Goal: Task Accomplishment & Management: Complete application form

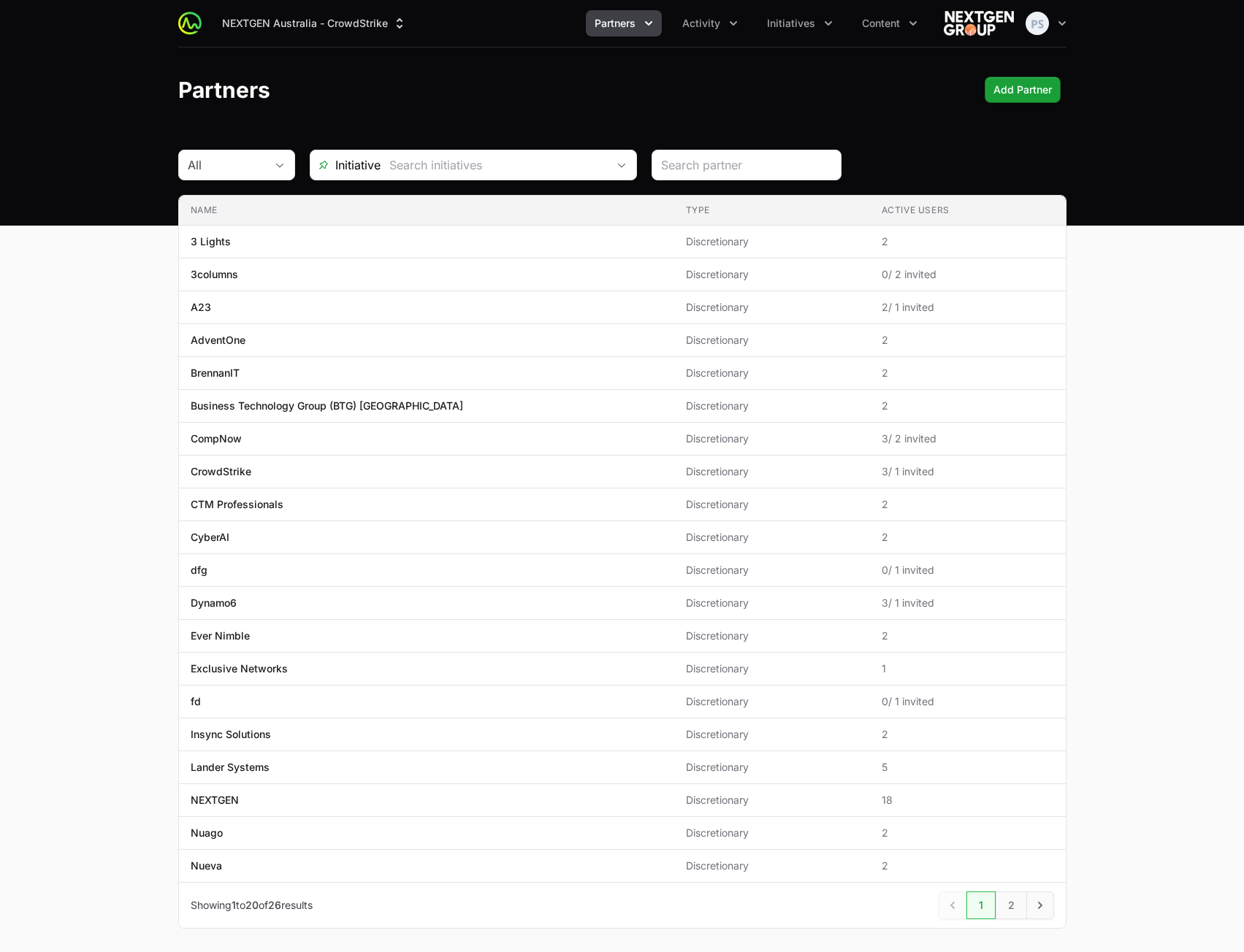
click at [992, 140] on div "NEXTGEN Australia - CrowdStrike Partners Activity Initiatives Content Open user…" at bounding box center [622, 113] width 1244 height 226
click at [616, 32] on button "Partners" at bounding box center [623, 23] width 76 height 26
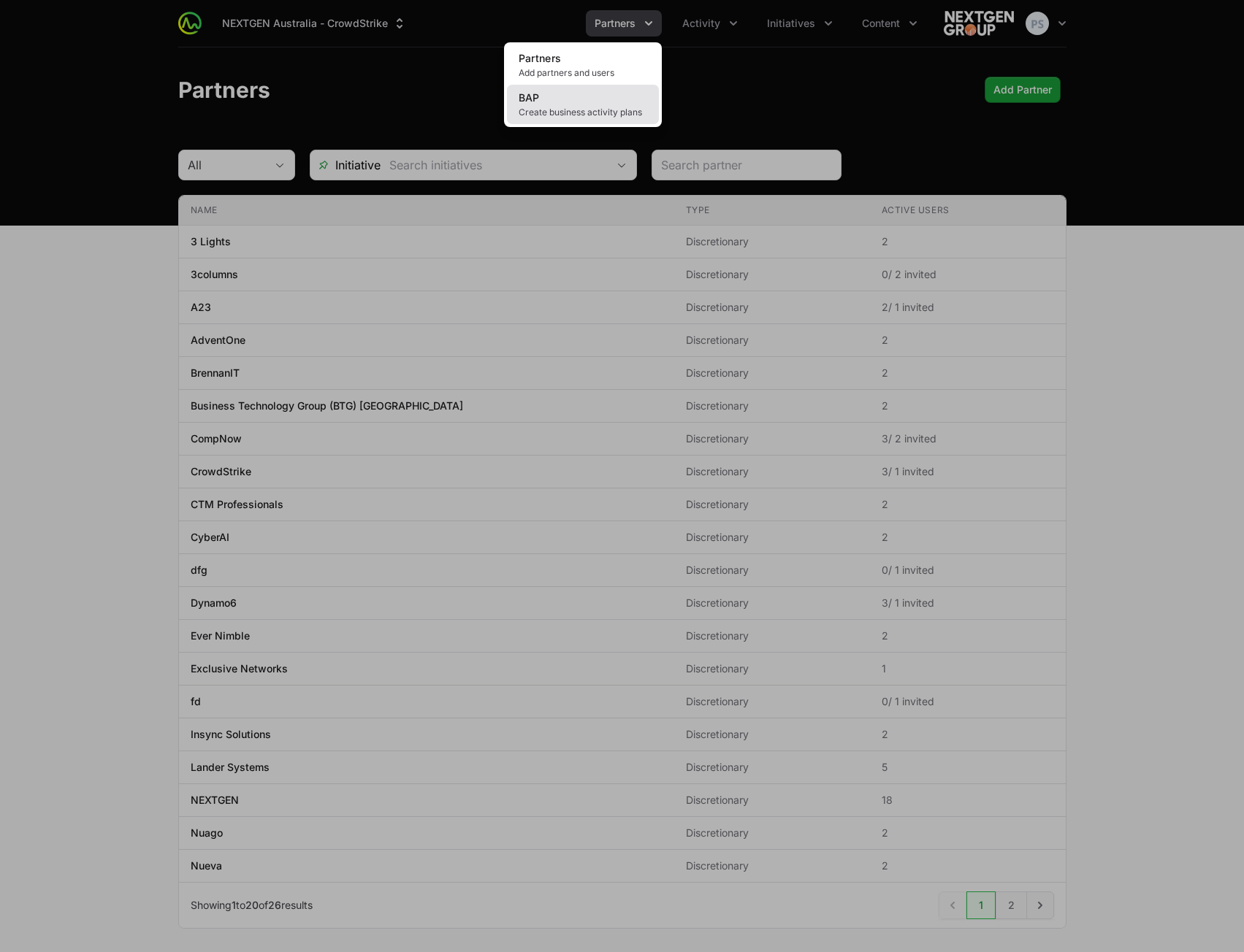
click at [597, 98] on link "BAP Create business activity plans" at bounding box center [583, 104] width 152 height 40
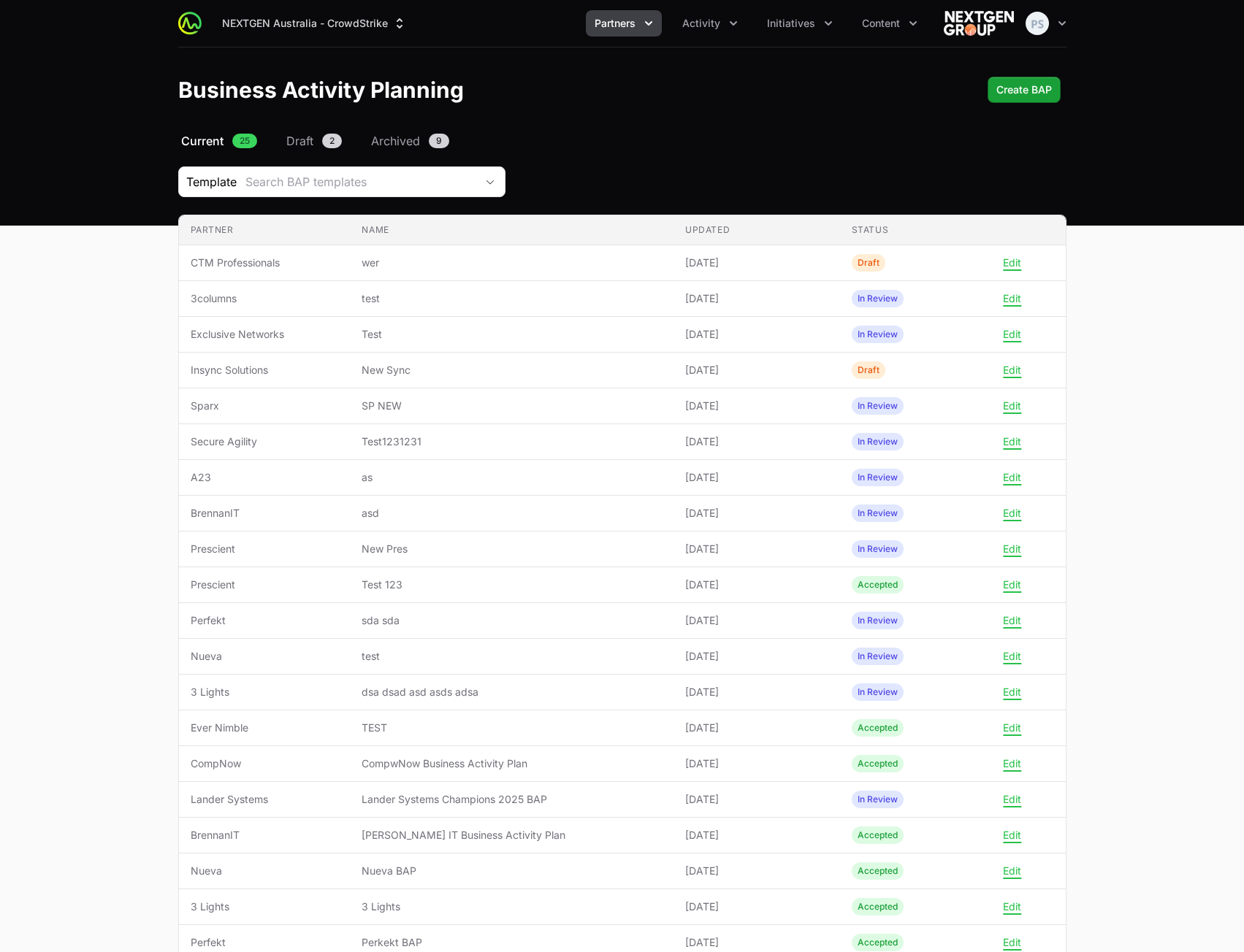
click at [1165, 488] on main "Select a tab Current Draft Archived Current 25 Draft 2 Archived 9 Template Sear…" at bounding box center [622, 677] width 1244 height 1089
click at [1175, 302] on main "Select a tab Current Draft Archived Current 25 Draft 2 Archived 9 Template Sear…" at bounding box center [622, 677] width 1244 height 1089
click at [1178, 404] on main "Select a tab Current Draft Archived Current 25 Draft 2 Archived 9 Template Sear…" at bounding box center [622, 677] width 1244 height 1089
click at [1027, 85] on span "Create BAP" at bounding box center [1024, 90] width 56 height 18
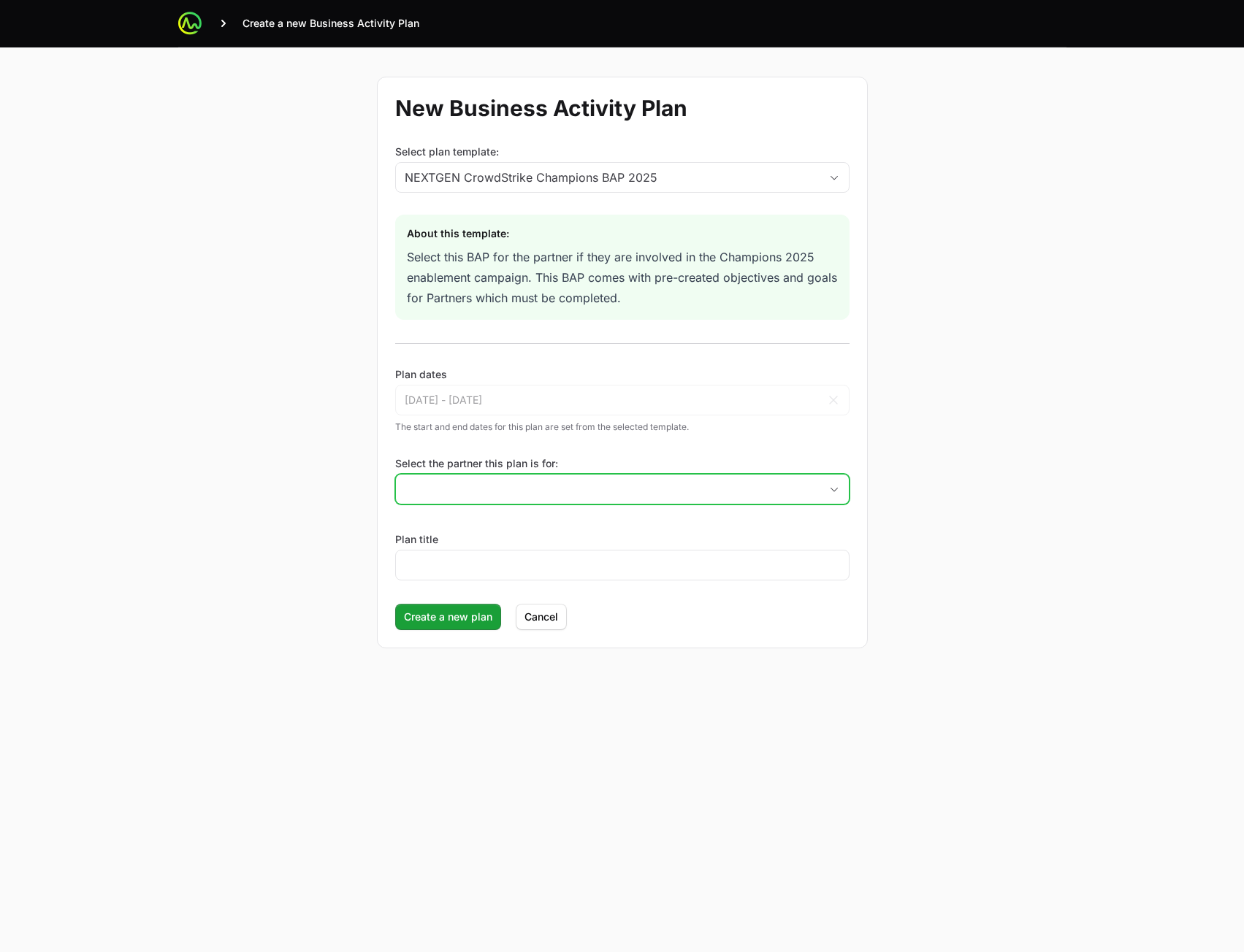
click at [559, 492] on input "Select the partner this plan is for:" at bounding box center [607, 489] width 423 height 30
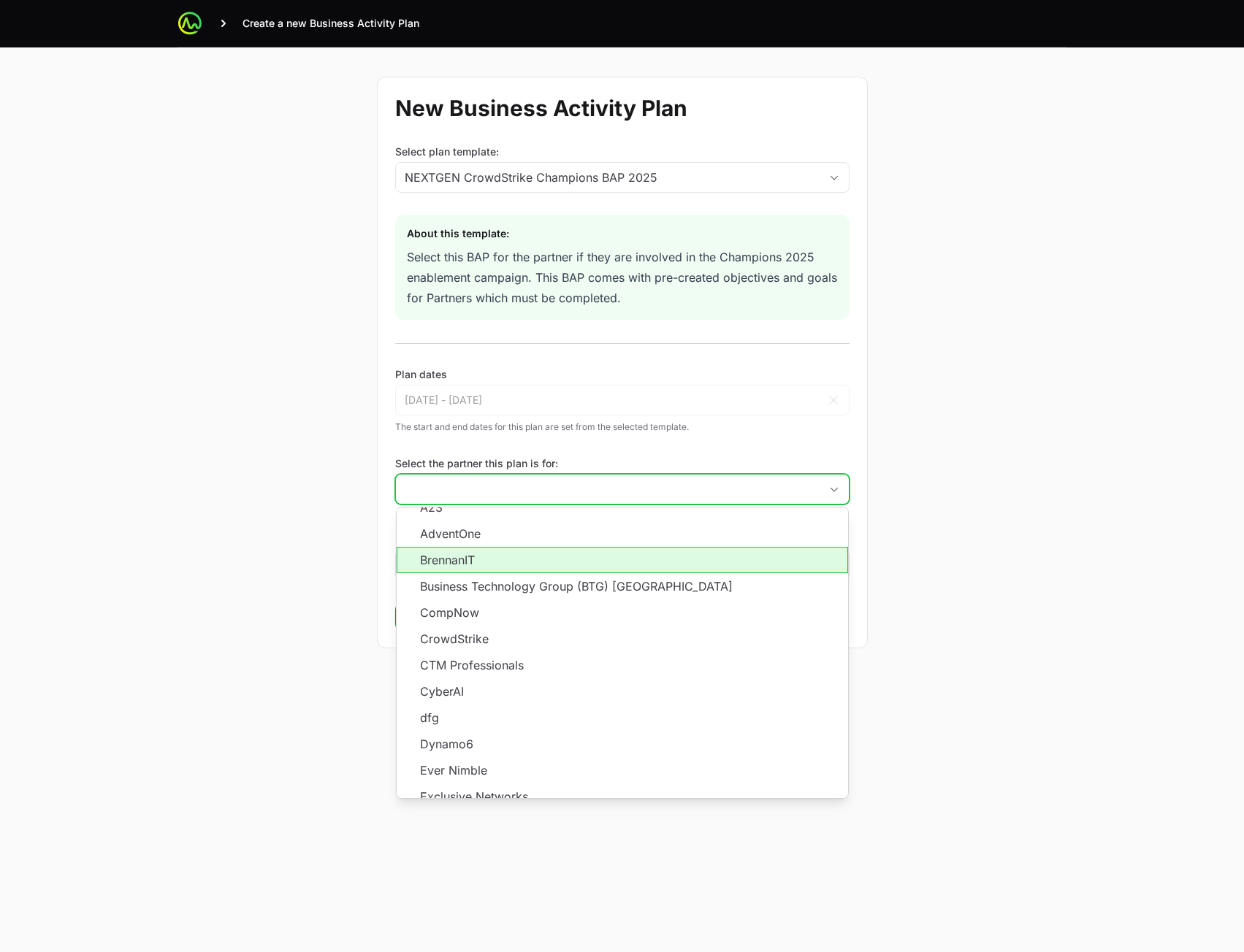
scroll to position [146, 0]
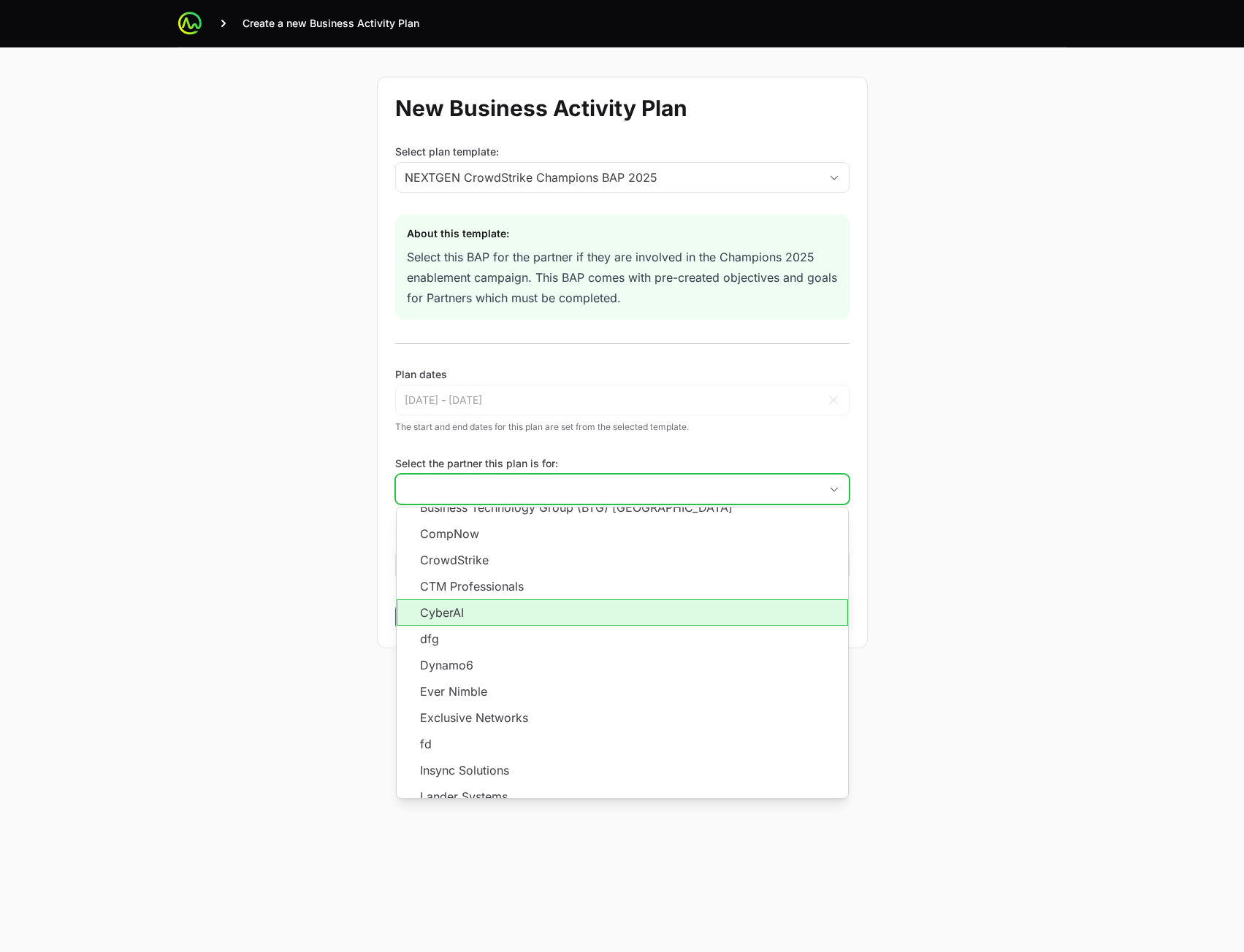
click at [526, 617] on li "CyberAI" at bounding box center [622, 612] width 451 height 26
type input "CyberAI"
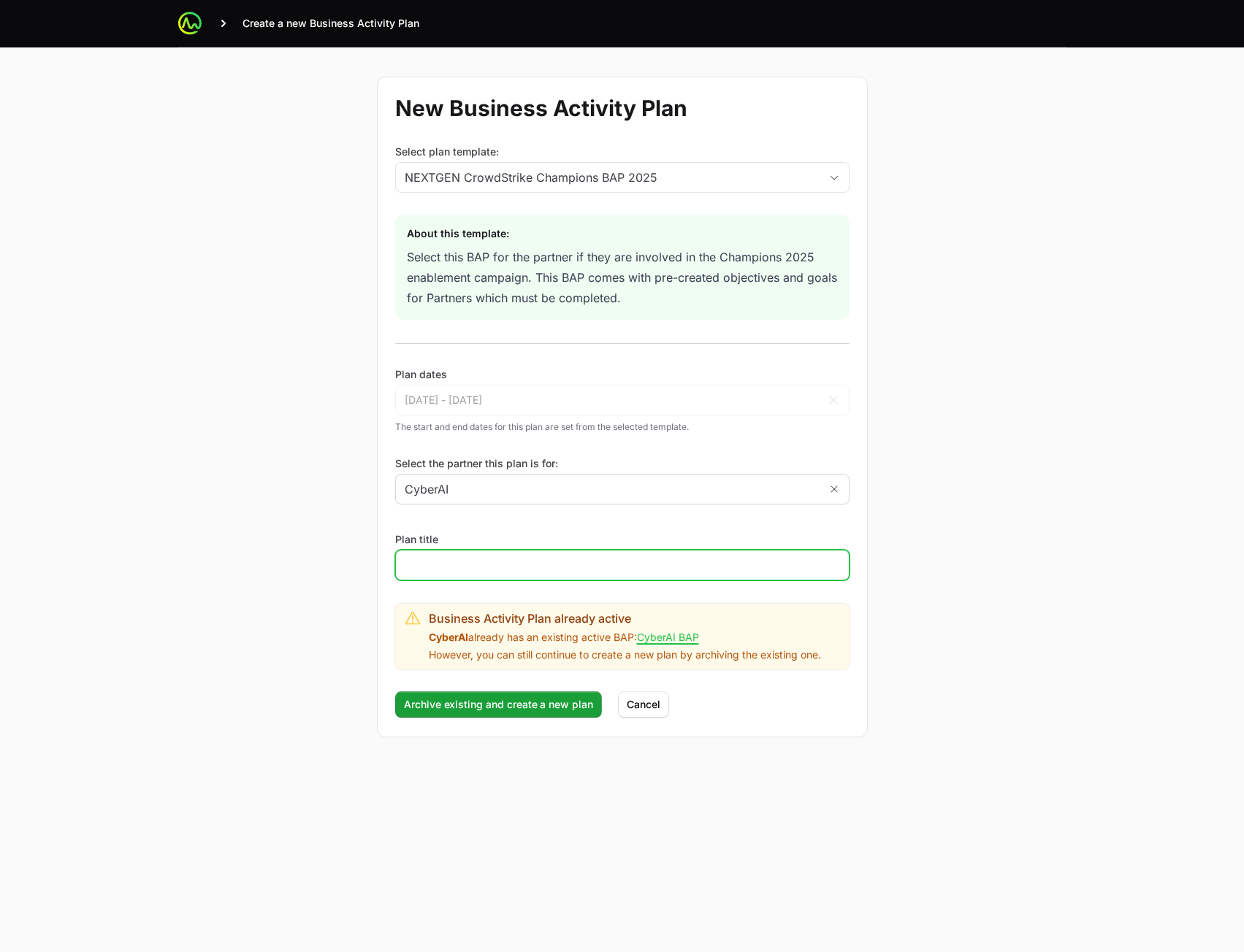
click at [534, 573] on input "Plan title" at bounding box center [622, 565] width 435 height 18
type input "test"
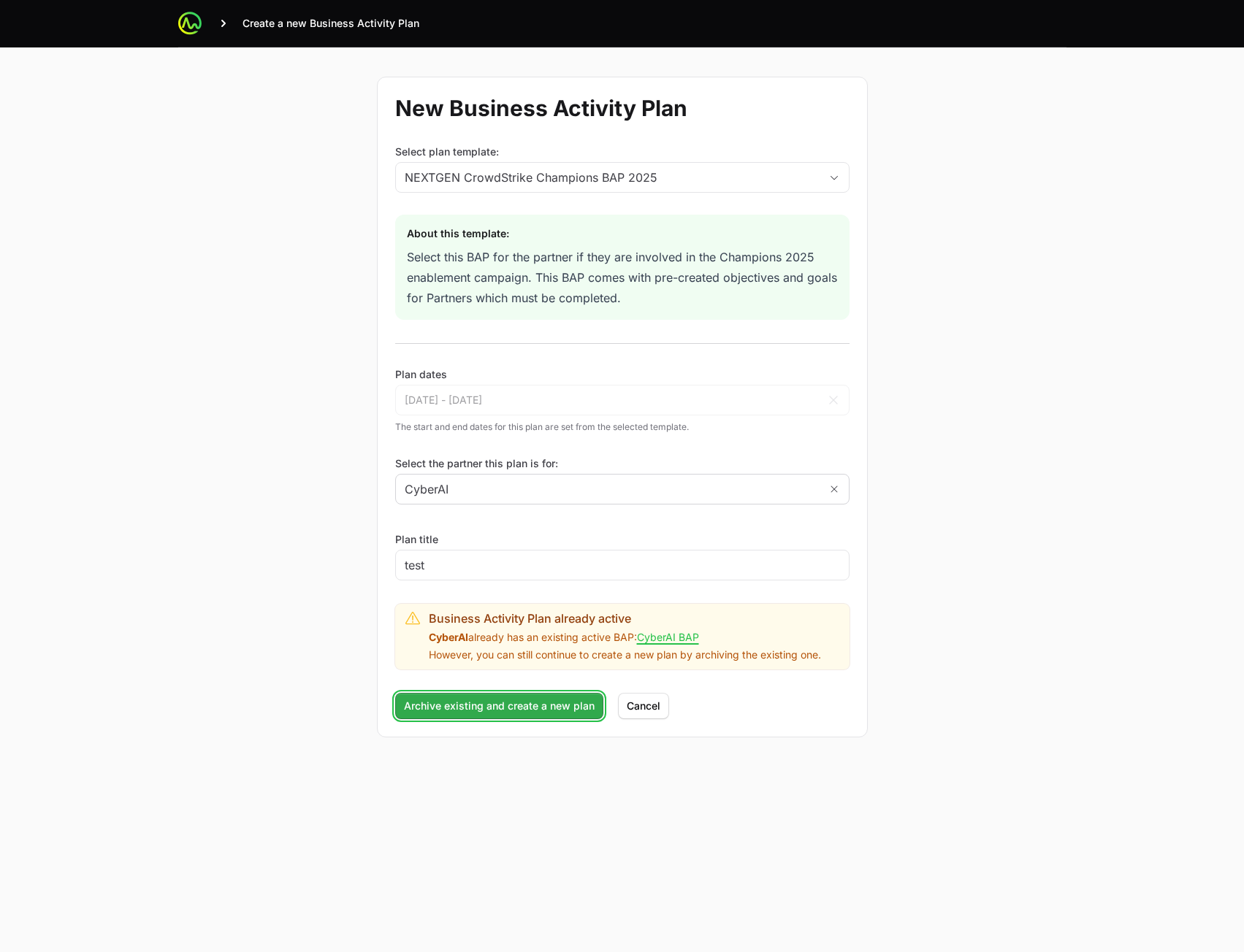
click at [417, 712] on span "Archive existing and create a new plan" at bounding box center [499, 706] width 191 height 18
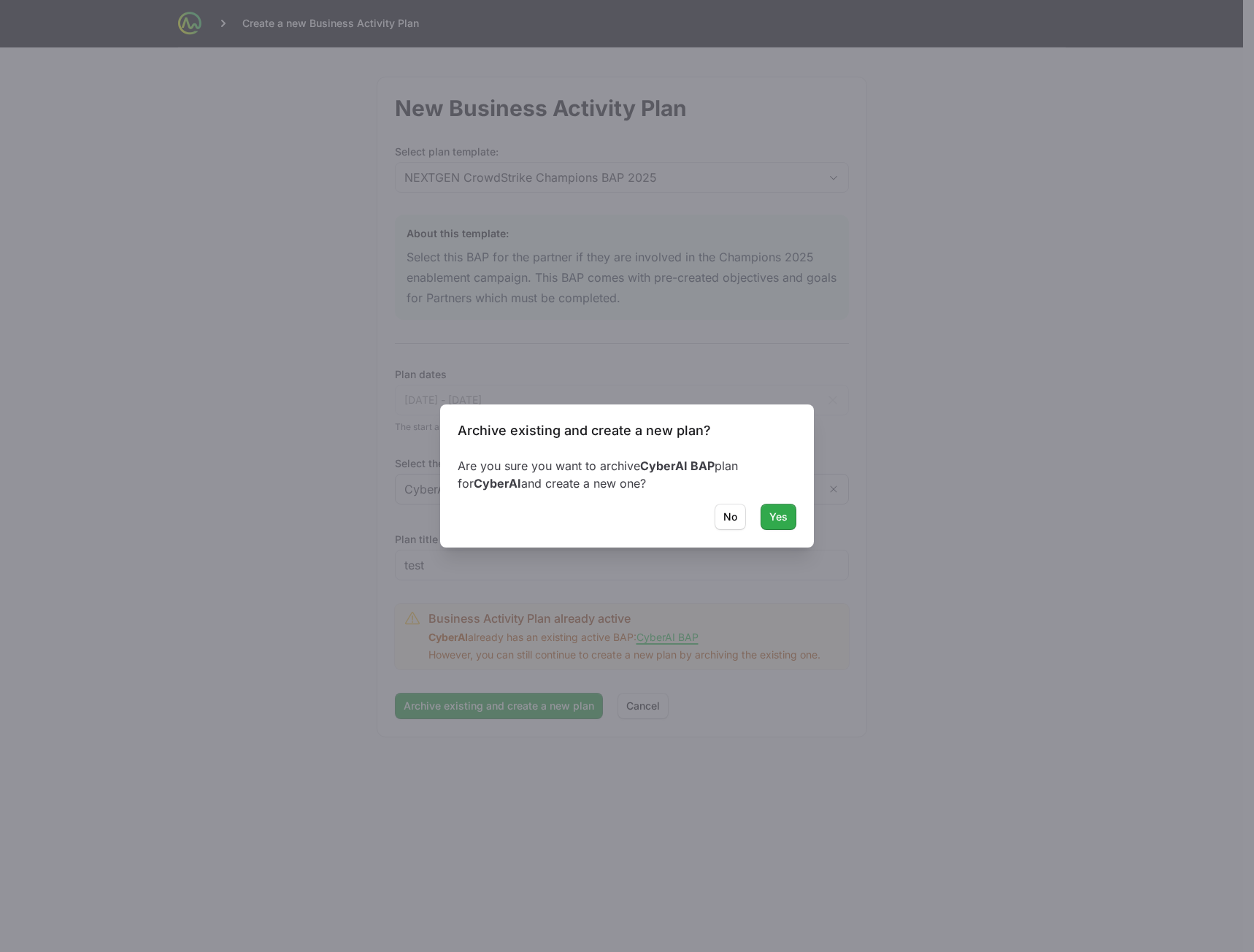
click at [777, 522] on span "Yes" at bounding box center [779, 517] width 19 height 18
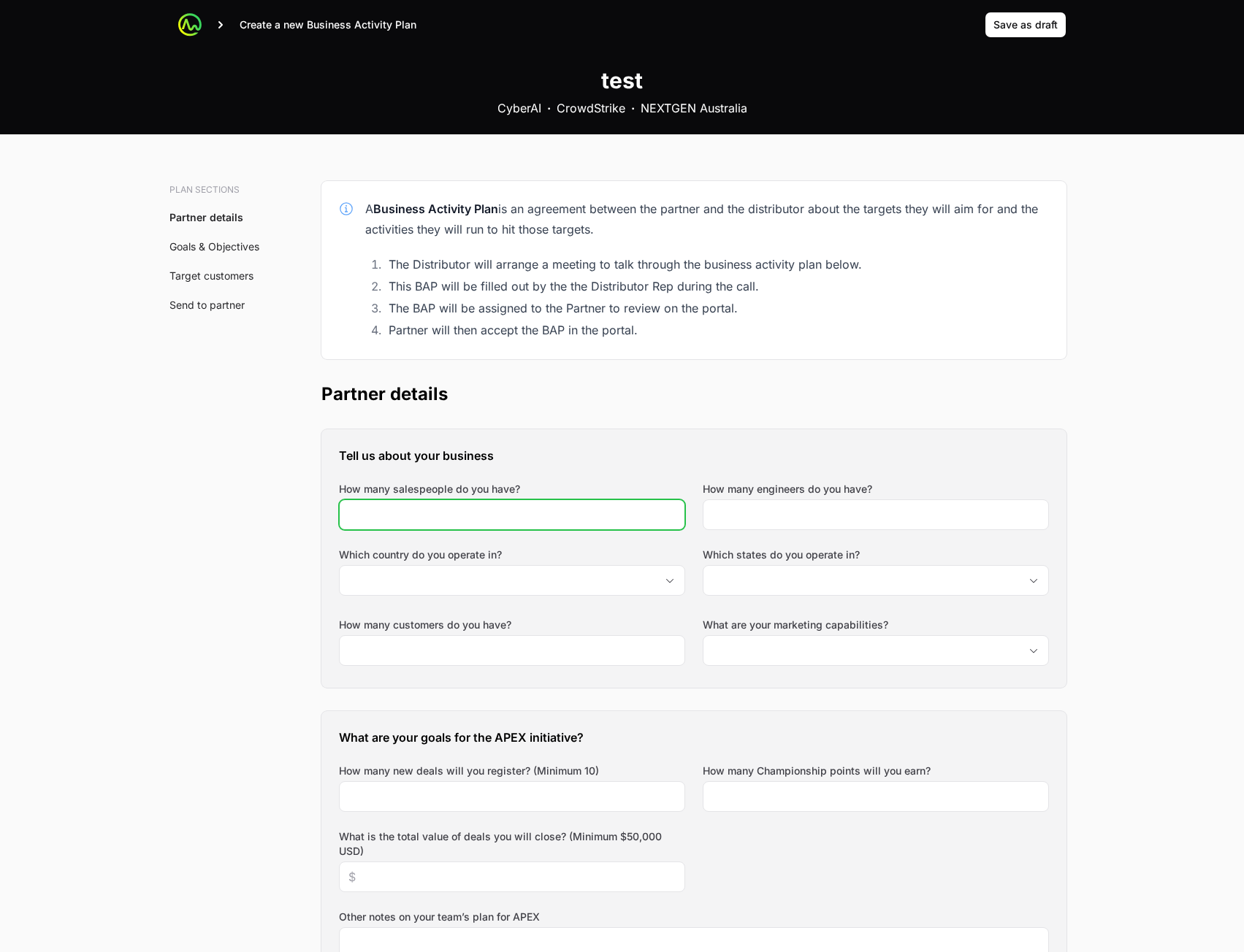
click at [492, 512] on input "How many salespeople do you have?" at bounding box center [511, 514] width 327 height 18
type input "234"
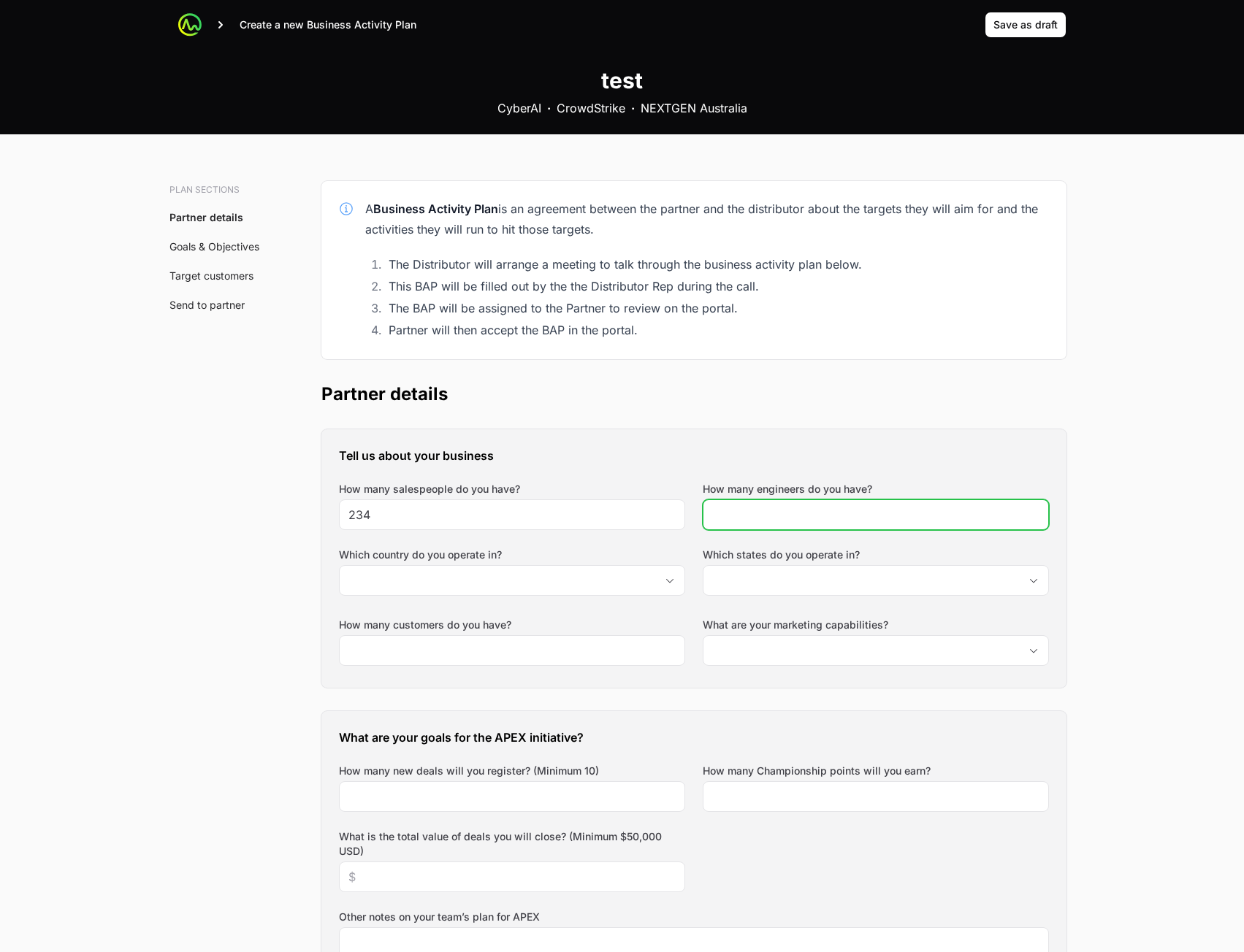
click at [854, 506] on div at bounding box center [875, 514] width 346 height 31
type input "4"
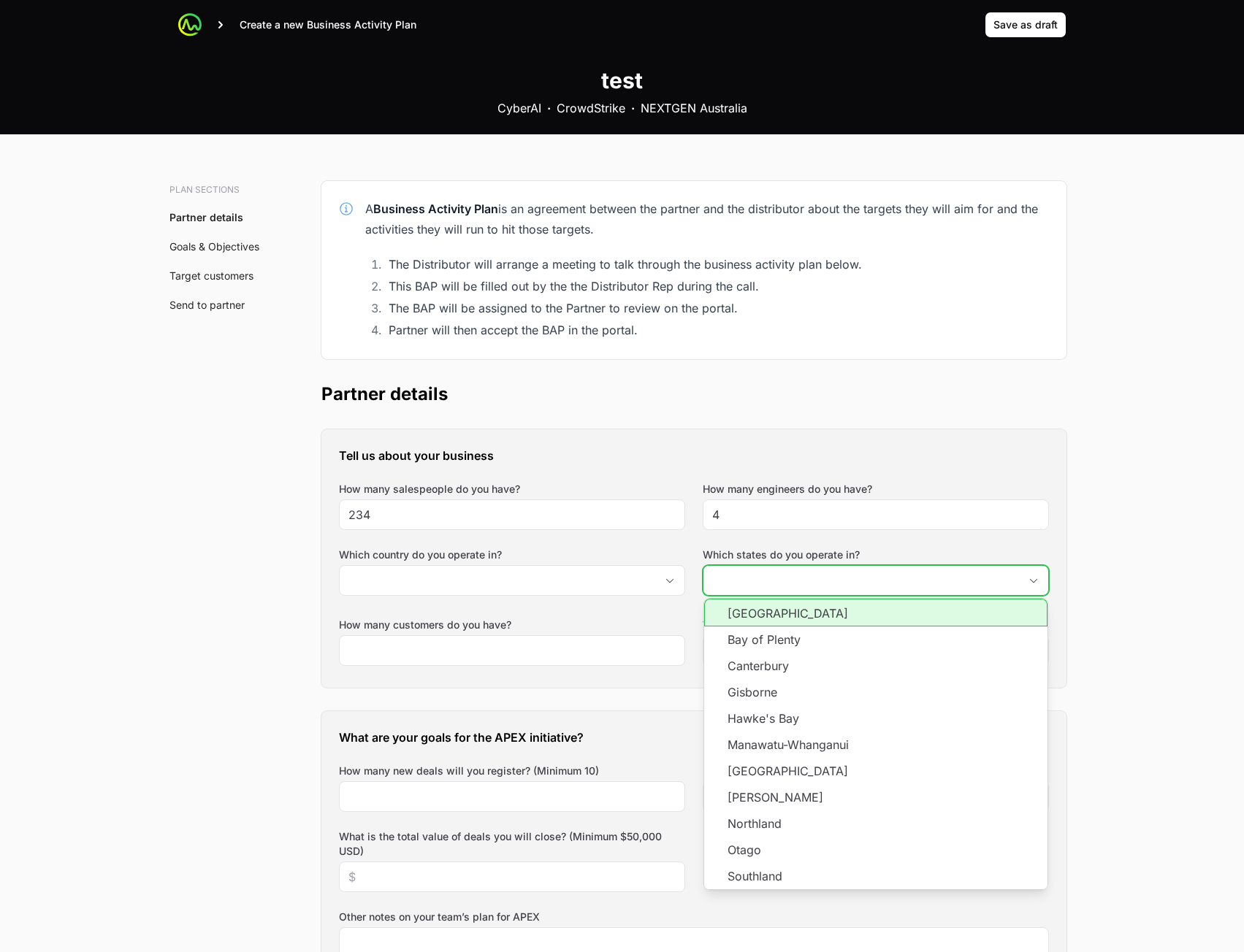
click at [788, 581] on input "Which states do you operate in?" at bounding box center [861, 581] width 316 height 30
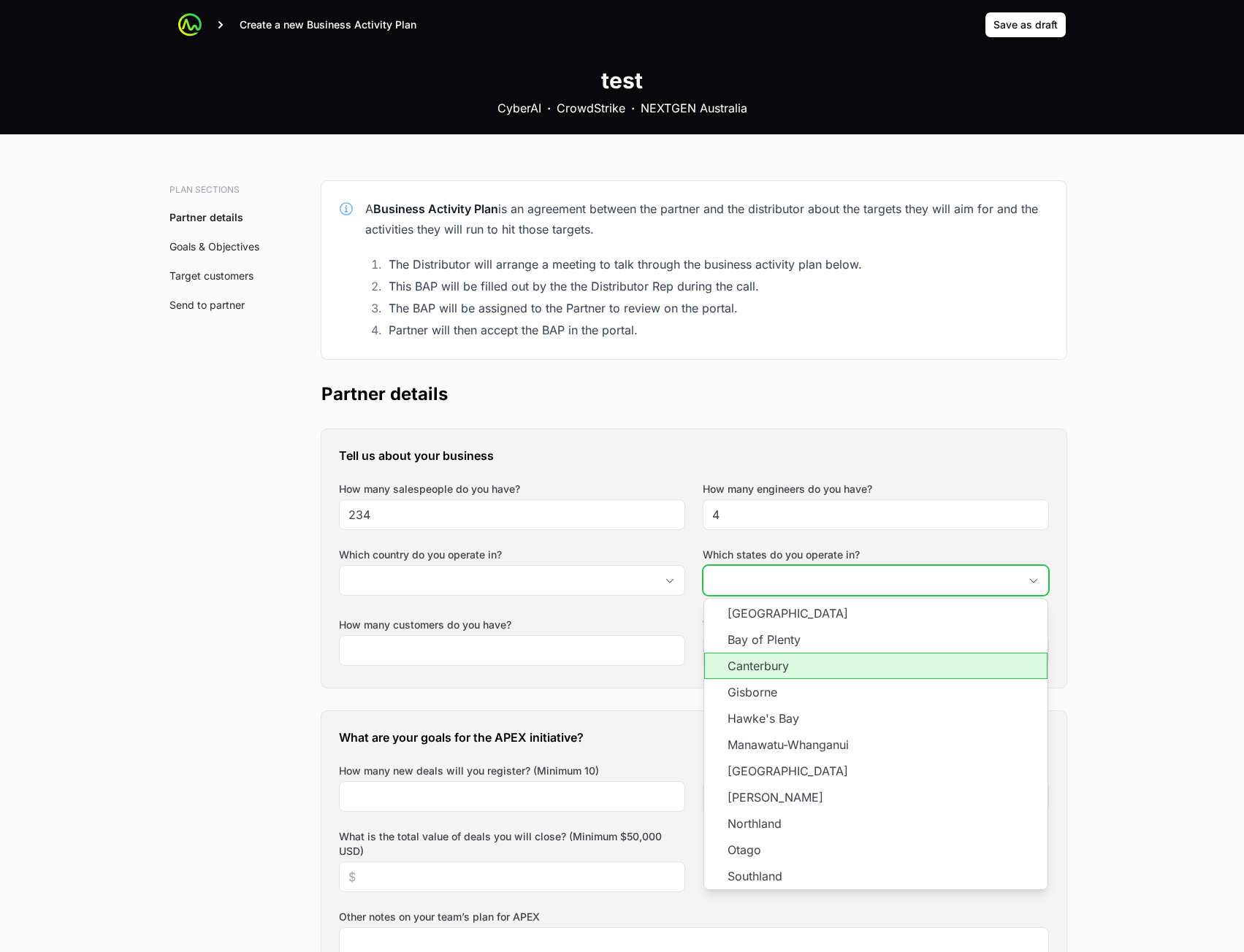
click at [773, 658] on li "Canterbury" at bounding box center [875, 666] width 344 height 26
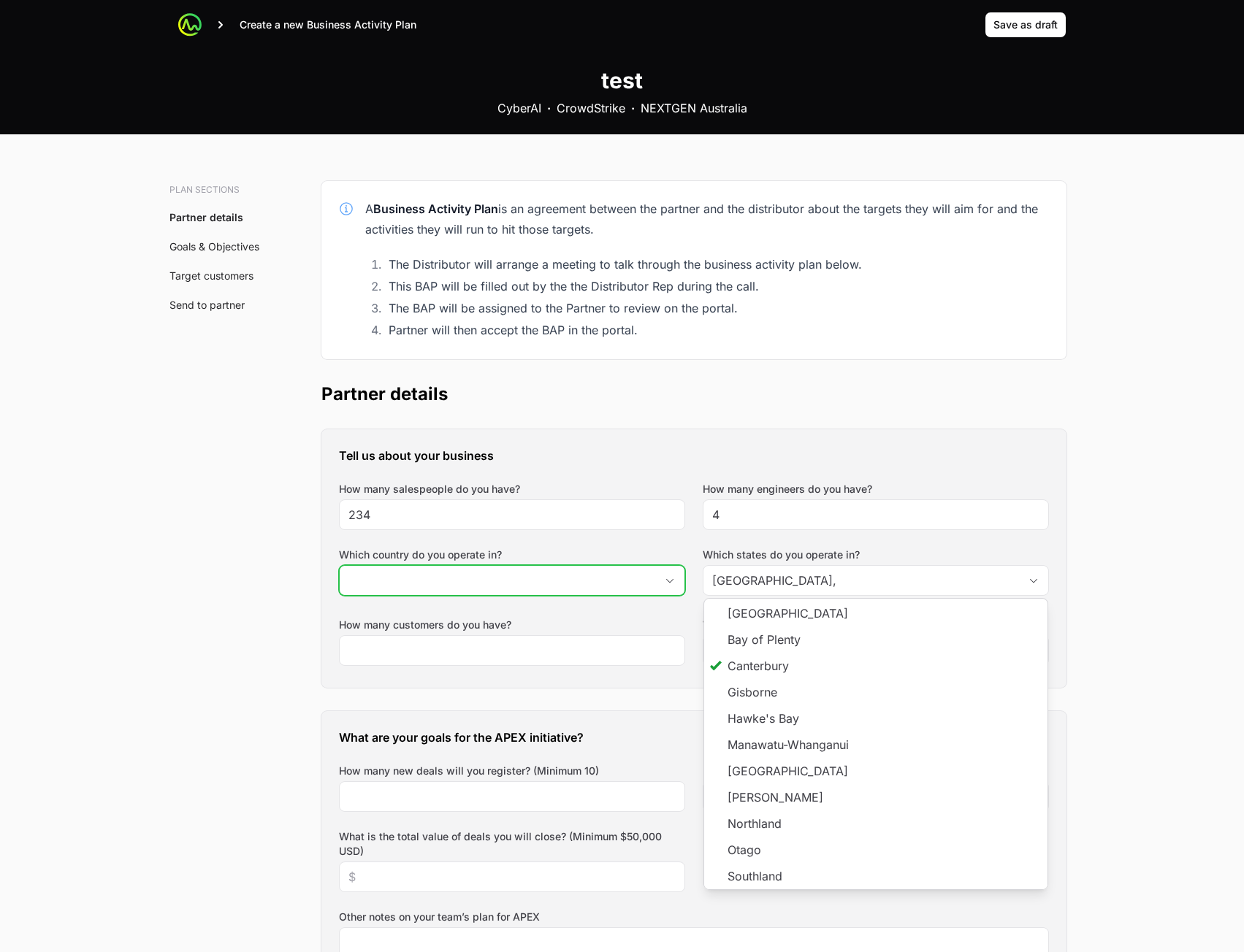
type input "Canterbury"
click at [502, 580] on input "Which country do you operate in?" at bounding box center [497, 581] width 316 height 30
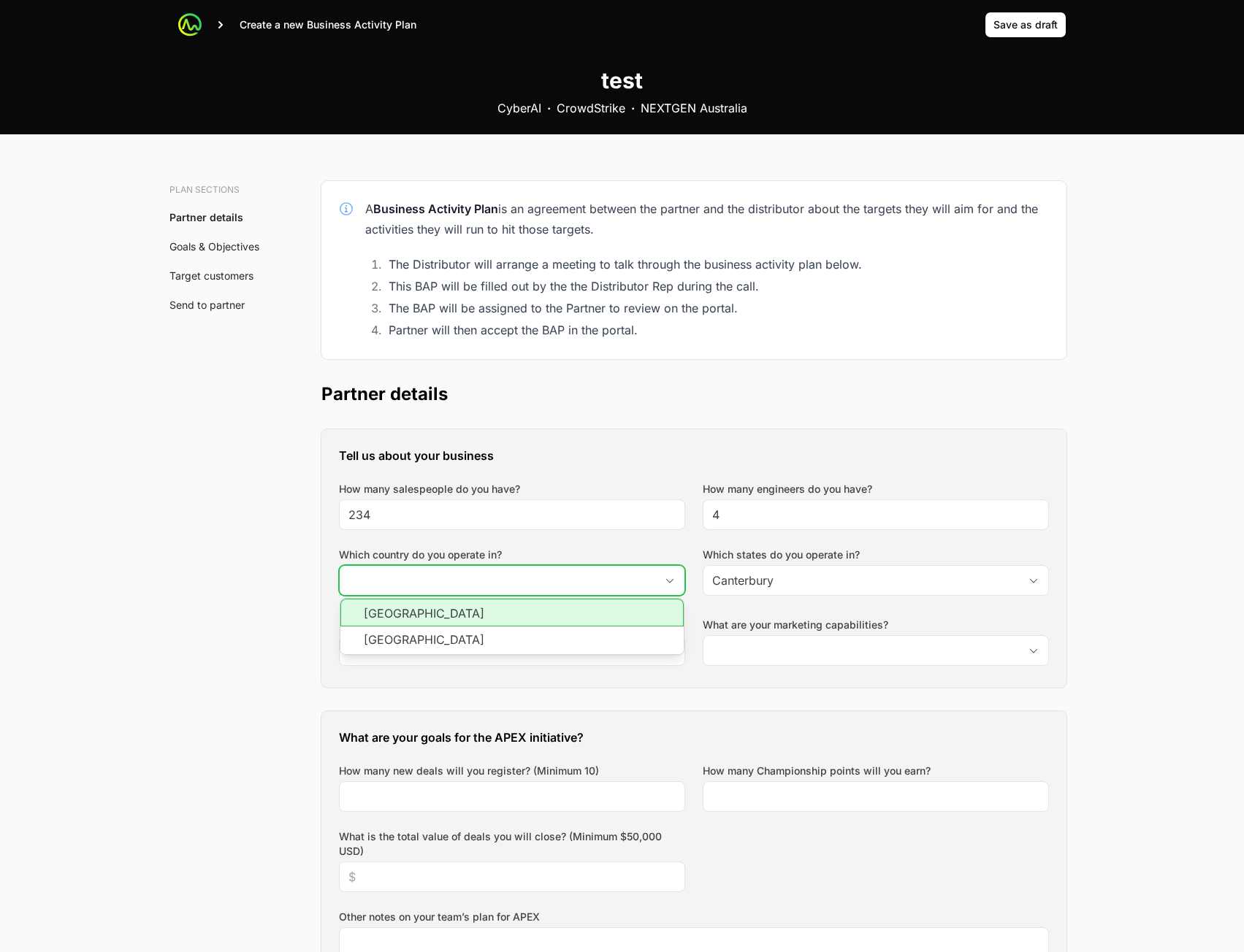
click at [527, 615] on li "[GEOGRAPHIC_DATA]" at bounding box center [511, 612] width 344 height 28
type input "[GEOGRAPHIC_DATA]"
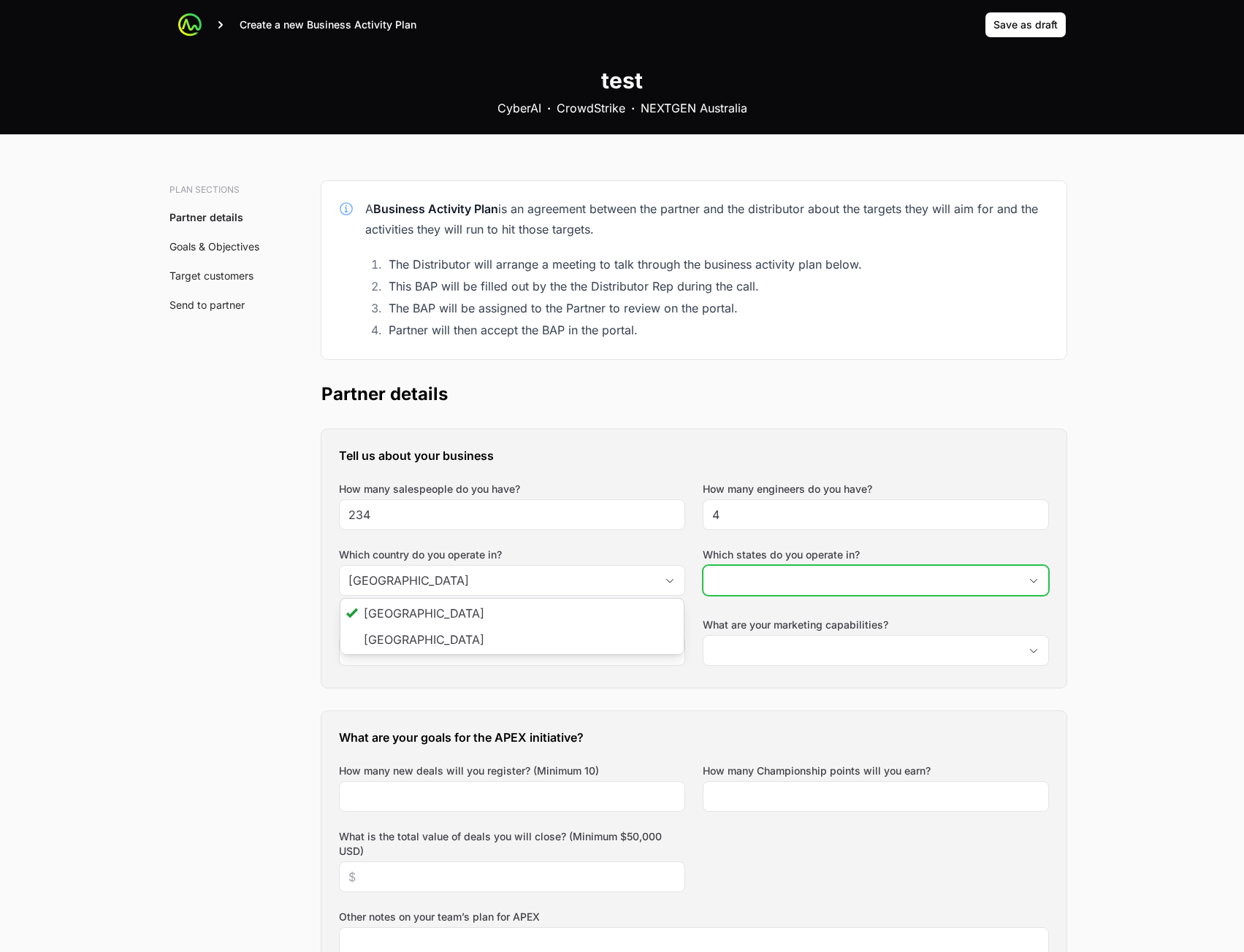
click at [825, 568] on input "Which states do you operate in?" at bounding box center [861, 581] width 316 height 30
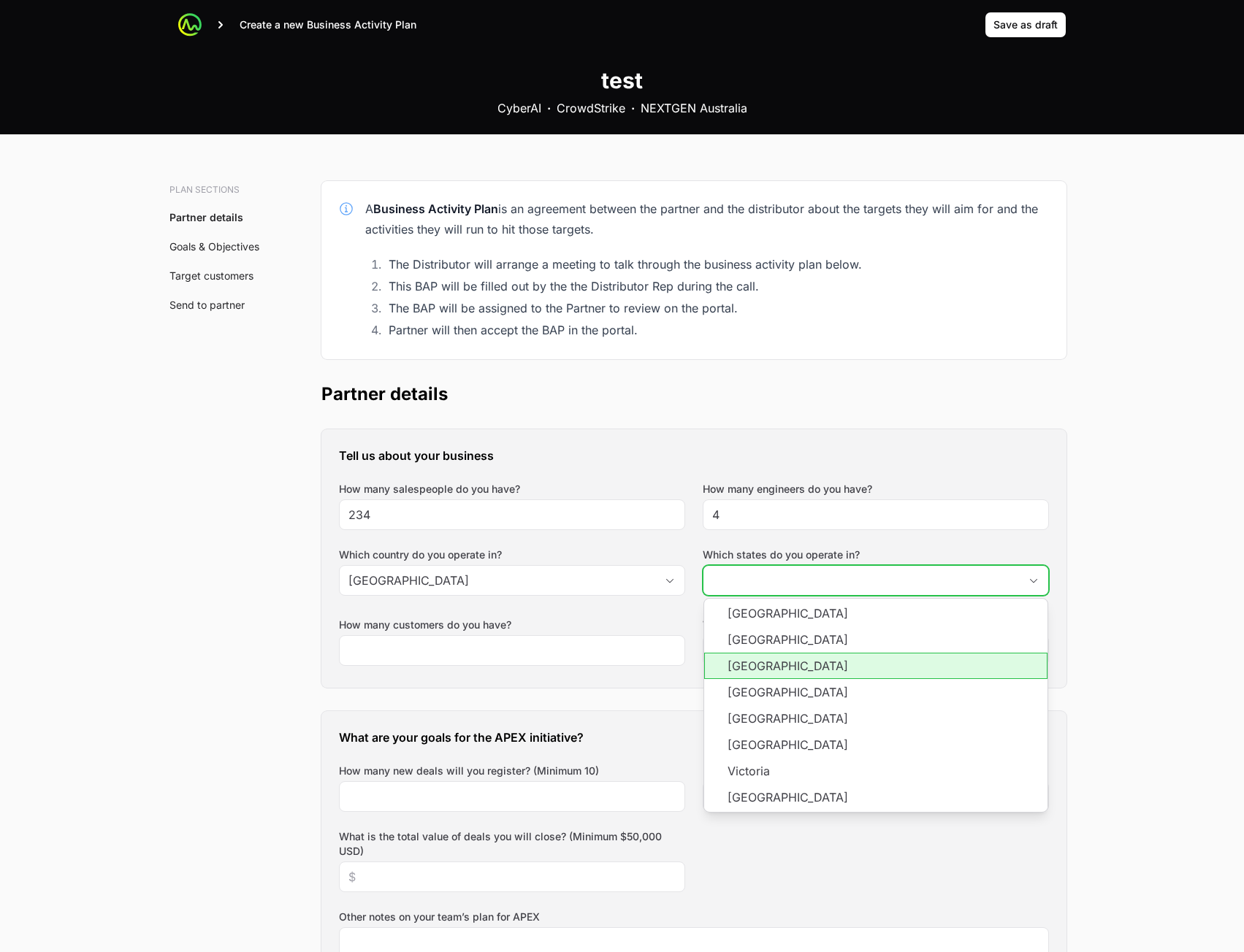
click at [790, 658] on li "[GEOGRAPHIC_DATA]" at bounding box center [875, 666] width 344 height 26
click at [788, 683] on li "[GEOGRAPHIC_DATA]" at bounding box center [875, 692] width 344 height 26
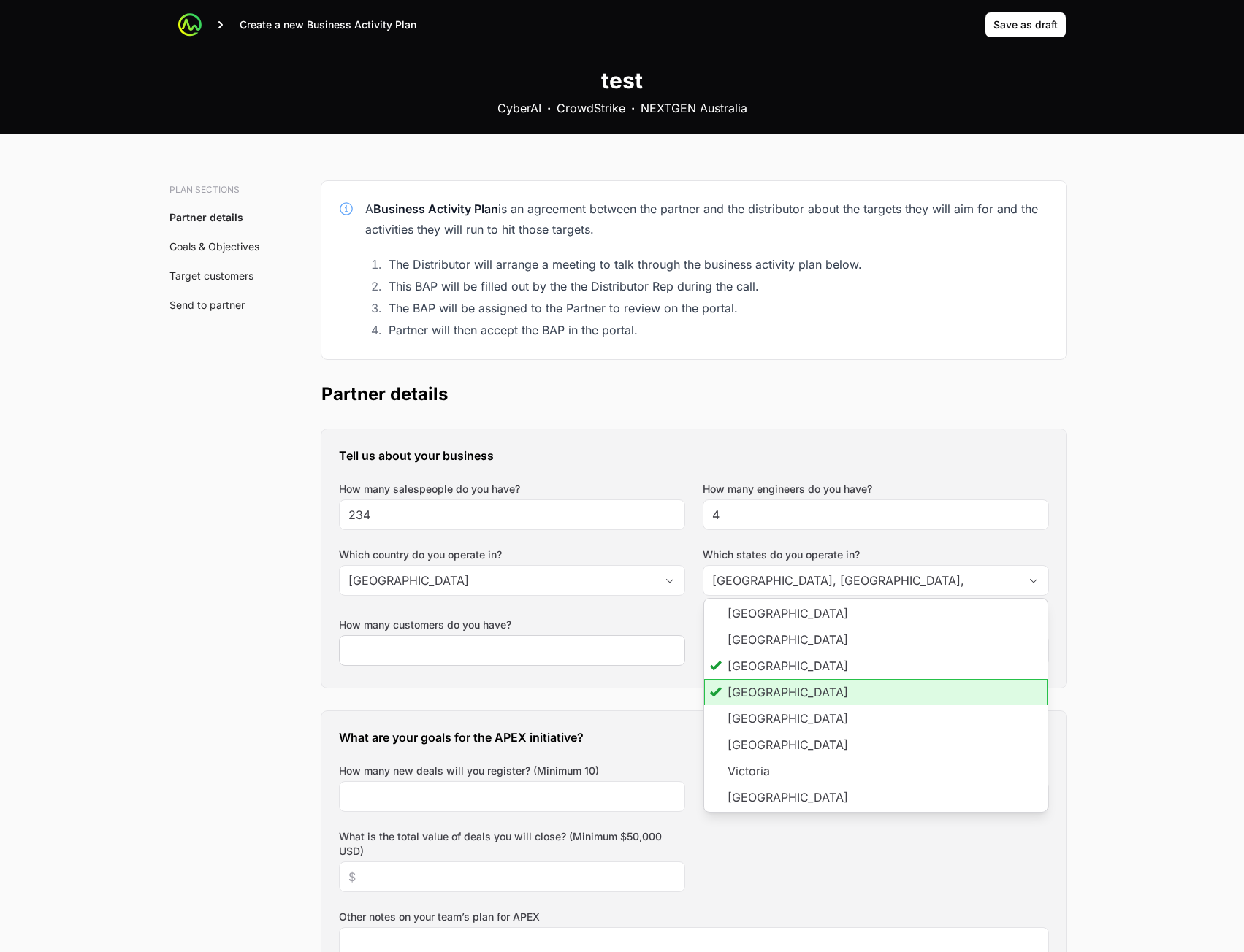
type input "[GEOGRAPHIC_DATA], [GEOGRAPHIC_DATA]"
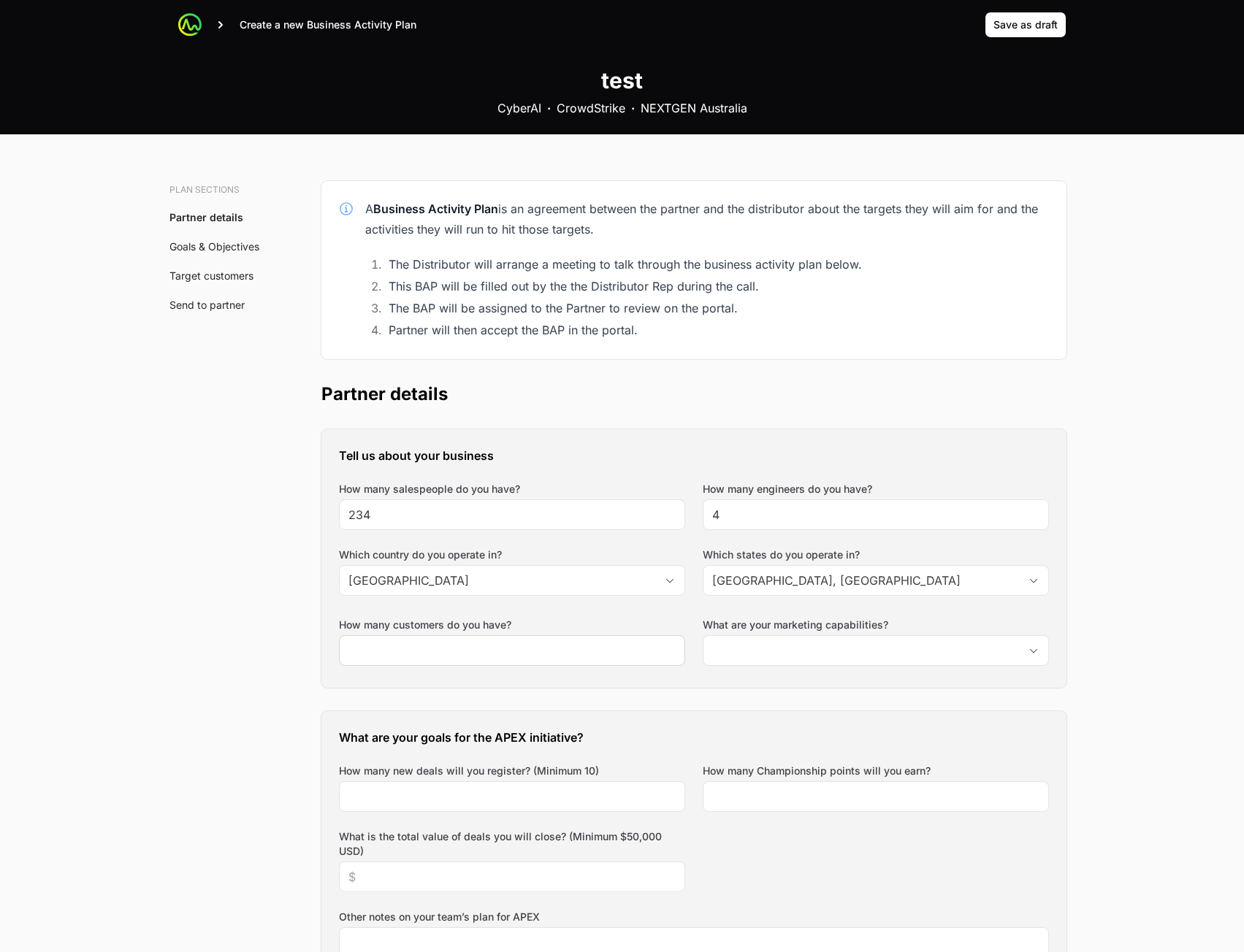
click at [459, 636] on div at bounding box center [512, 650] width 346 height 31
click at [492, 658] on input "How many customers do you have?" at bounding box center [511, 650] width 327 height 18
type input "23"
click at [799, 658] on input "What are your marketing capabilities?" at bounding box center [861, 651] width 316 height 30
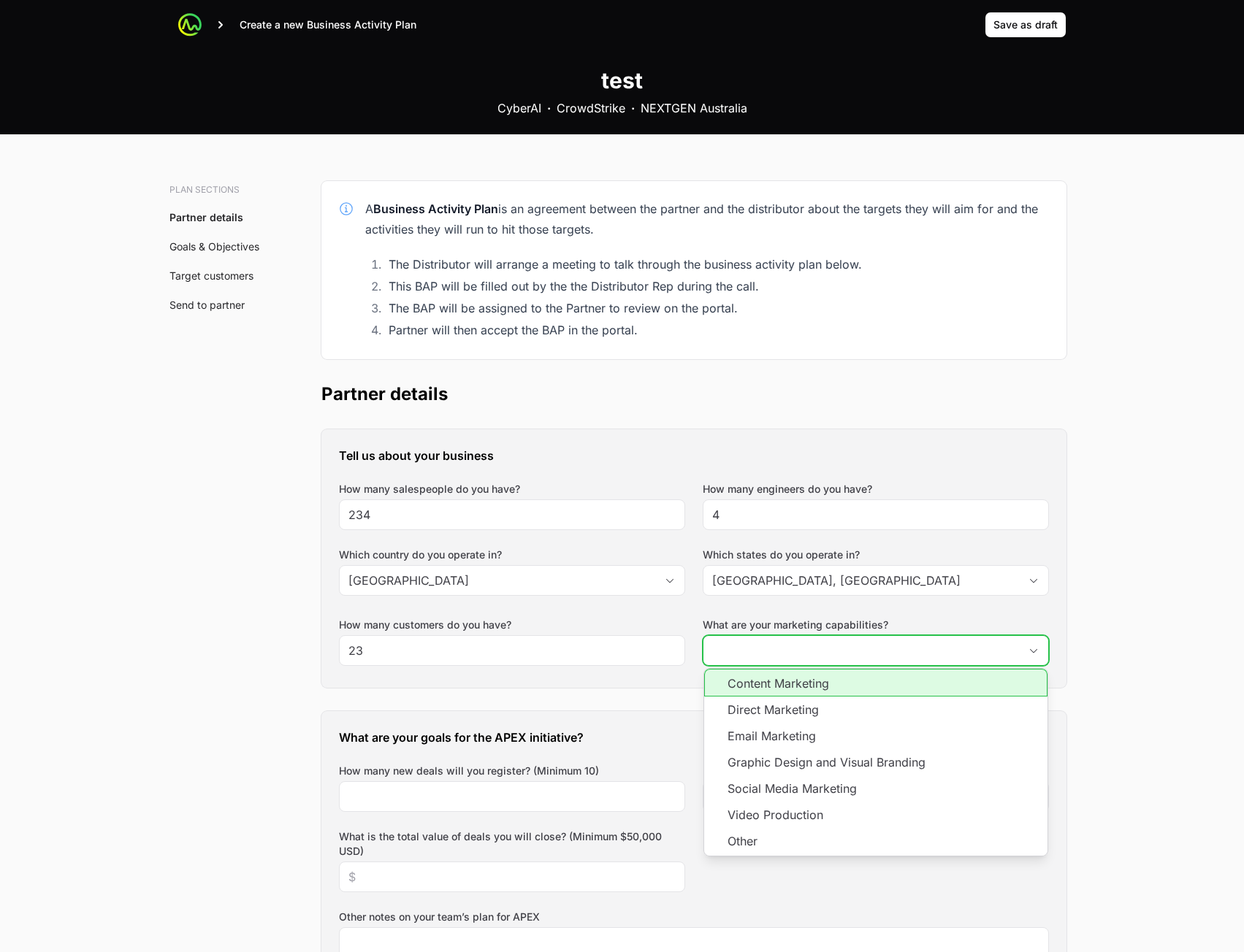
click at [808, 718] on li "Direct Marketing" at bounding box center [875, 709] width 344 height 26
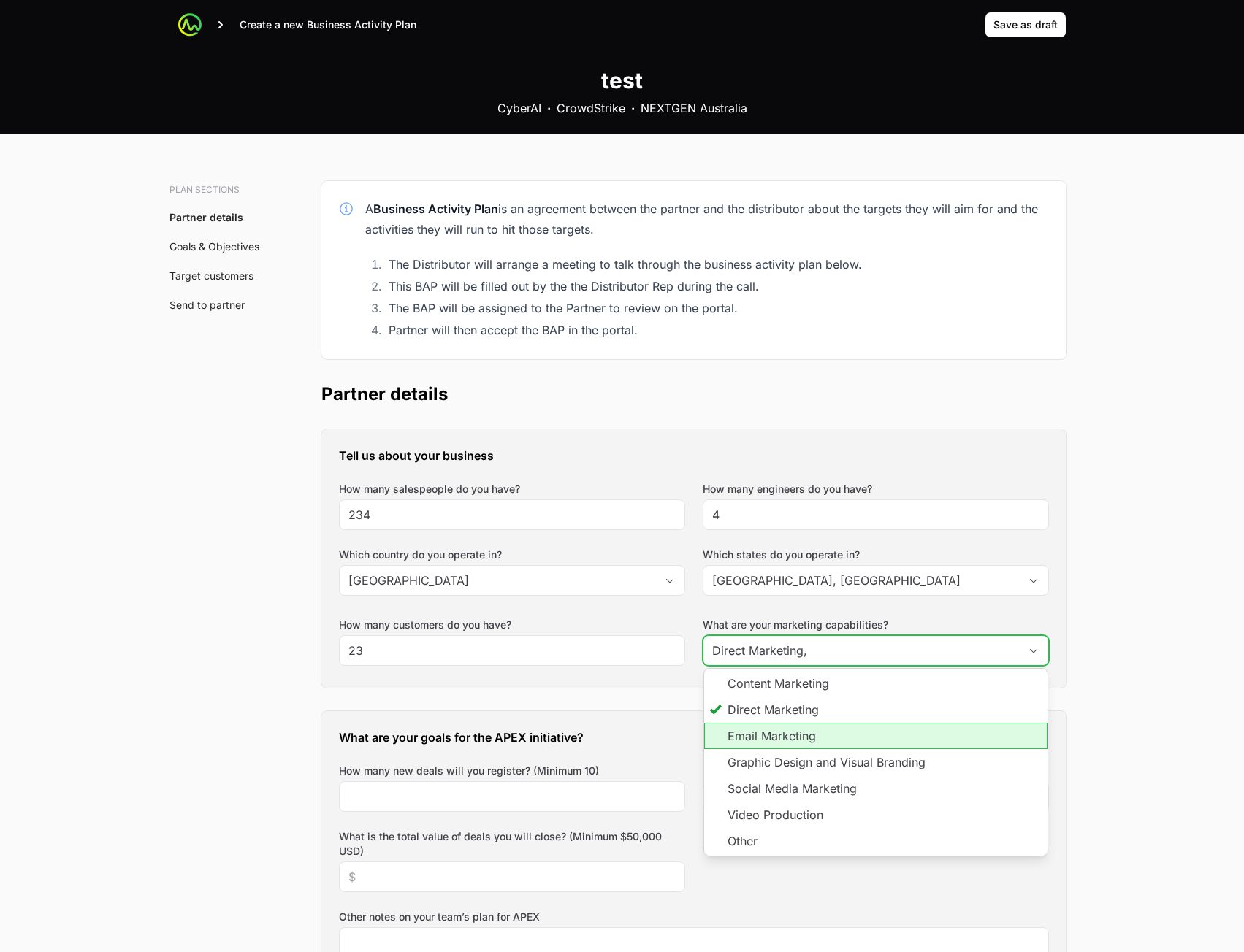
click at [805, 745] on li "Email Marketing" at bounding box center [875, 736] width 344 height 26
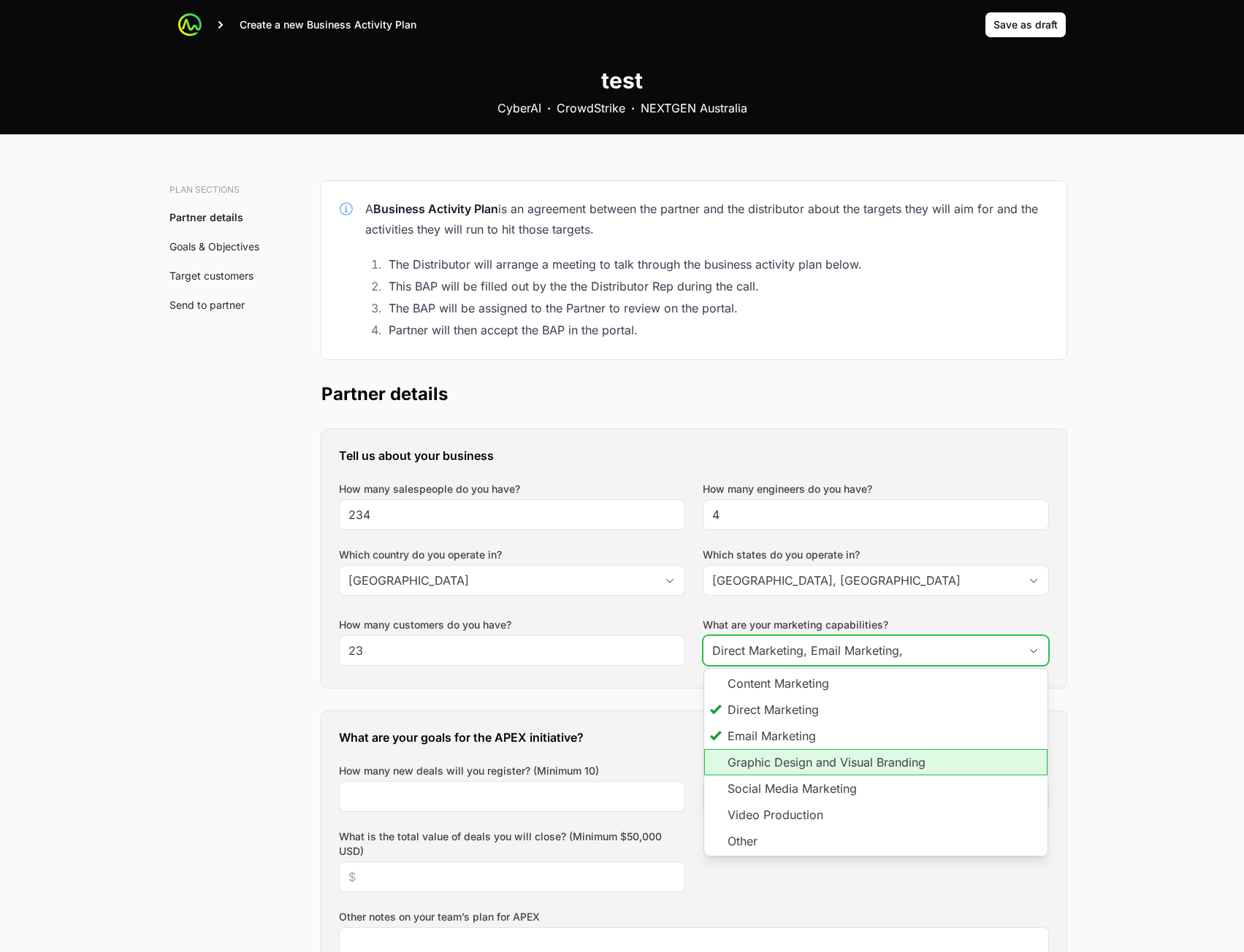
click at [799, 763] on li "Graphic Design and Visual Branding" at bounding box center [875, 762] width 344 height 26
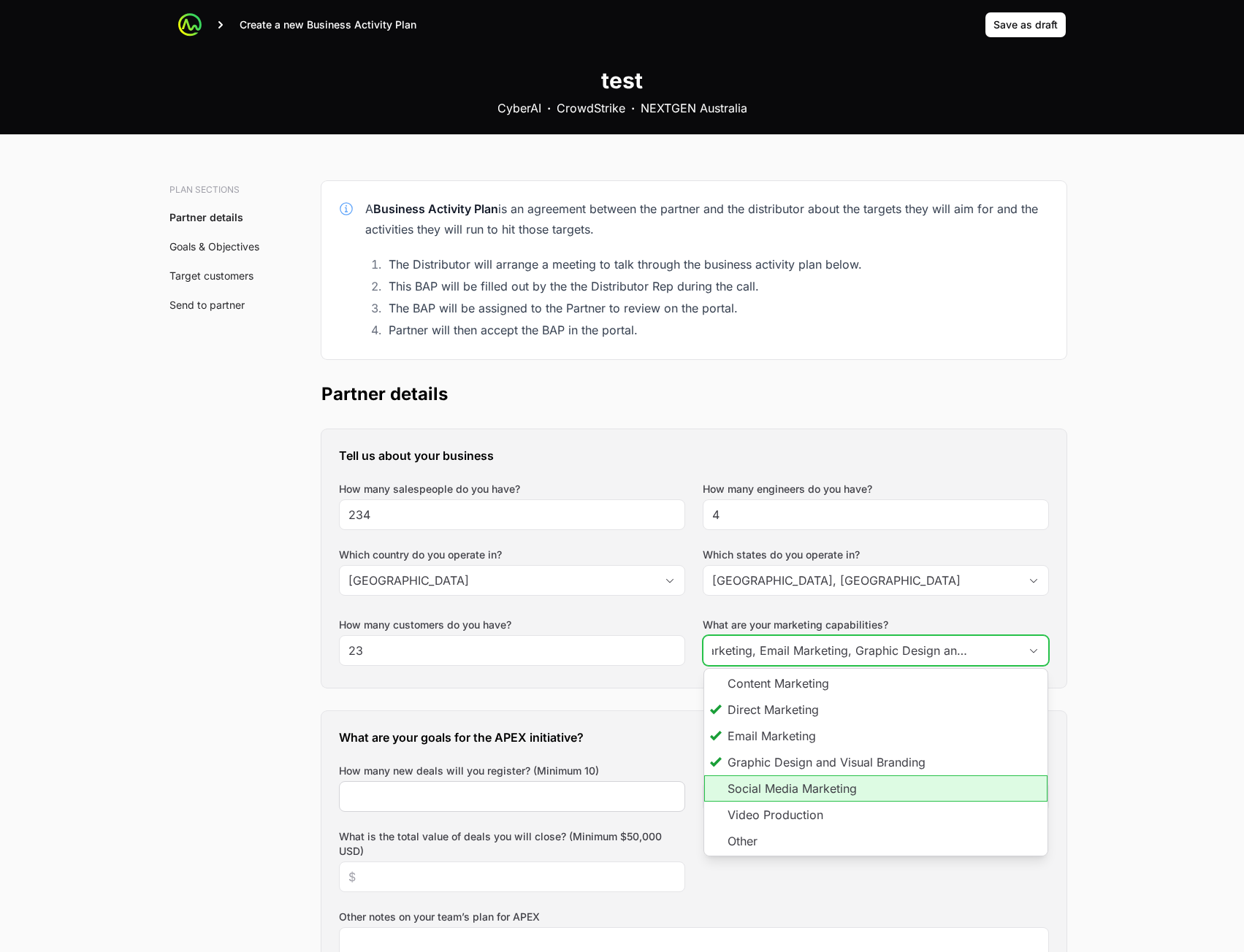
scroll to position [0, 92]
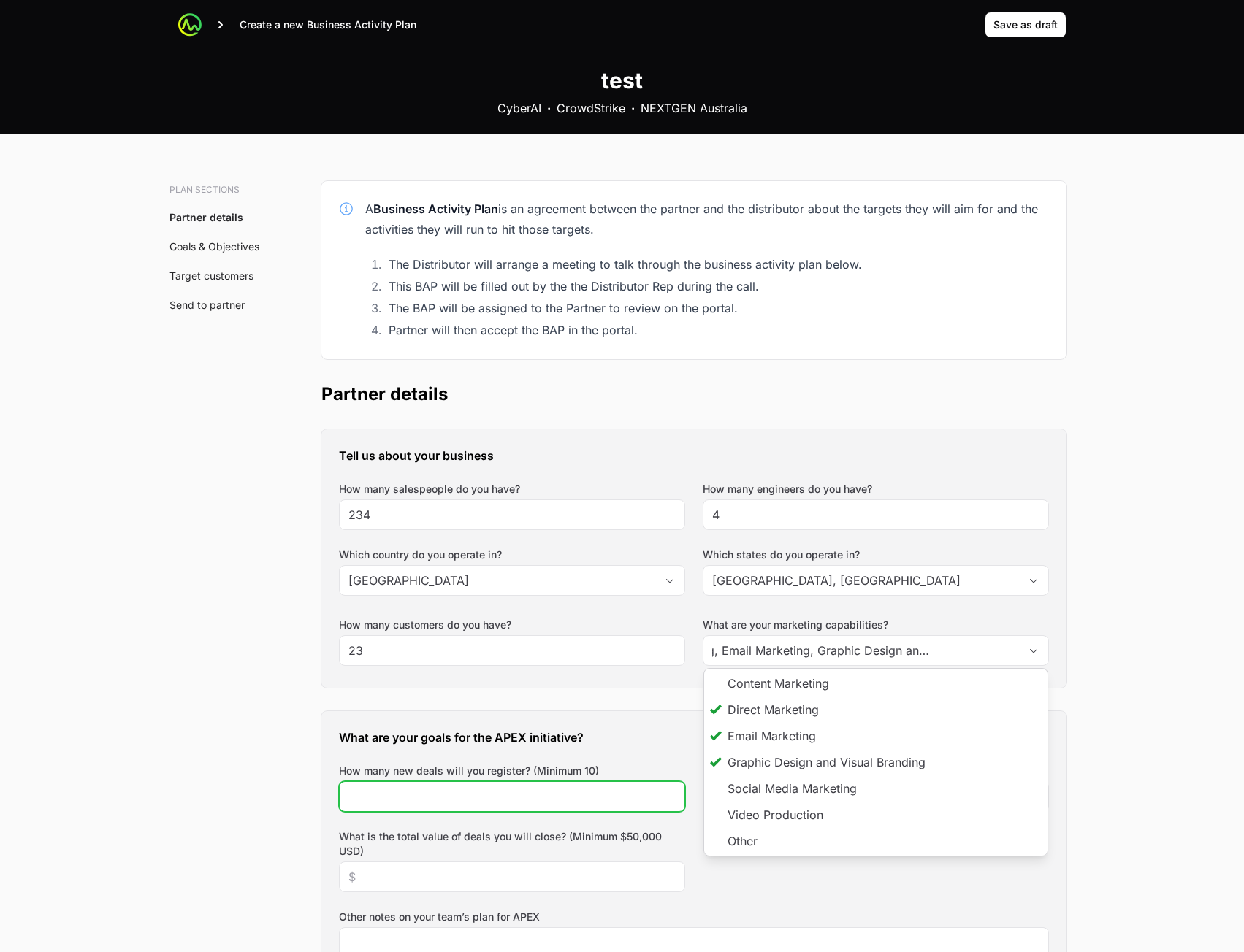
type input "Direct Marketing, Email Marketing, Graphic Design and Visual Branding"
click at [594, 797] on input "How many new deals will you register? (Minimum 10)" at bounding box center [511, 796] width 327 height 18
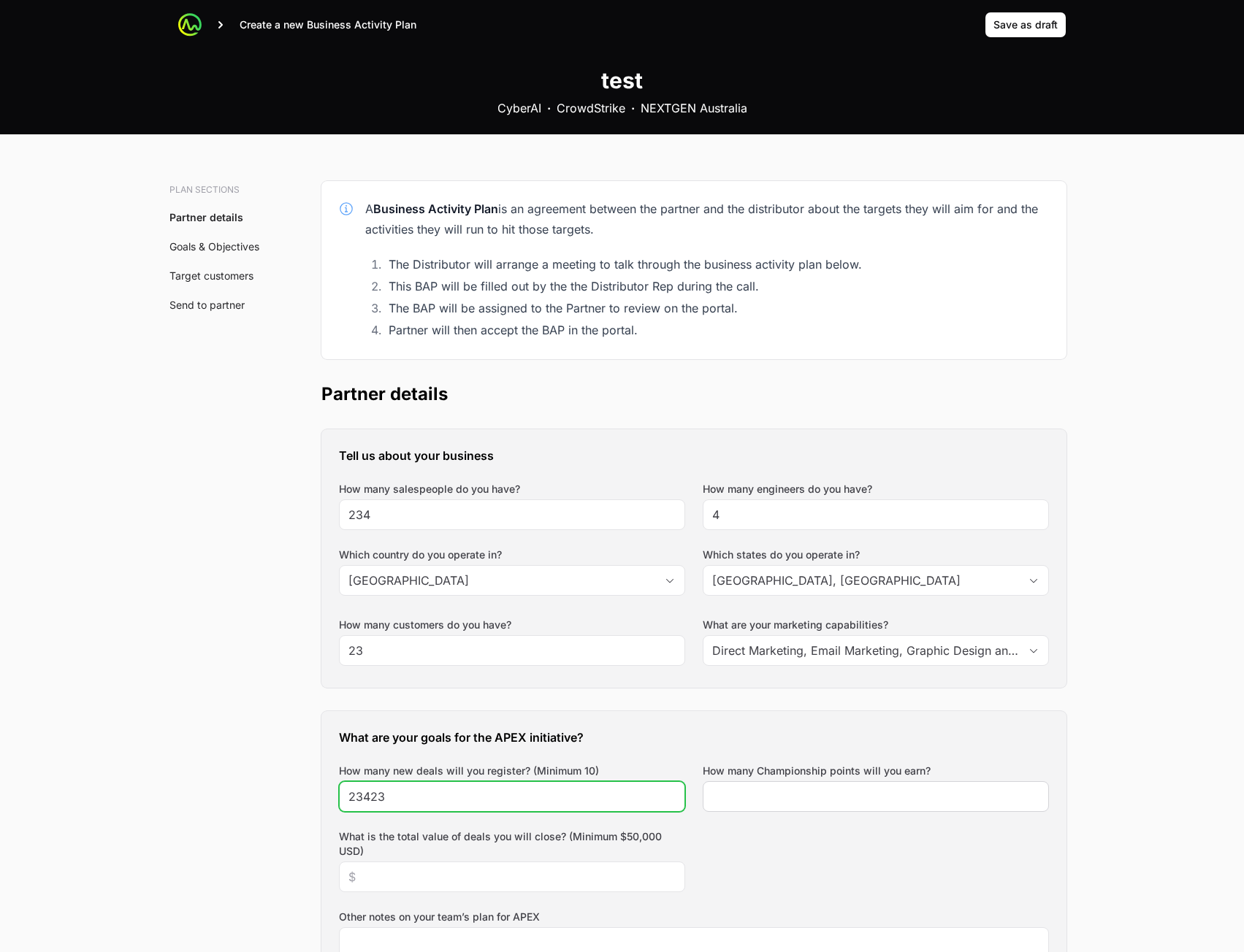
type input "23423"
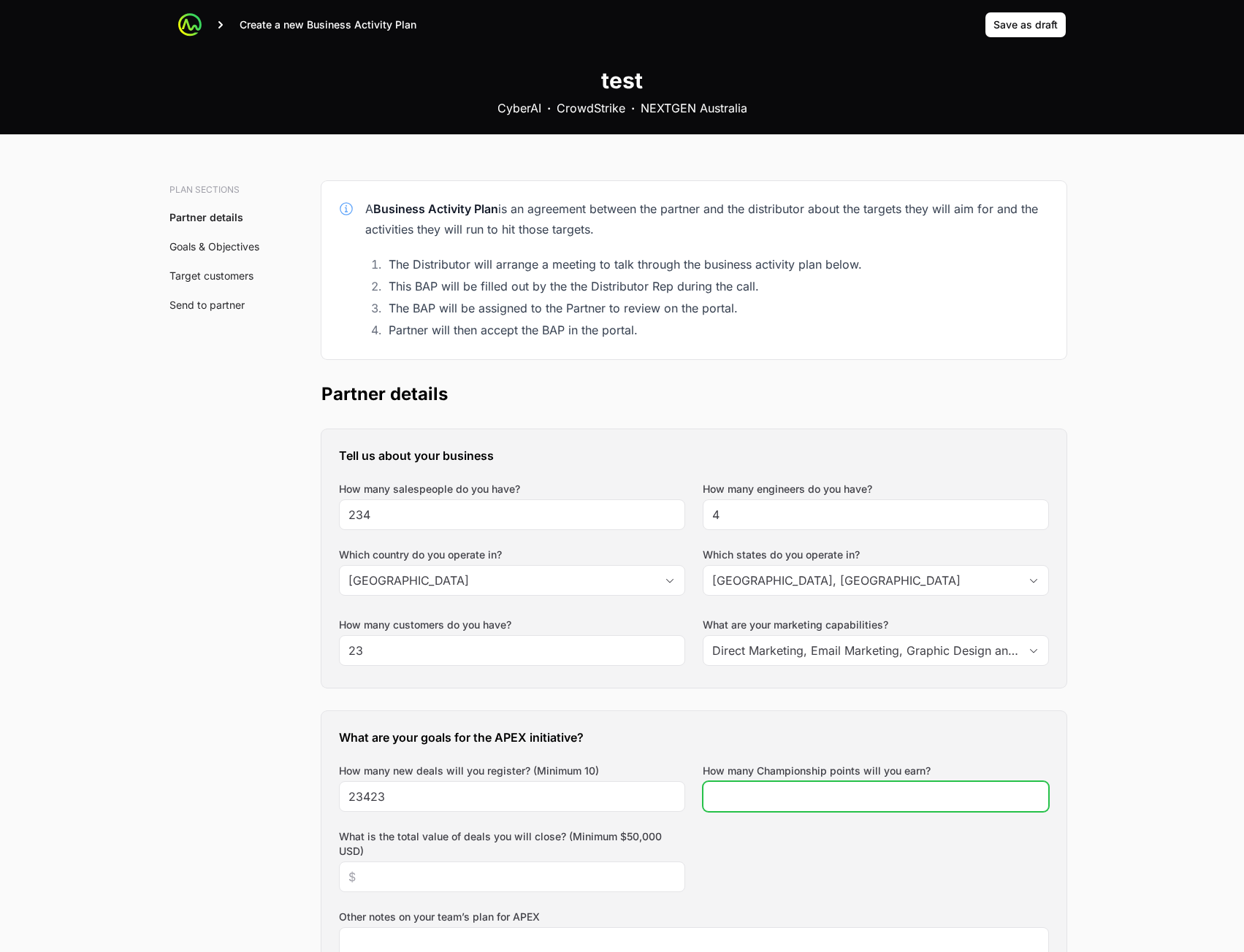
click at [785, 797] on input "How many Championship points will you earn?" at bounding box center [875, 796] width 327 height 18
type input "243"
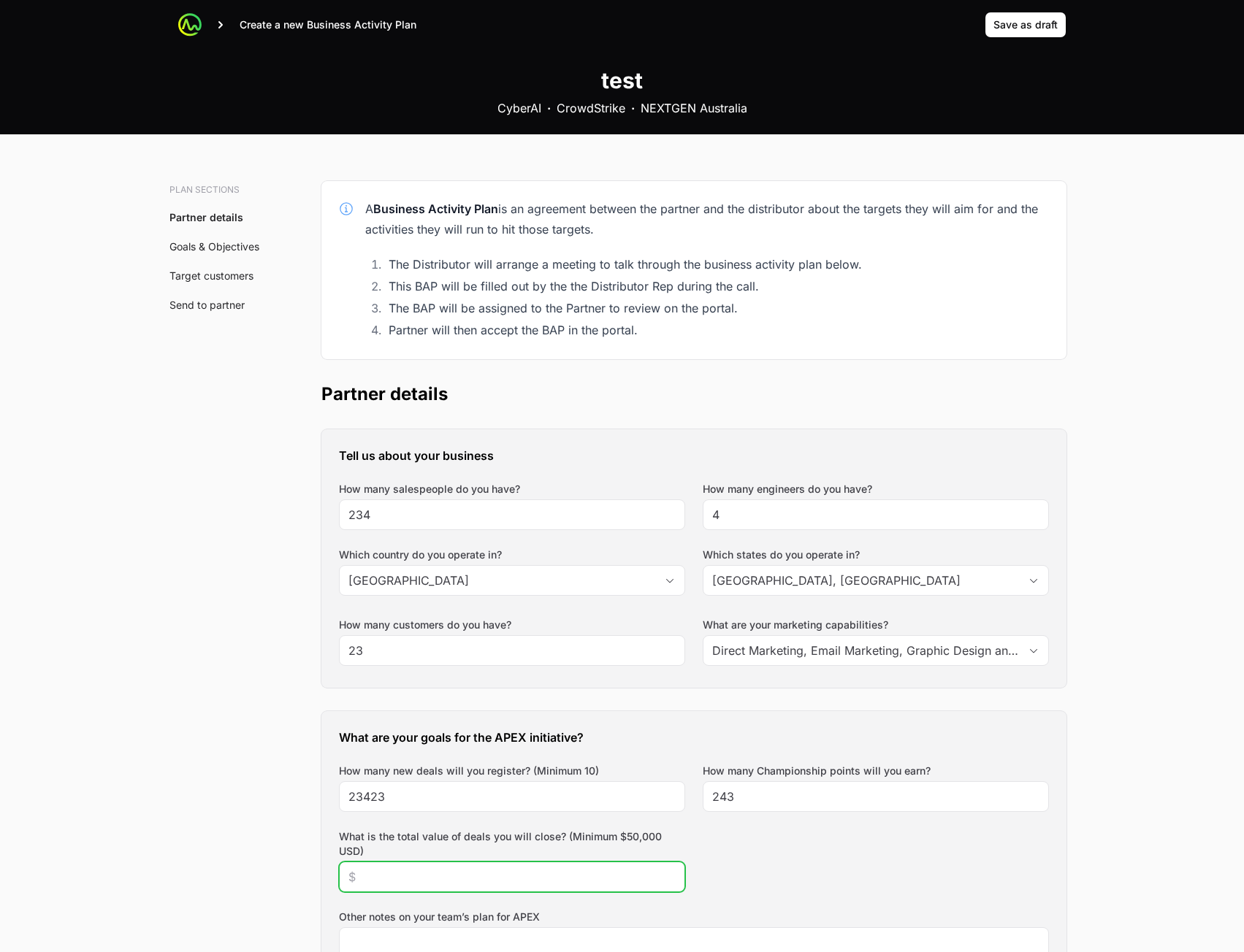
click at [417, 871] on input "What is the total value of deals you will close? (Minimum $50,000 USD)" at bounding box center [511, 876] width 327 height 18
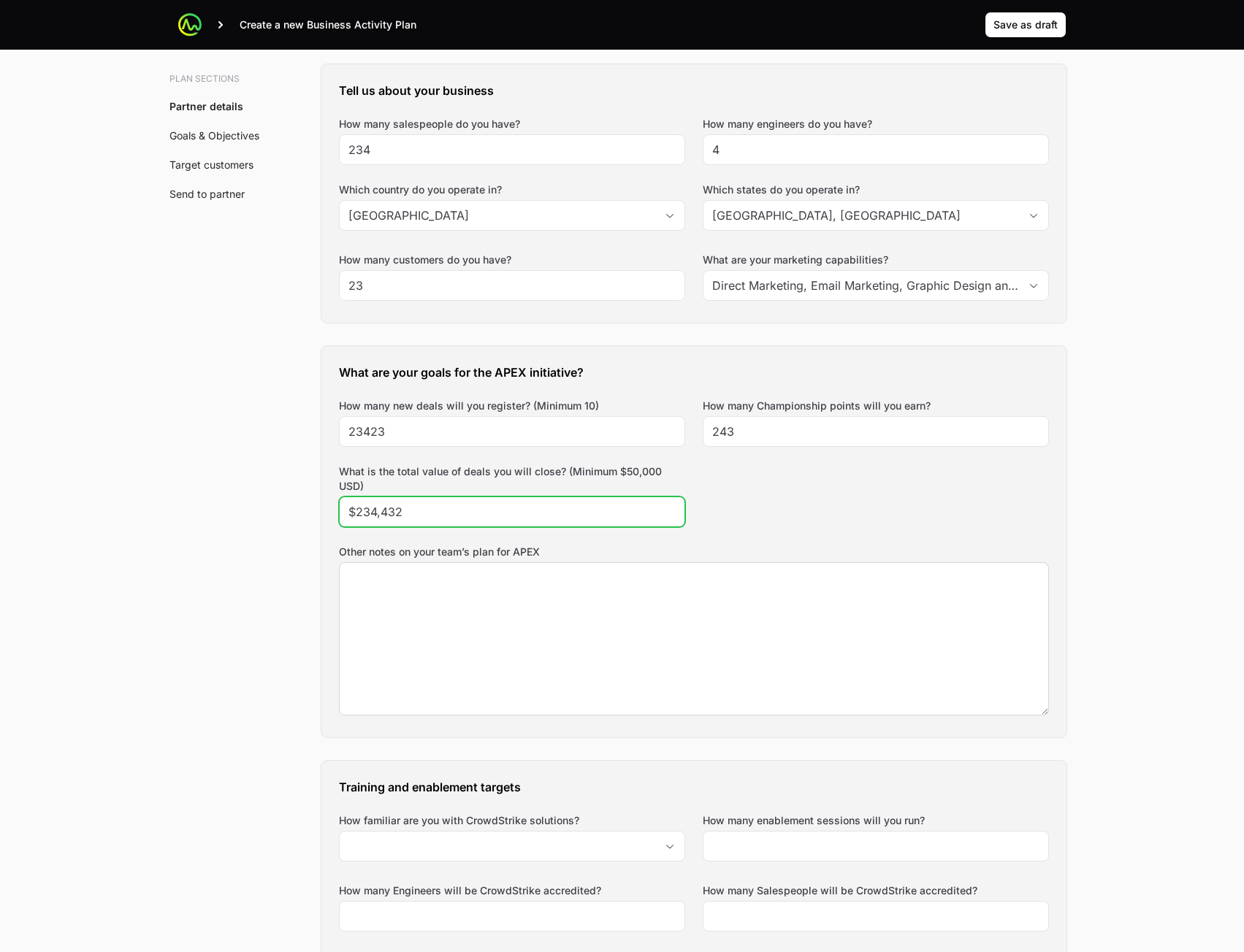
type input "$234,432"
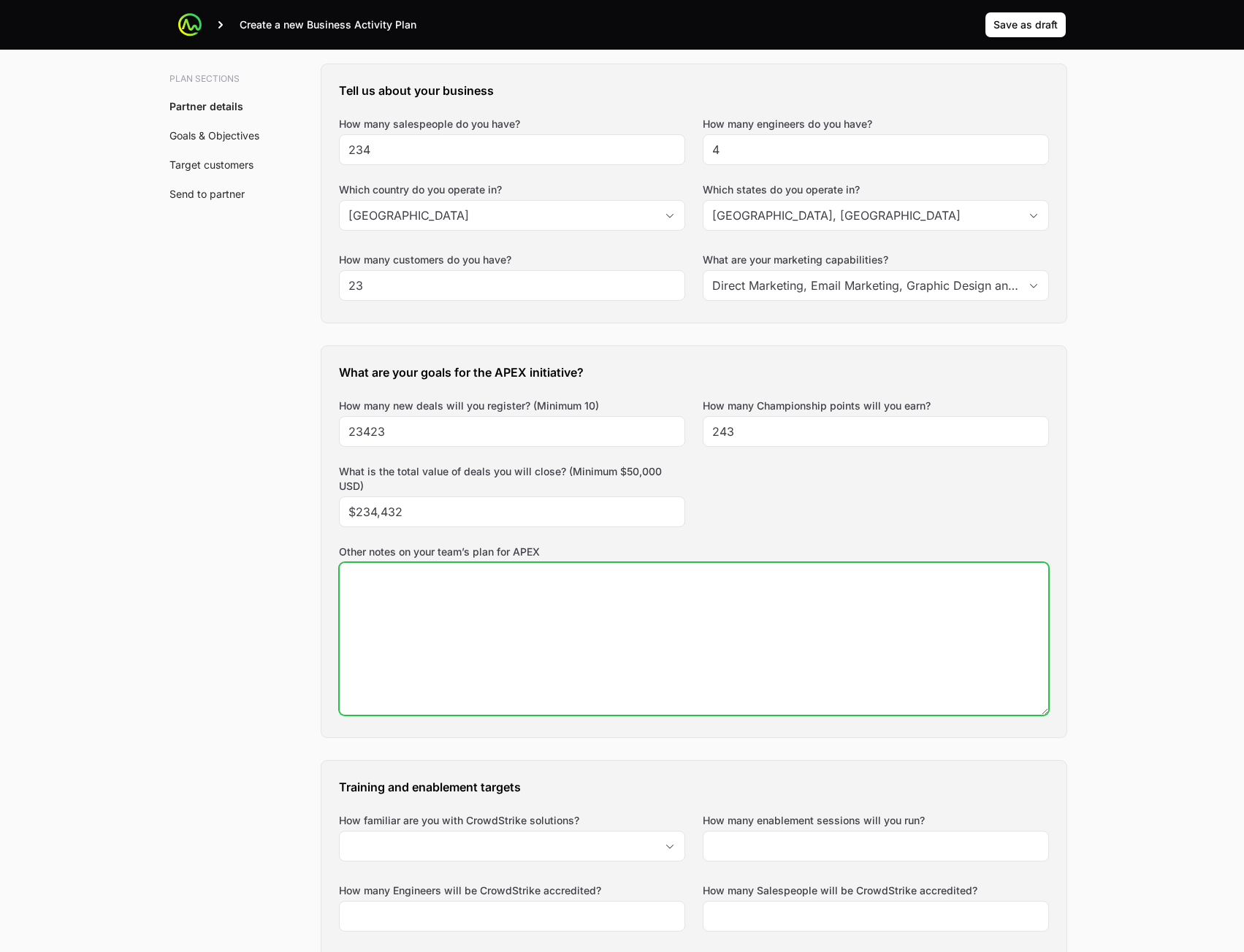
click at [568, 588] on textarea "Other notes on your team’s plan for APEX" at bounding box center [694, 639] width 709 height 152
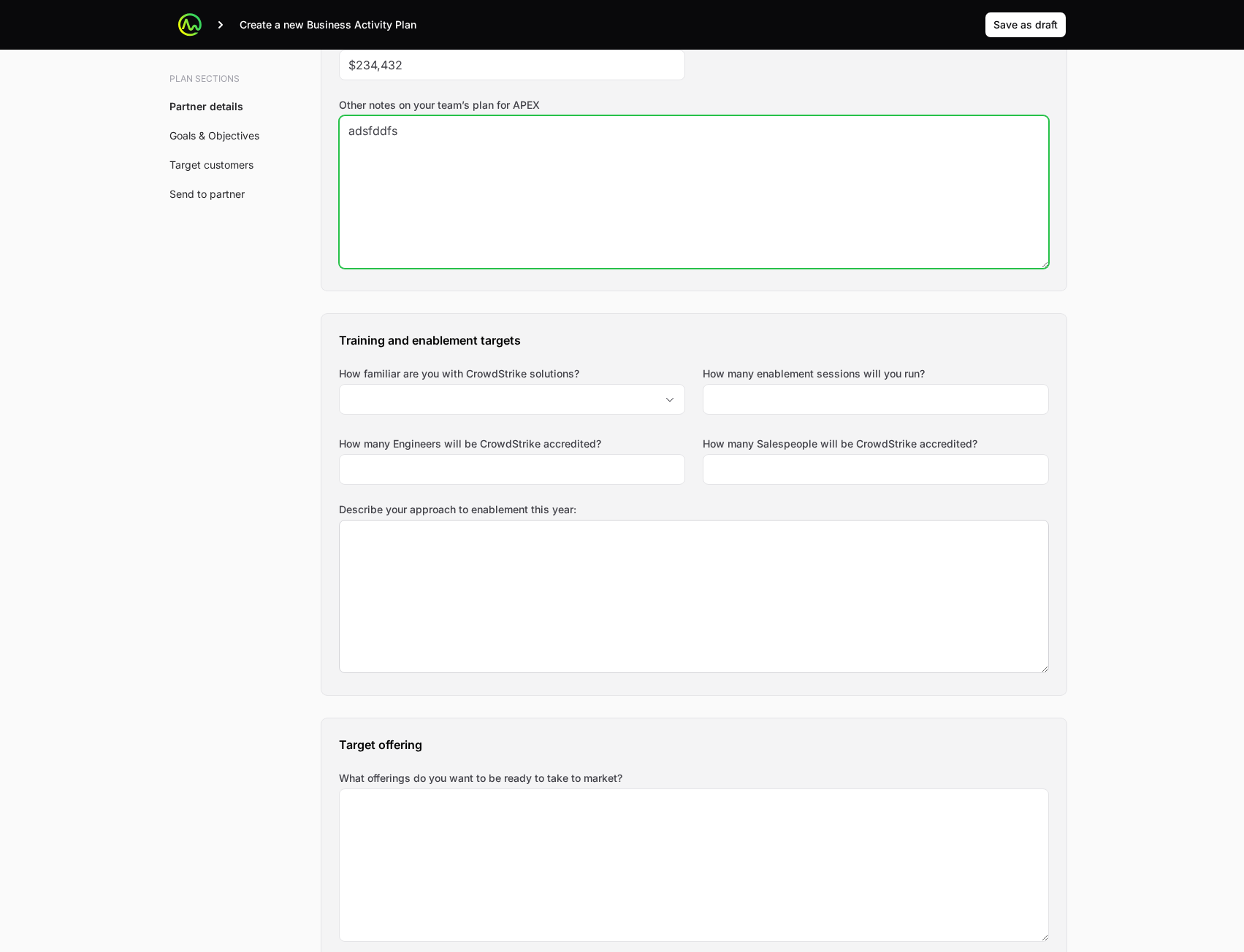
scroll to position [876, 0]
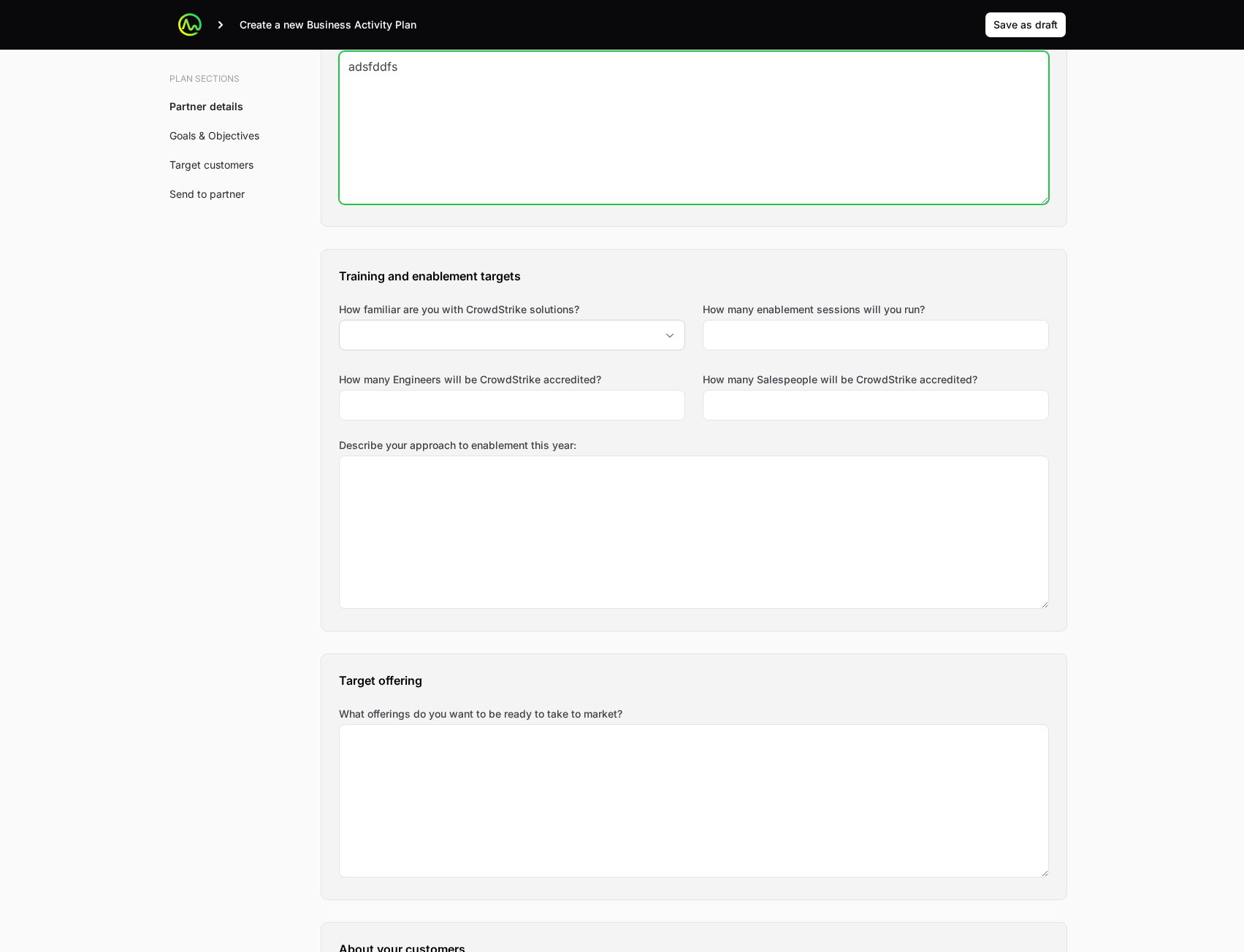
type textarea "adsfddfs"
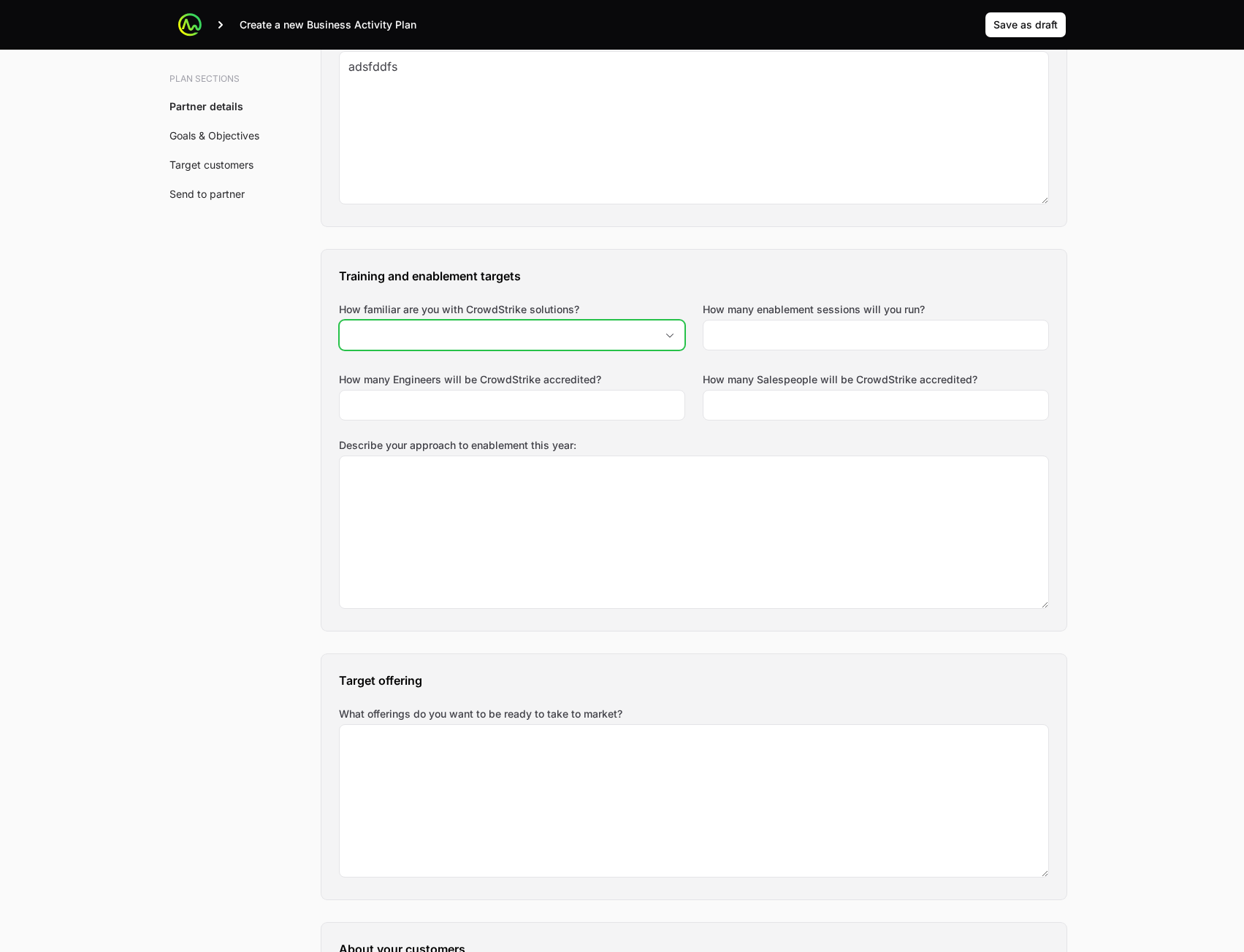
click at [625, 323] on input "How familiar are you with CrowdStrike solutions?" at bounding box center [497, 335] width 316 height 30
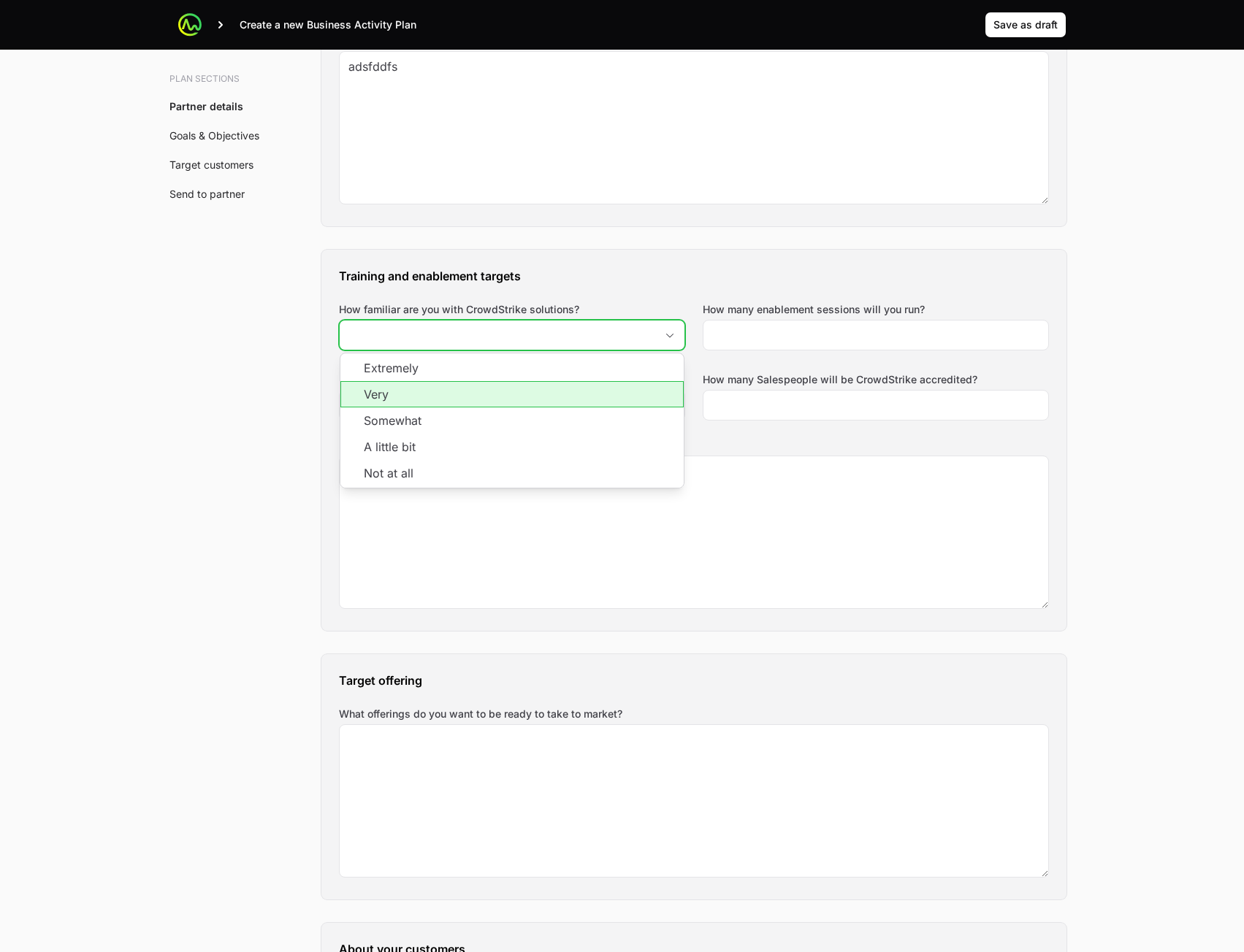
click at [577, 395] on li "Very" at bounding box center [511, 395] width 344 height 26
type input "Very"
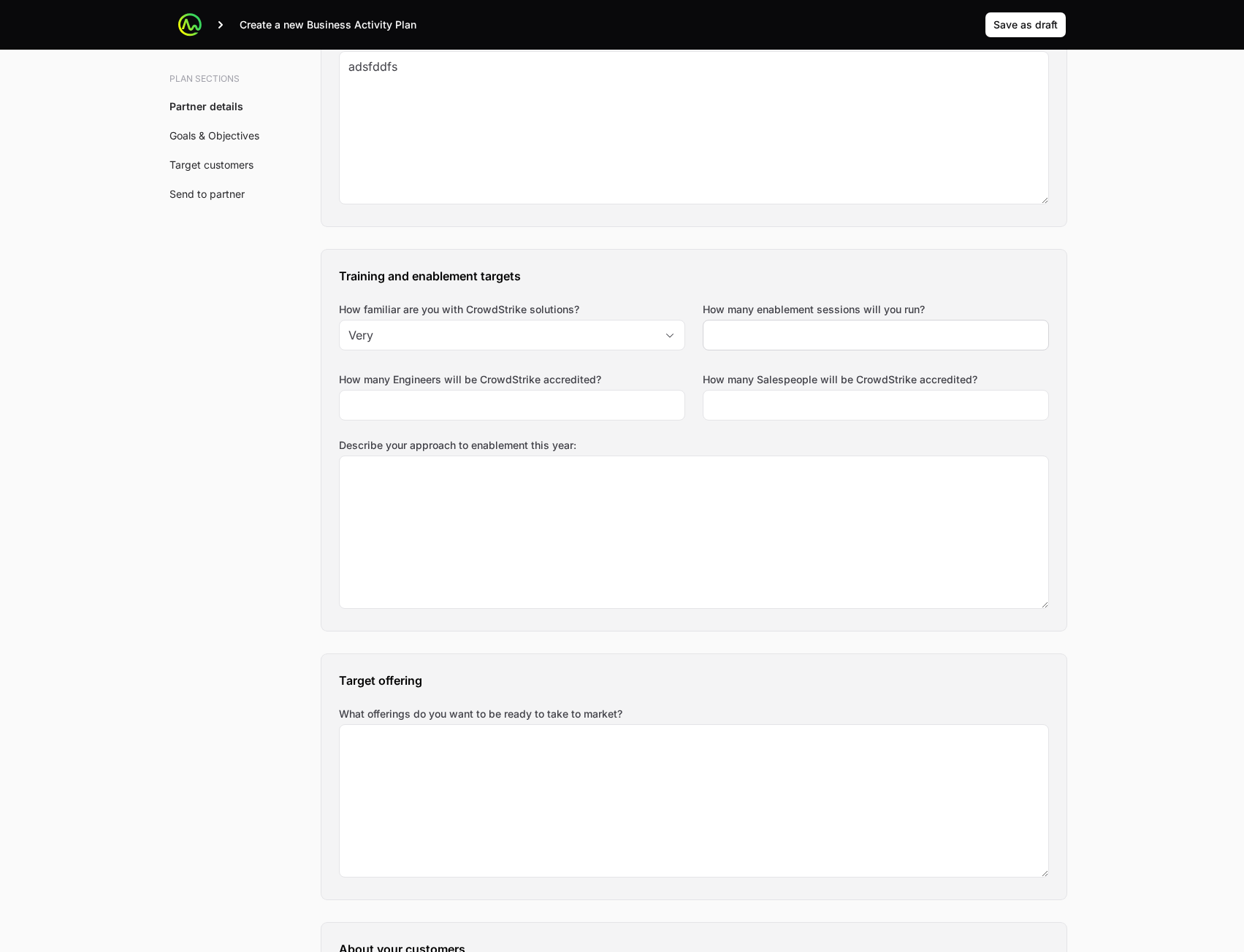
click at [830, 346] on div at bounding box center [875, 334] width 346 height 31
click at [826, 331] on input "How many enablement sessions will you run?" at bounding box center [875, 334] width 327 height 18
type input "234"
drag, startPoint x: 757, startPoint y: 384, endPoint x: 754, endPoint y: 398, distance: 14.3
click at [756, 387] on div "How many Salespeople will be CrowdStrike accredited?" at bounding box center [875, 396] width 346 height 48
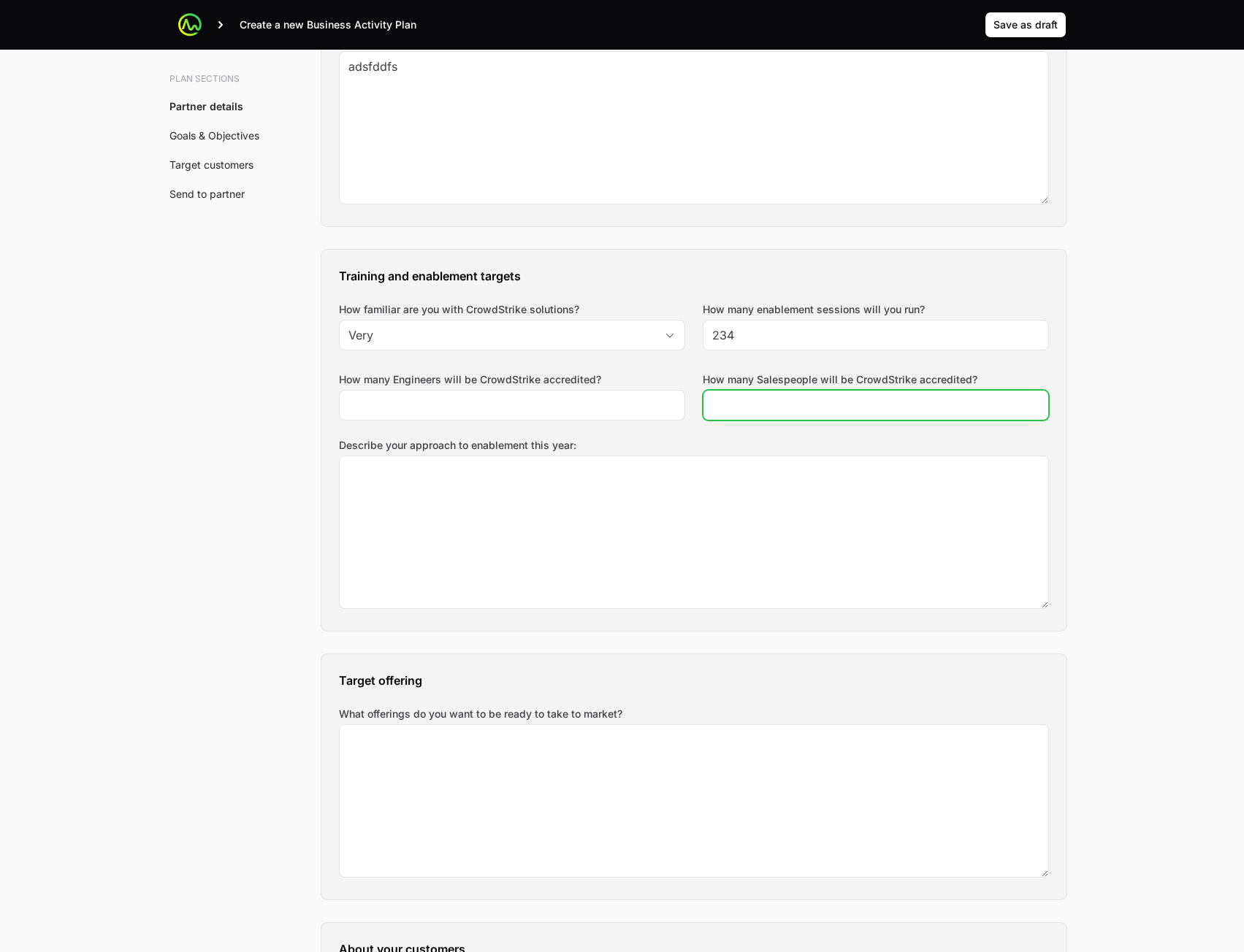
click at [753, 400] on input "How many Salespeople will be CrowdStrike accredited?" at bounding box center [875, 405] width 327 height 18
type input "234"
click at [466, 424] on div "Training and enablement targets How familiar are you with CrowdStrike solutions…" at bounding box center [694, 441] width 745 height 382
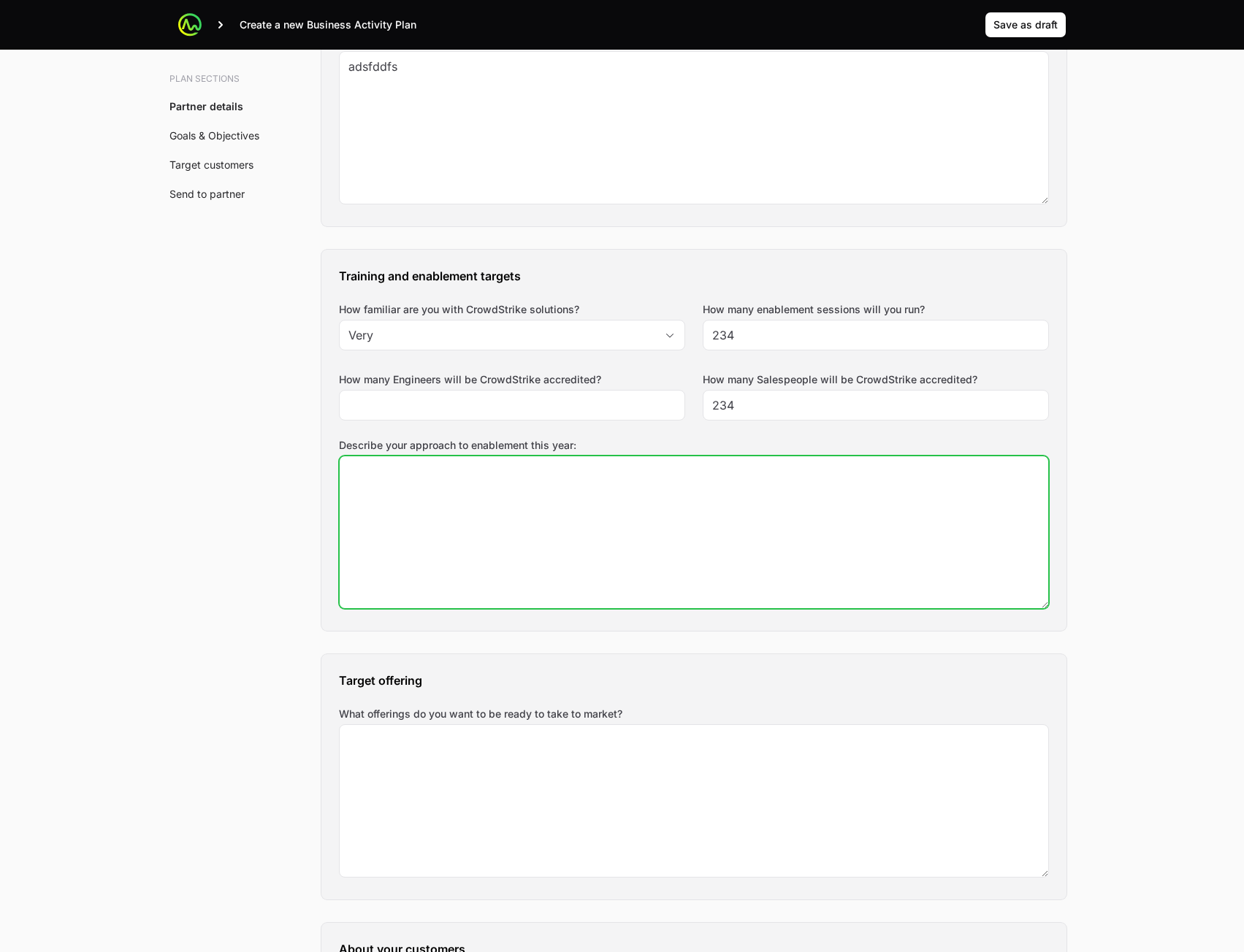
click at [529, 506] on textarea "Describe your approach to enablement this year:" at bounding box center [694, 532] width 709 height 152
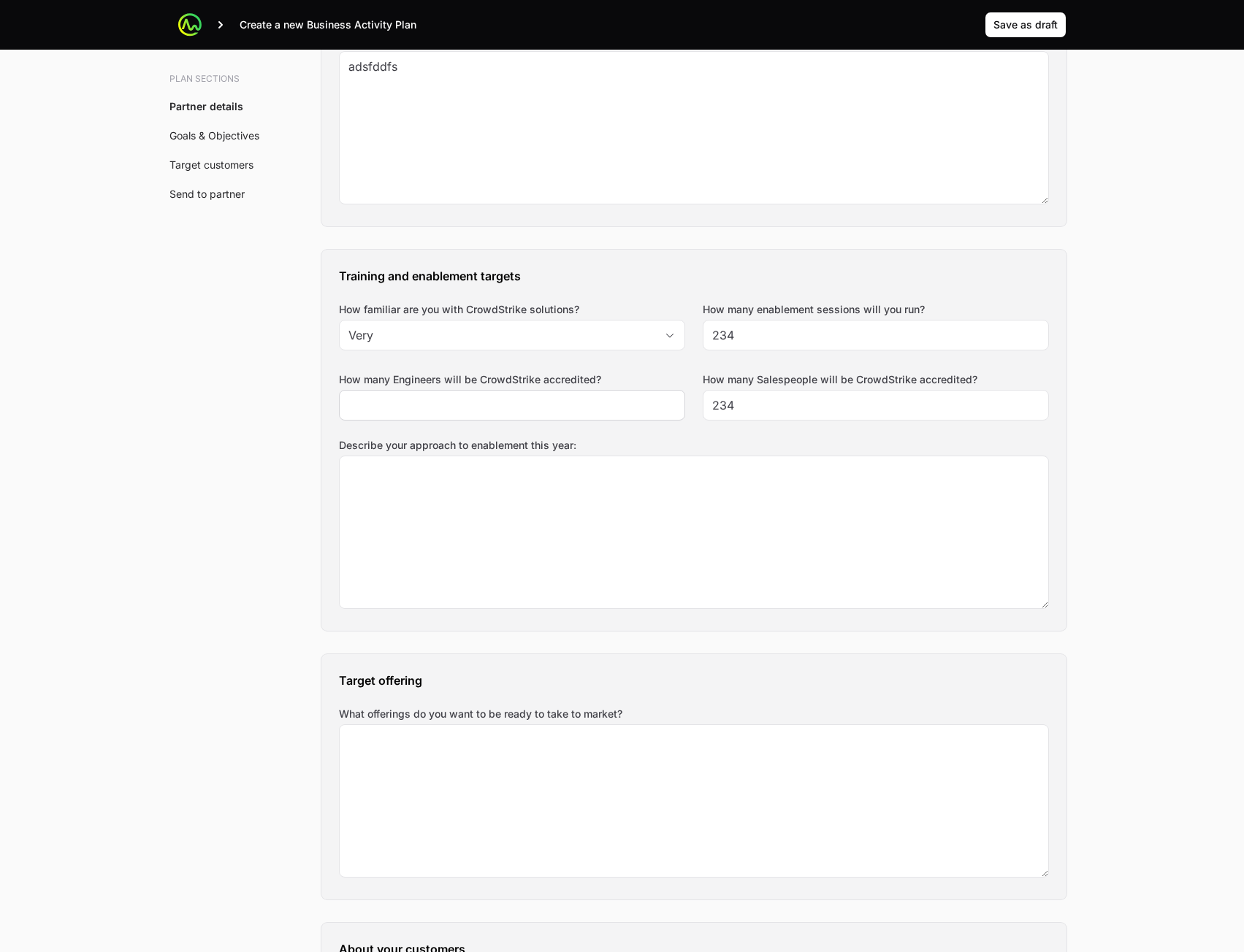
click at [501, 416] on div at bounding box center [512, 405] width 346 height 31
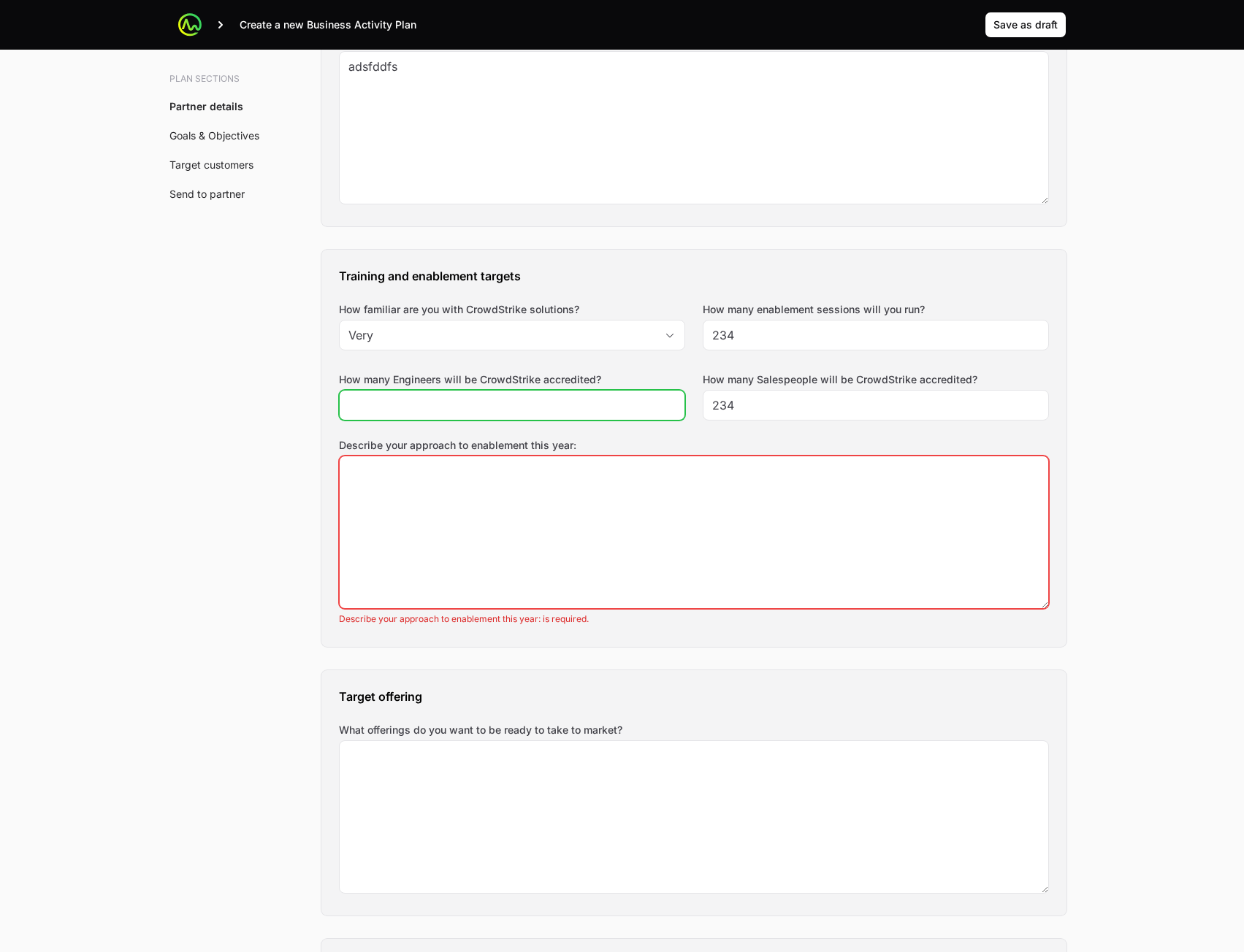
click at [511, 398] on input "How many Engineers will be CrowdStrike accredited?" at bounding box center [511, 405] width 327 height 18
type input "432324"
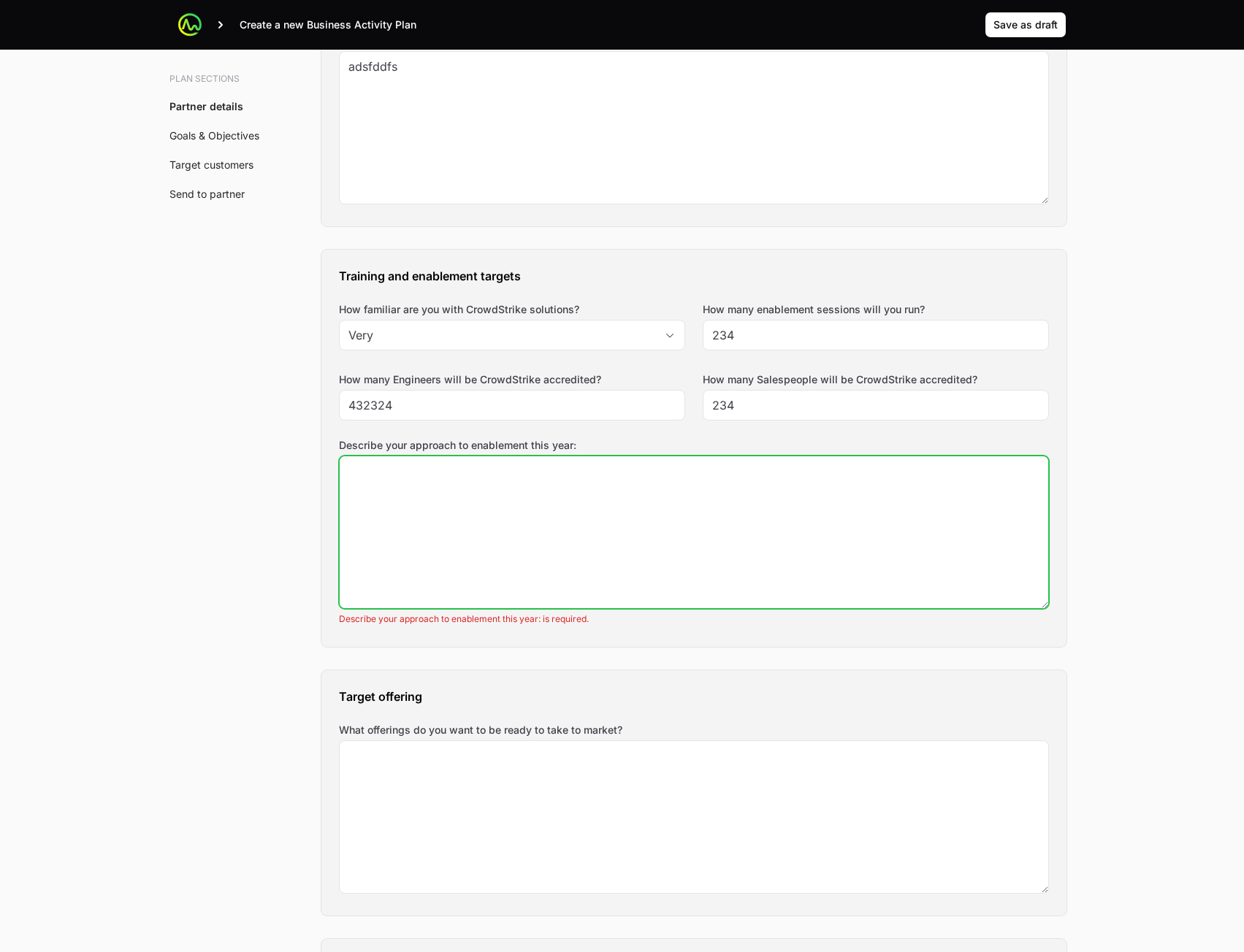
click at [521, 503] on textarea "Describe your approach to enablement this year:" at bounding box center [694, 532] width 709 height 152
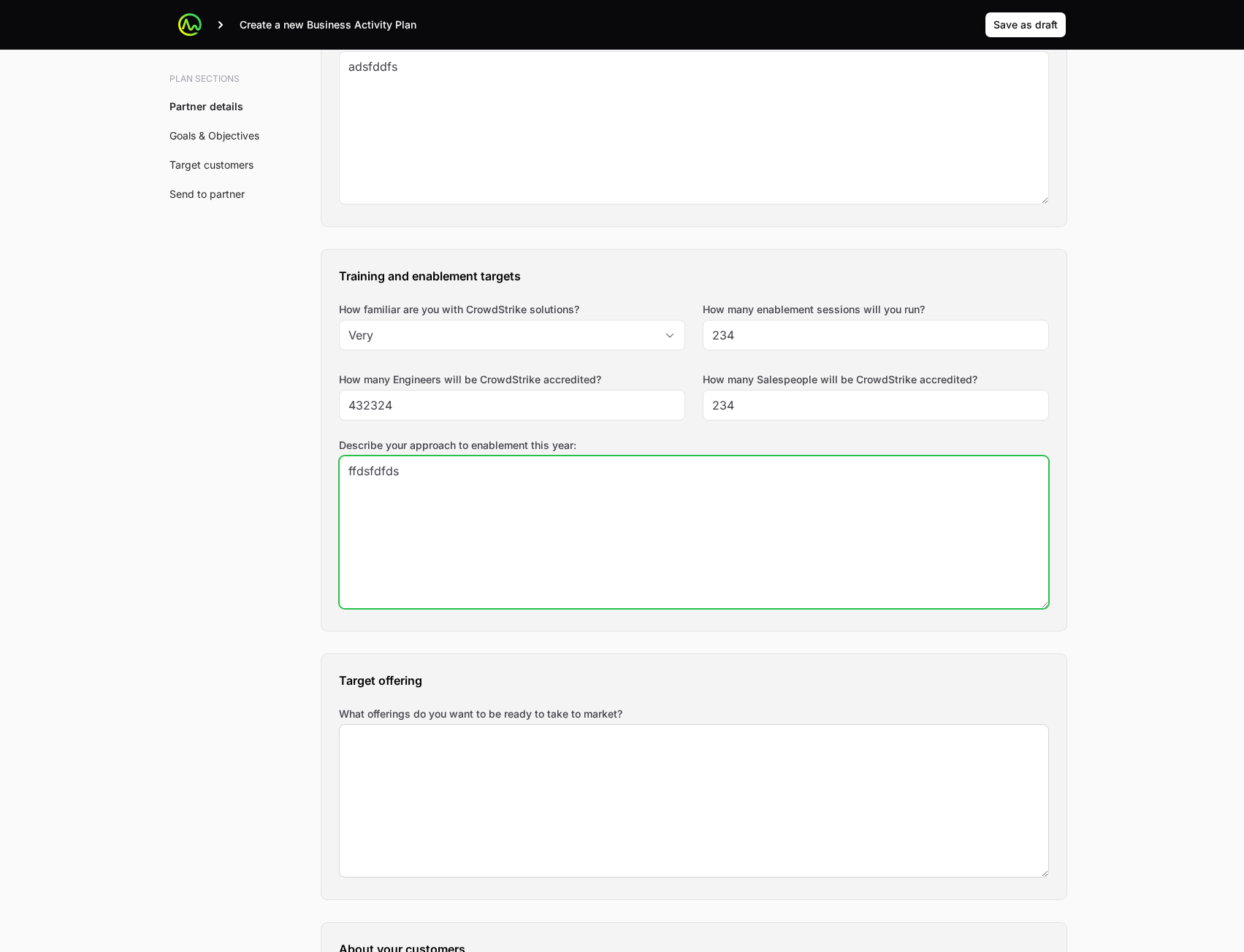
type textarea "ffdsfdfds"
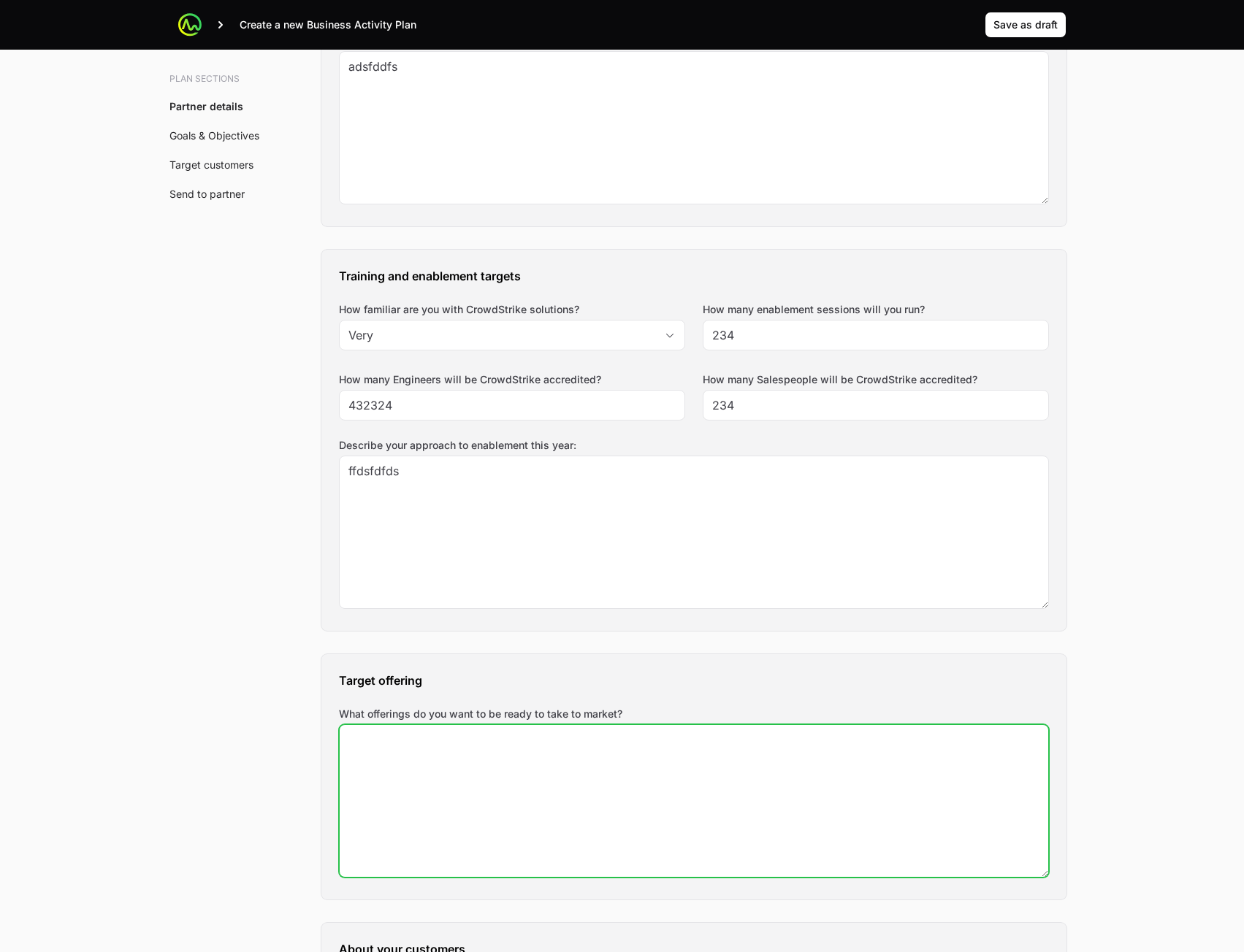
click at [556, 804] on textarea "What offerings do you want to be ready to take to market?" at bounding box center [694, 801] width 709 height 152
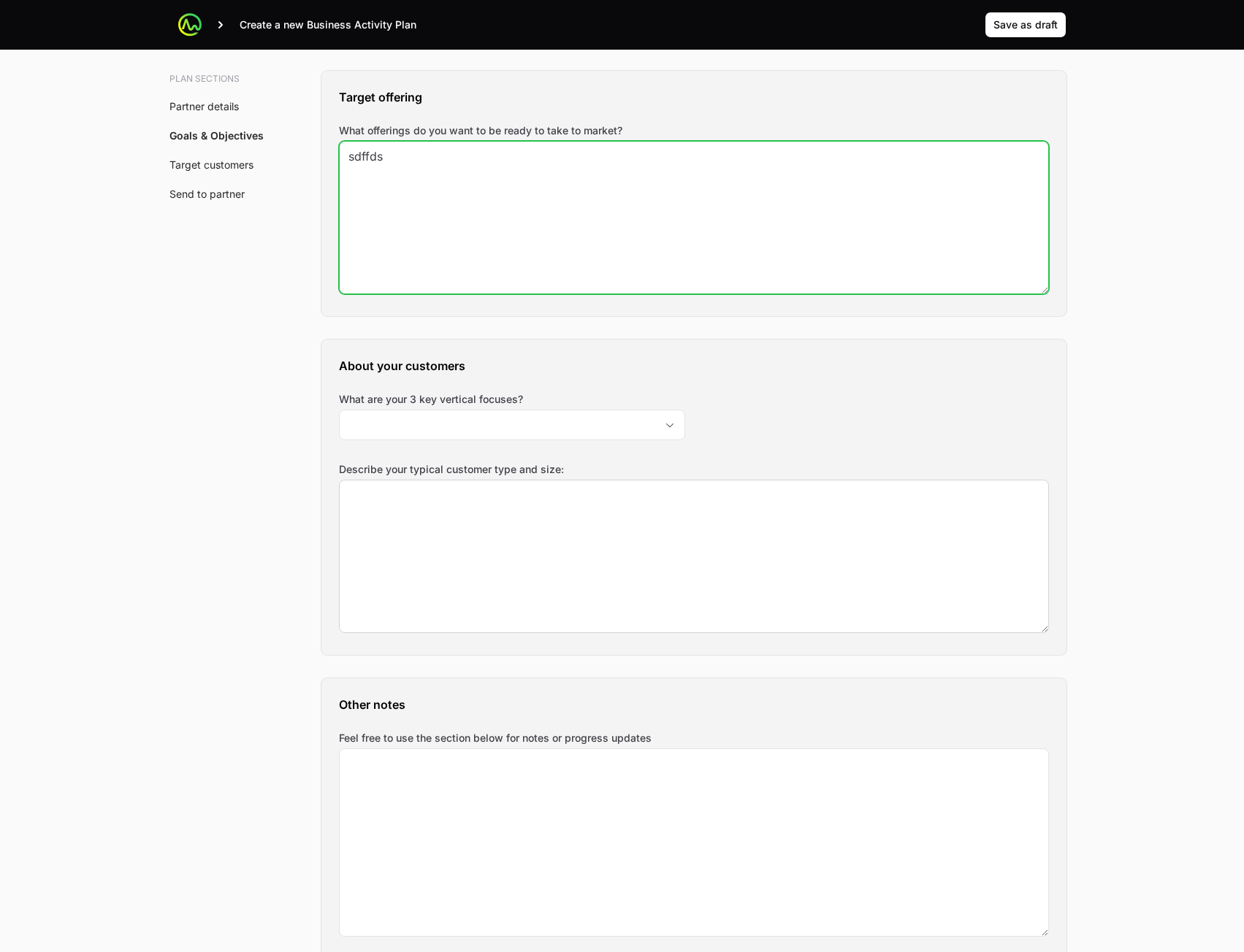
scroll to position [1460, 0]
type textarea "sdffds"
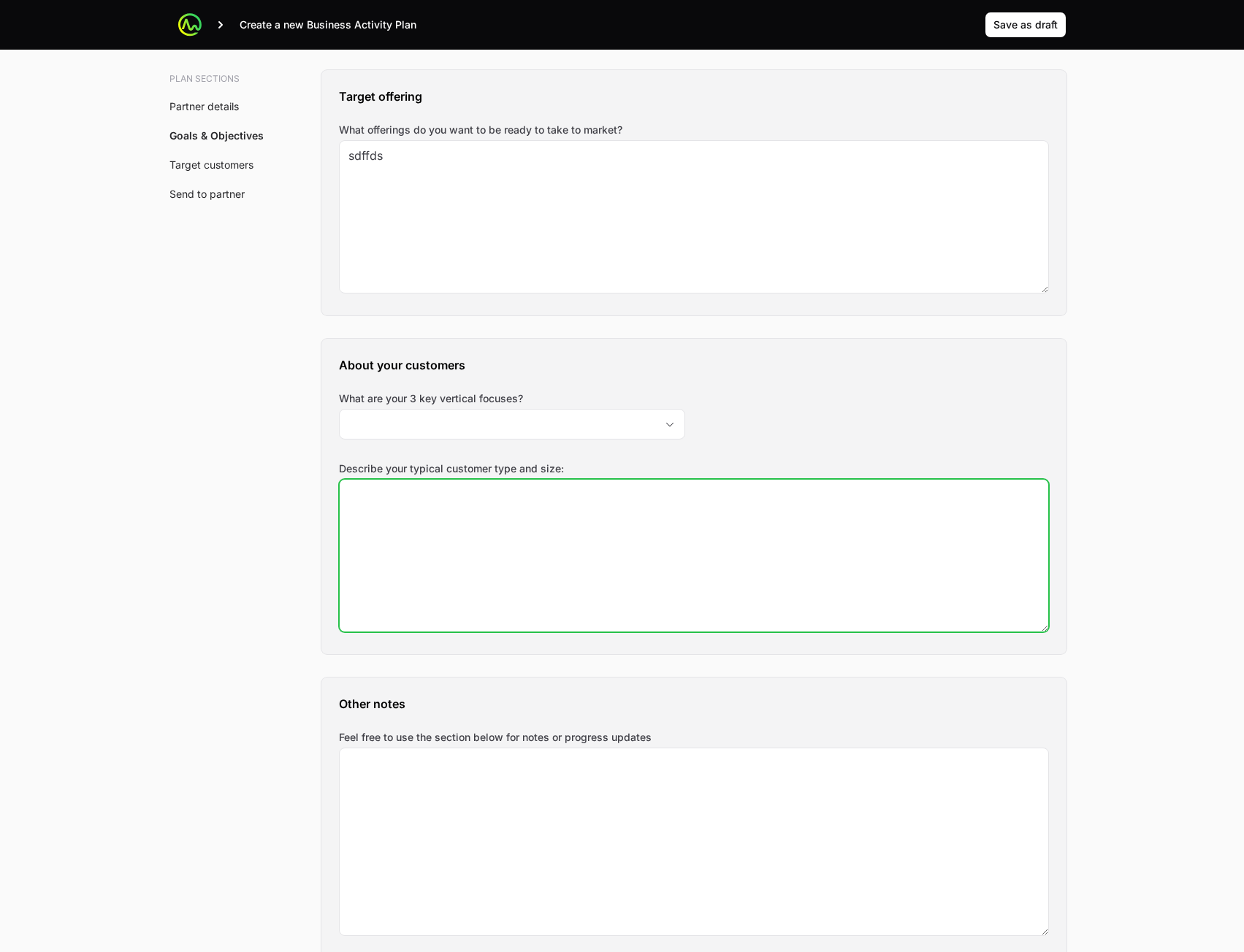
drag, startPoint x: 528, startPoint y: 522, endPoint x: 540, endPoint y: 460, distance: 63.2
click at [528, 514] on textarea "Describe your typical customer type and size:" at bounding box center [694, 556] width 709 height 152
type textarea "sdfsdf"
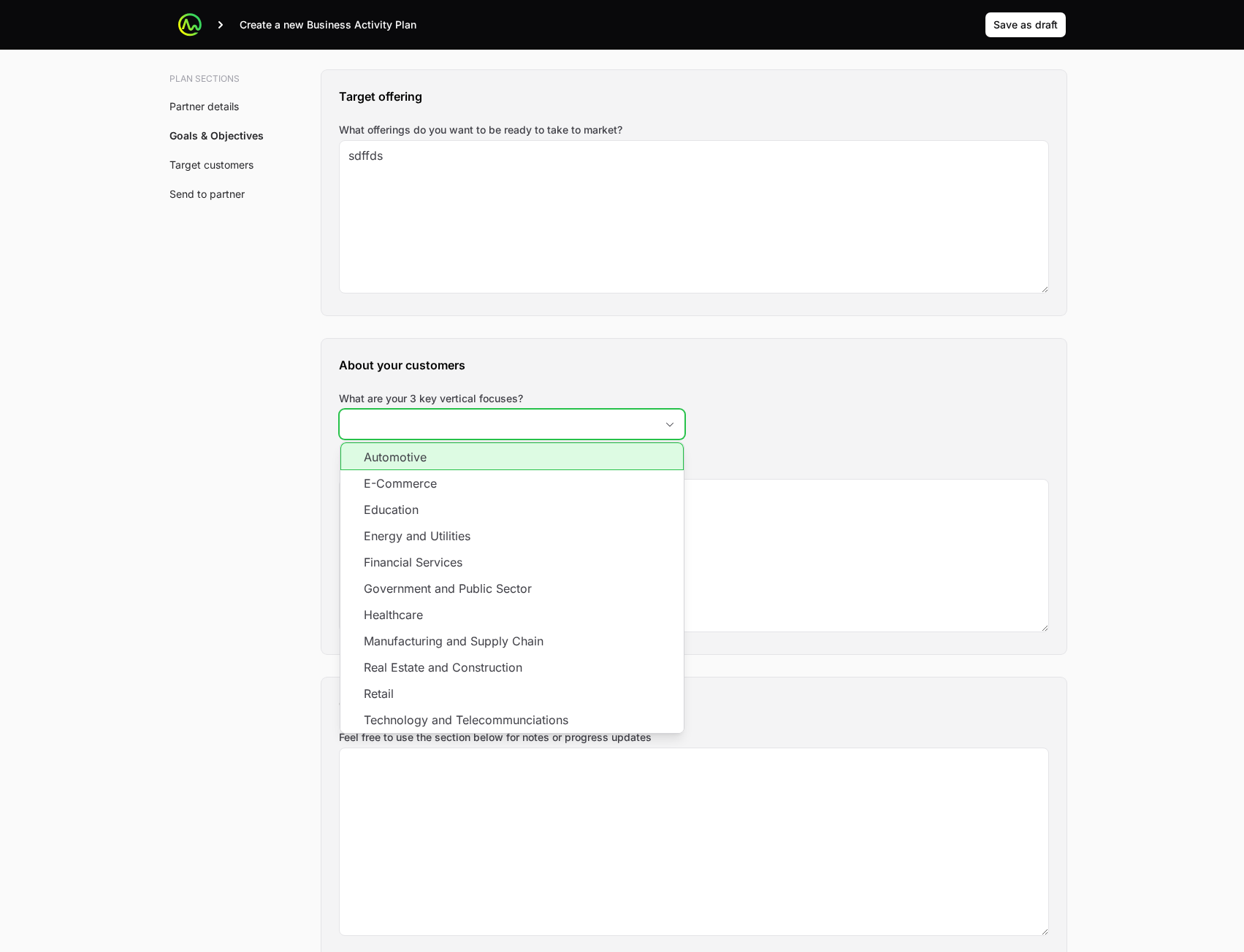
click at [585, 420] on input "What are your 3 key vertical focuses?" at bounding box center [497, 424] width 316 height 30
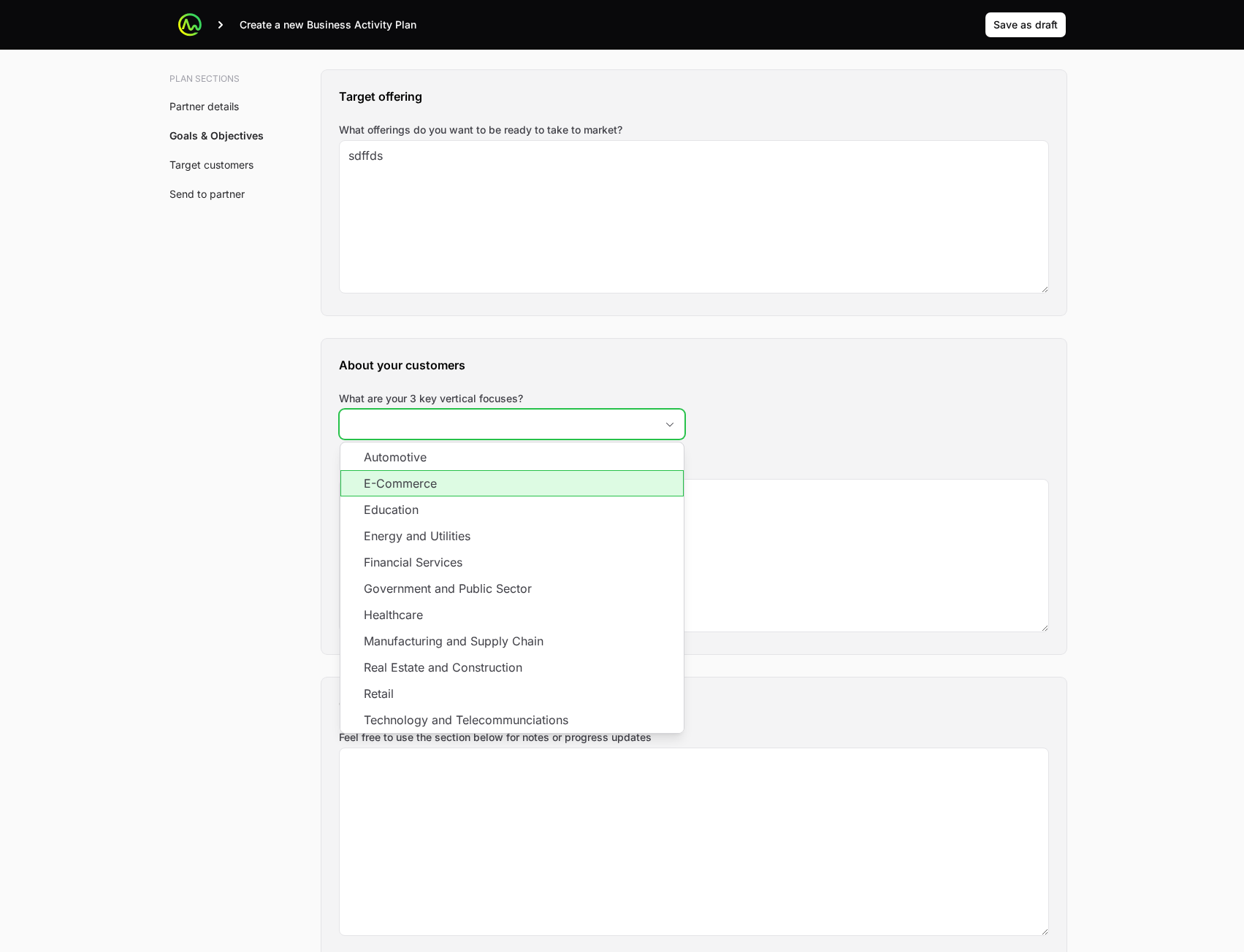
click at [532, 512] on li "Education" at bounding box center [511, 509] width 344 height 26
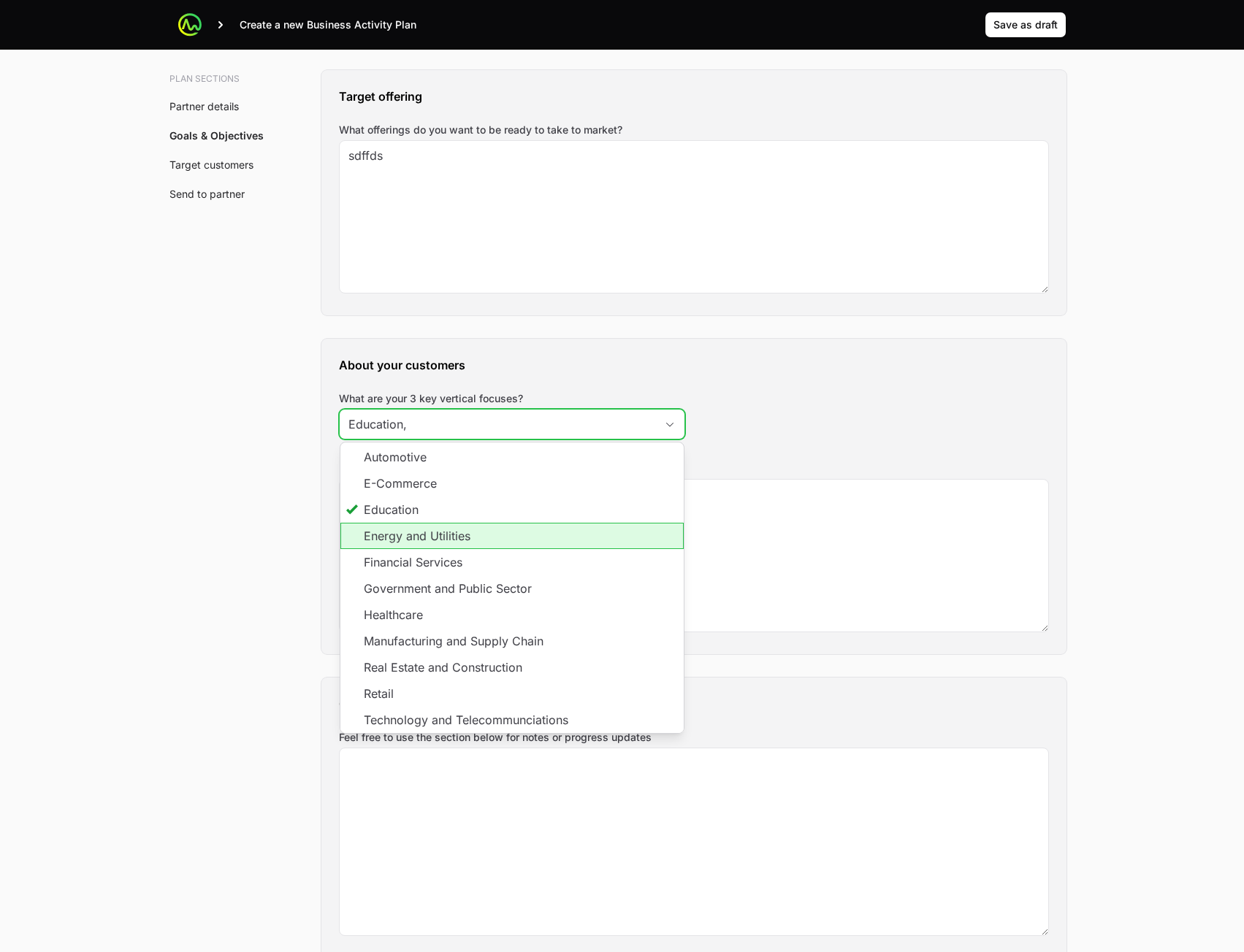
drag, startPoint x: 518, startPoint y: 539, endPoint x: 510, endPoint y: 558, distance: 20.6
click at [518, 540] on li "Energy and Utilities" at bounding box center [511, 535] width 344 height 26
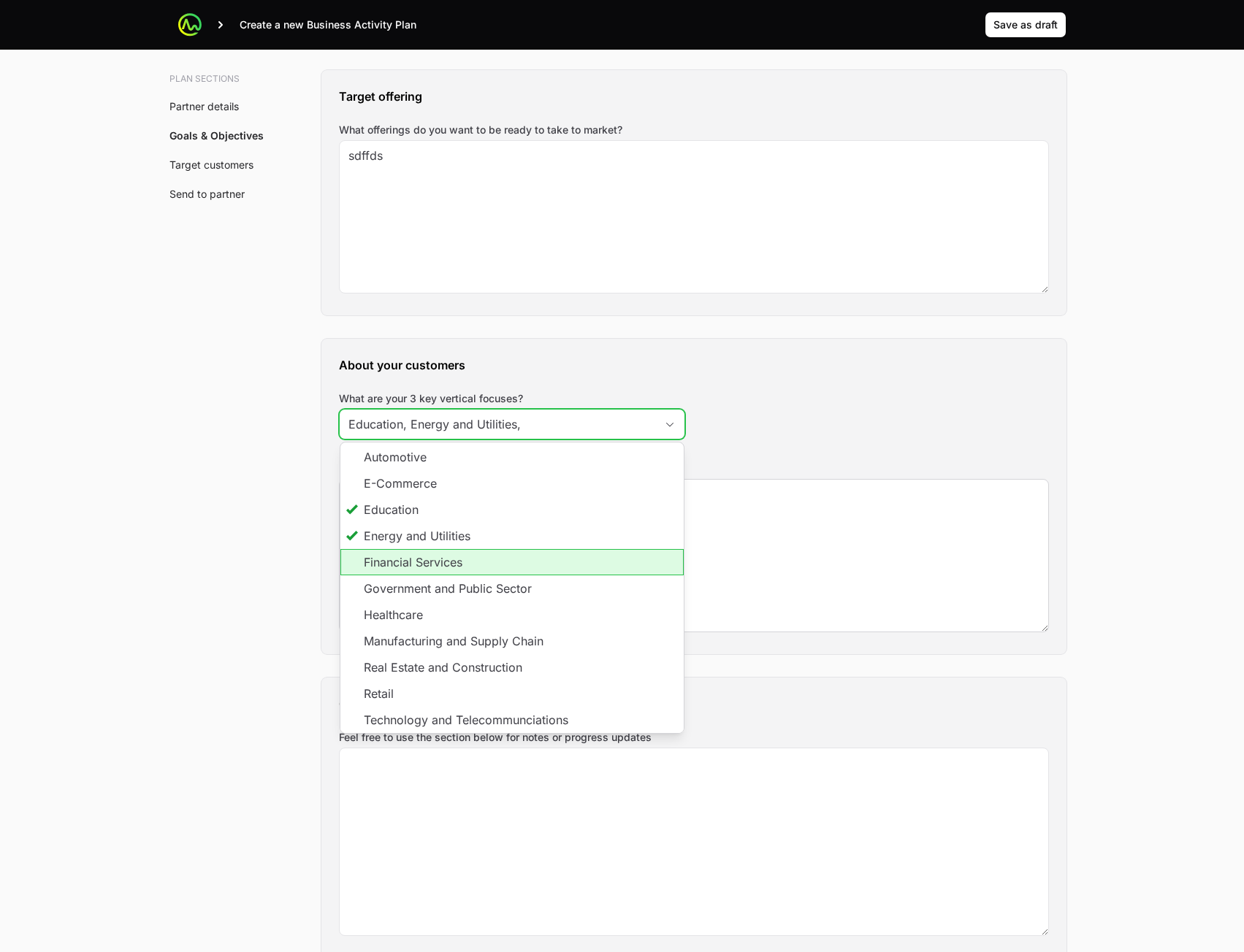
drag, startPoint x: 510, startPoint y: 558, endPoint x: 602, endPoint y: 584, distance: 95.6
click at [511, 560] on li "Financial Services" at bounding box center [511, 562] width 344 height 26
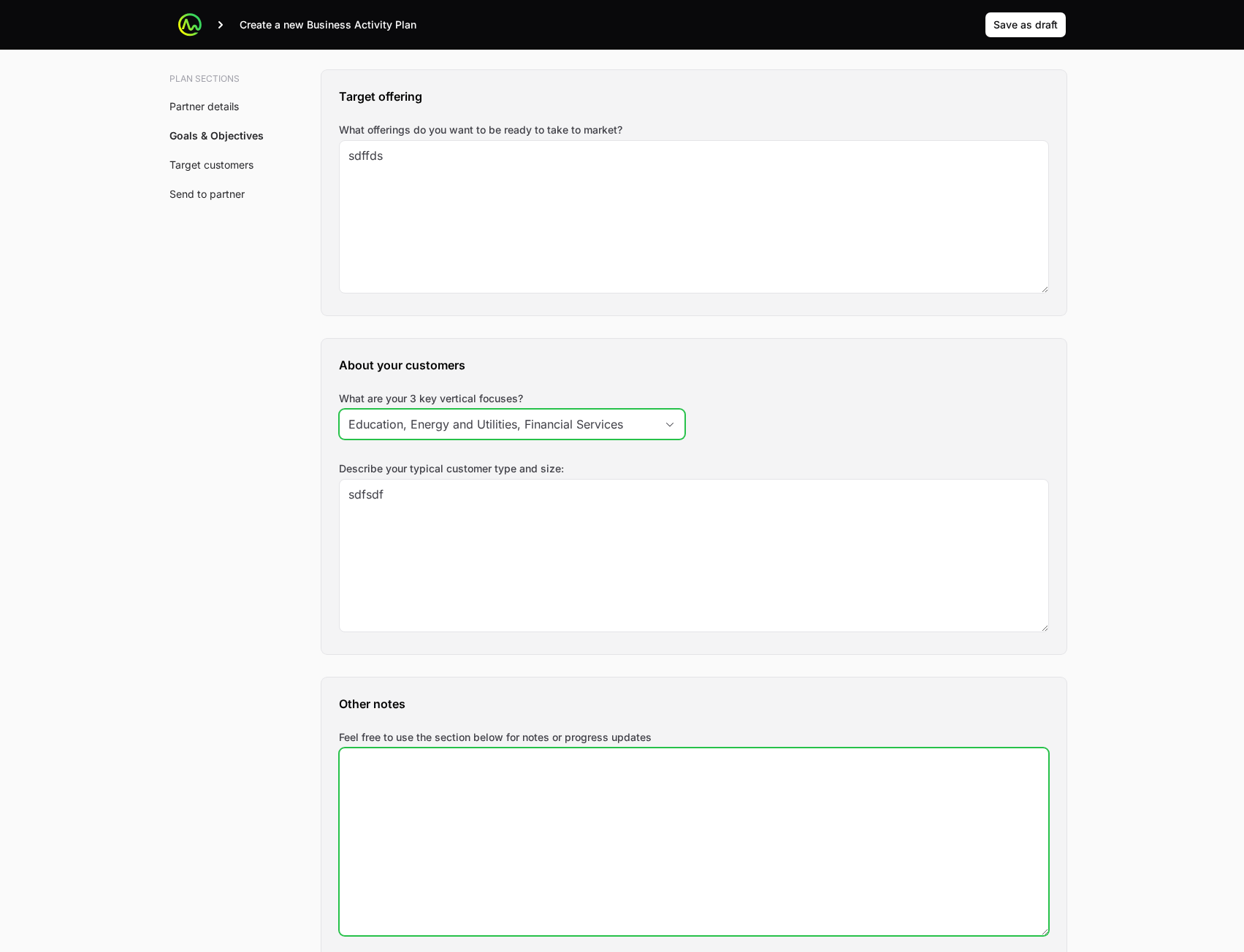
type input "Education, Energy and Utilities, Financial Services"
click at [589, 779] on textarea "Feel free to use the section below for notes or progress updates" at bounding box center [694, 842] width 709 height 187
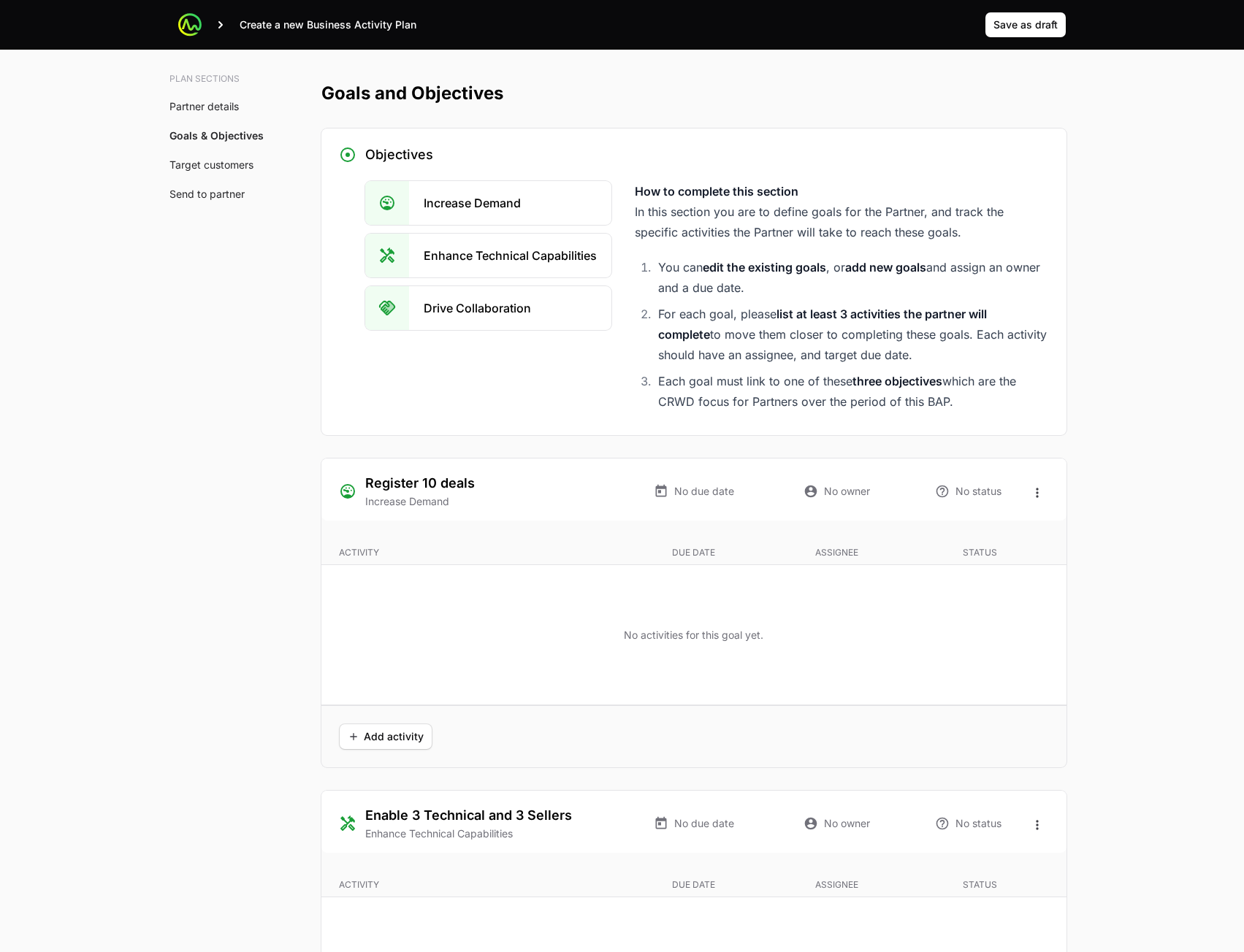
scroll to position [2555, 0]
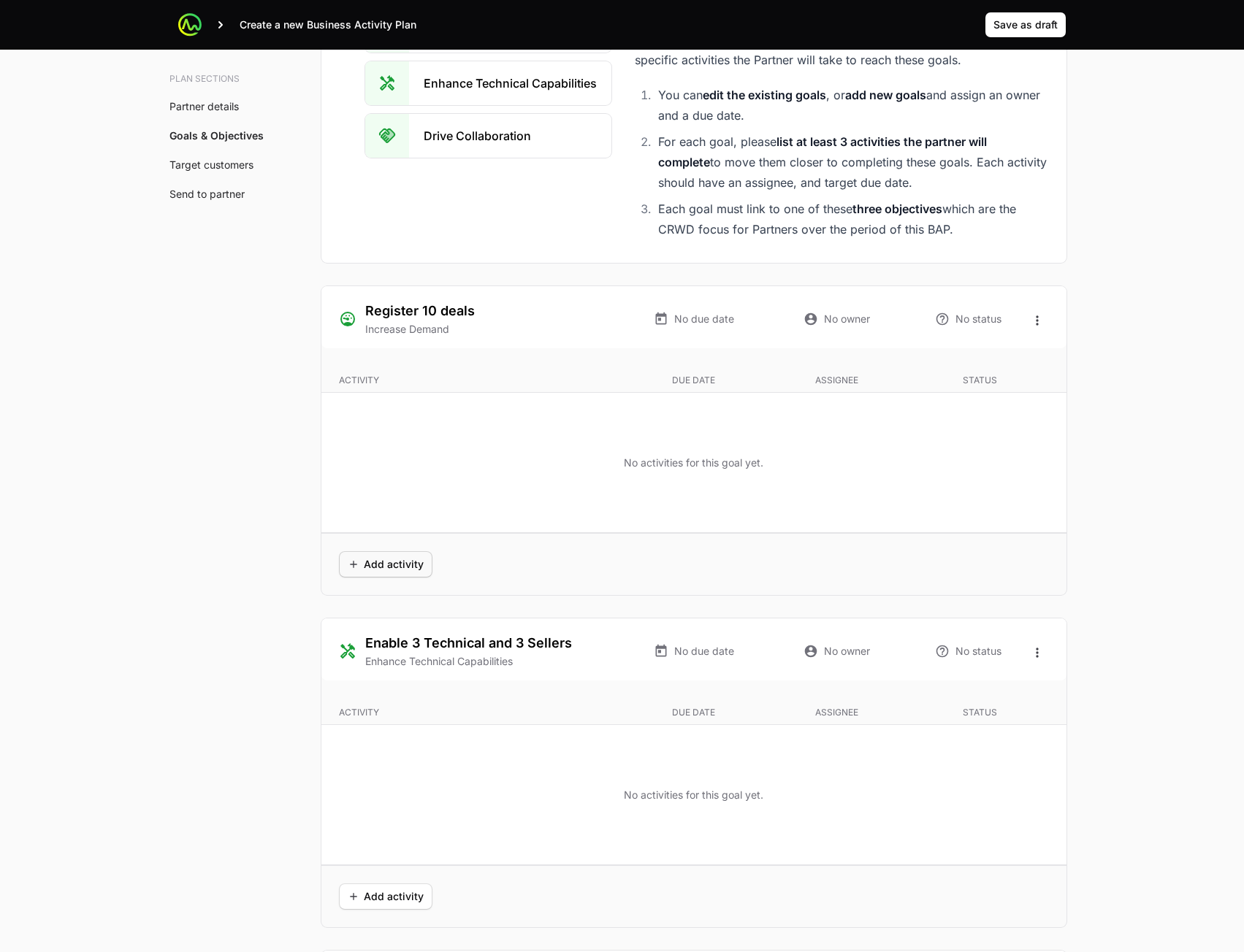
type textarea "sdfdfs"
click at [381, 567] on span "Add activity" at bounding box center [385, 564] width 76 height 18
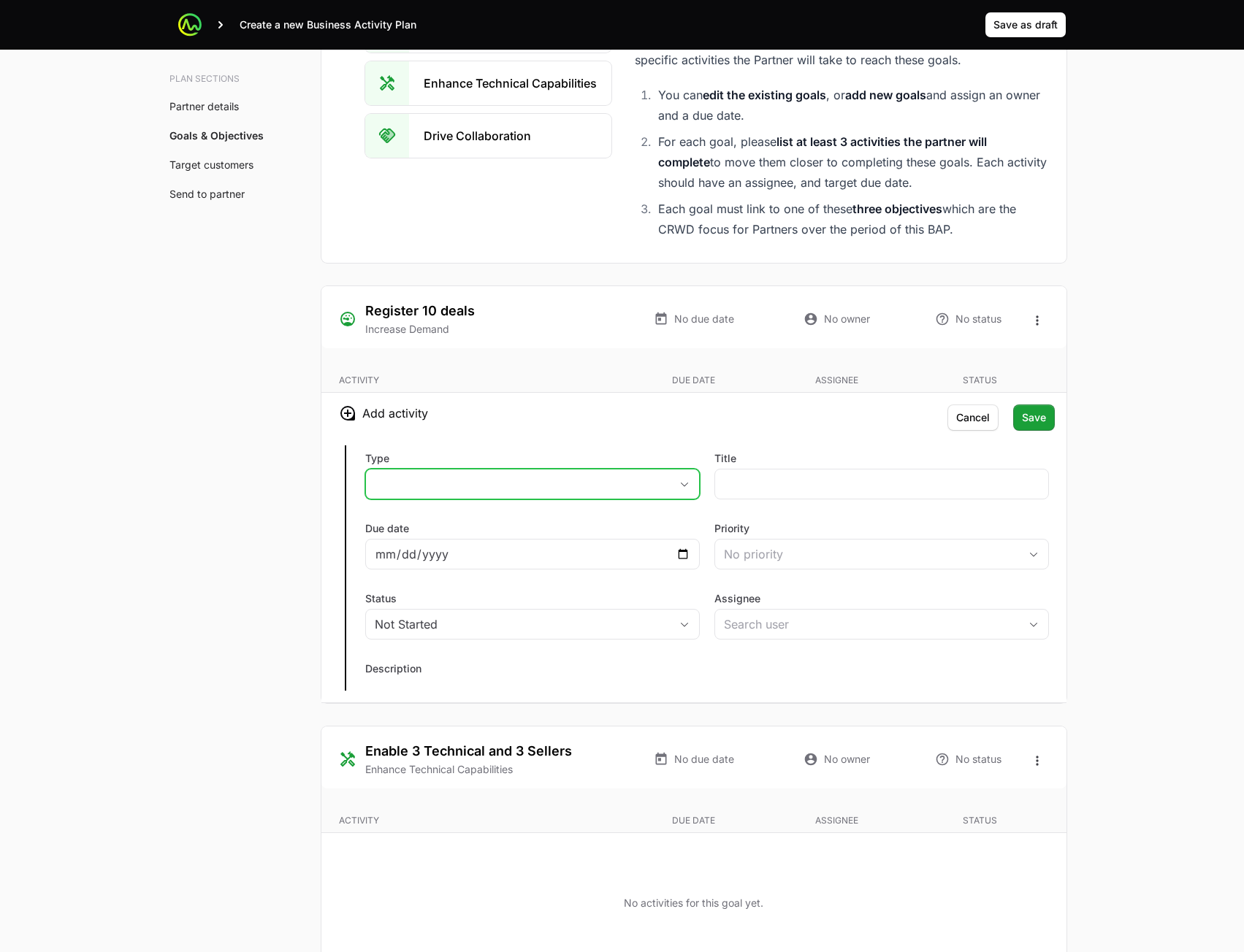
click at [582, 487] on button "placeholder" at bounding box center [533, 484] width 333 height 30
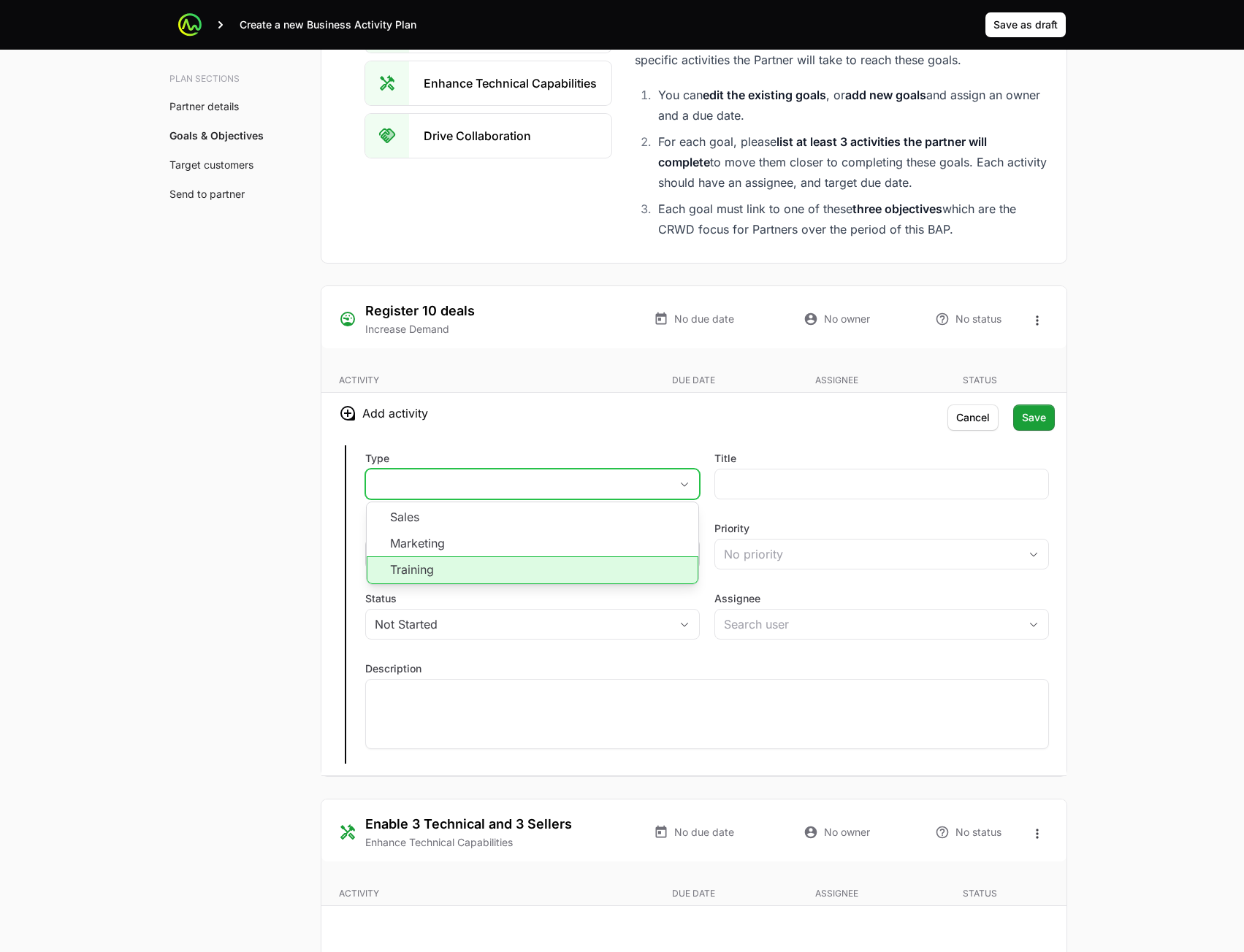
click at [581, 561] on li "Training" at bounding box center [533, 570] width 332 height 28
click at [786, 495] on div at bounding box center [881, 483] width 334 height 31
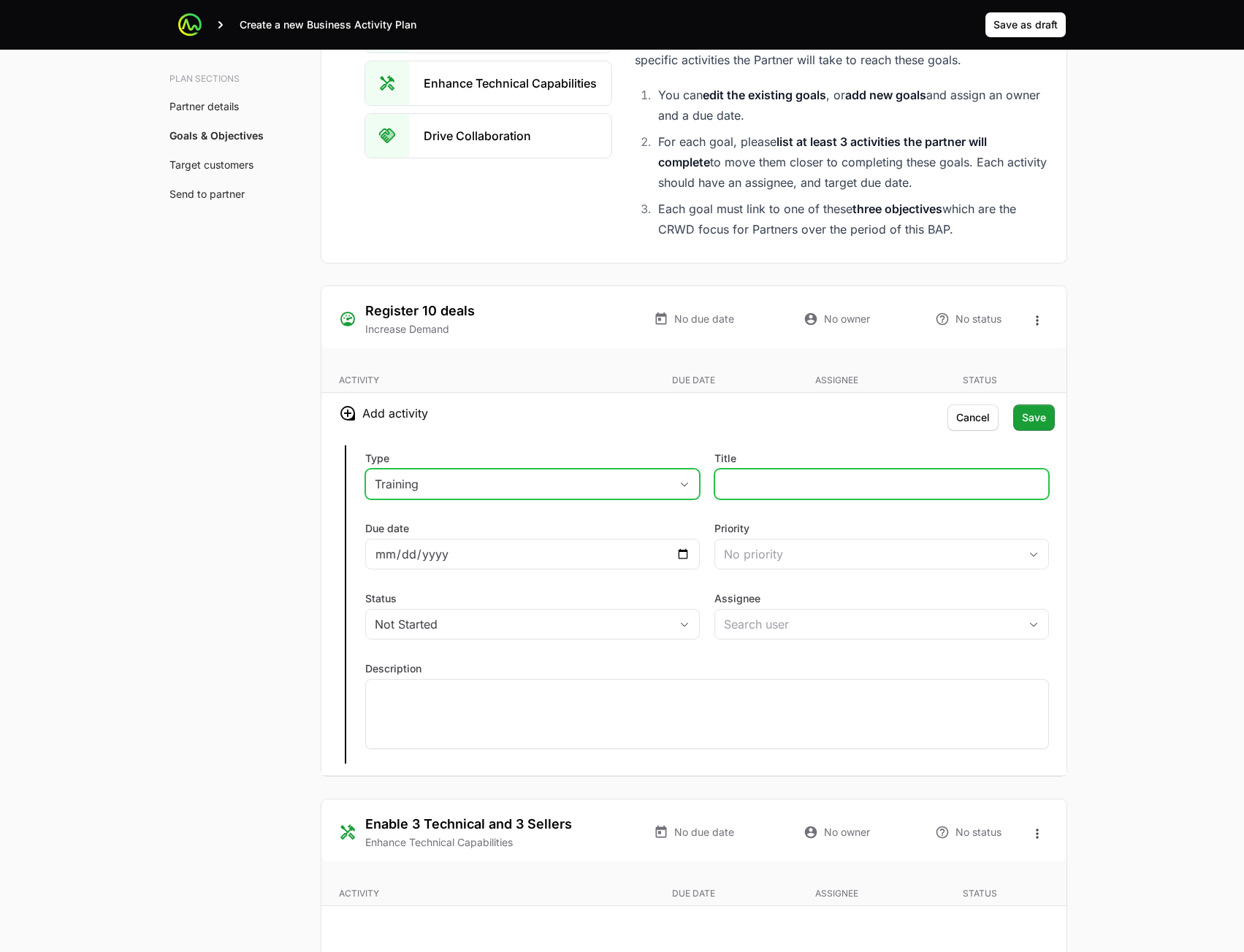
click at [787, 488] on input "Title" at bounding box center [881, 483] width 316 height 18
type input "243"
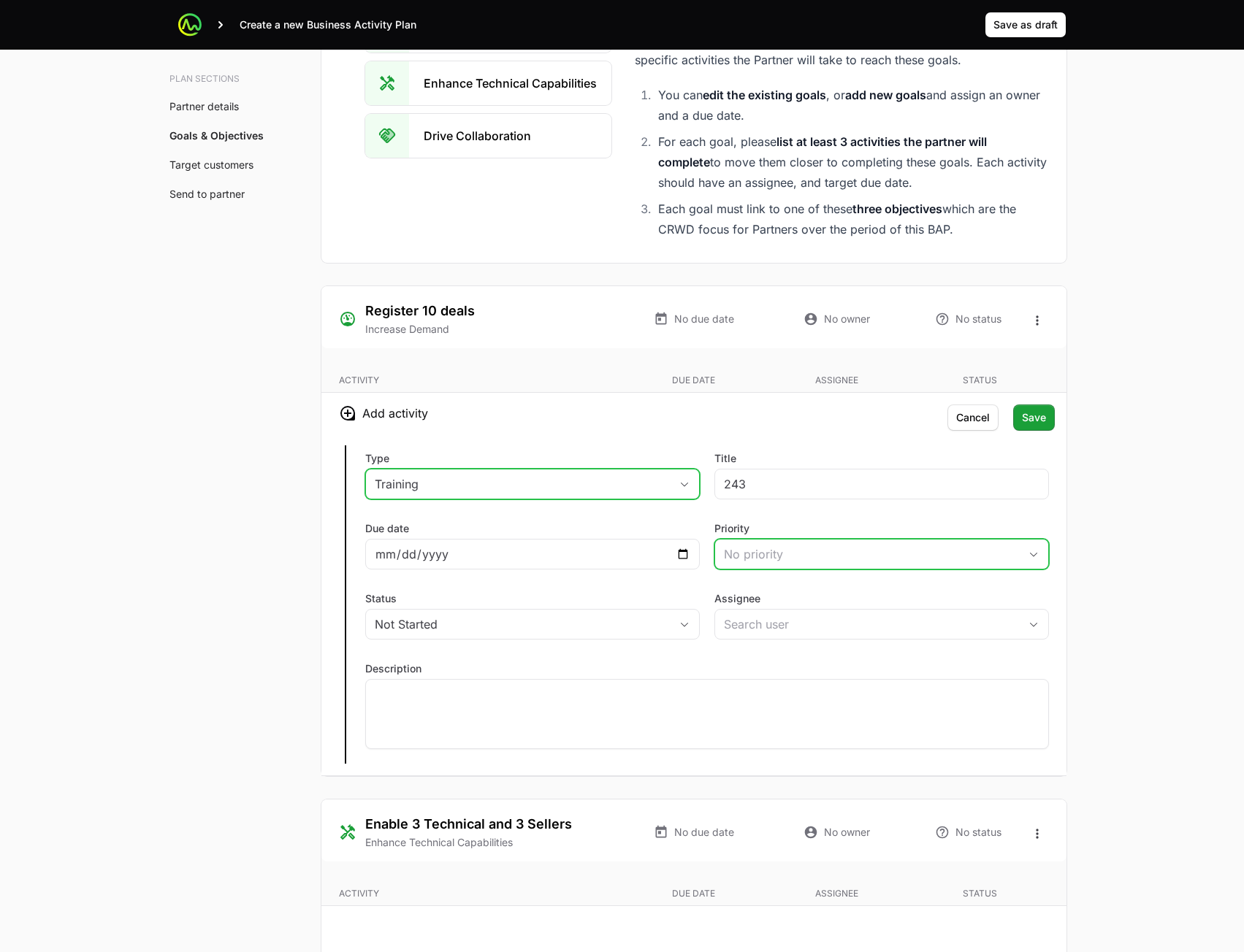
click at [782, 560] on div "No priority" at bounding box center [871, 554] width 295 height 18
click at [787, 621] on li "High" at bounding box center [882, 613] width 332 height 26
click at [792, 636] on input "Assignee" at bounding box center [867, 624] width 304 height 30
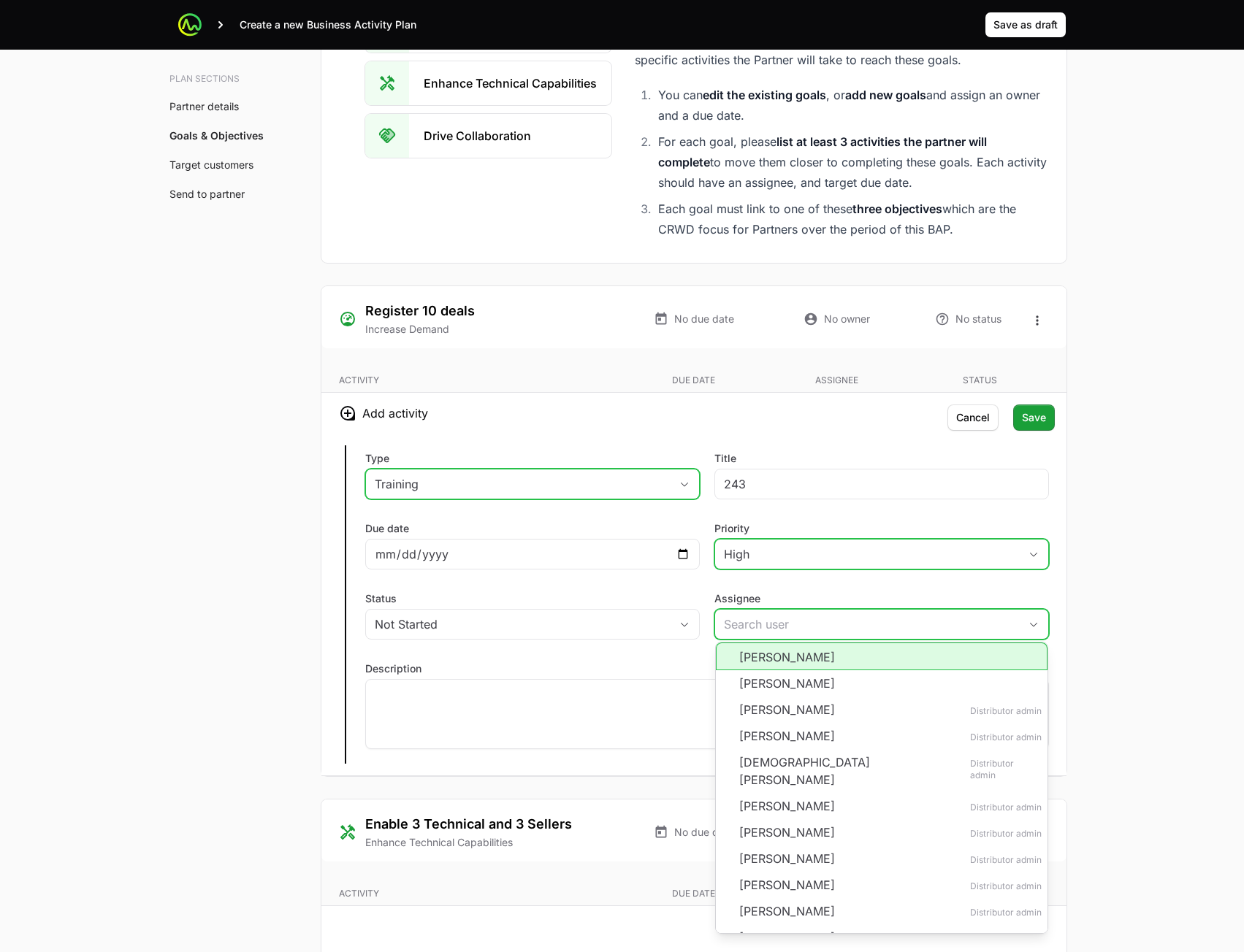
click at [788, 654] on li "[PERSON_NAME]" at bounding box center [882, 657] width 332 height 28
type input "[PERSON_NAME]"
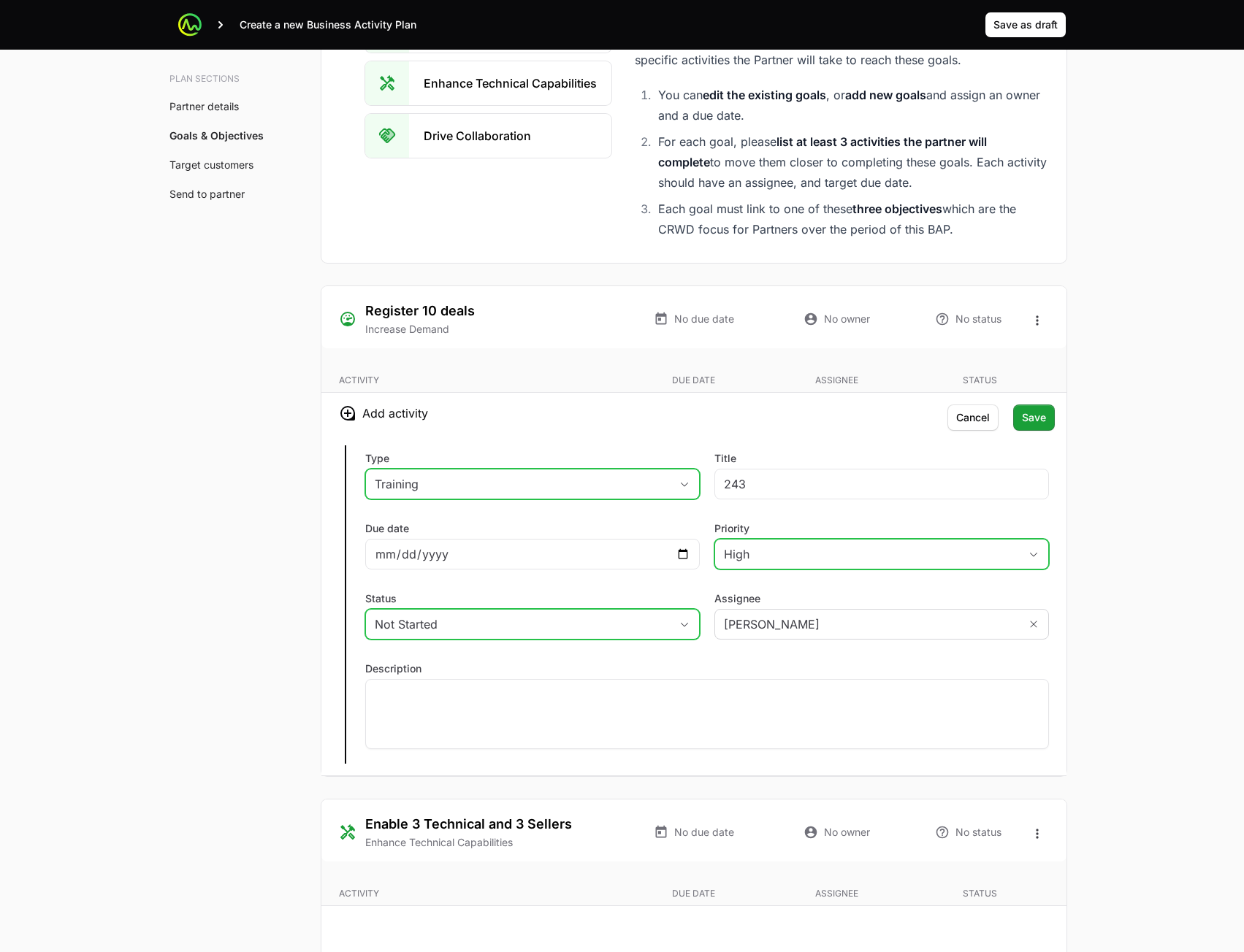
click at [615, 627] on div "Not Started" at bounding box center [521, 624] width 295 height 18
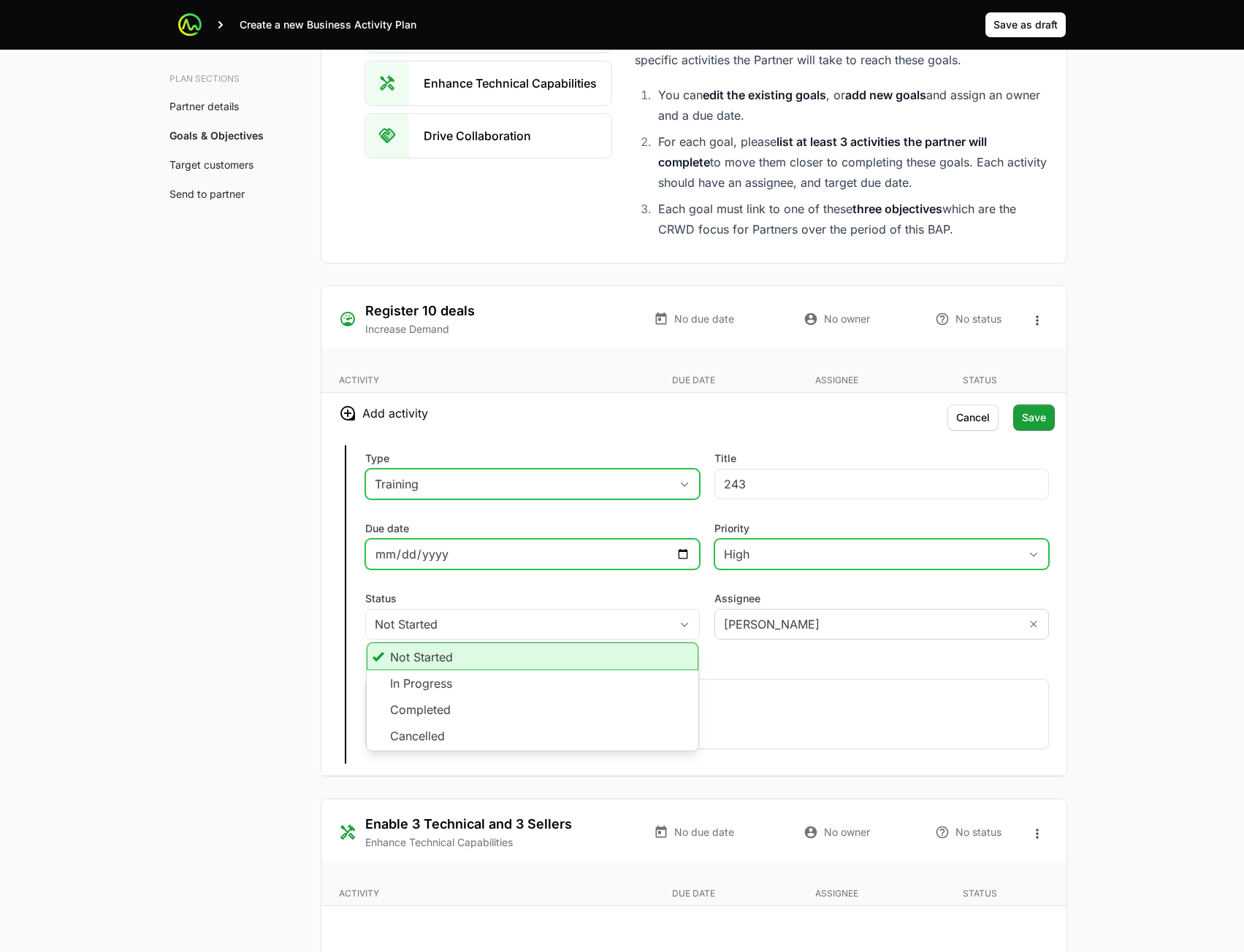
click at [678, 548] on input "Due date" at bounding box center [532, 554] width 316 height 18
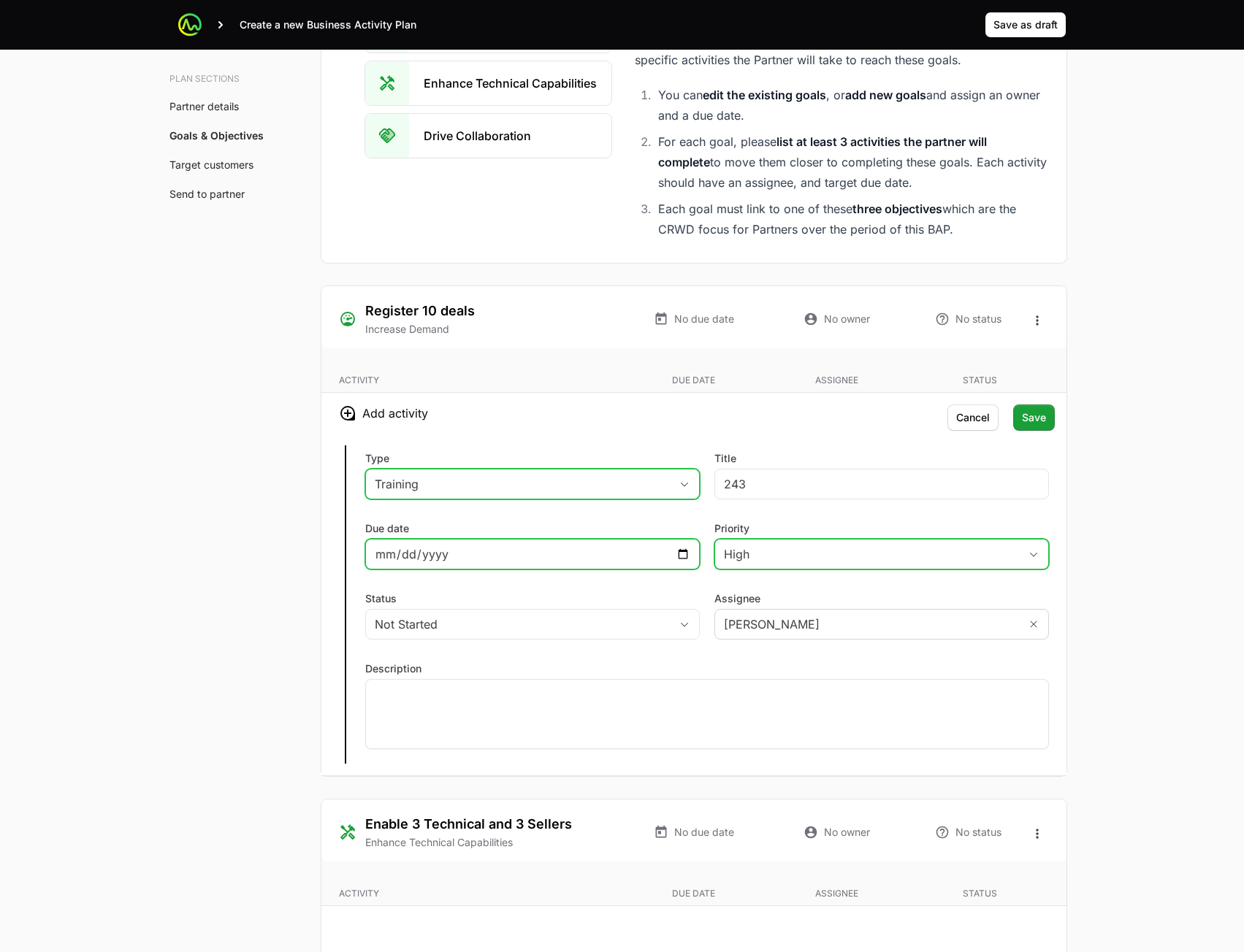
type input "[DATE]"
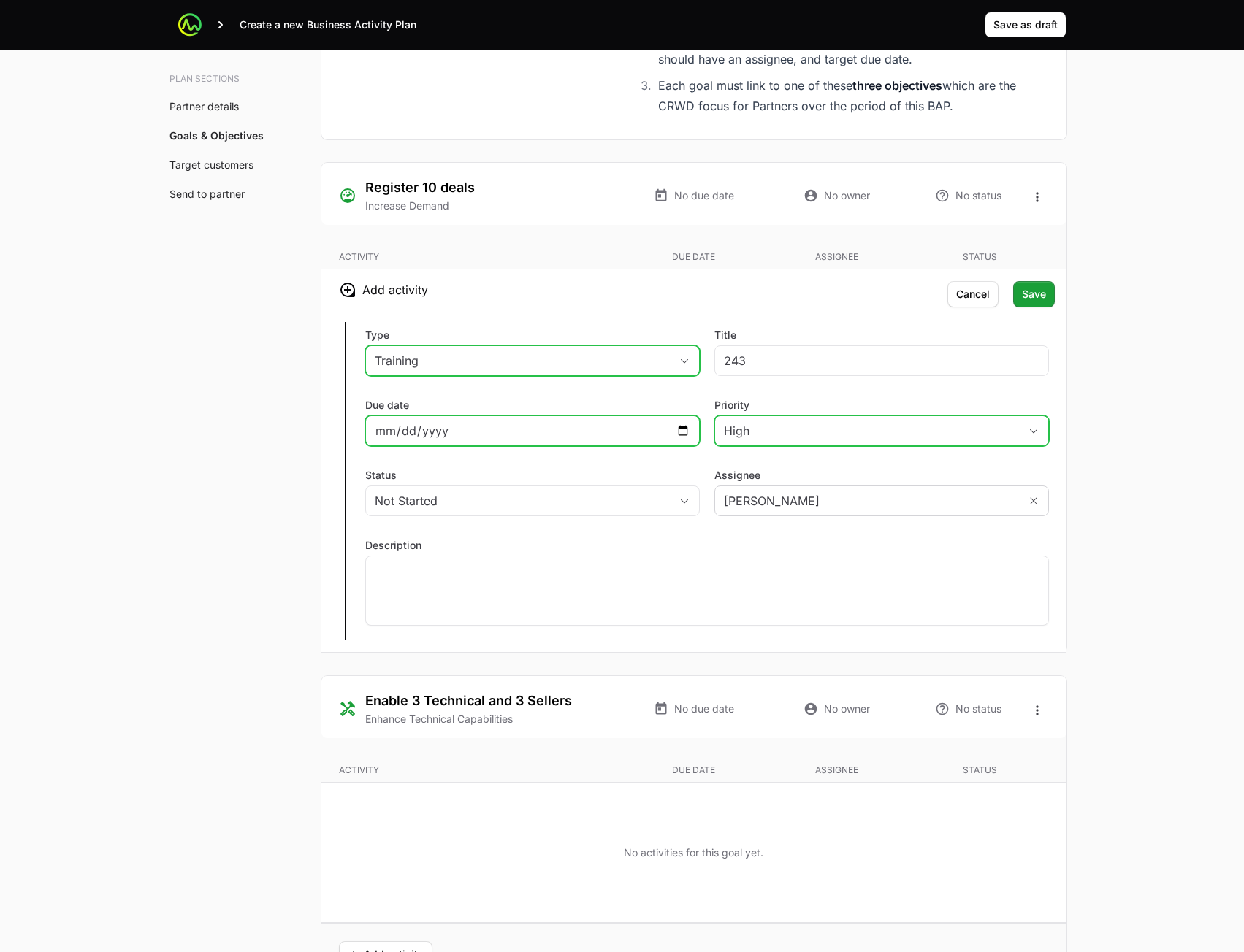
scroll to position [2921, 0]
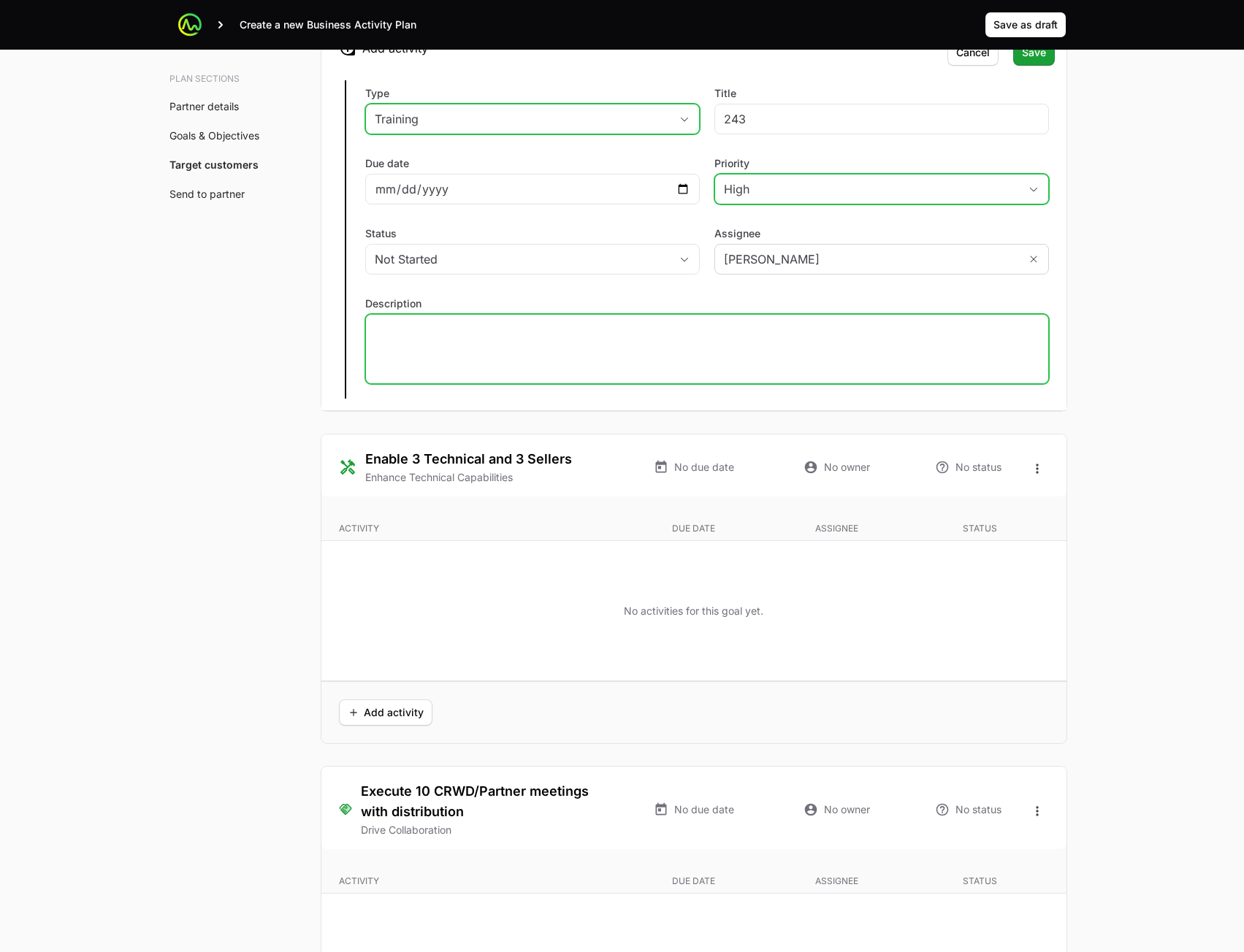
click at [537, 340] on div at bounding box center [707, 349] width 684 height 70
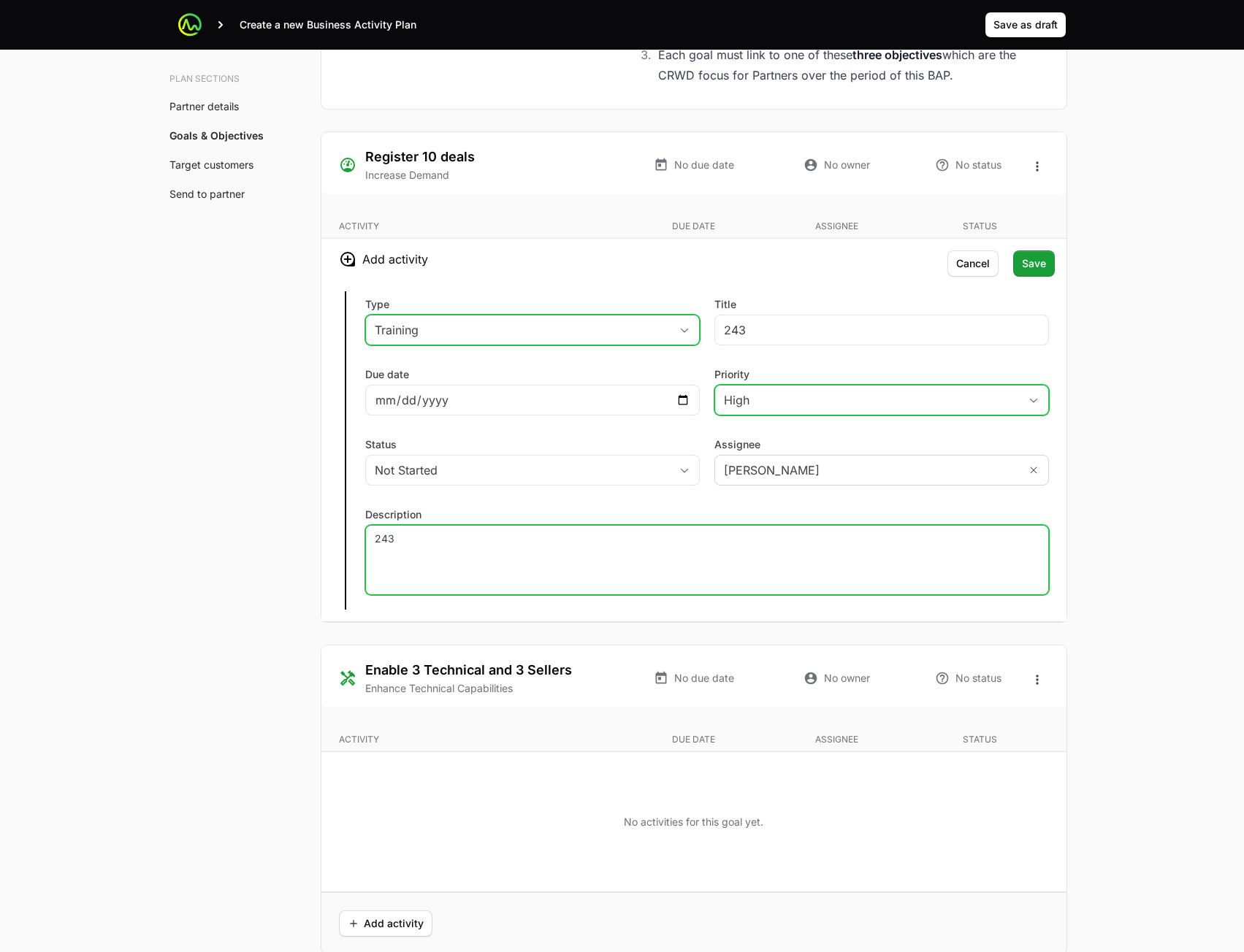
scroll to position [2701, 0]
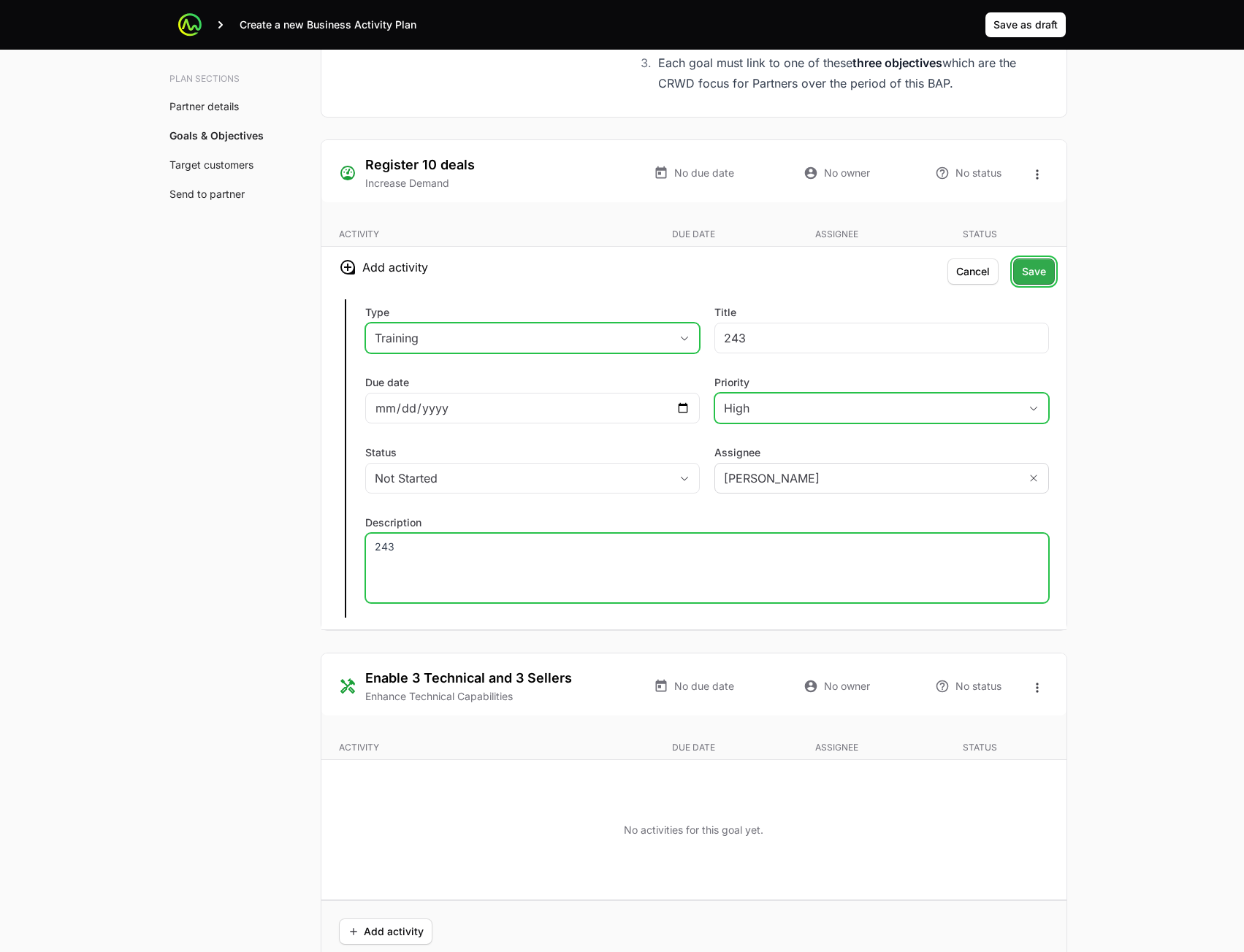
click at [1030, 271] on span "Save" at bounding box center [1034, 271] width 24 height 18
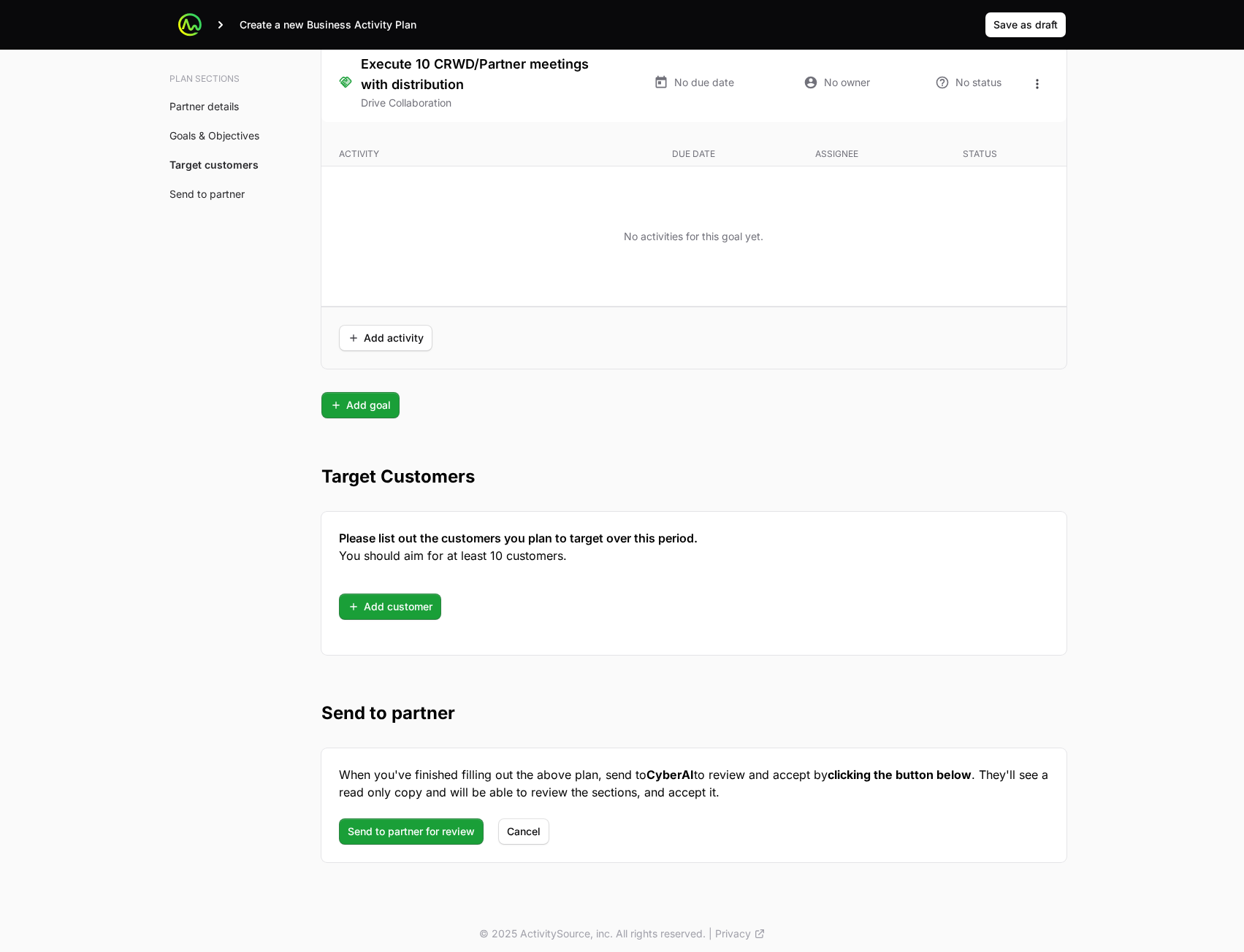
scroll to position [3375, 0]
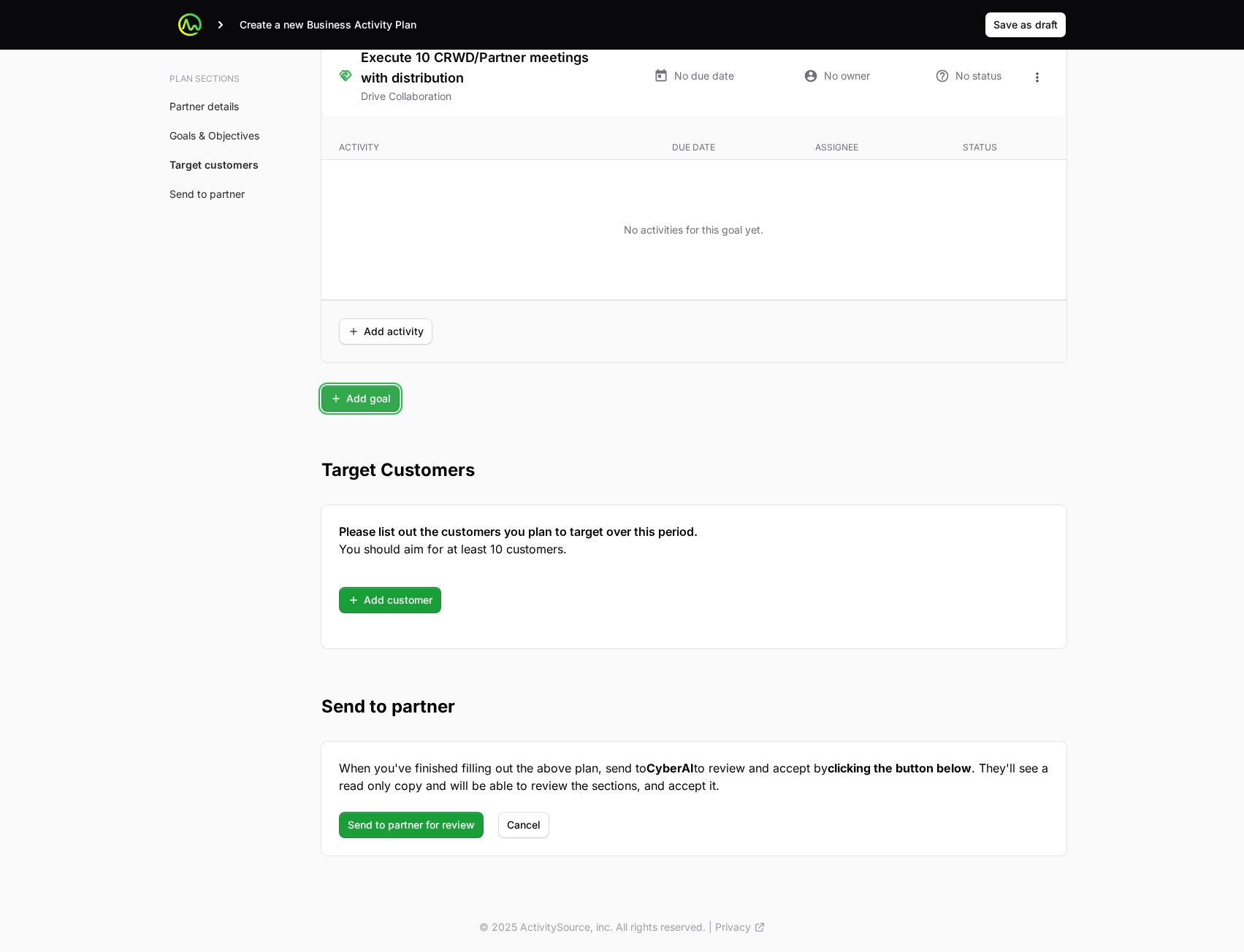
click at [354, 397] on span "Add goal" at bounding box center [359, 398] width 60 height 18
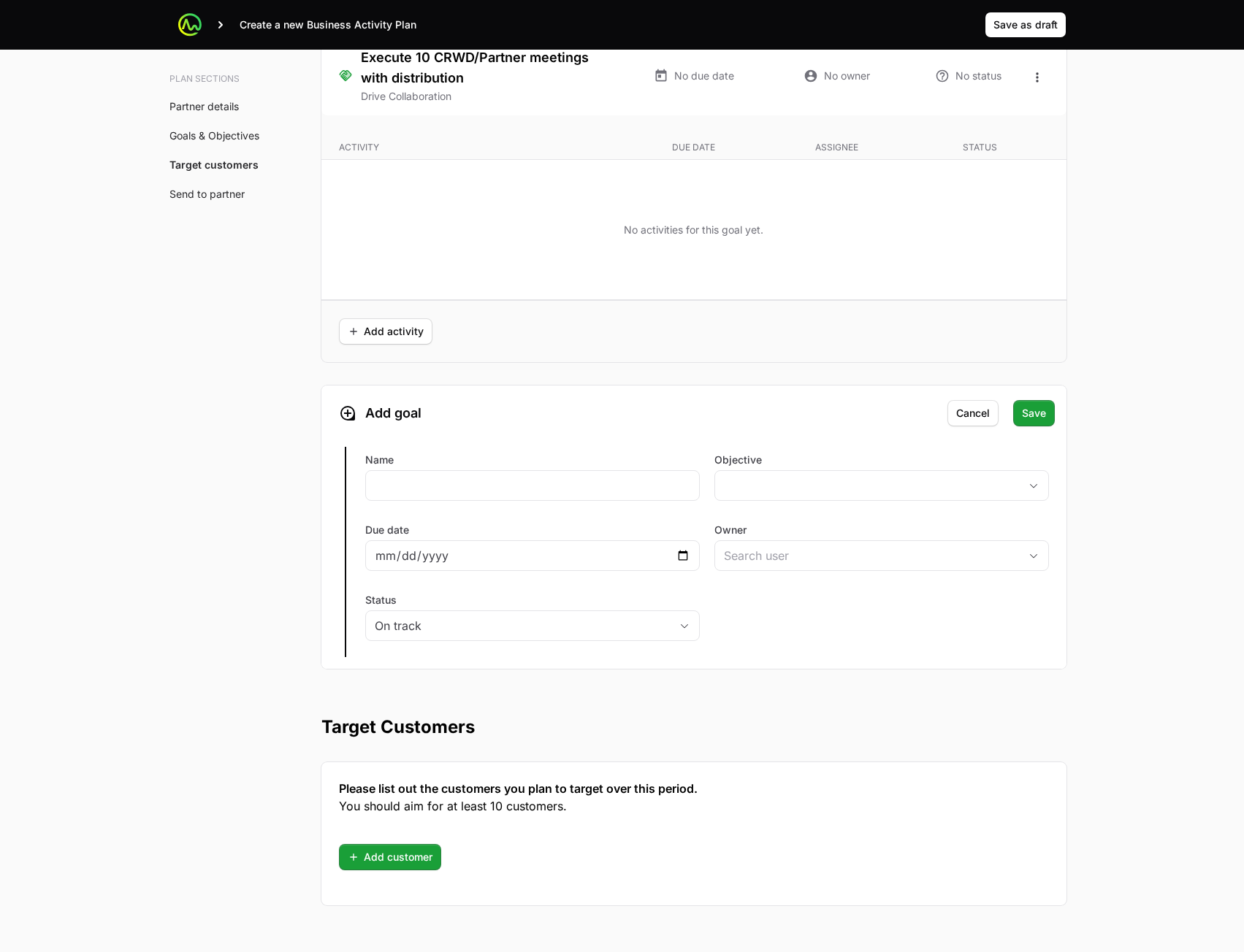
click at [467, 501] on div "Name" at bounding box center [532, 479] width 334 height 53
click at [658, 484] on input "Name" at bounding box center [532, 485] width 316 height 18
type input "234"
click at [774, 483] on button "placeholder" at bounding box center [882, 486] width 333 height 30
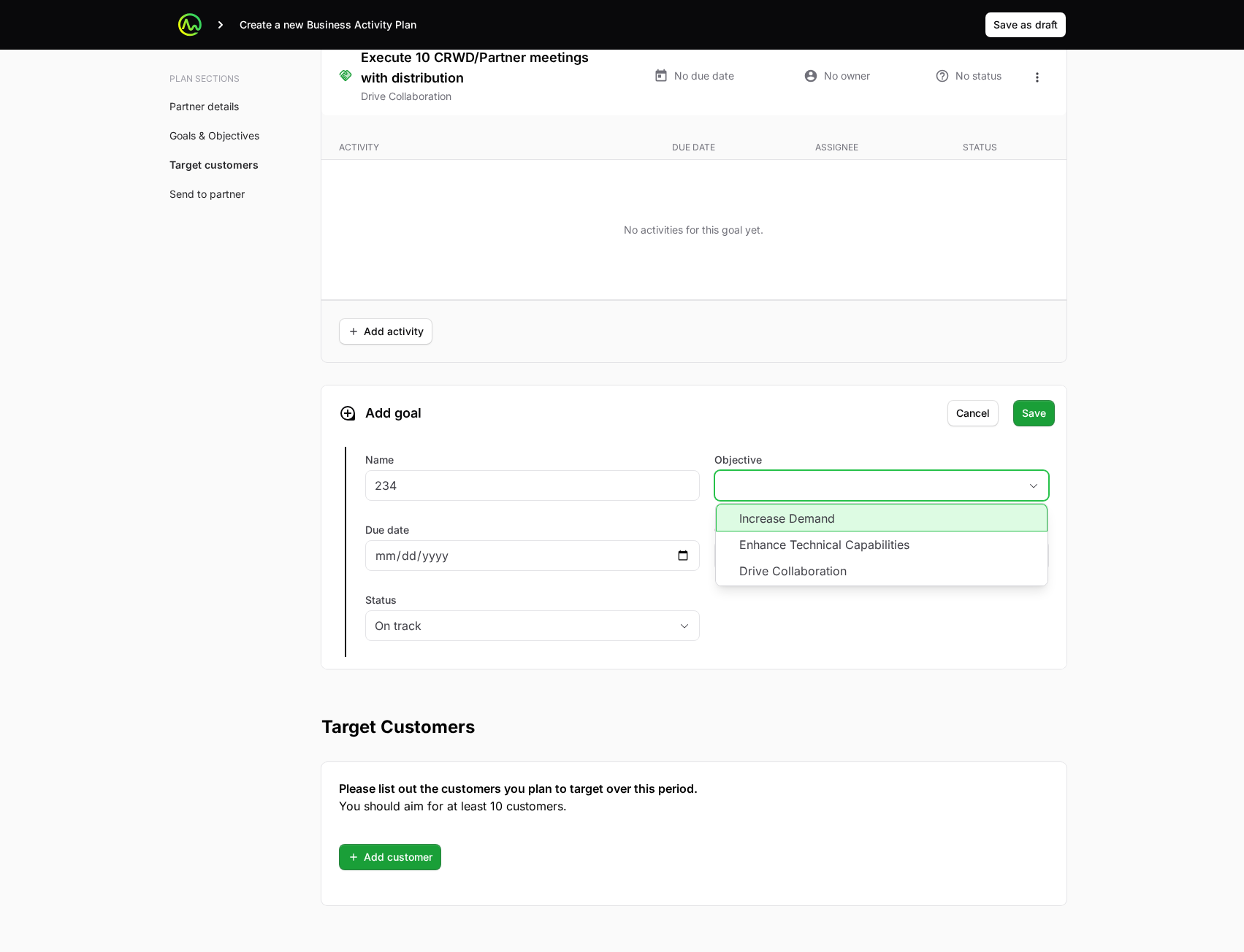
click at [818, 524] on li "Increase Demand" at bounding box center [882, 518] width 332 height 28
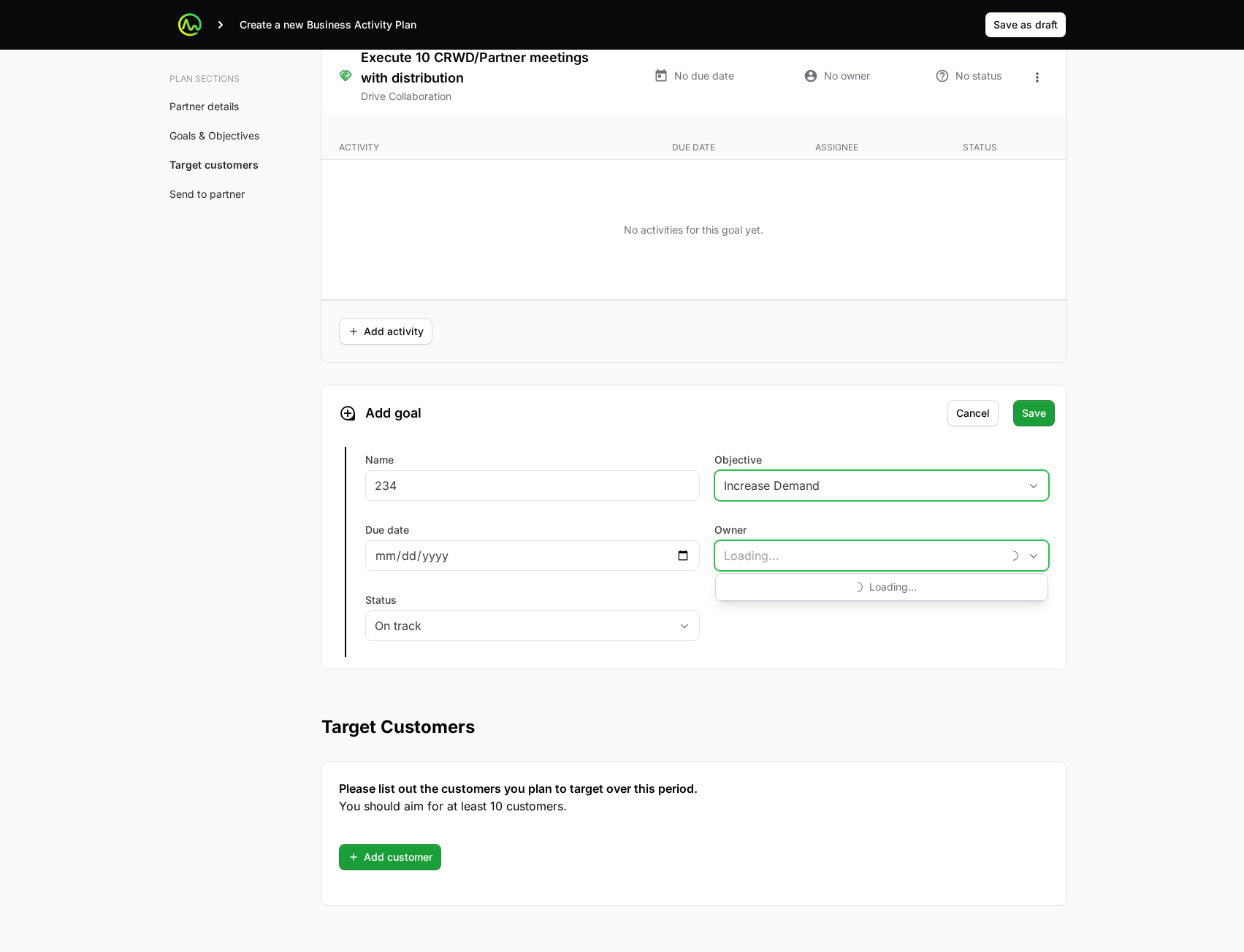
click at [816, 545] on input "Owner" at bounding box center [858, 556] width 286 height 30
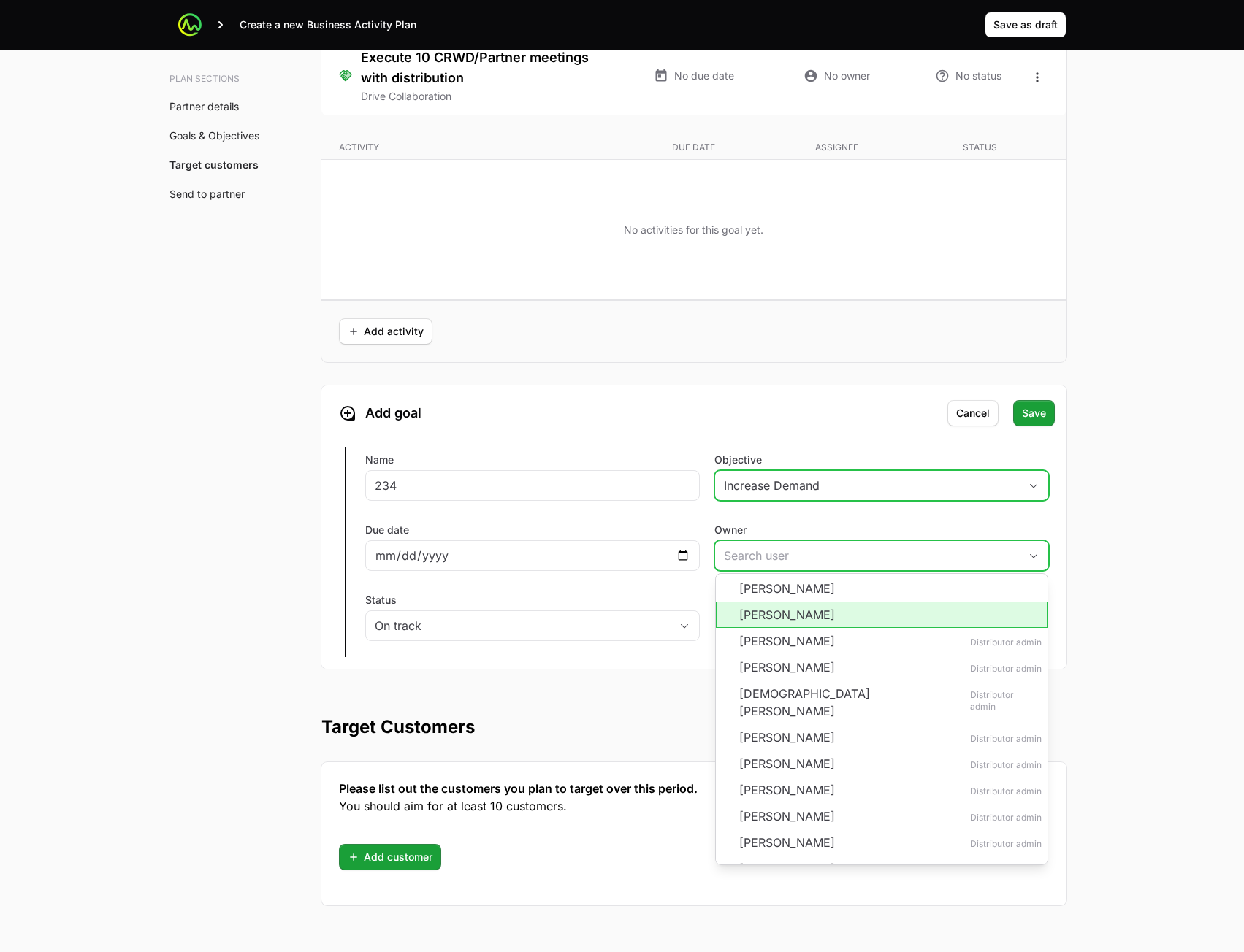
click at [796, 623] on li "[PERSON_NAME]" at bounding box center [882, 615] width 332 height 26
type input "[PERSON_NAME]"
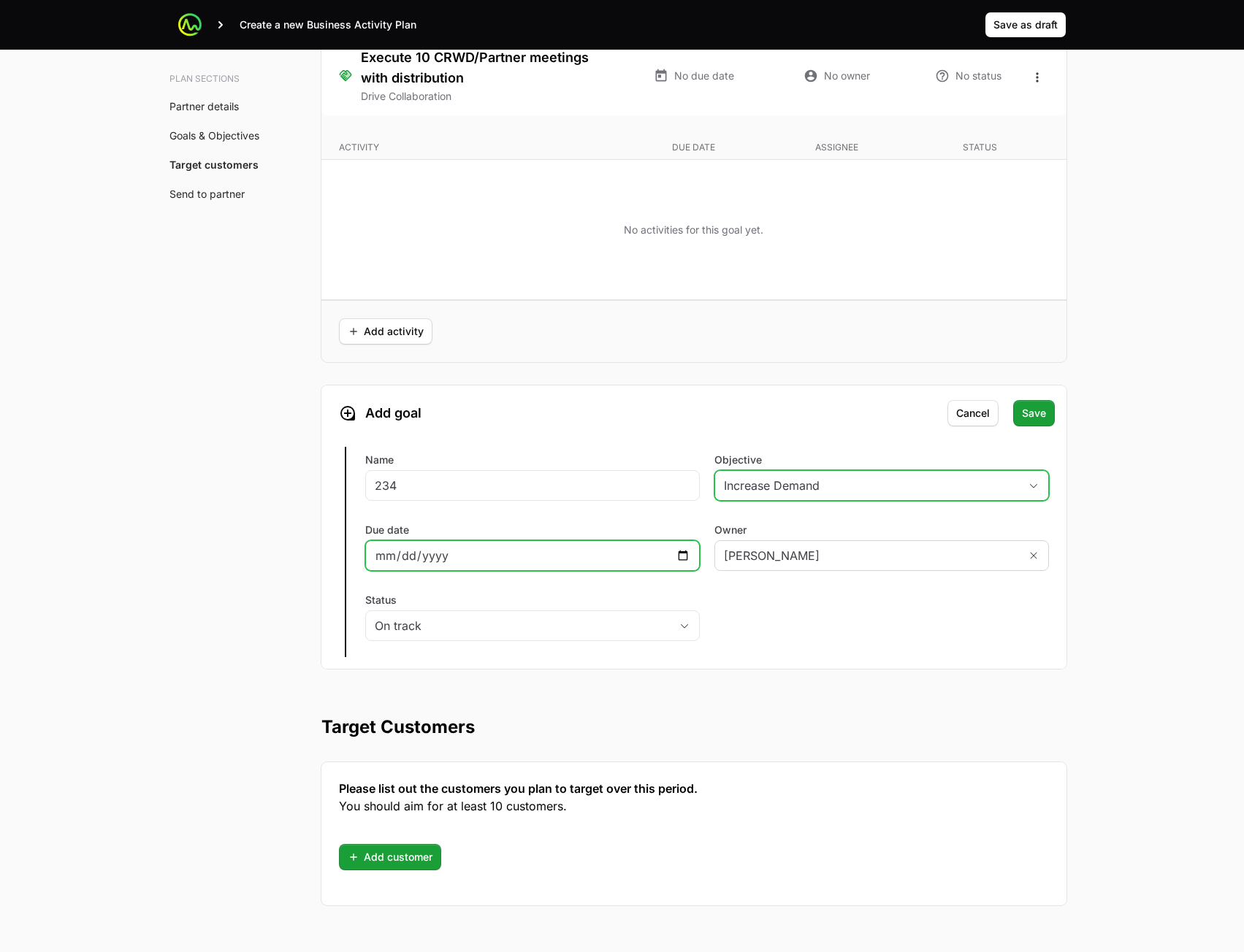
drag, startPoint x: 596, startPoint y: 554, endPoint x: 692, endPoint y: 565, distance: 96.6
click at [598, 554] on input "Due date" at bounding box center [532, 556] width 316 height 18
click at [682, 557] on input "Due date" at bounding box center [532, 556] width 316 height 18
type input "[DATE]"
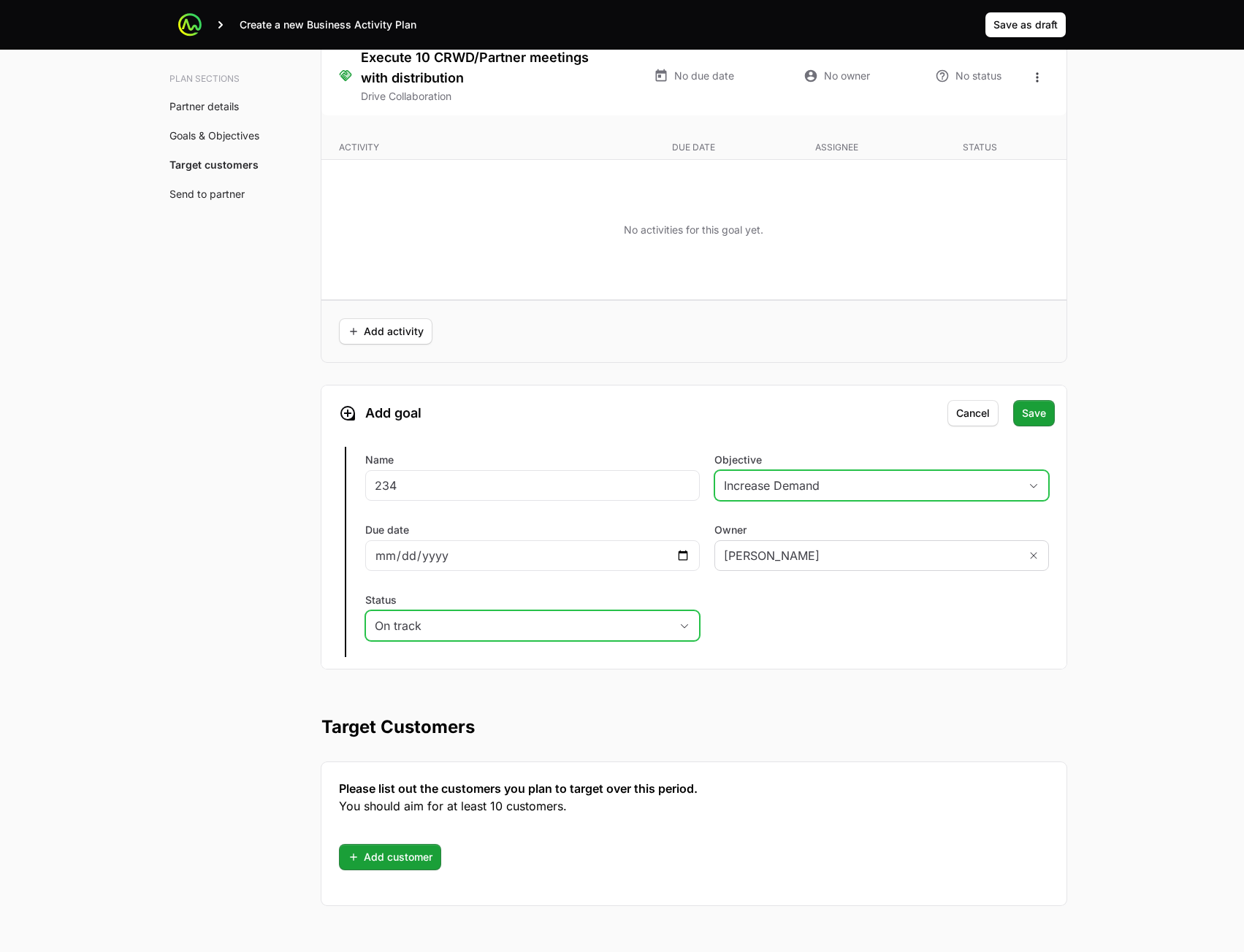
click at [513, 628] on div "On track" at bounding box center [521, 625] width 295 height 18
click at [1024, 415] on span "Save" at bounding box center [1034, 413] width 24 height 18
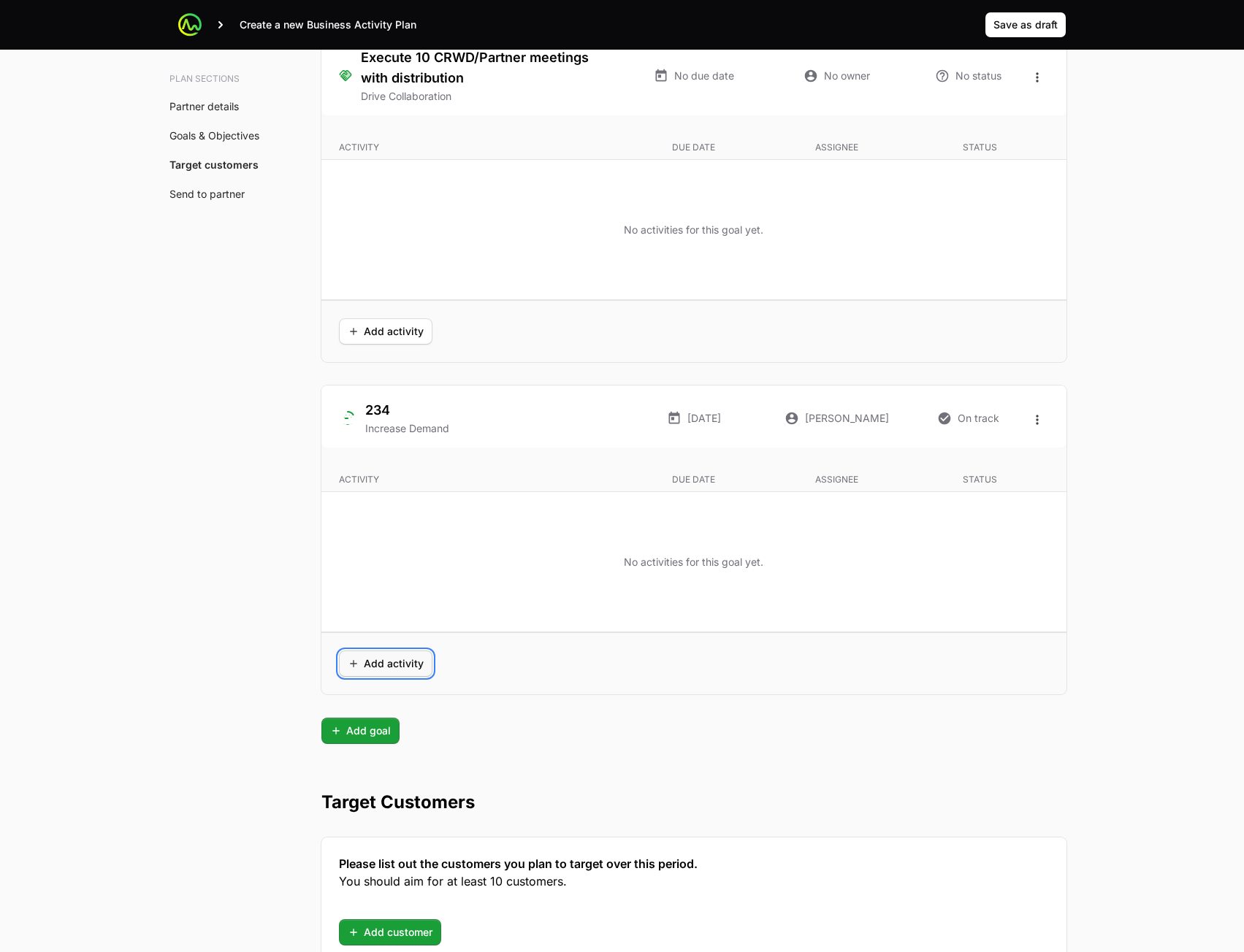
click at [399, 662] on span "Add activity" at bounding box center [385, 663] width 76 height 18
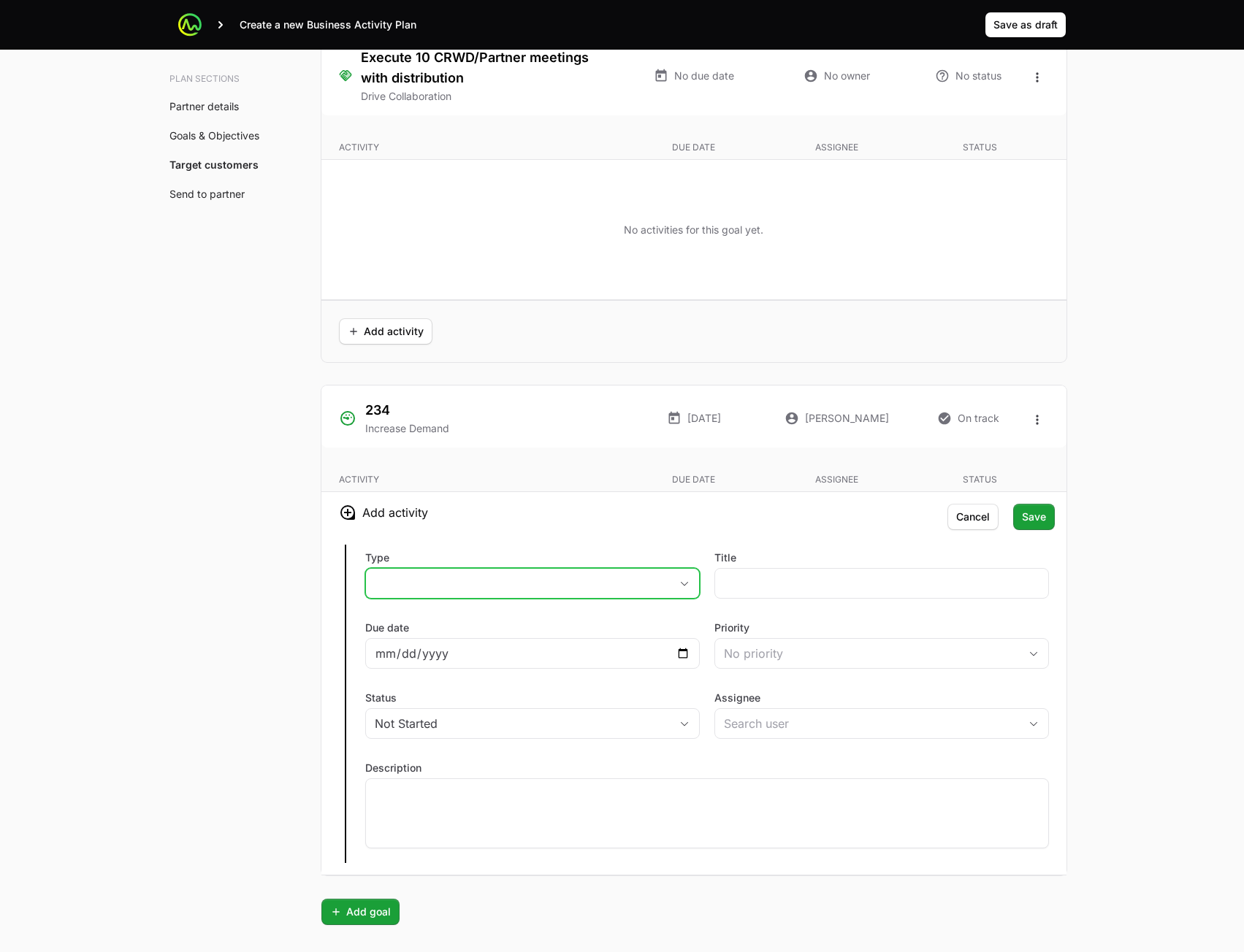
click at [504, 585] on button "placeholder" at bounding box center [533, 583] width 333 height 30
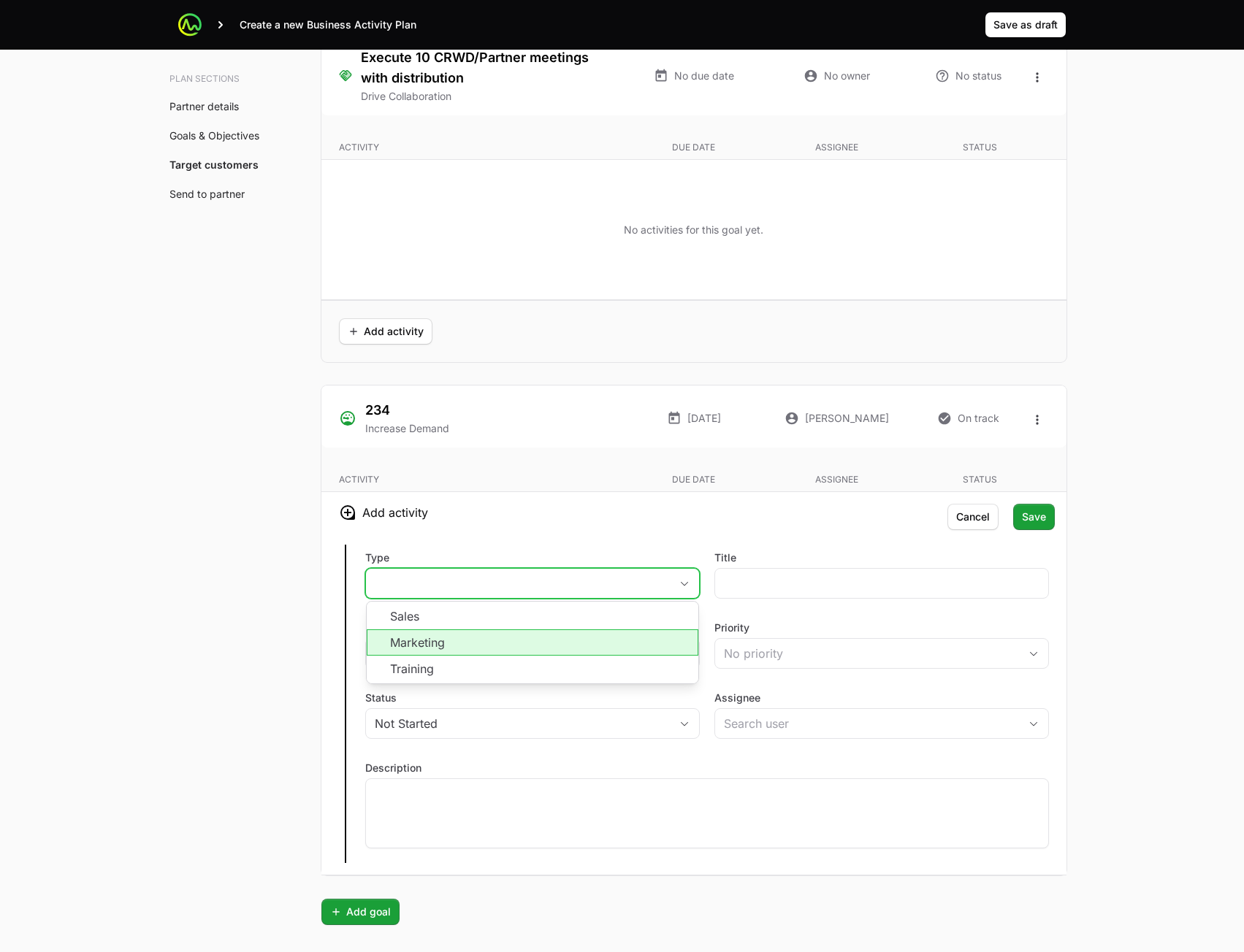
click at [508, 633] on li "Marketing" at bounding box center [533, 643] width 332 height 26
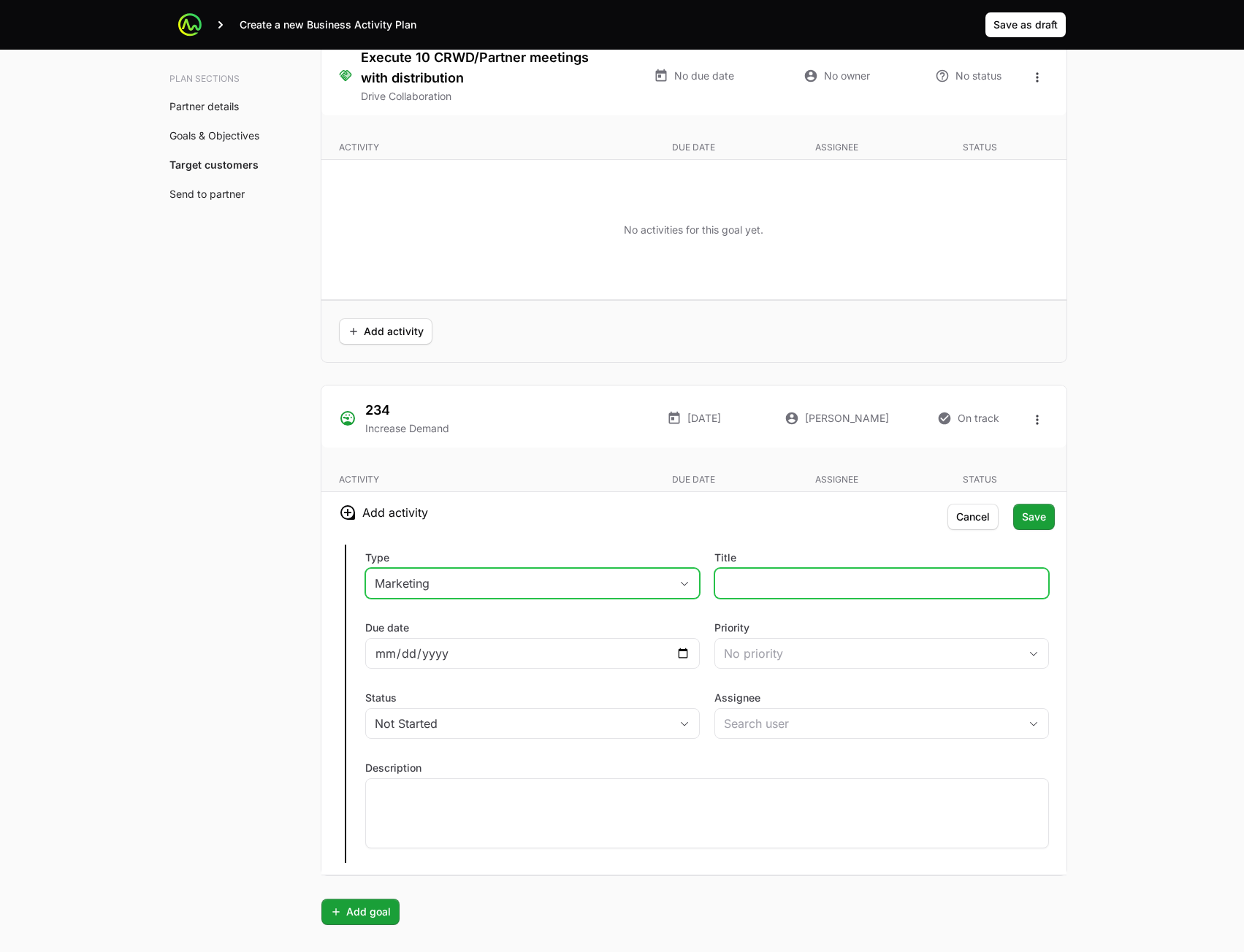
click at [786, 582] on input "Title" at bounding box center [881, 582] width 316 height 18
type input "432"
click at [783, 633] on label "Priority" at bounding box center [881, 628] width 334 height 15
click at [783, 639] on button "No priority" at bounding box center [882, 654] width 333 height 30
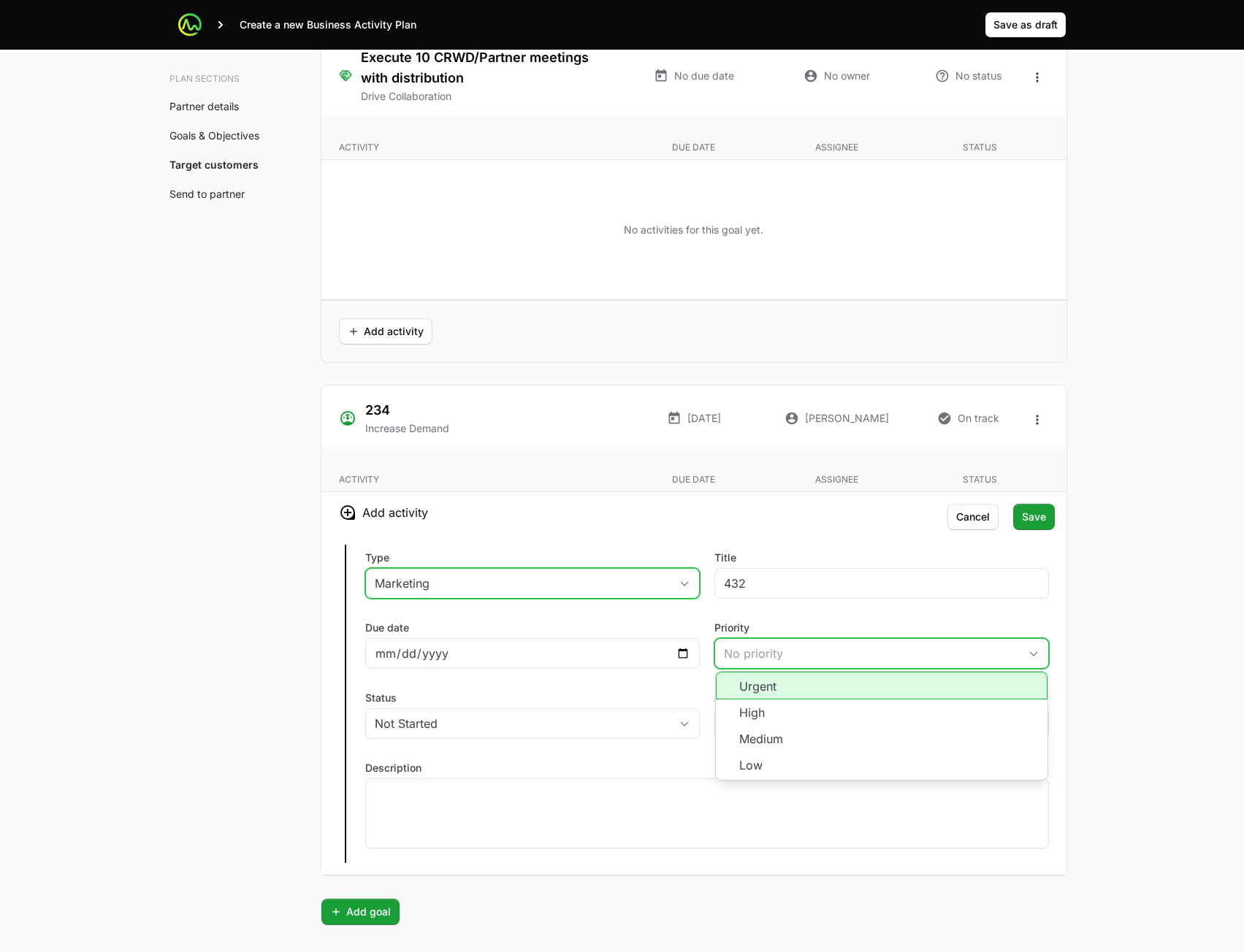
click at [775, 703] on li "High" at bounding box center [882, 712] width 332 height 26
click at [647, 686] on div "Type Marketing Title 432 Due date Priority High Status Not Started Assignee Des…" at bounding box center [694, 704] width 745 height 342
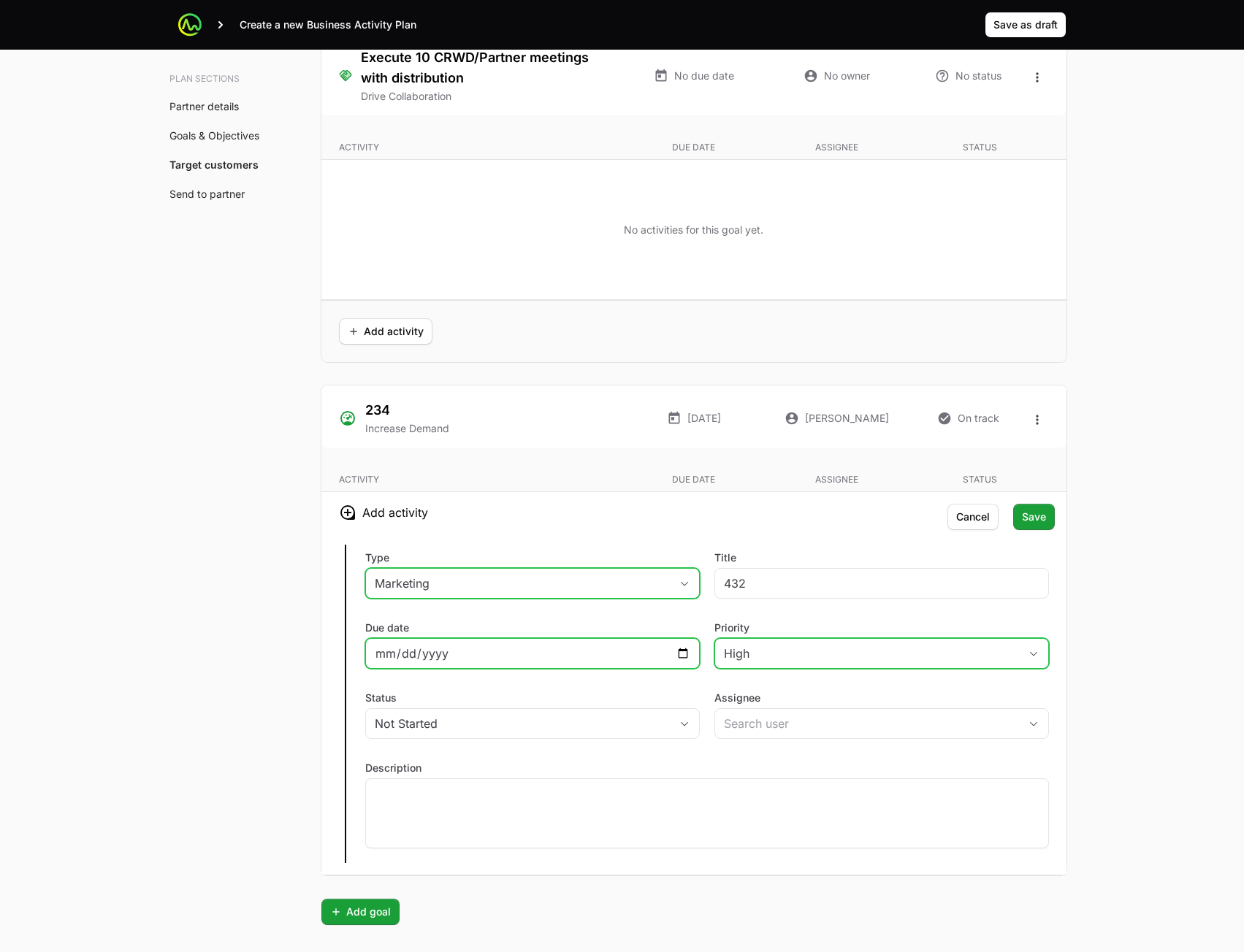
click at [683, 655] on input "Due date" at bounding box center [532, 653] width 316 height 18
type input "[DATE]"
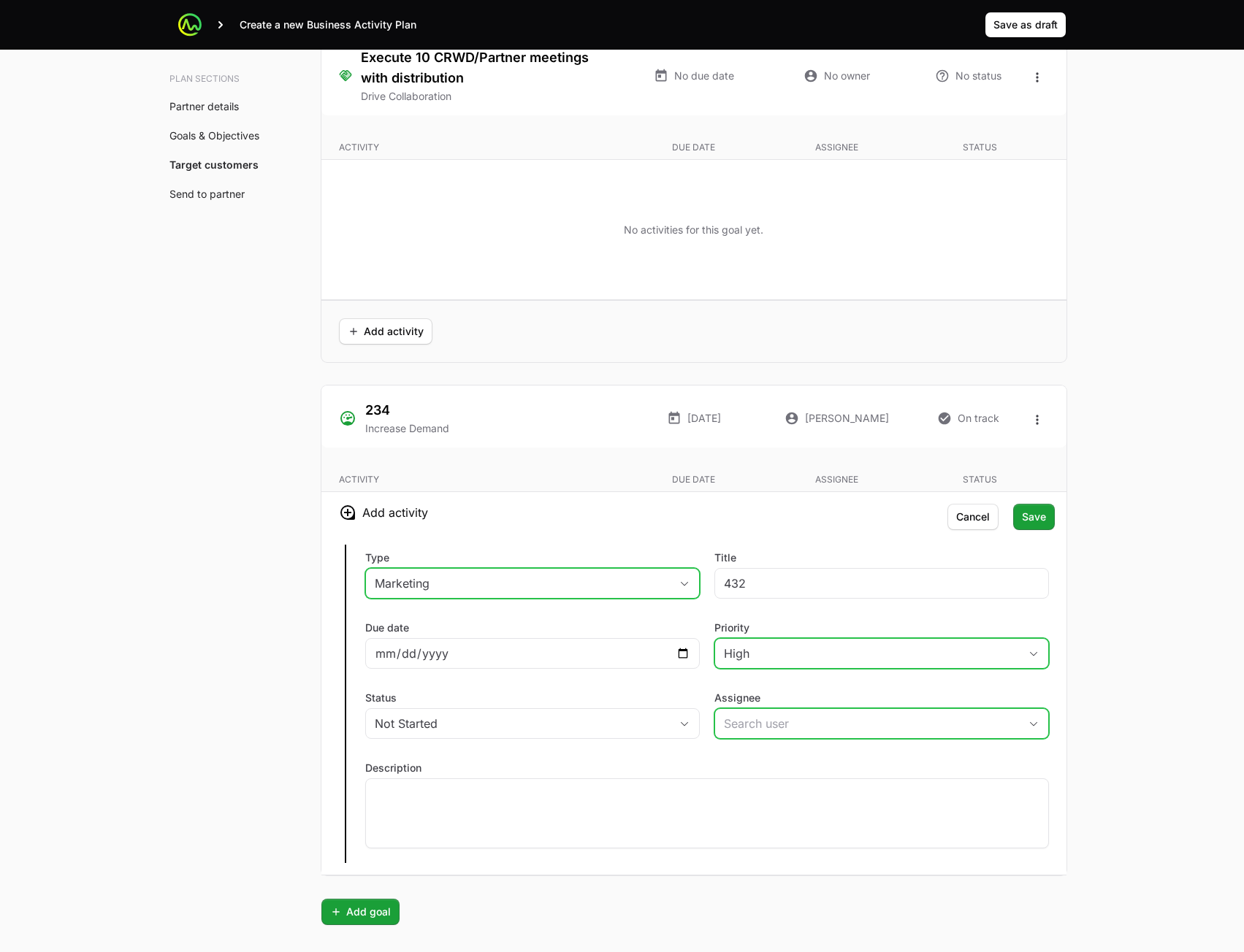
drag, startPoint x: 767, startPoint y: 720, endPoint x: 778, endPoint y: 726, distance: 12.5
click at [768, 721] on input "Assignee" at bounding box center [867, 724] width 304 height 30
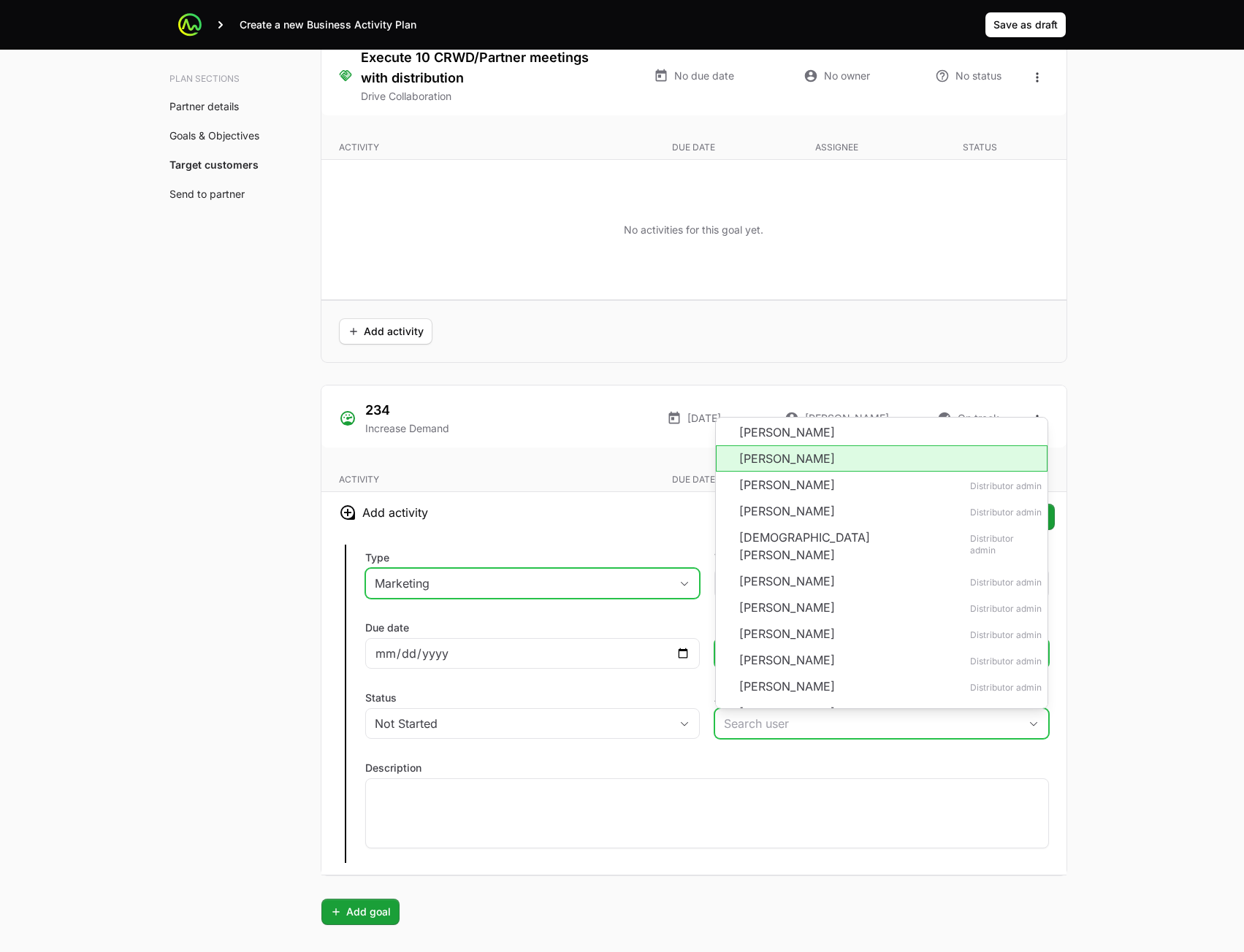
click at [799, 457] on li "[PERSON_NAME]" at bounding box center [882, 458] width 332 height 26
type input "[PERSON_NAME]"
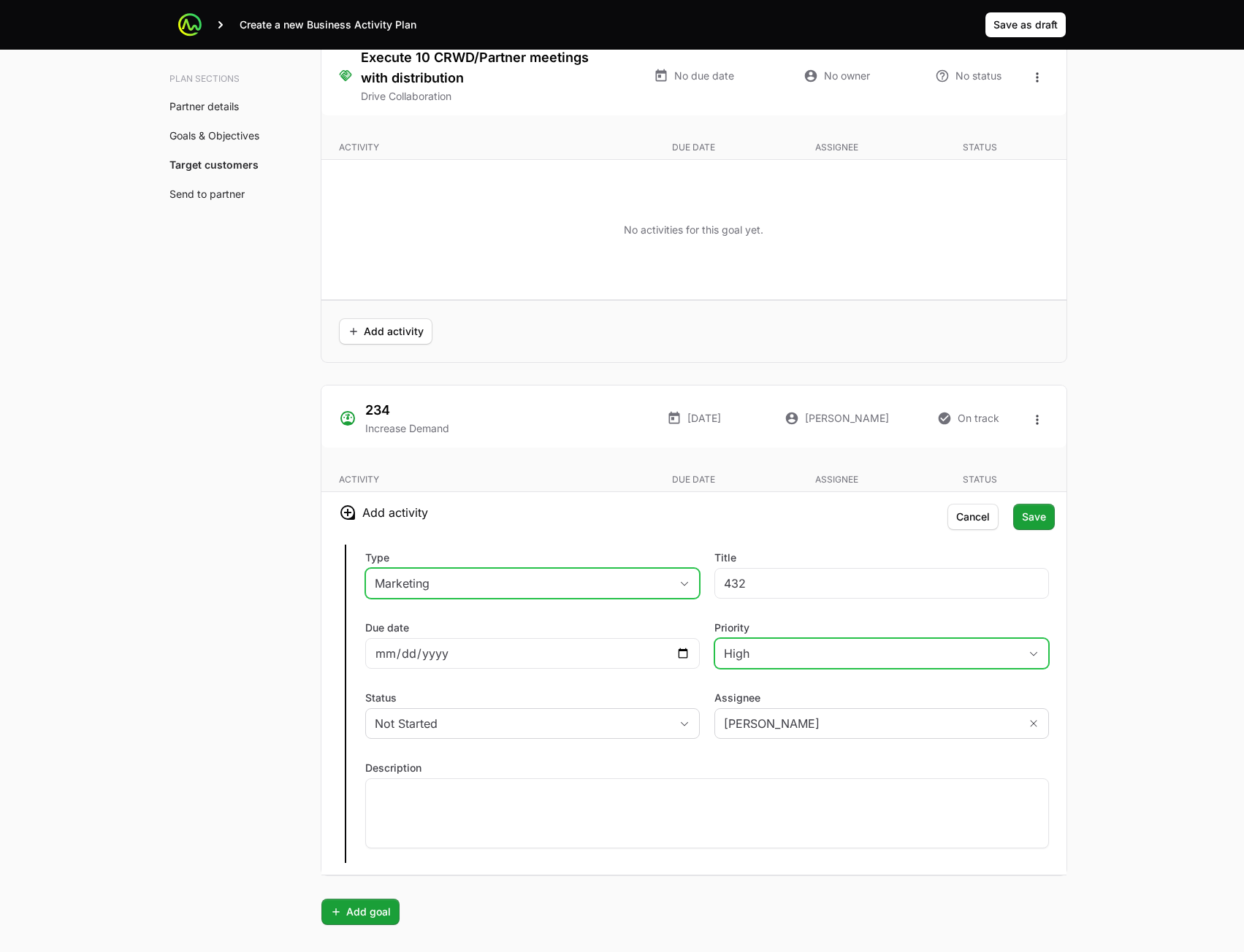
click at [588, 710] on div "Status Not Started" at bounding box center [532, 715] width 334 height 48
click at [584, 838] on div at bounding box center [707, 813] width 684 height 70
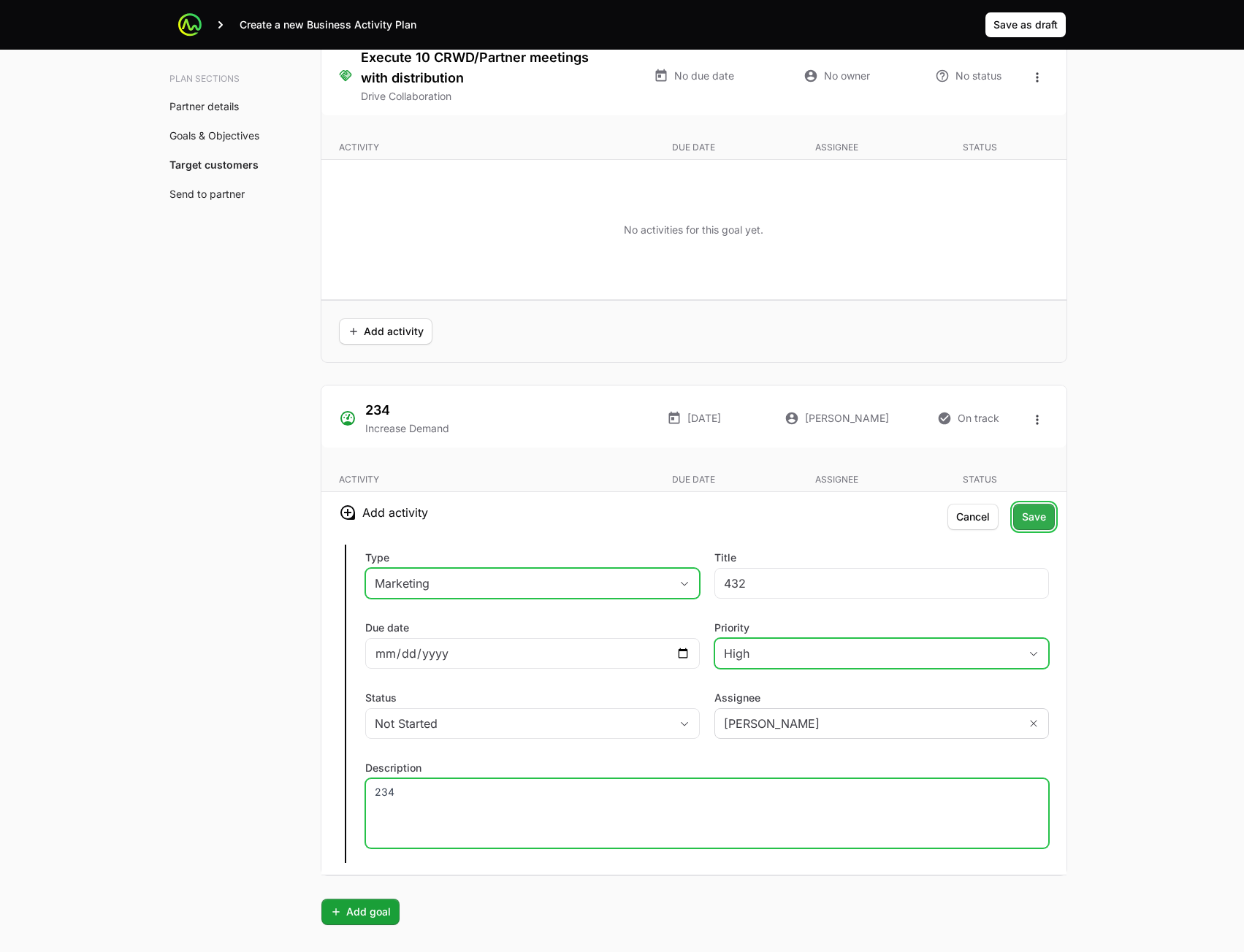
click at [1037, 520] on span "Save" at bounding box center [1034, 517] width 24 height 18
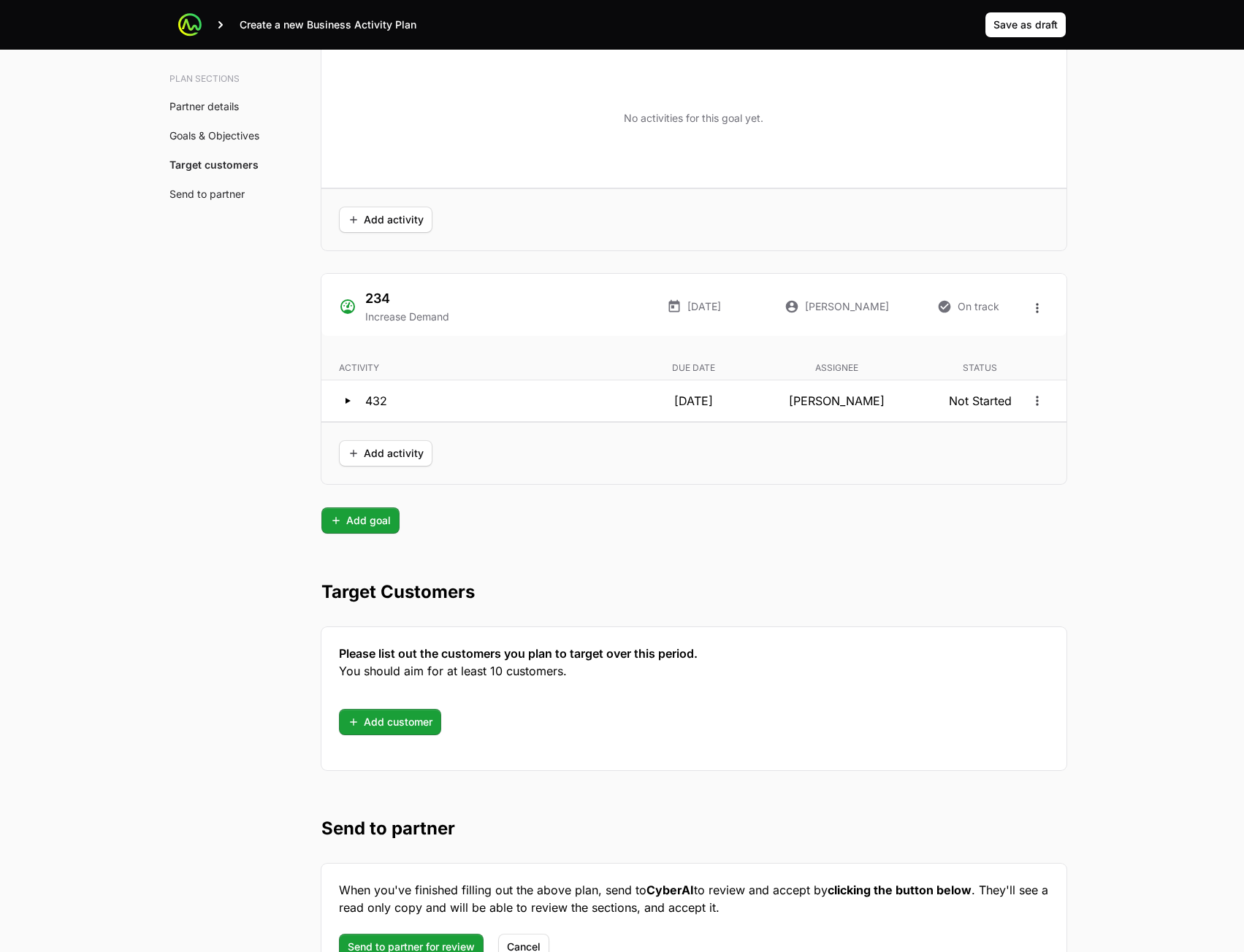
scroll to position [3594, 0]
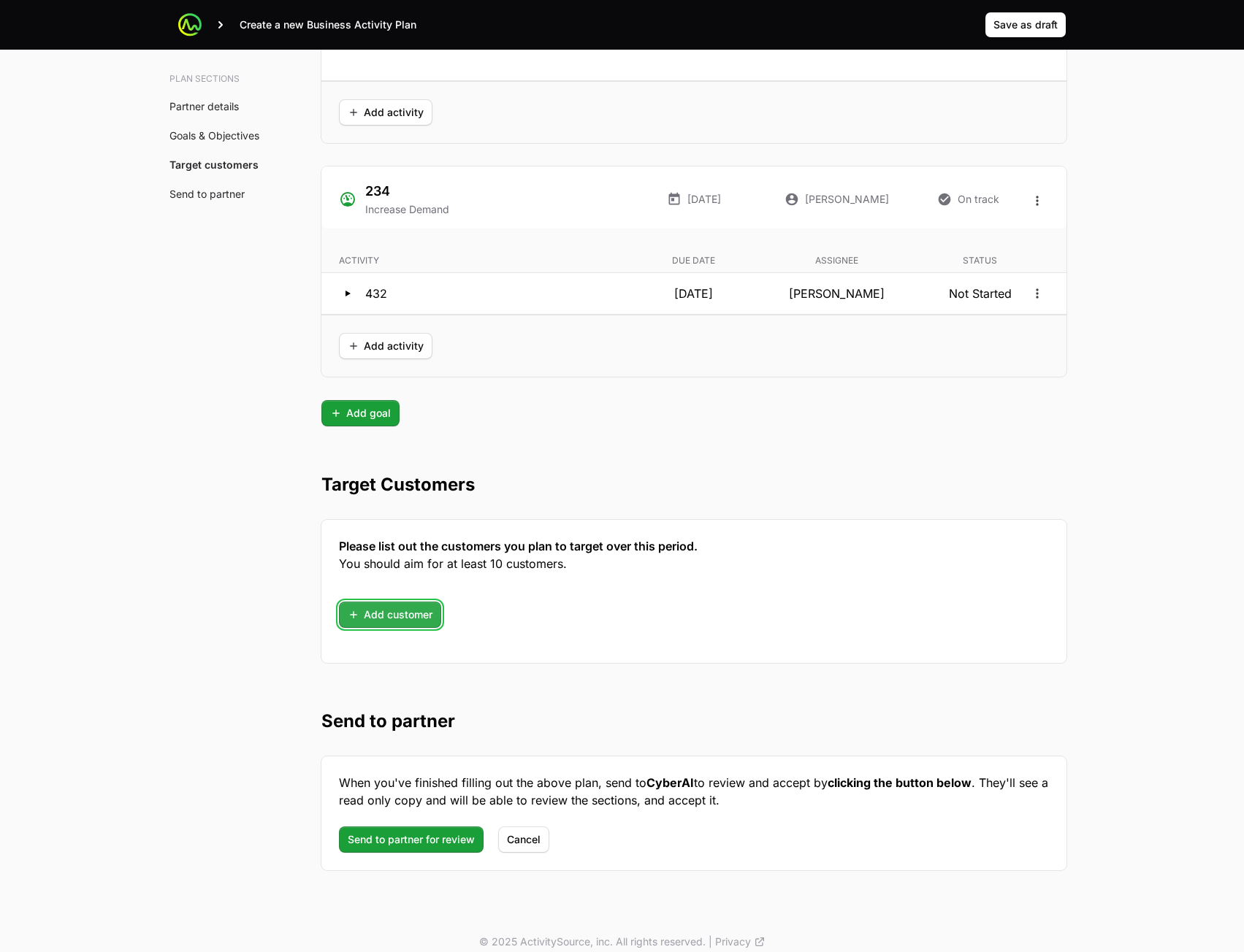
click at [389, 613] on span "Add customer" at bounding box center [389, 614] width 84 height 18
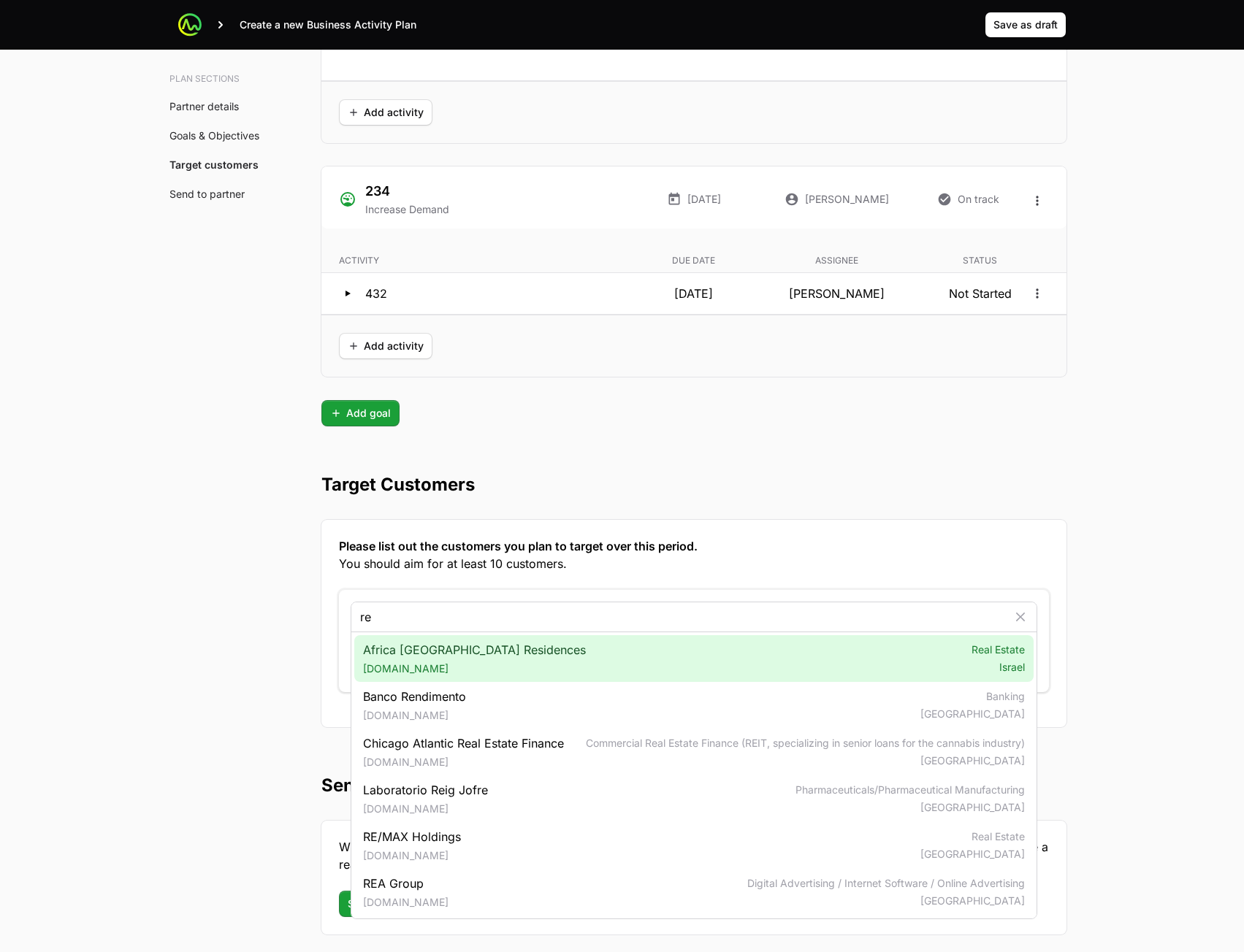
type input "re"
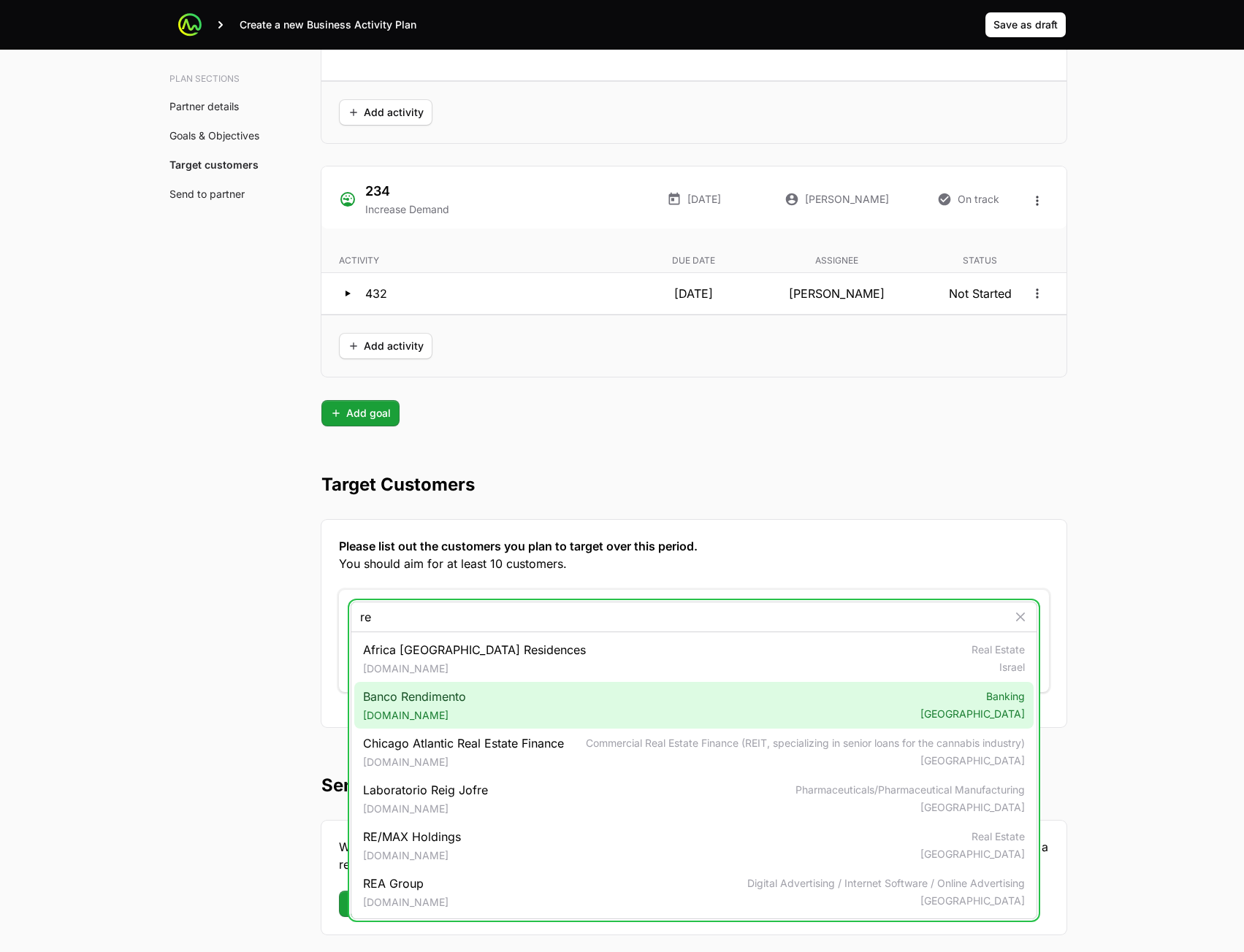
click at [438, 687] on div "Banco Rendimento [DOMAIN_NAME] Banking [GEOGRAPHIC_DATA]" at bounding box center [693, 705] width 679 height 46
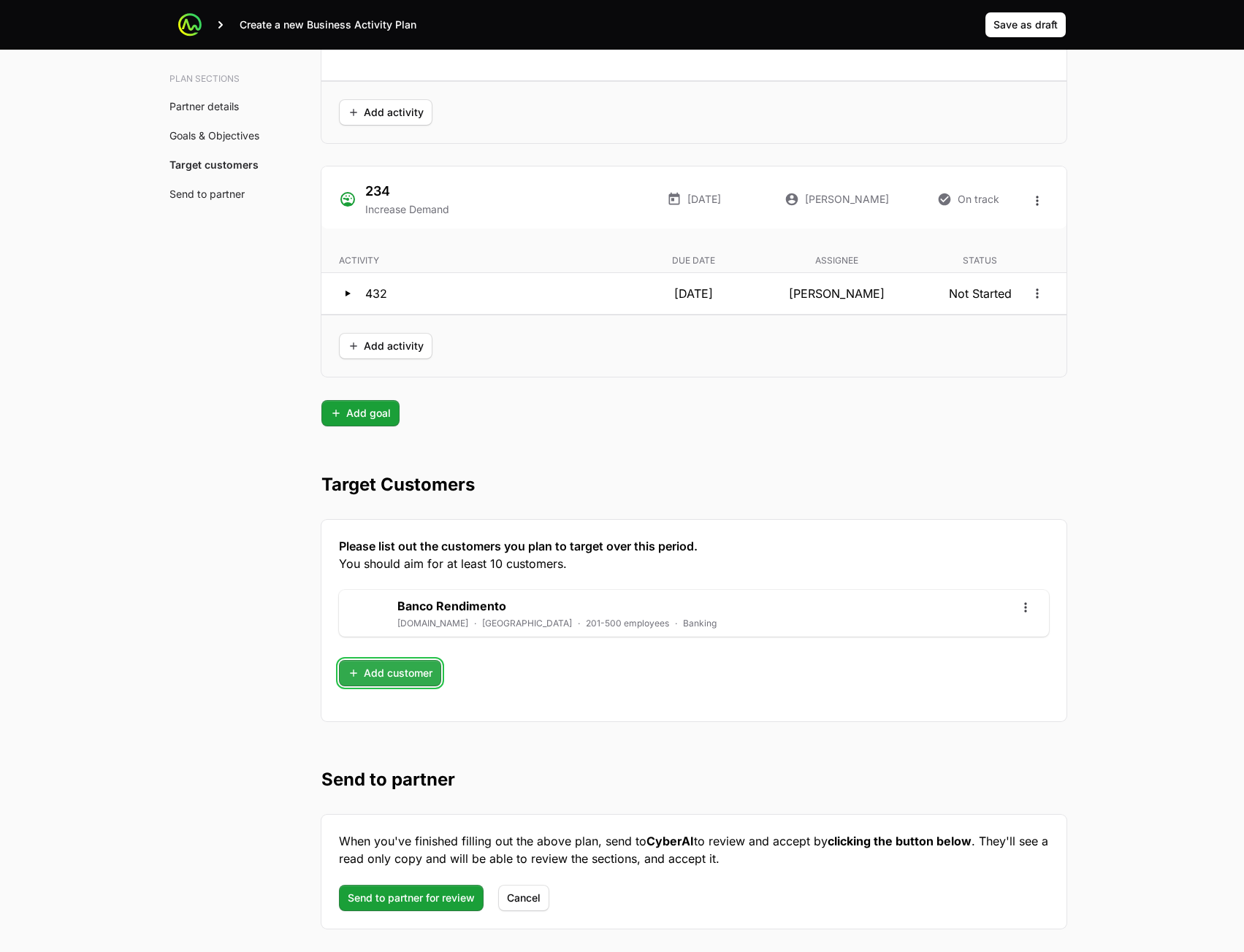
click at [419, 681] on span "Add customer" at bounding box center [389, 672] width 84 height 18
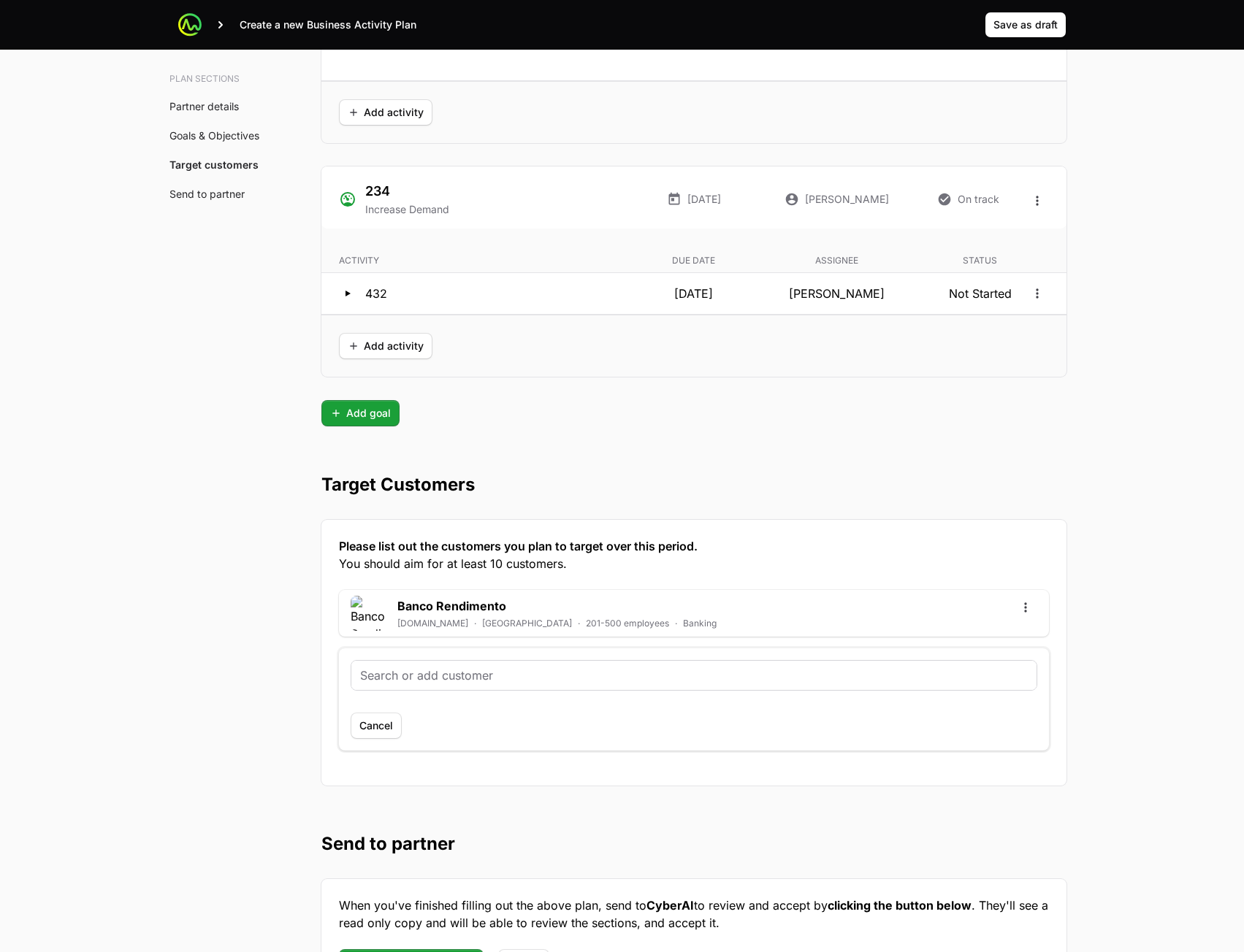
click at [464, 682] on input "text" at bounding box center [694, 675] width 668 height 18
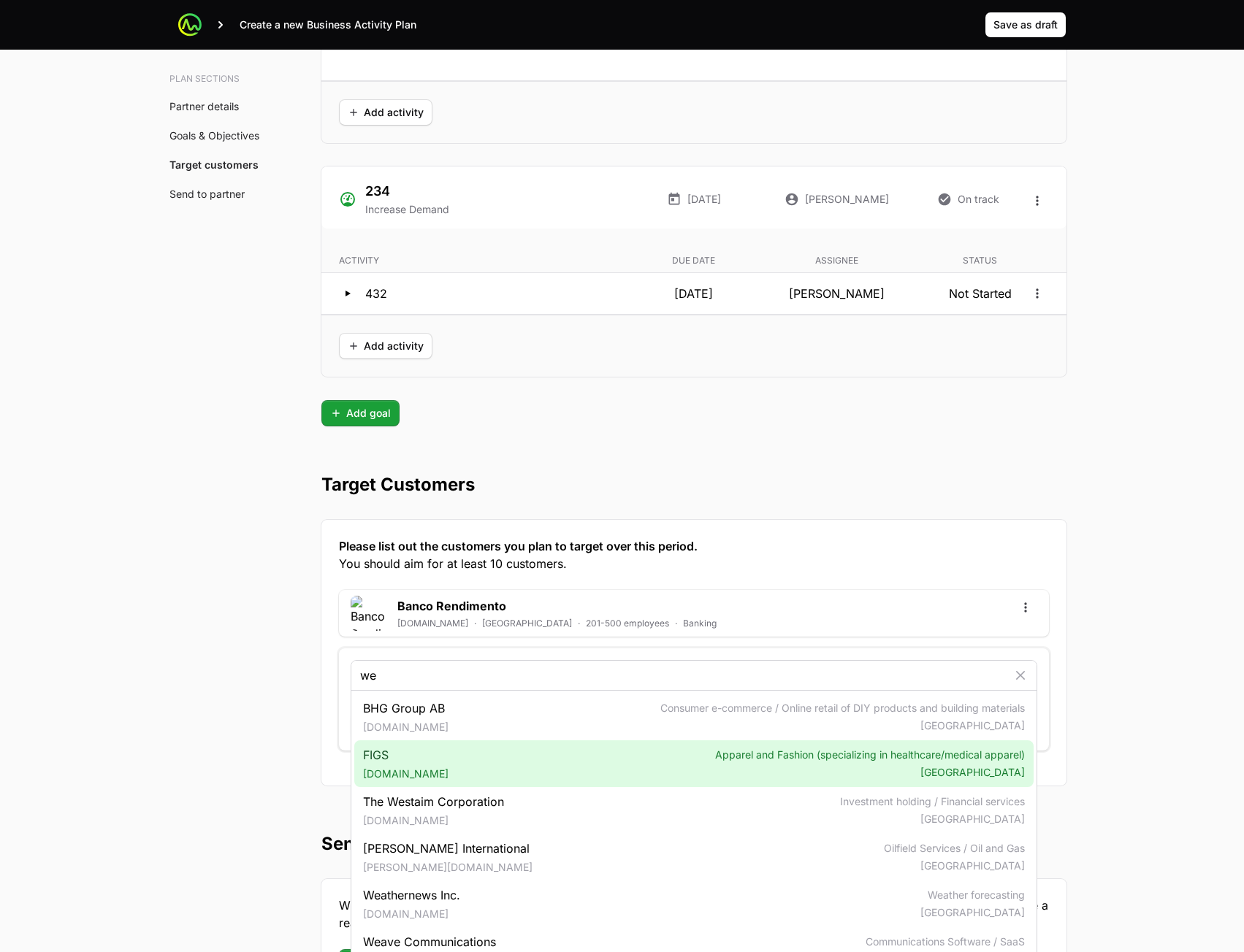
type input "we"
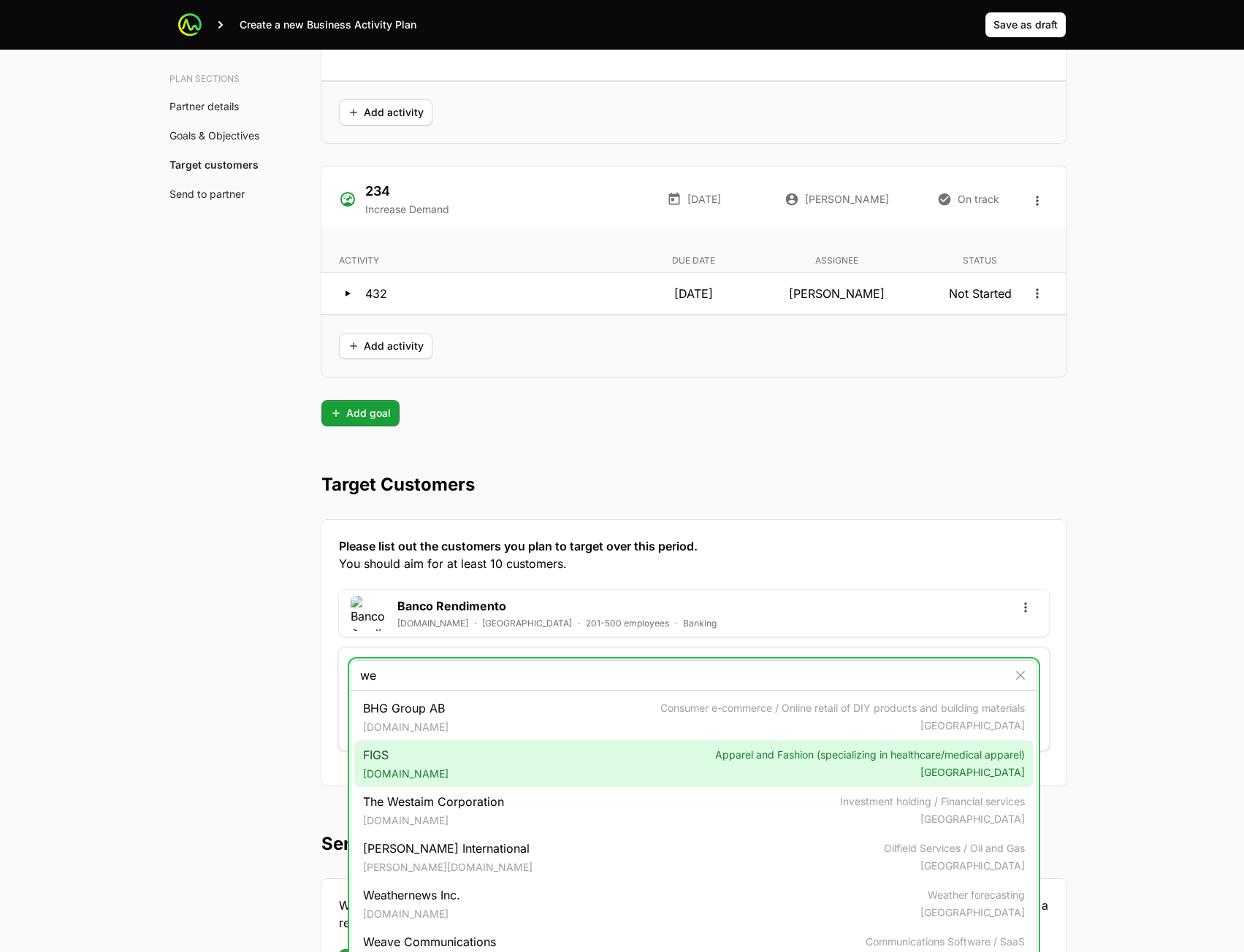
click at [422, 756] on span "FIGS [DOMAIN_NAME]" at bounding box center [406, 764] width 85 height 35
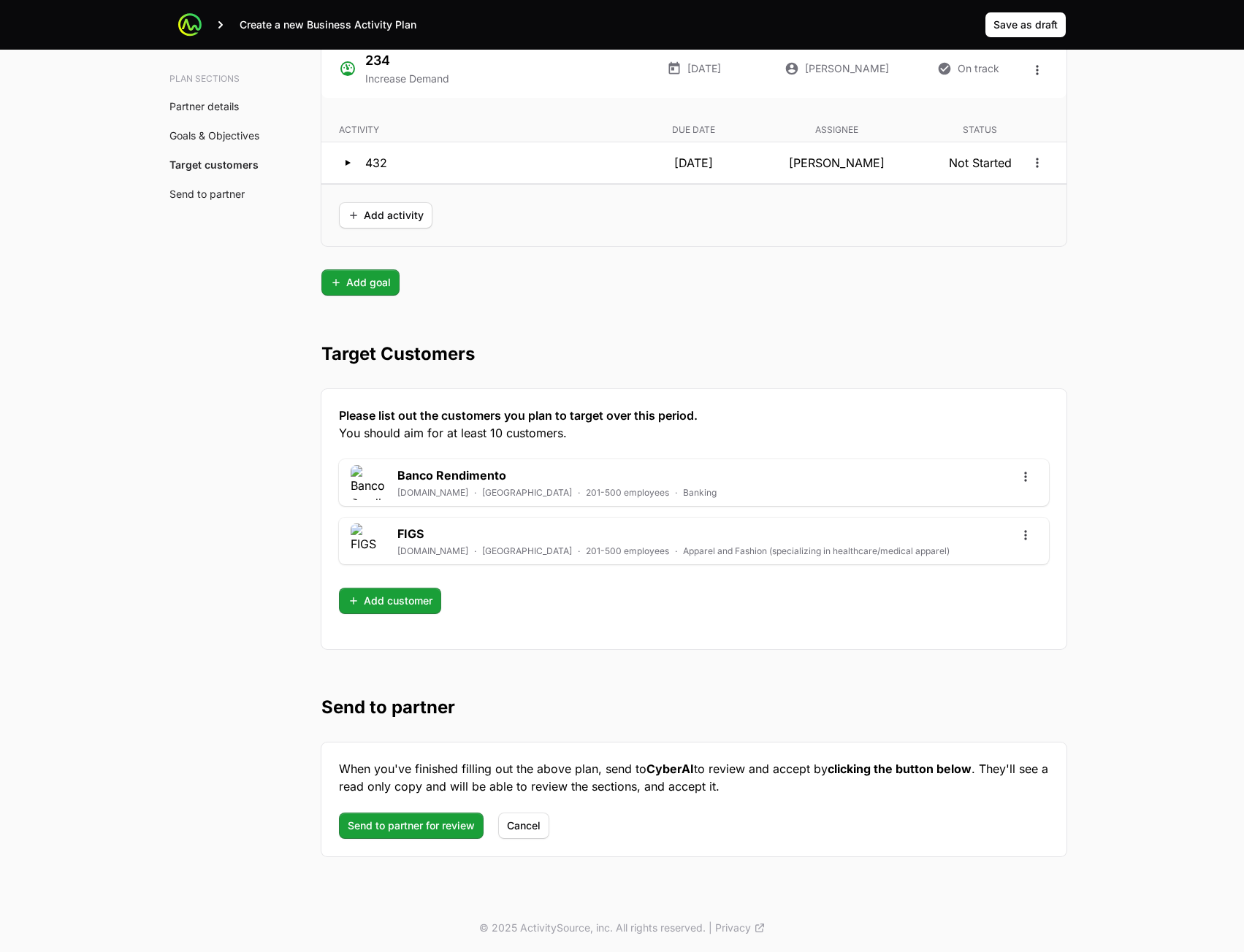
scroll to position [3725, 0]
drag, startPoint x: 394, startPoint y: 814, endPoint x: 394, endPoint y: 824, distance: 10.0
click at [394, 824] on button "Send to partner for review" at bounding box center [411, 825] width 145 height 26
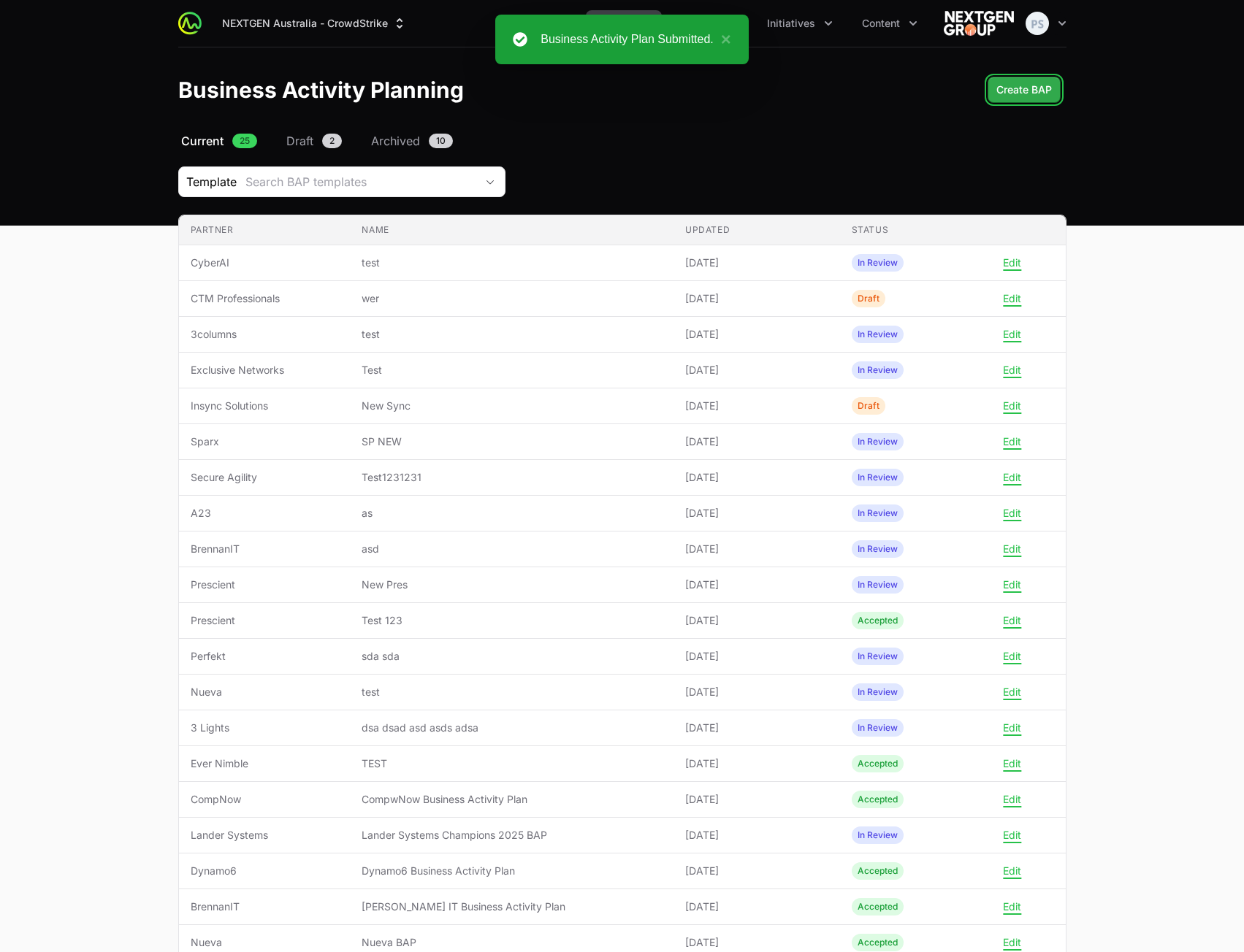
click at [1054, 83] on button "Create BAP" at bounding box center [1024, 90] width 73 height 26
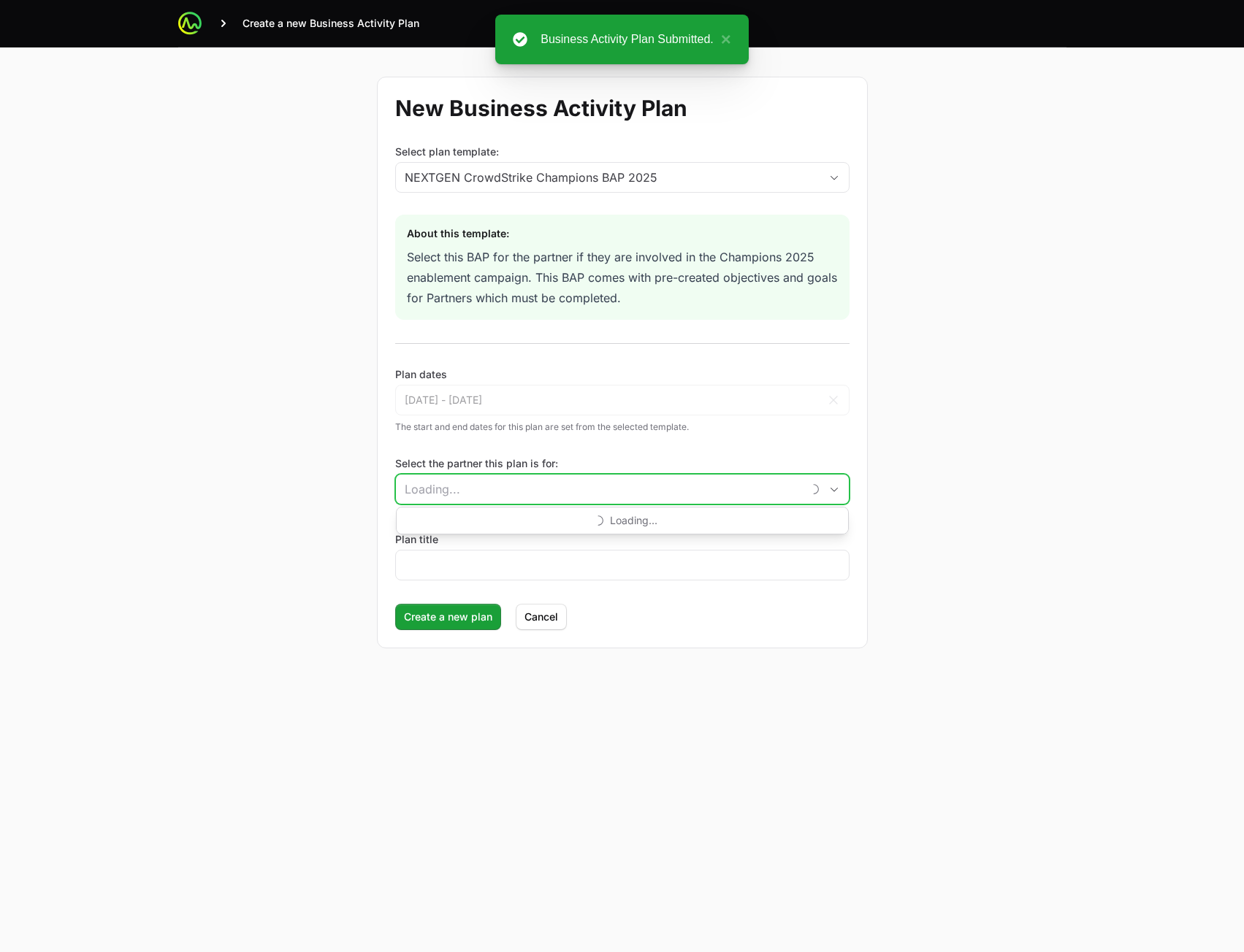
click at [478, 491] on input "Select the partner this plan is for:" at bounding box center [598, 489] width 406 height 30
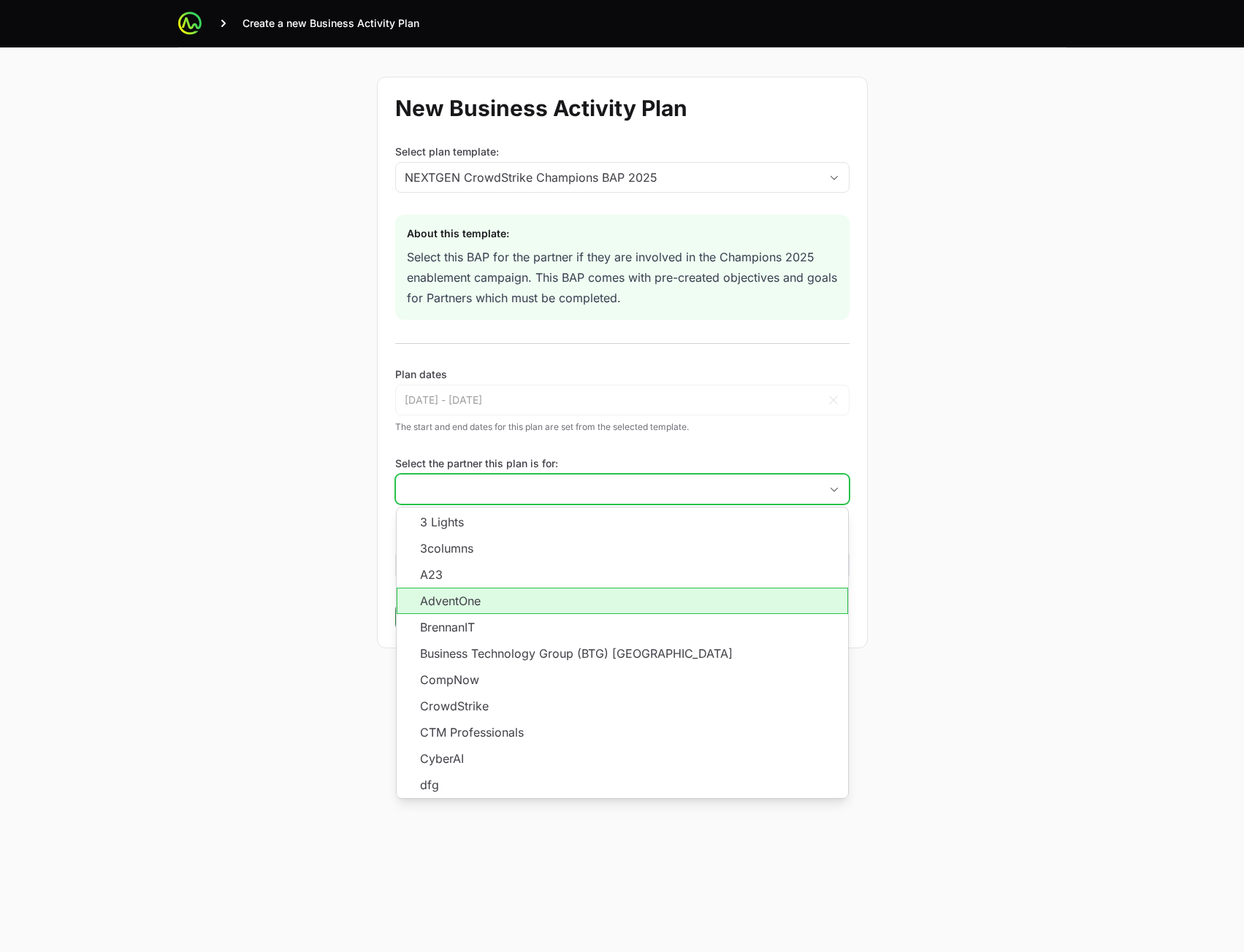
click at [513, 595] on li "AdventOne" at bounding box center [622, 601] width 451 height 26
type input "AdventOne"
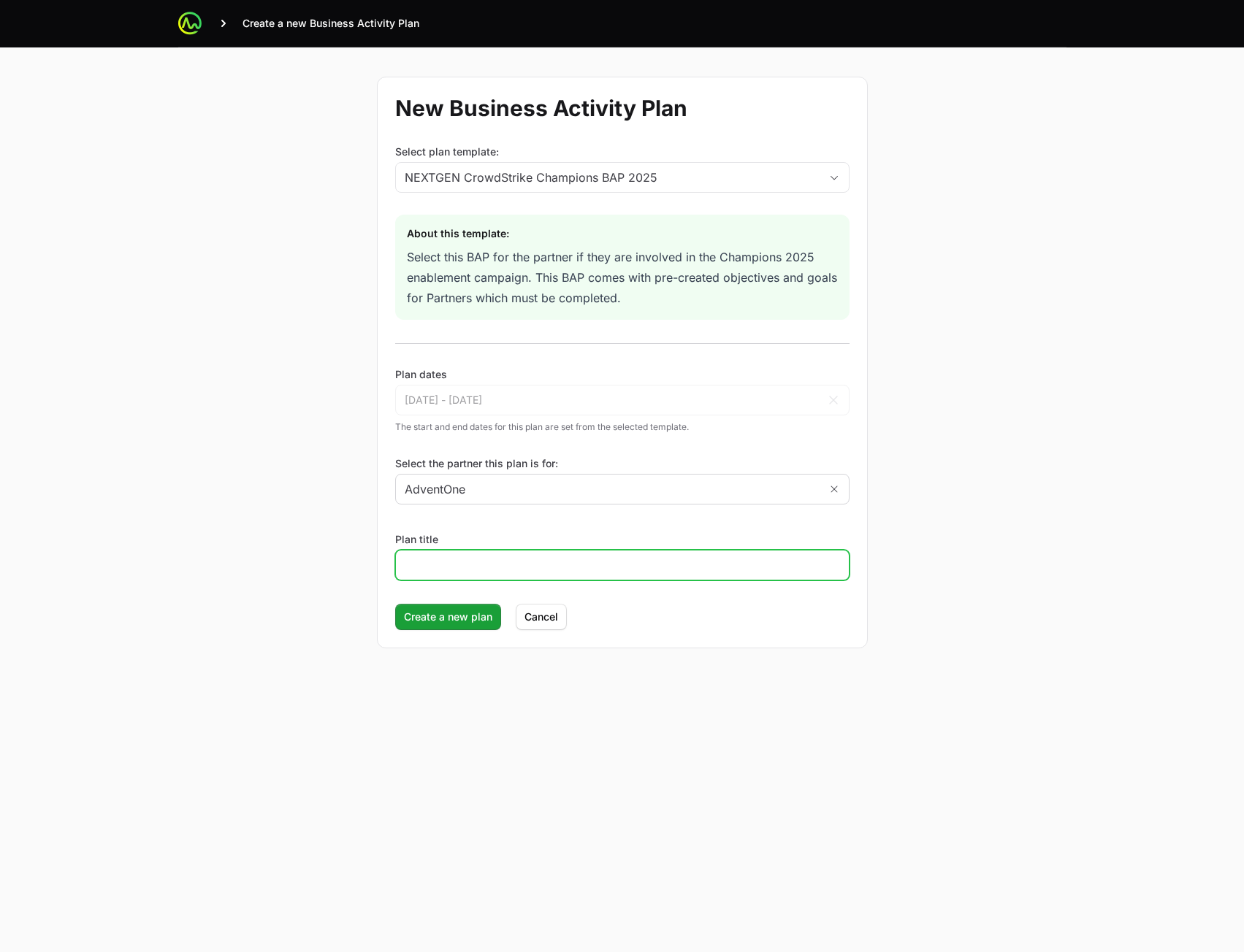
click at [484, 569] on input "Plan title" at bounding box center [622, 565] width 435 height 18
type input "re"
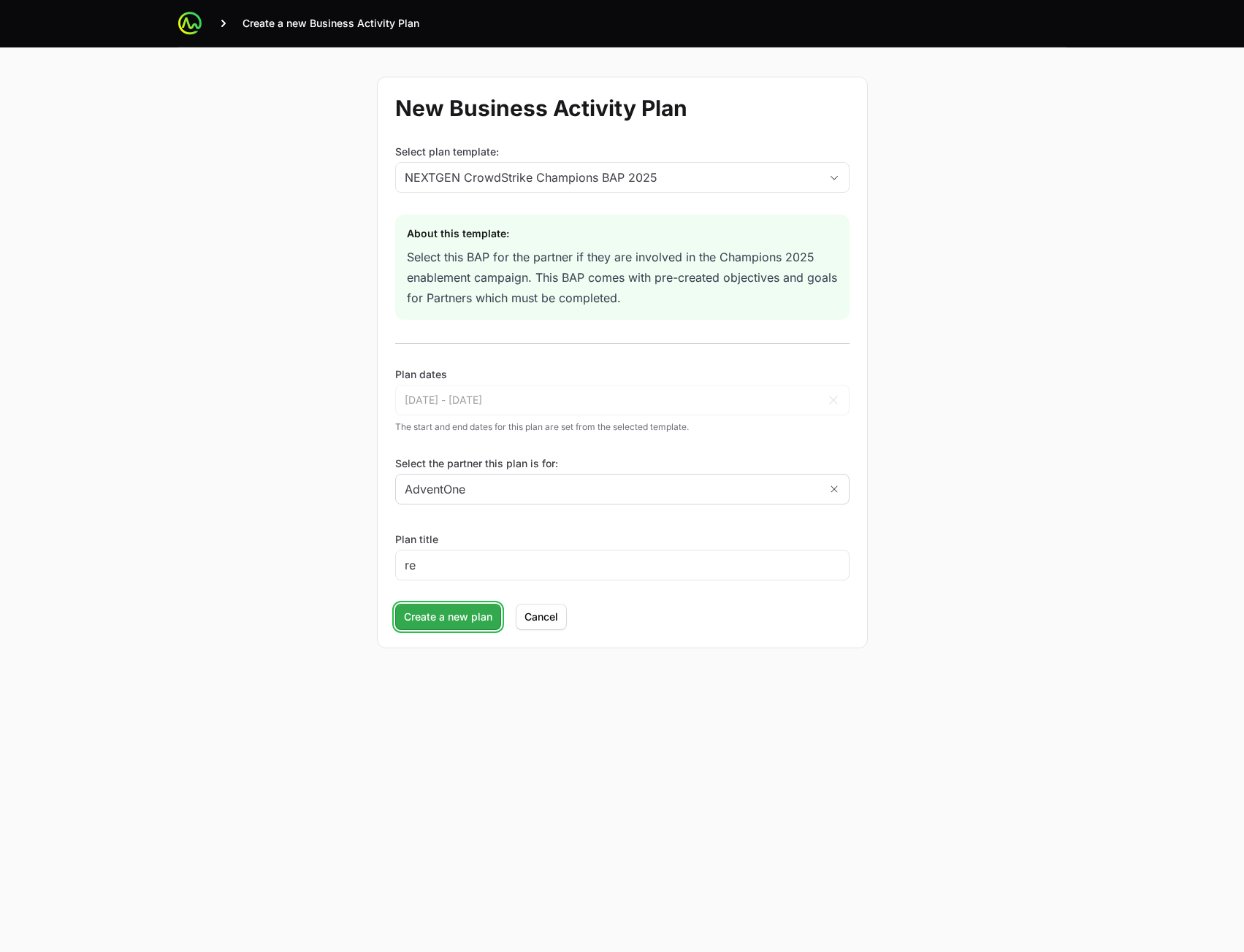
click at [414, 620] on span "Create a new plan" at bounding box center [447, 617] width 88 height 18
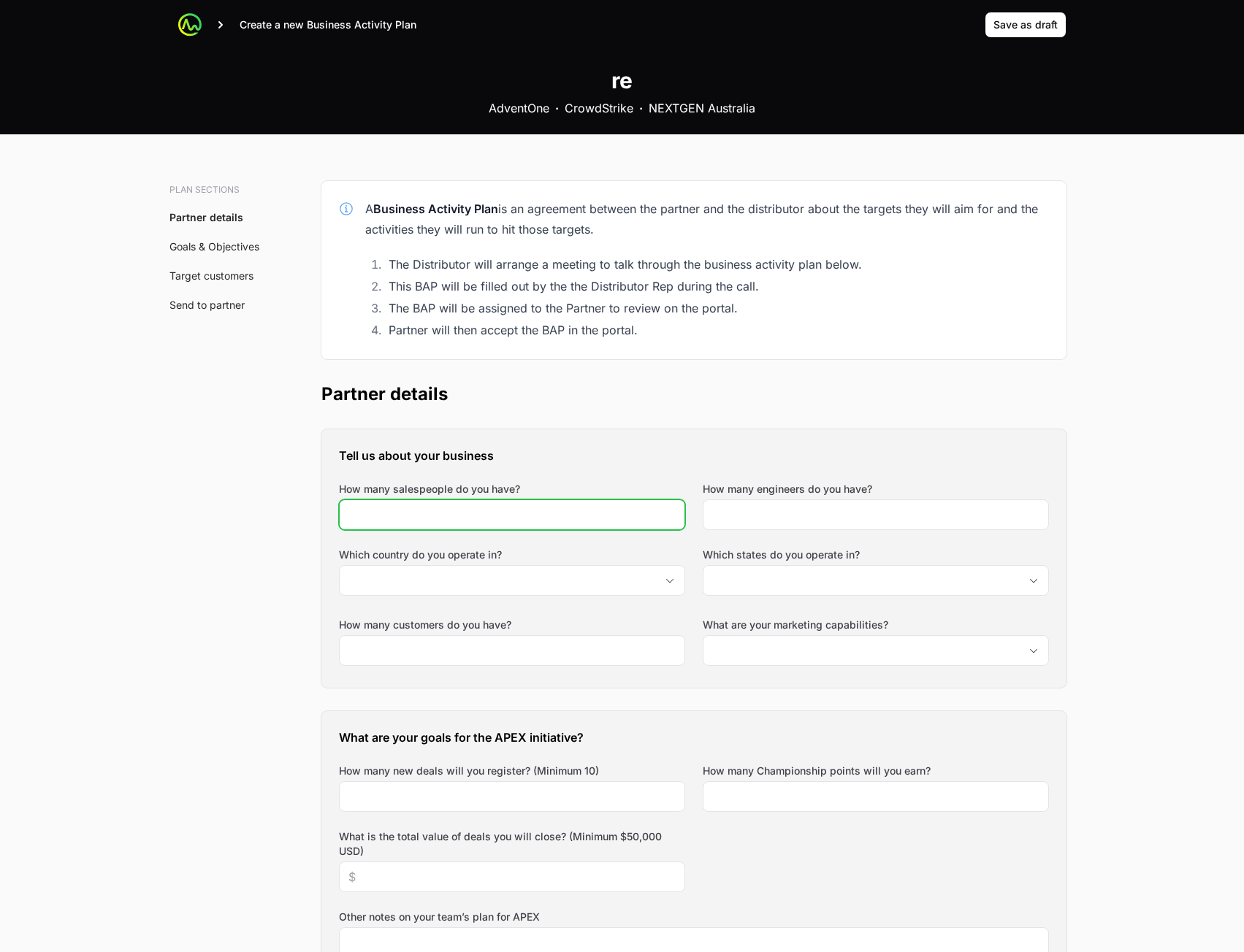
click at [578, 508] on input "How many salespeople do you have?" at bounding box center [511, 514] width 327 height 18
type input "2"
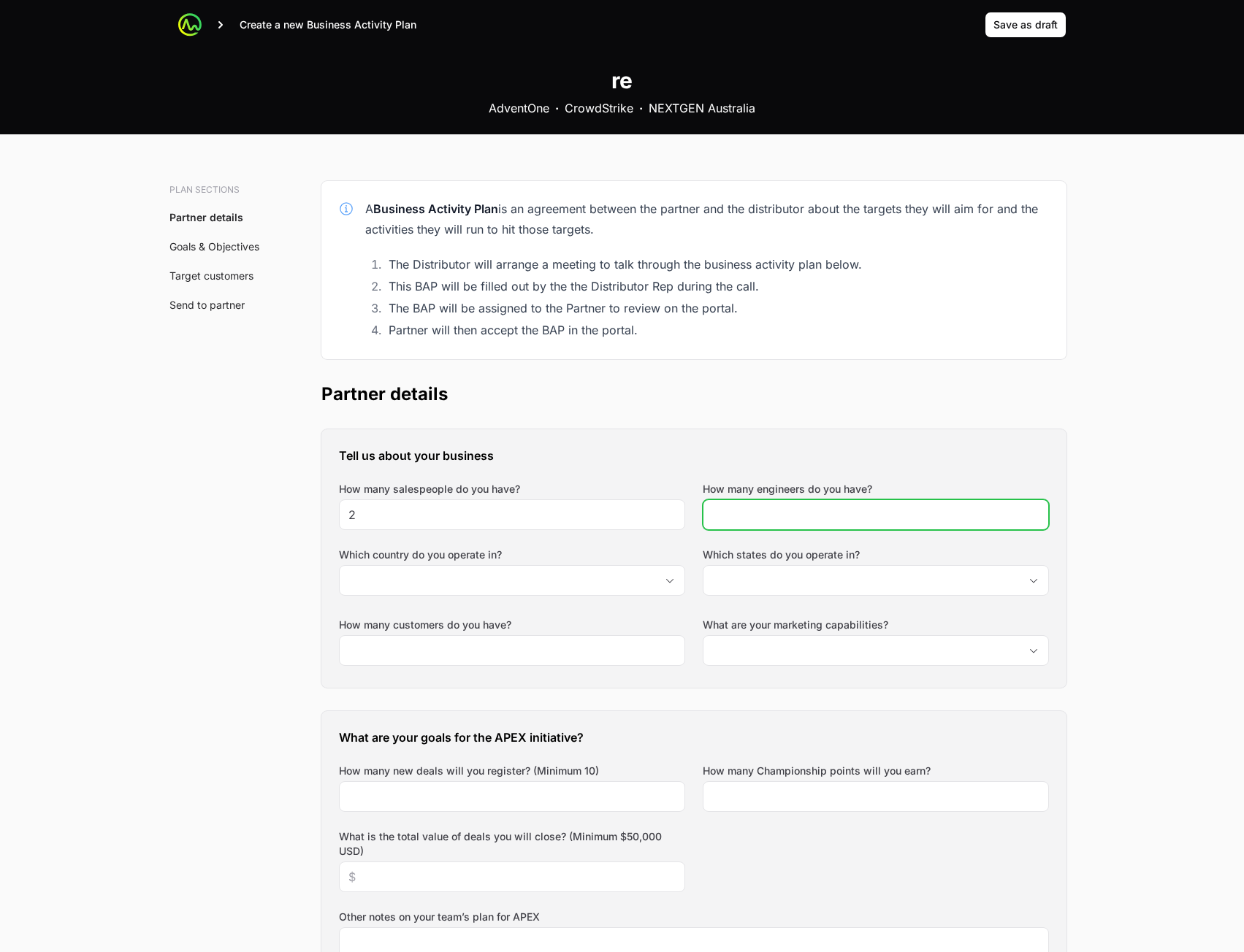
click at [730, 519] on input "How many engineers do you have?" at bounding box center [875, 514] width 327 height 18
type input "243"
click at [729, 595] on div "Which states do you operate in?" at bounding box center [875, 573] width 346 height 53
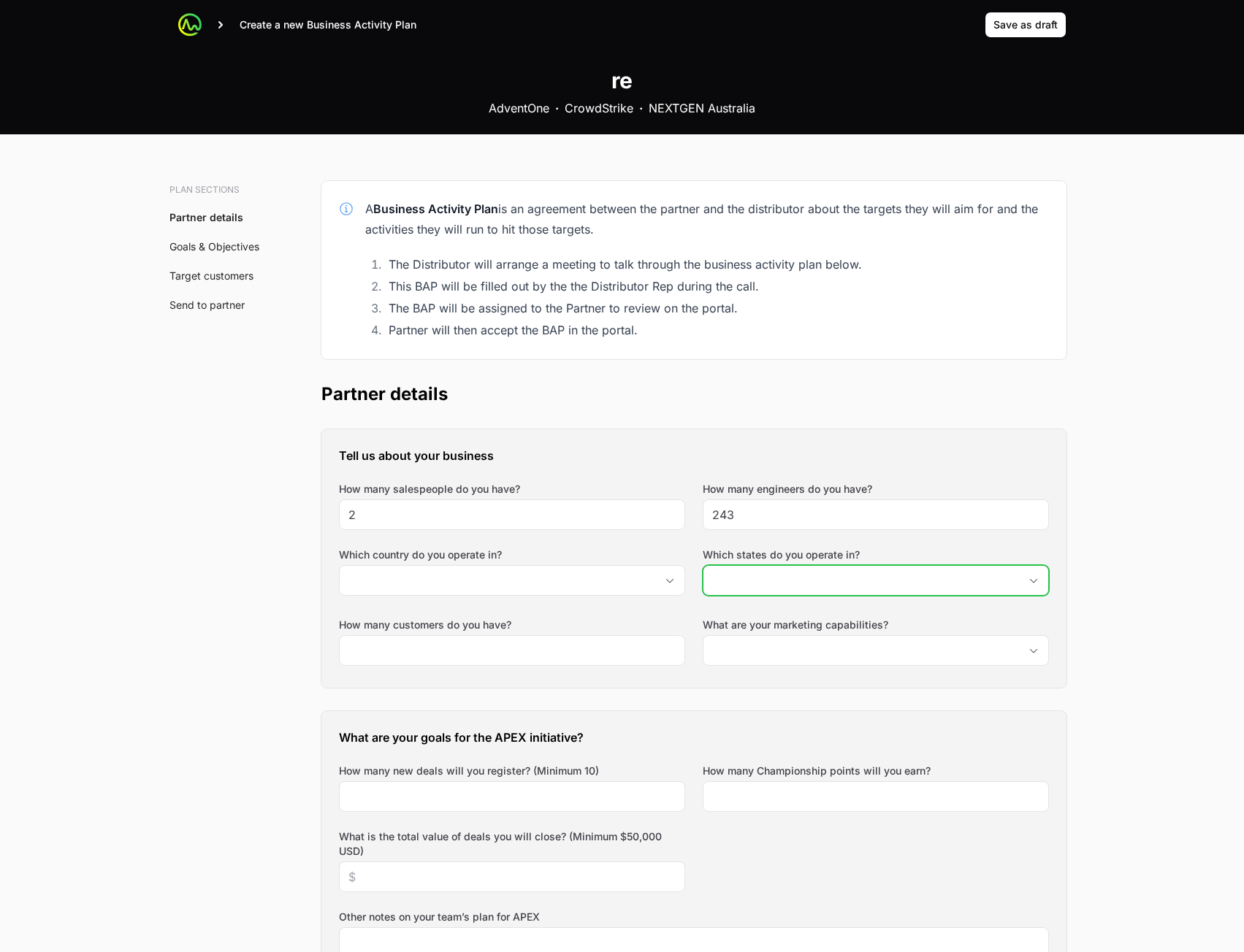
click at [739, 584] on input "Which states do you operate in?" at bounding box center [861, 581] width 316 height 30
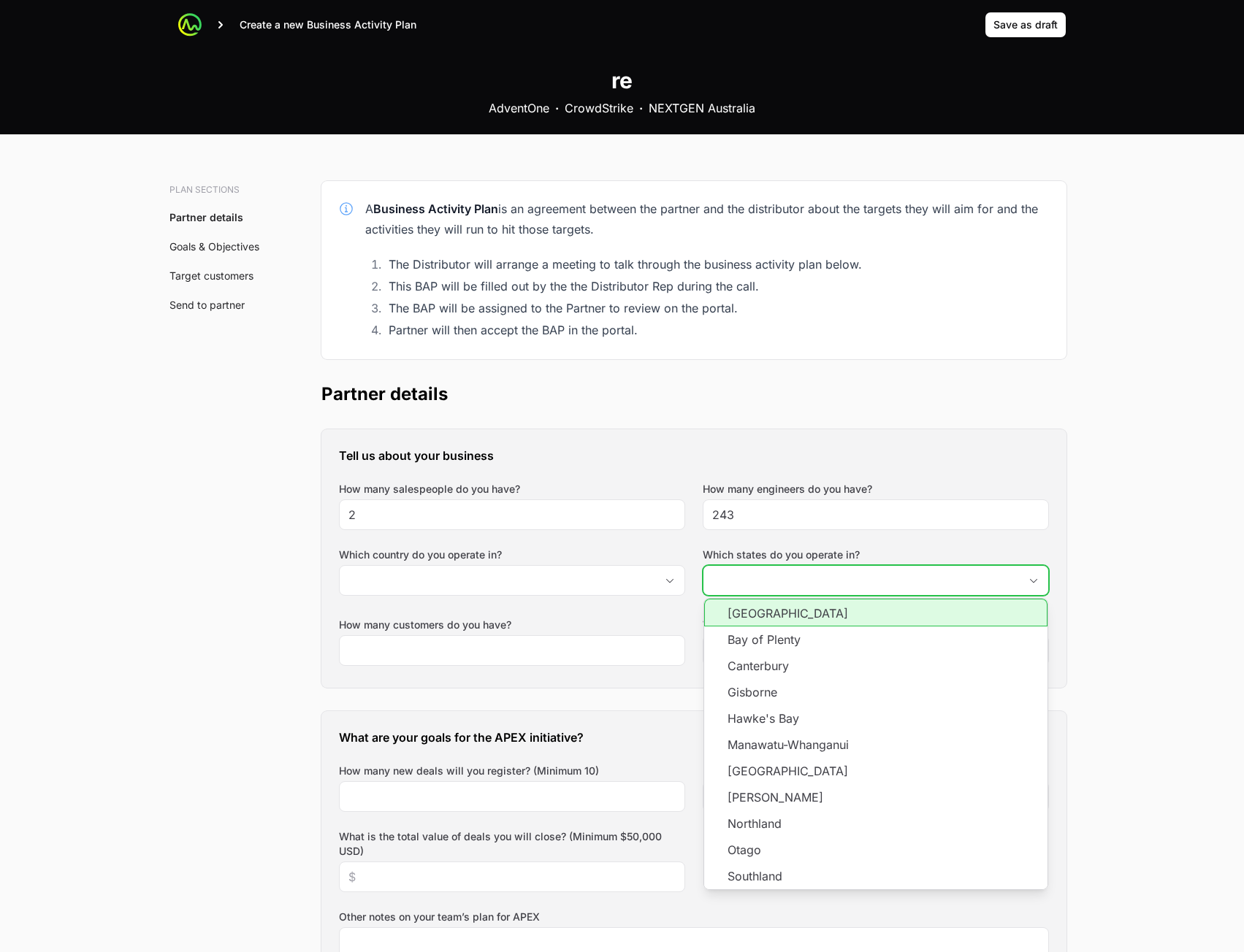
click at [756, 627] on li "Bay of Plenty" at bounding box center [875, 639] width 344 height 26
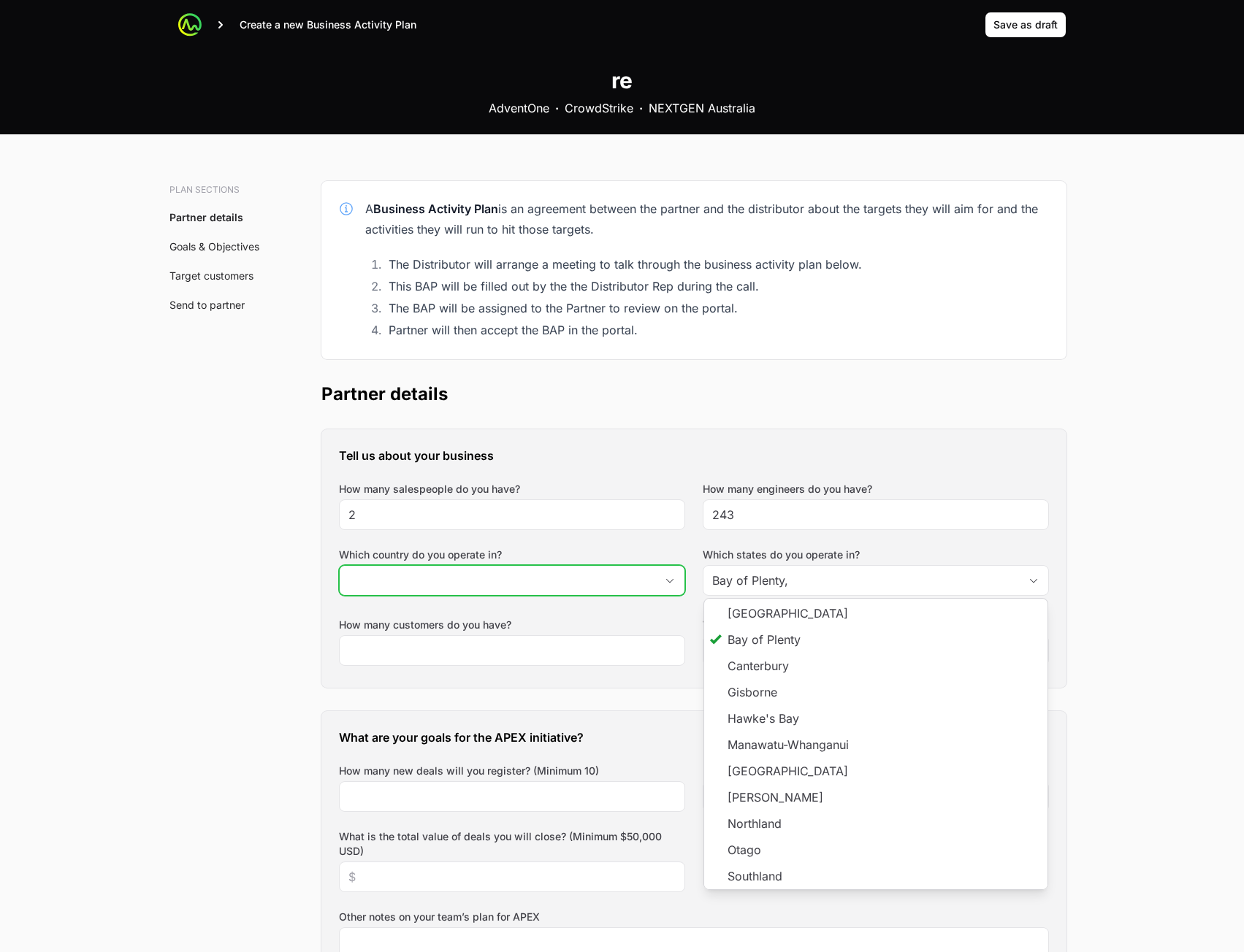
type input "Bay of Plenty"
click at [599, 582] on input "Which country do you operate in?" at bounding box center [497, 581] width 316 height 30
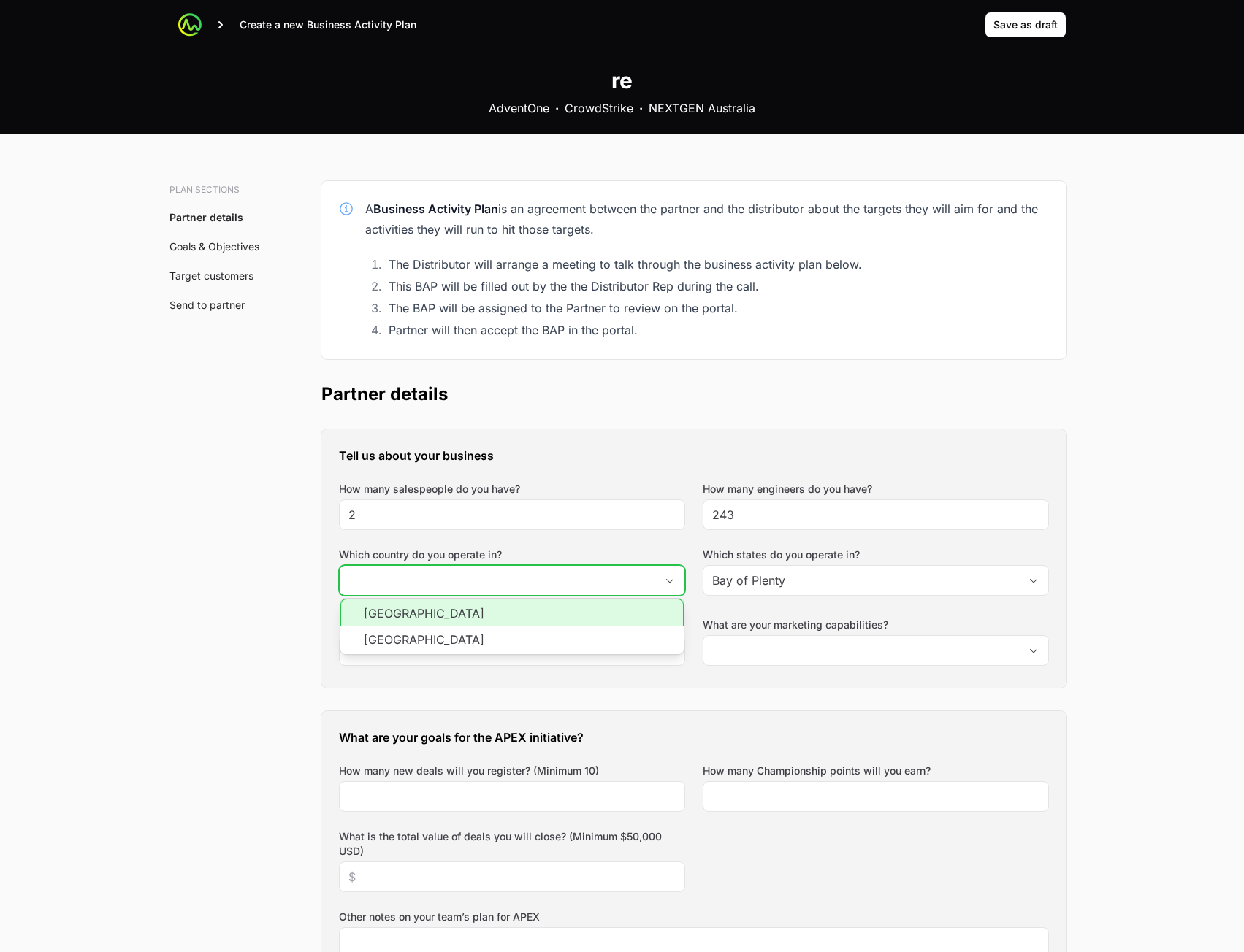
click at [599, 580] on input "Which country do you operate in?" at bounding box center [497, 581] width 316 height 30
click at [547, 615] on li "[GEOGRAPHIC_DATA]" at bounding box center [511, 612] width 344 height 28
type input "[GEOGRAPHIC_DATA]"
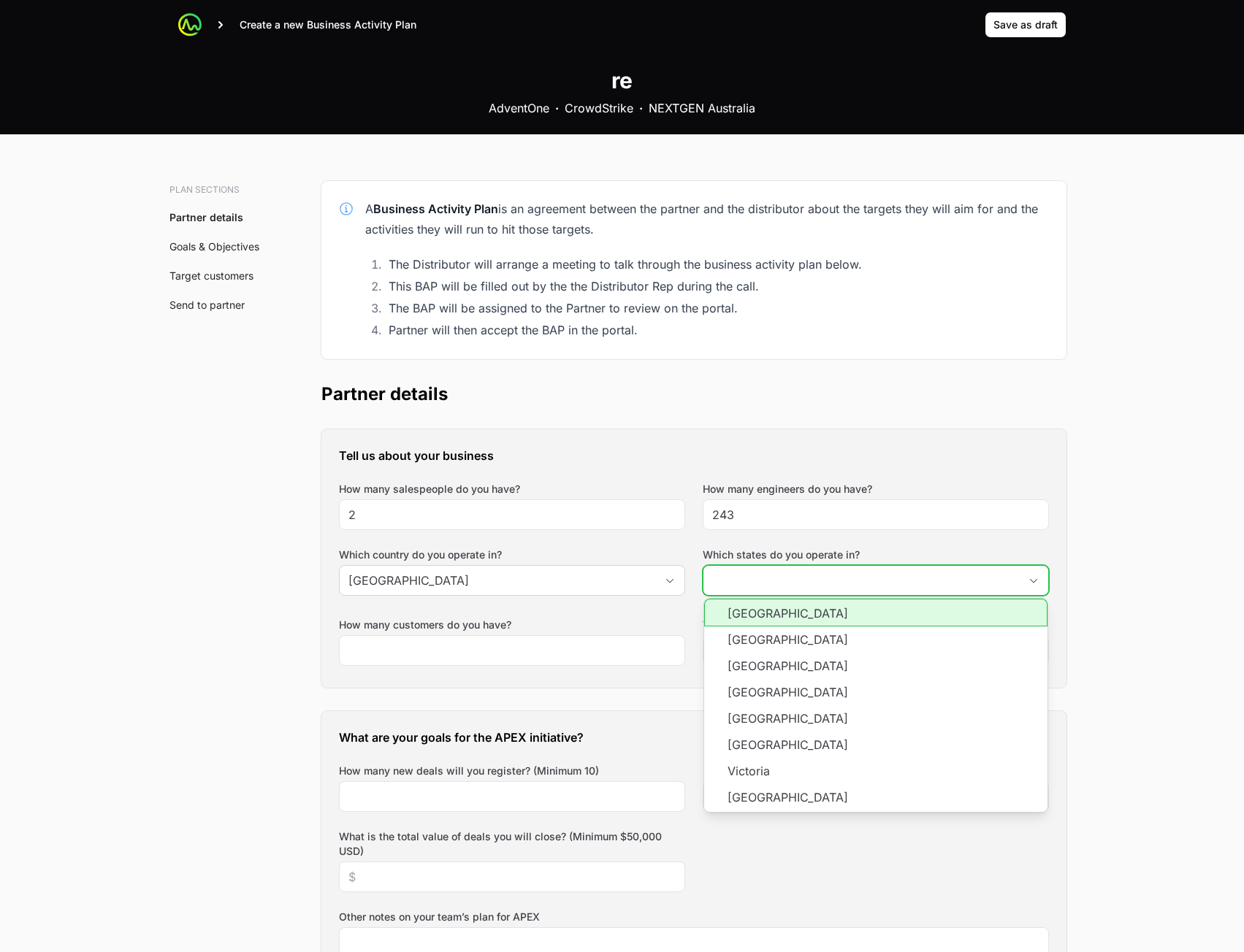
click at [734, 577] on input "Which states do you operate in?" at bounding box center [861, 581] width 316 height 30
click at [748, 613] on li "[GEOGRAPHIC_DATA]" at bounding box center [875, 612] width 344 height 28
click at [748, 629] on li "[GEOGRAPHIC_DATA]" at bounding box center [875, 639] width 344 height 26
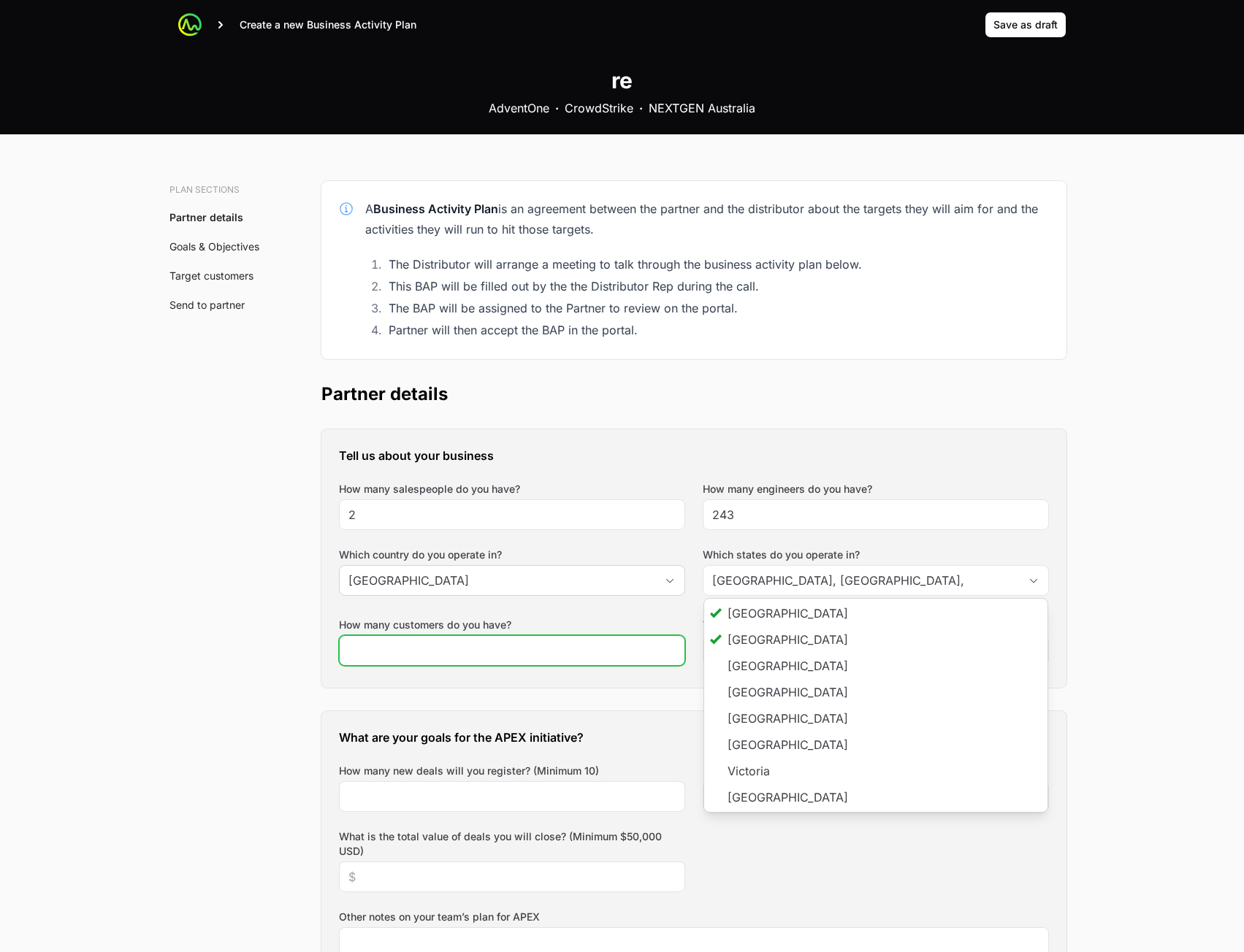
type input "[GEOGRAPHIC_DATA], [GEOGRAPHIC_DATA]"
click at [608, 642] on input "How many customers do you have?" at bounding box center [511, 650] width 327 height 18
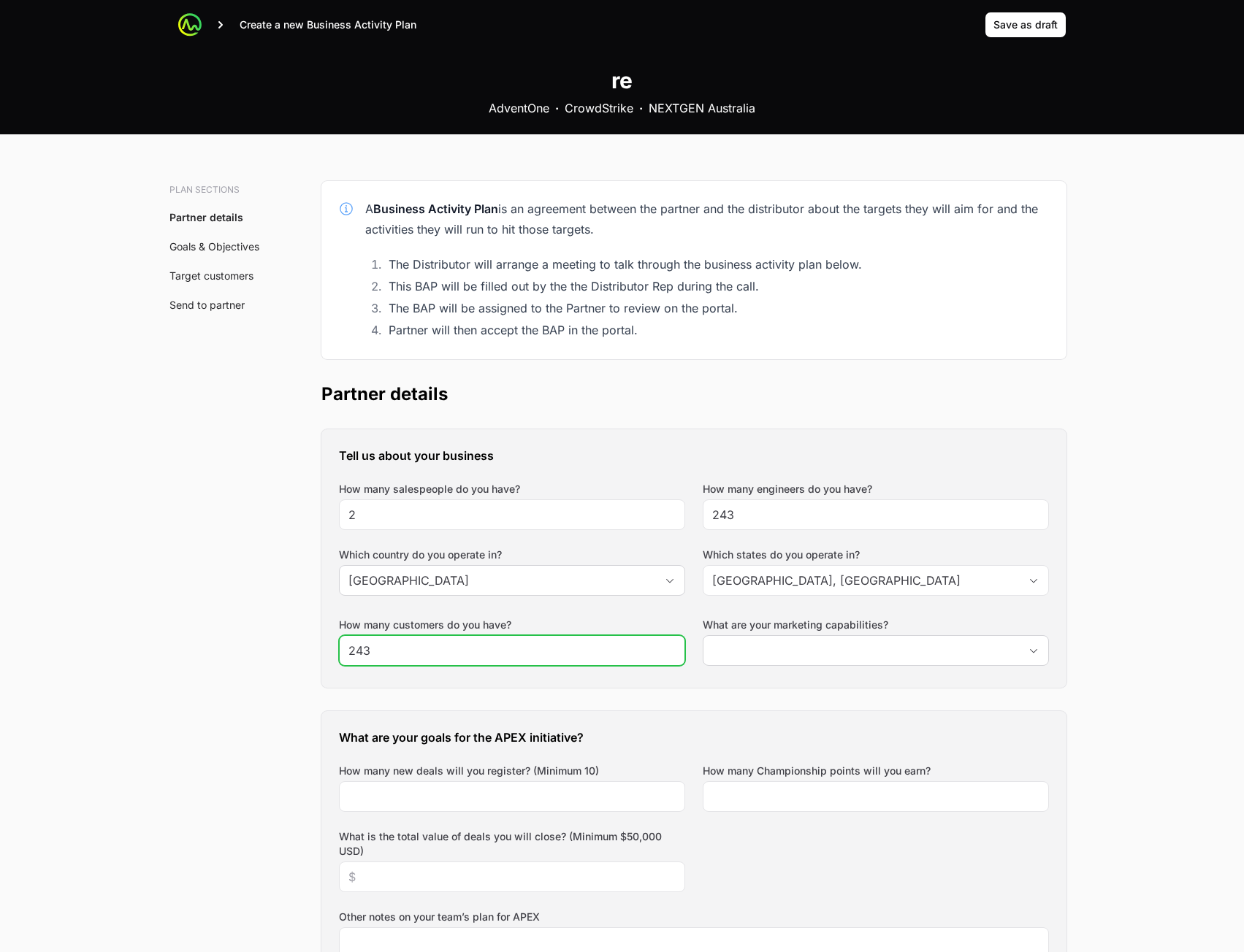
type input "243"
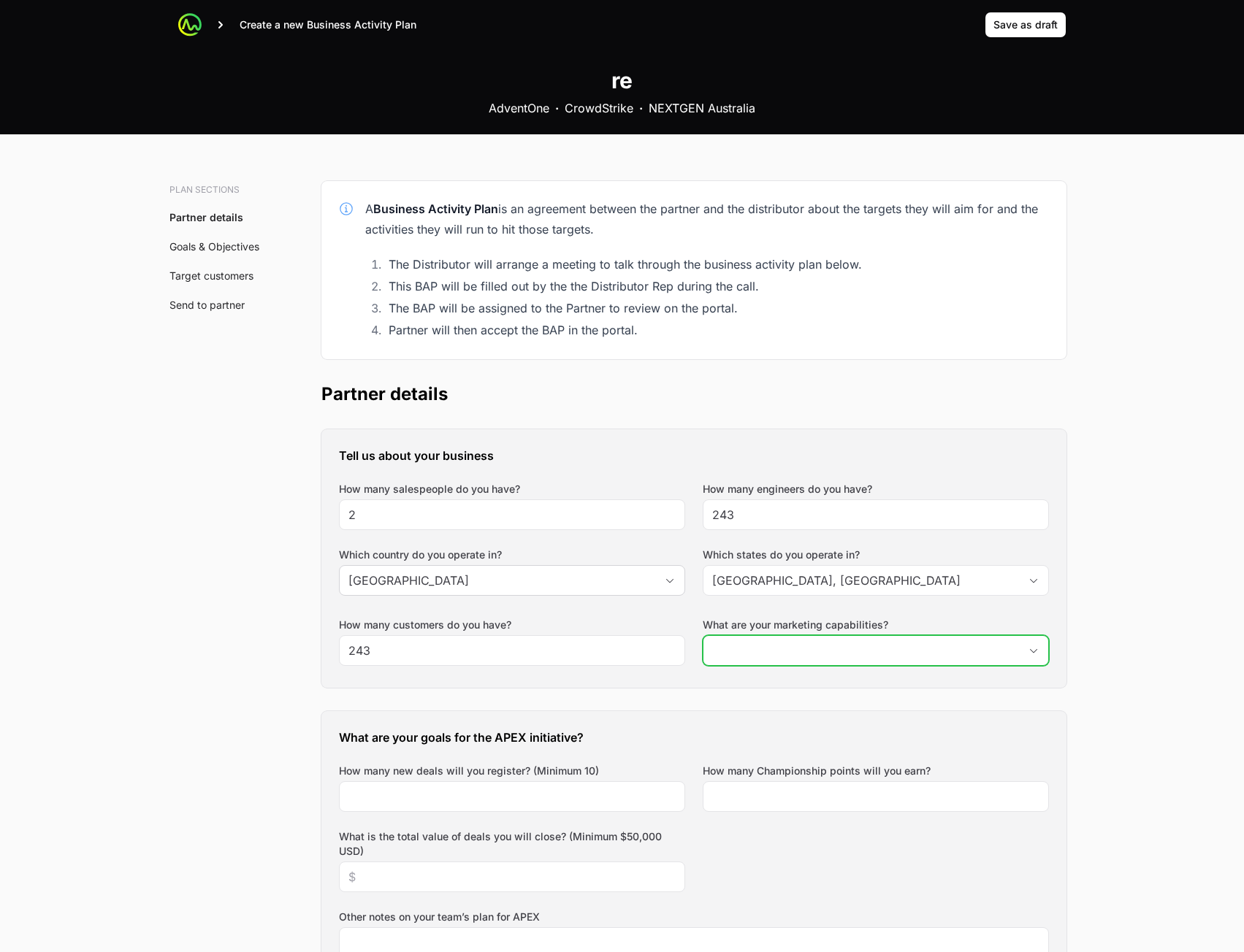
drag, startPoint x: 772, startPoint y: 650, endPoint x: 778, endPoint y: 658, distance: 10.0
click at [772, 652] on input "What are your marketing capabilities?" at bounding box center [861, 651] width 316 height 30
click at [780, 647] on input "243" at bounding box center [861, 651] width 316 height 30
type input "243"
drag, startPoint x: 794, startPoint y: 690, endPoint x: 785, endPoint y: 650, distance: 41.0
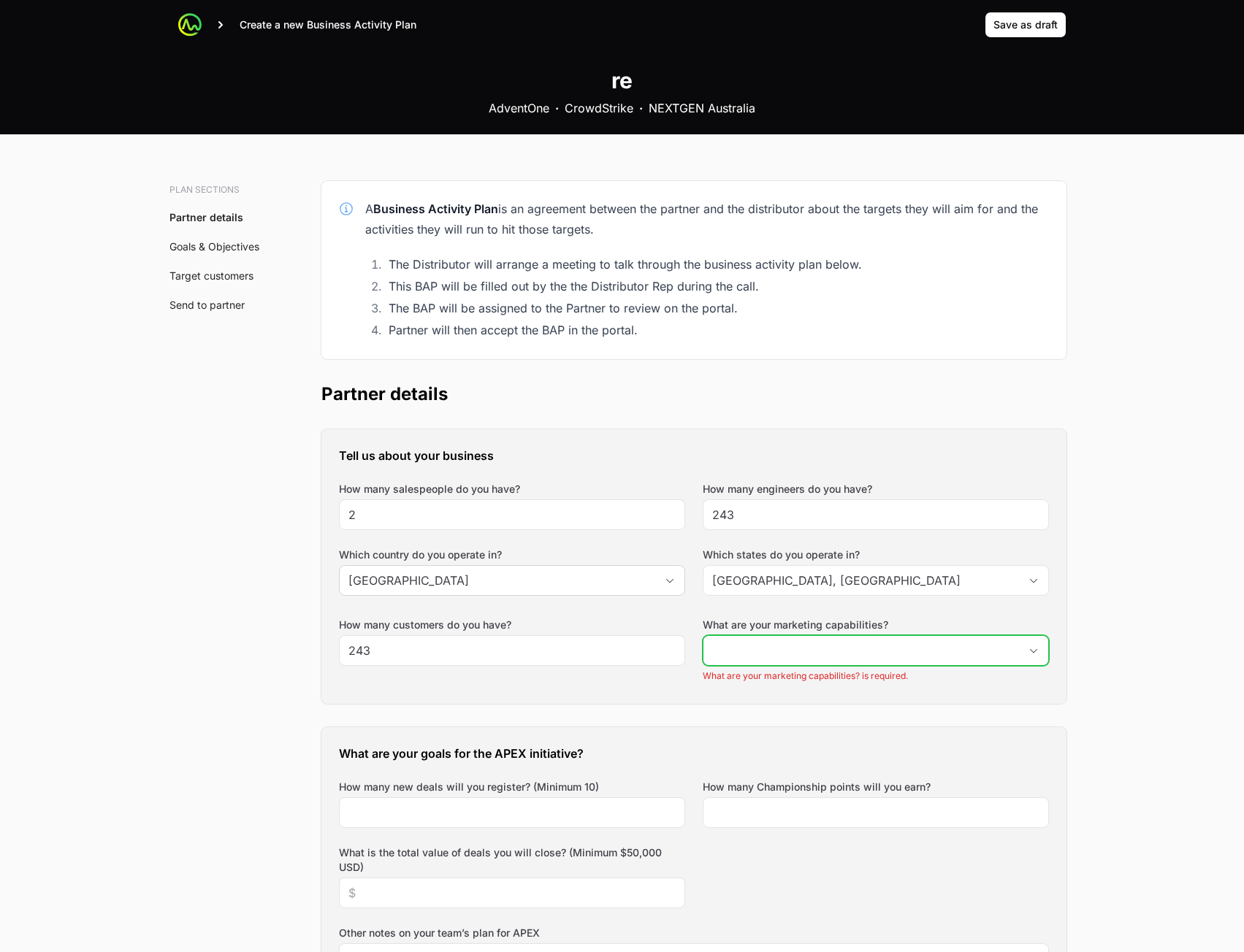
click at [784, 647] on input "What are your marketing capabilities?" at bounding box center [861, 651] width 316 height 30
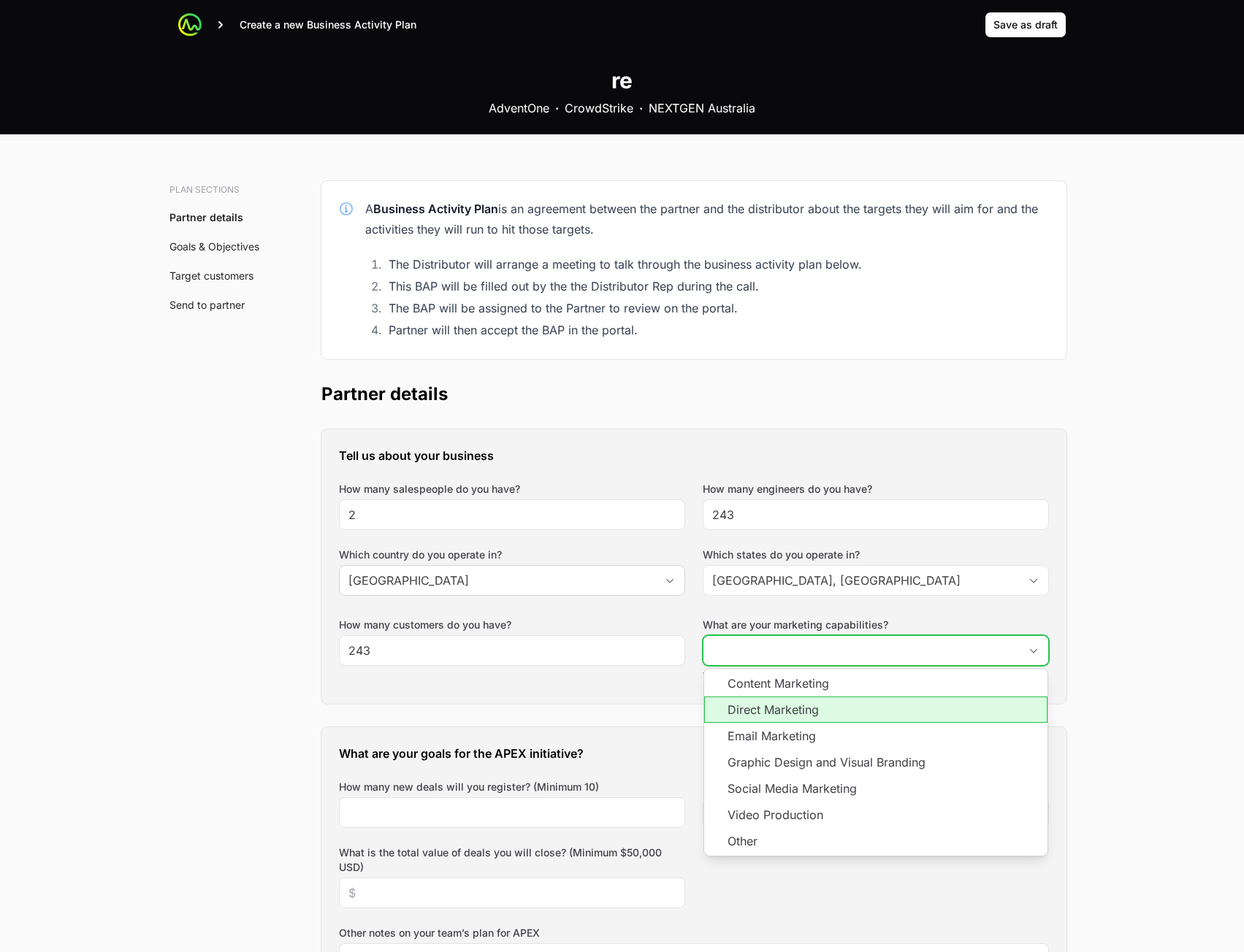
click at [785, 705] on li "Direct Marketing" at bounding box center [875, 709] width 344 height 26
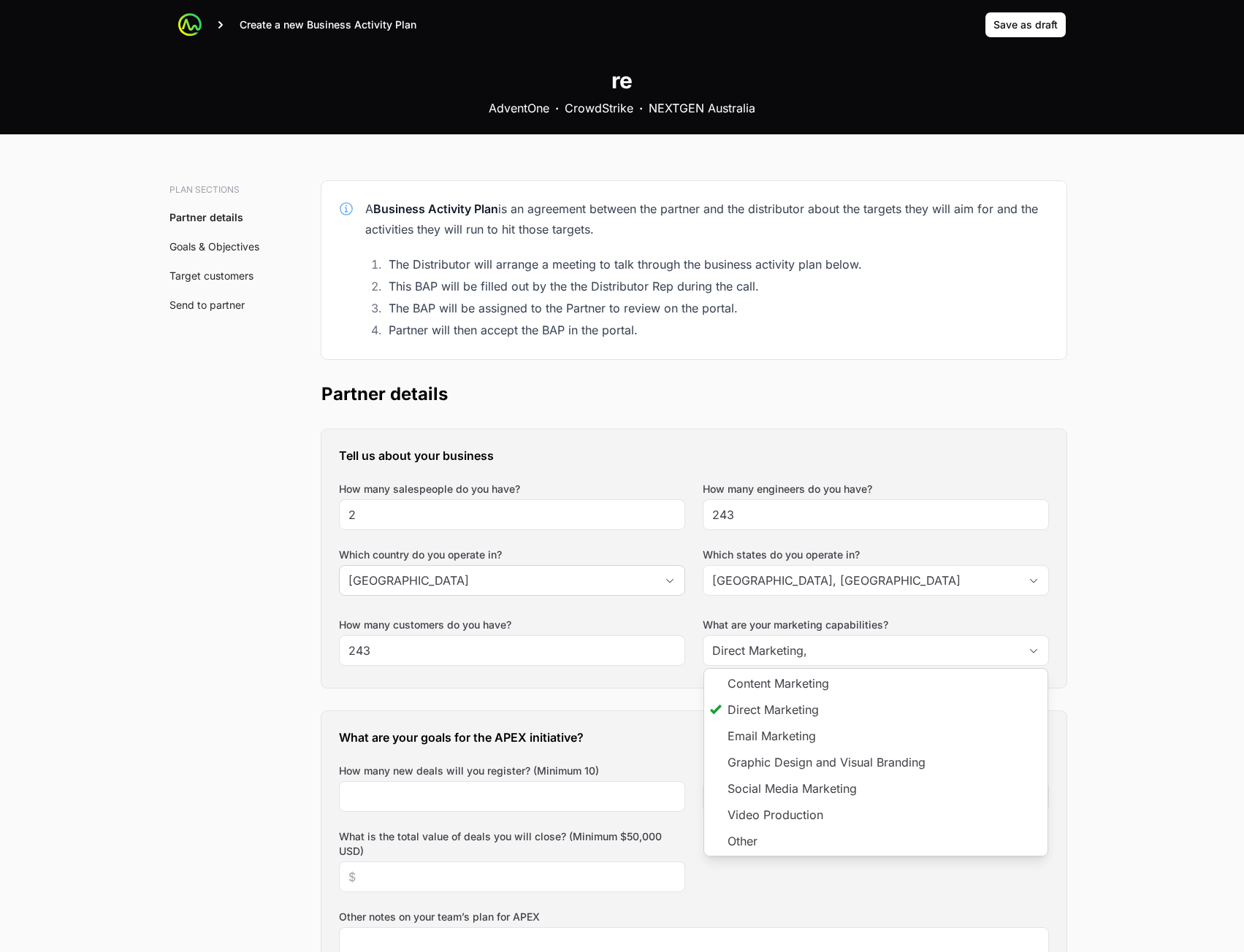
type input "Direct Marketing"
click at [591, 730] on h3 "What are your goals for the APEX initiative?" at bounding box center [694, 737] width 710 height 18
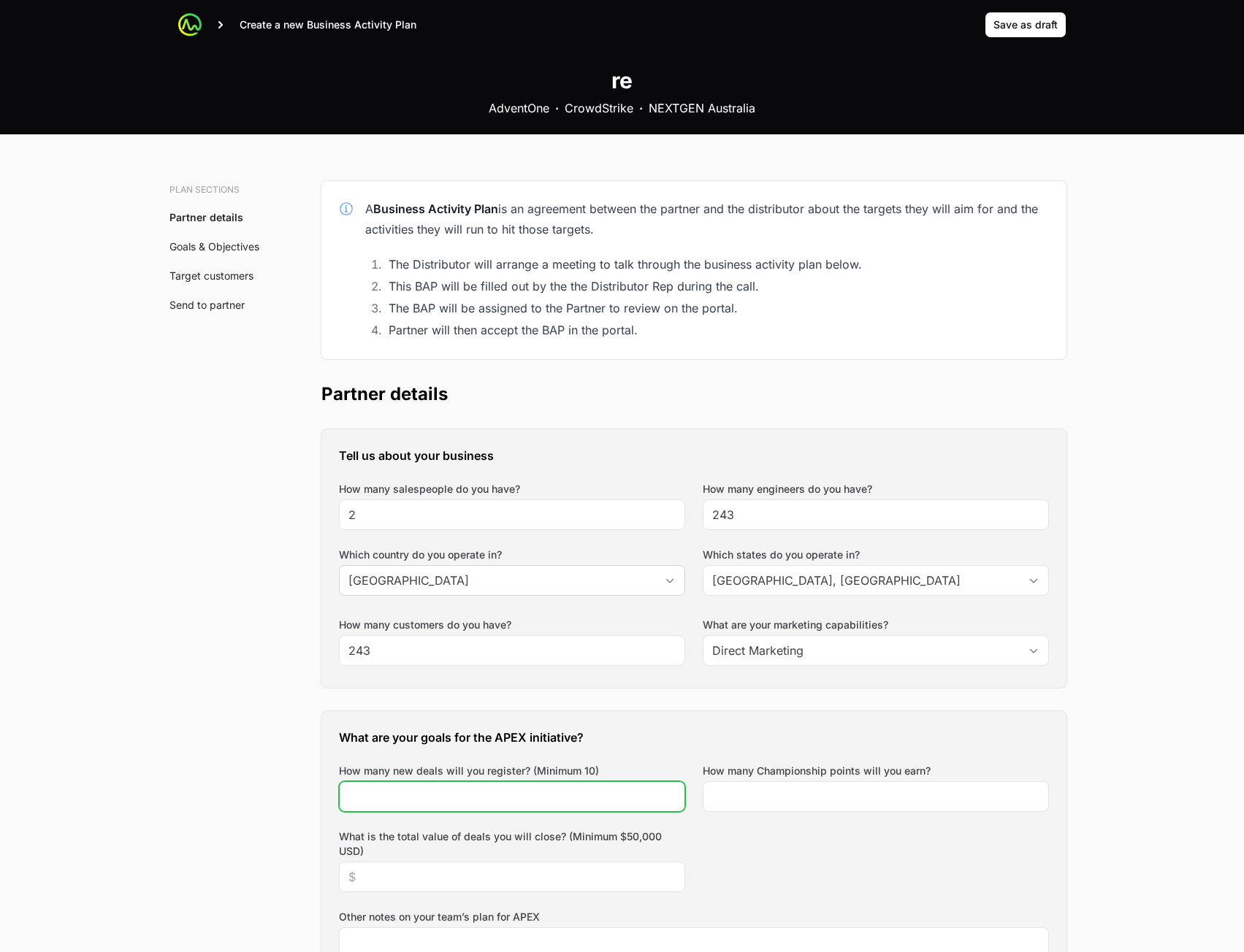
click at [544, 795] on input "How many new deals will you register? (Minimum 10)" at bounding box center [511, 796] width 327 height 18
type input "234"
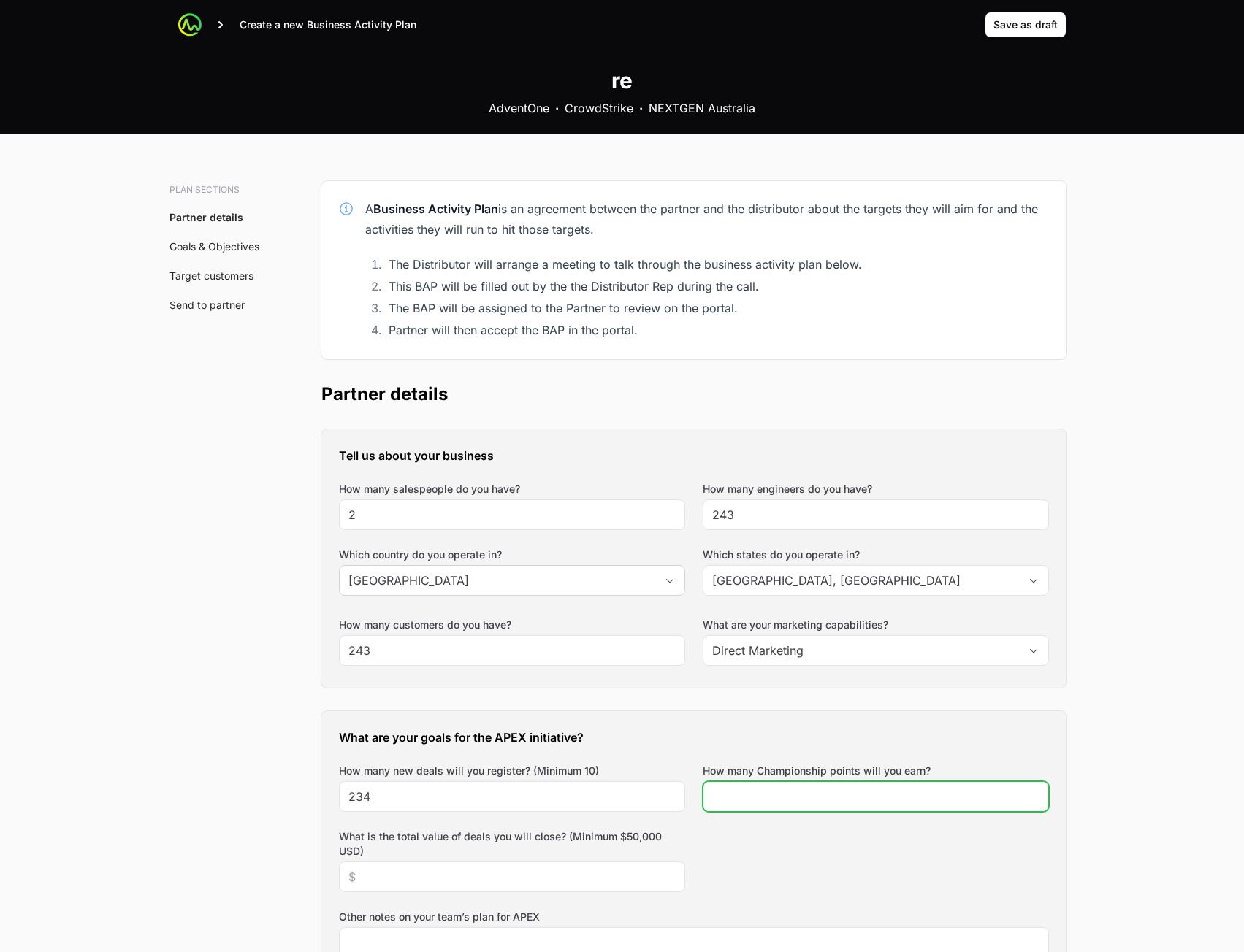
click at [796, 802] on input "How many Championship points will you earn?" at bounding box center [875, 796] width 327 height 18
type input "423"
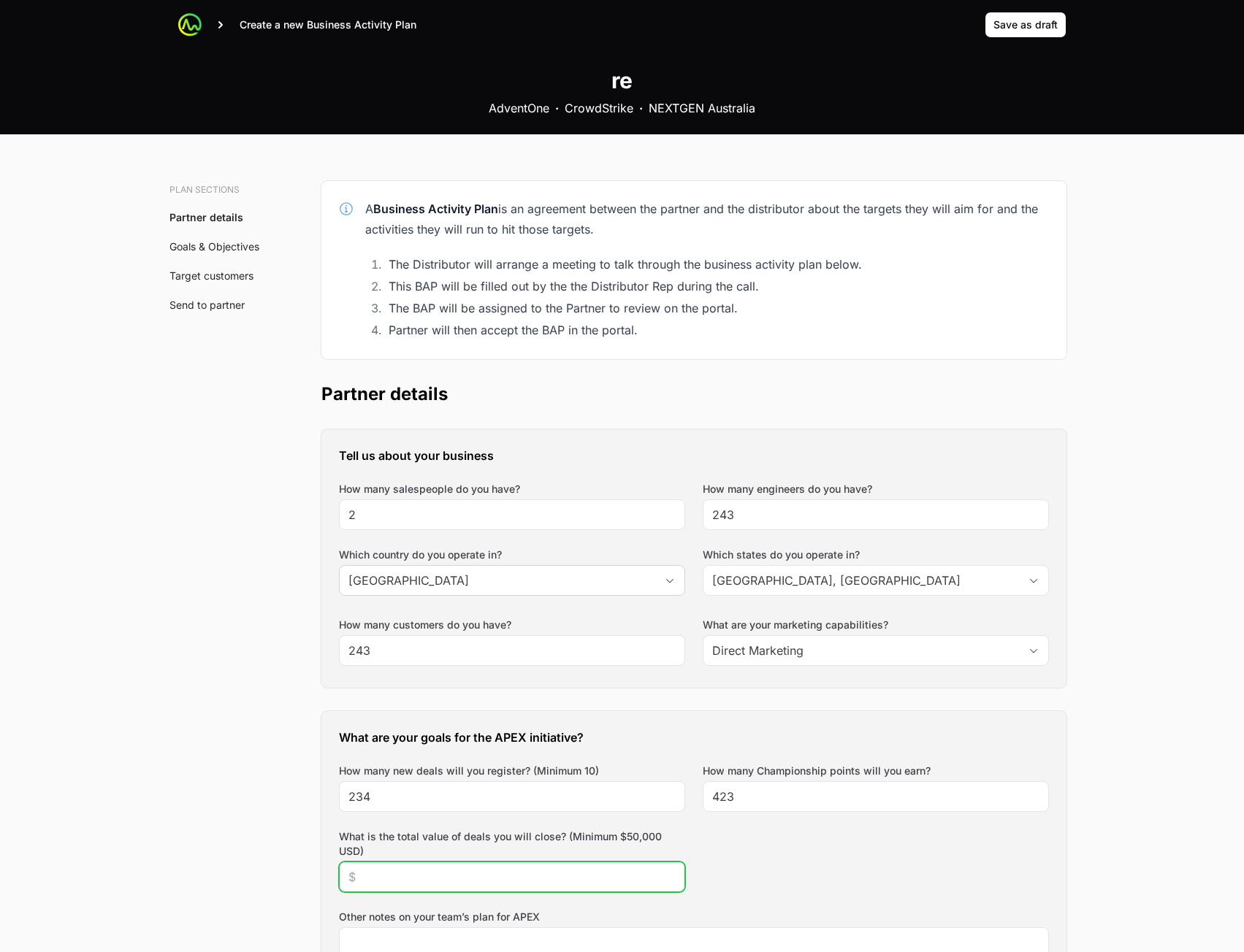
click at [554, 871] on input "What is the total value of deals you will close? (Minimum $50,000 USD)" at bounding box center [511, 876] width 327 height 18
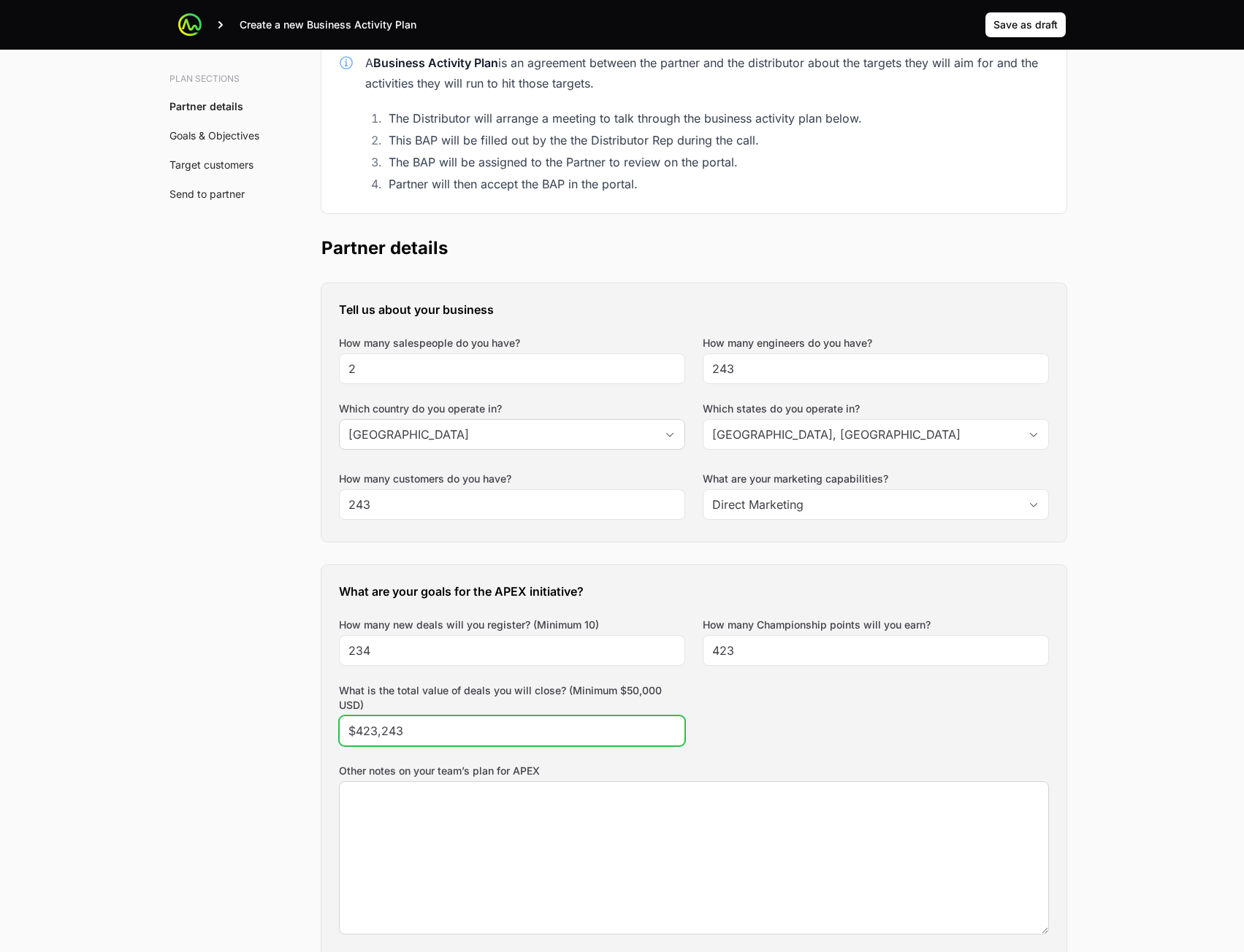
type input "$423,243"
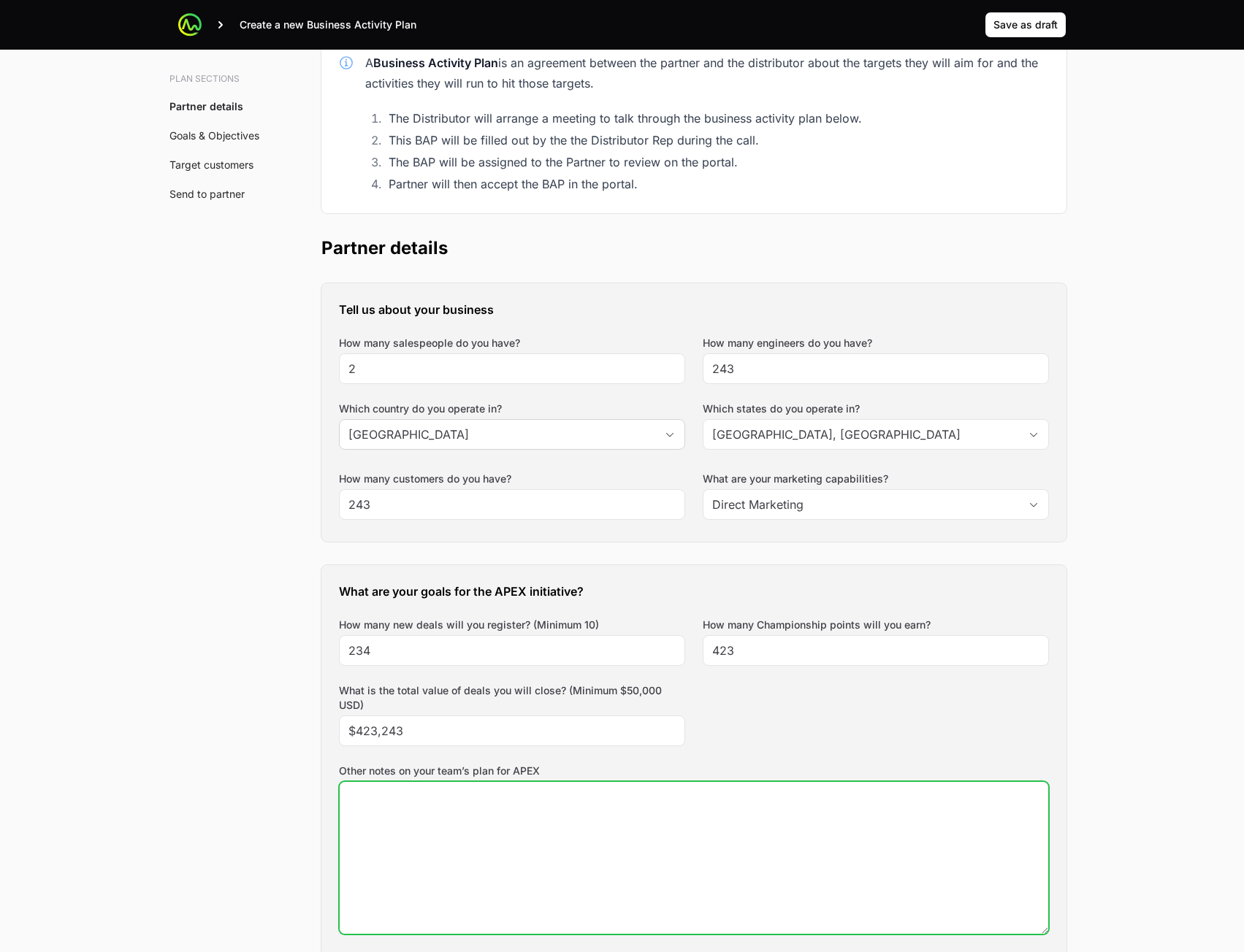
click at [519, 848] on textarea "Other notes on your team’s plan for APEX" at bounding box center [694, 858] width 709 height 152
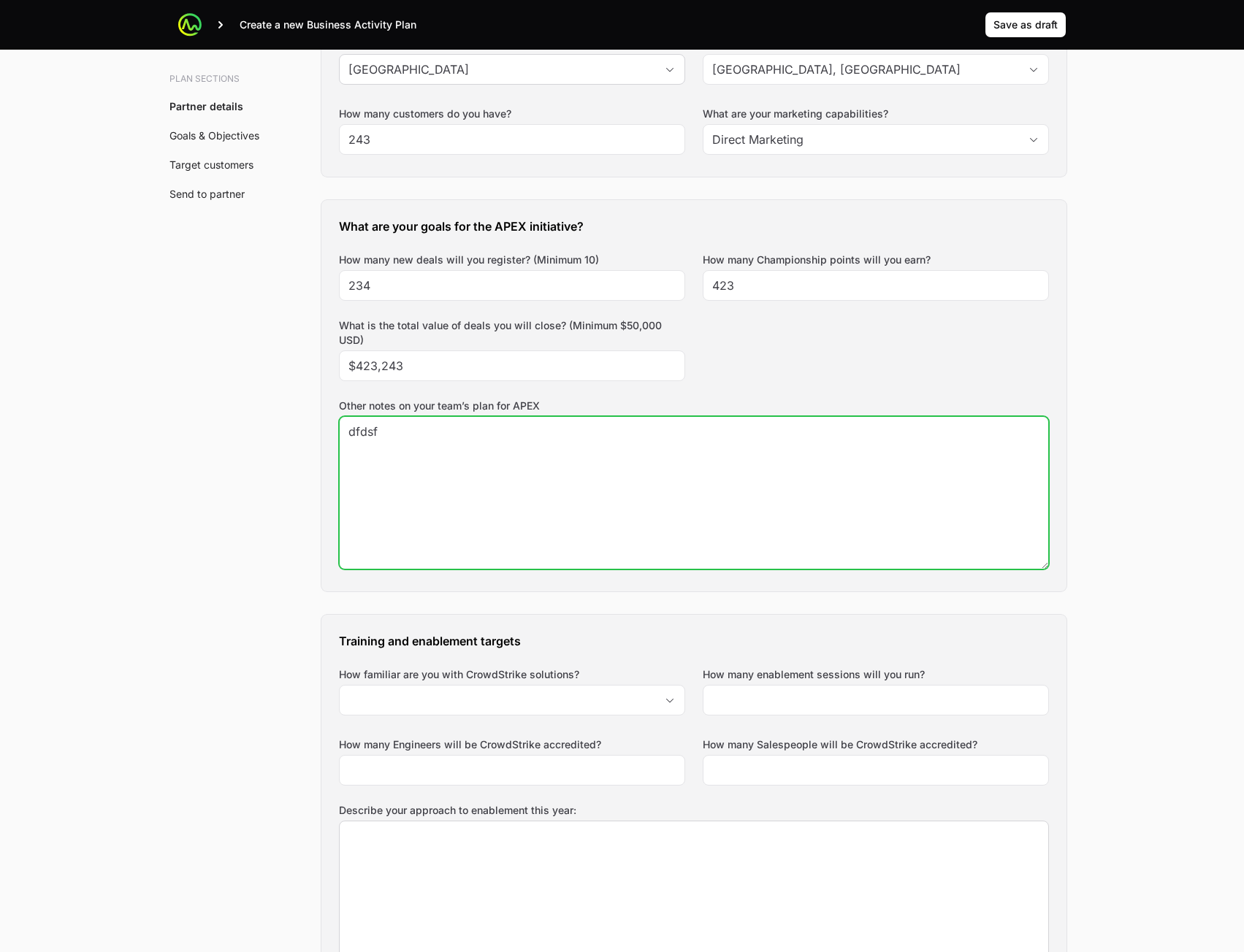
scroll to position [730, 0]
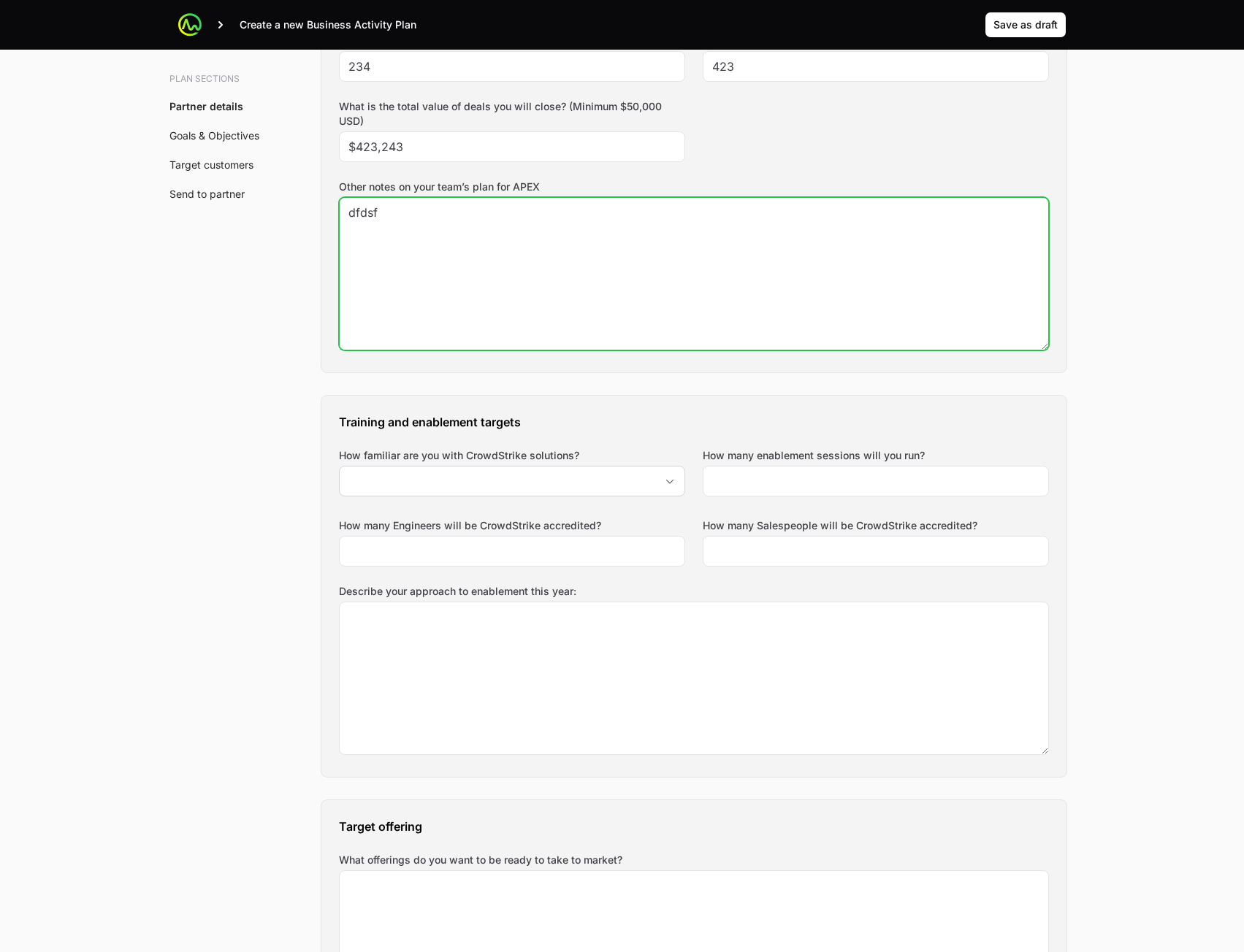
type textarea "dfdsf"
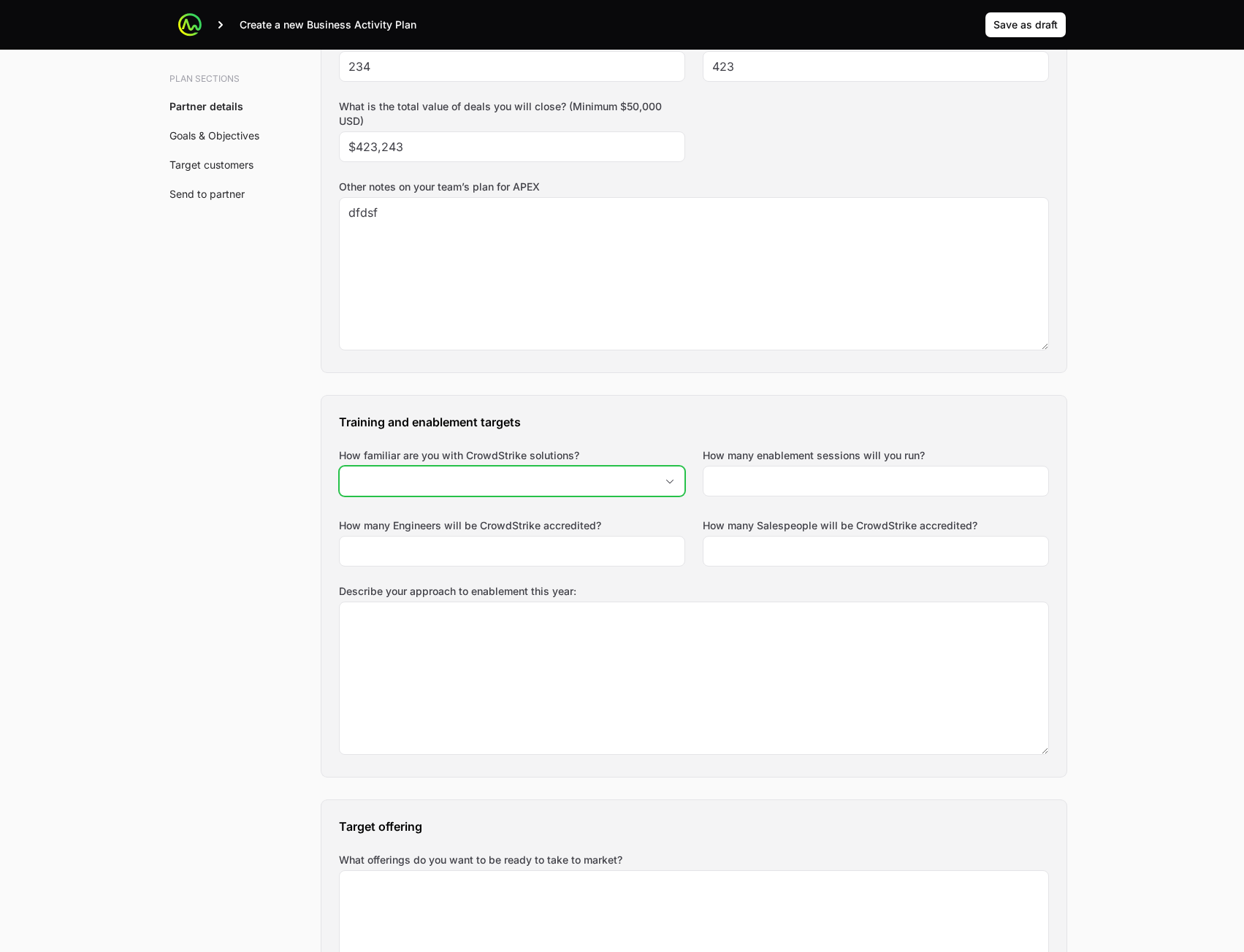
click at [631, 476] on input "How familiar are you with CrowdStrike solutions?" at bounding box center [497, 482] width 316 height 30
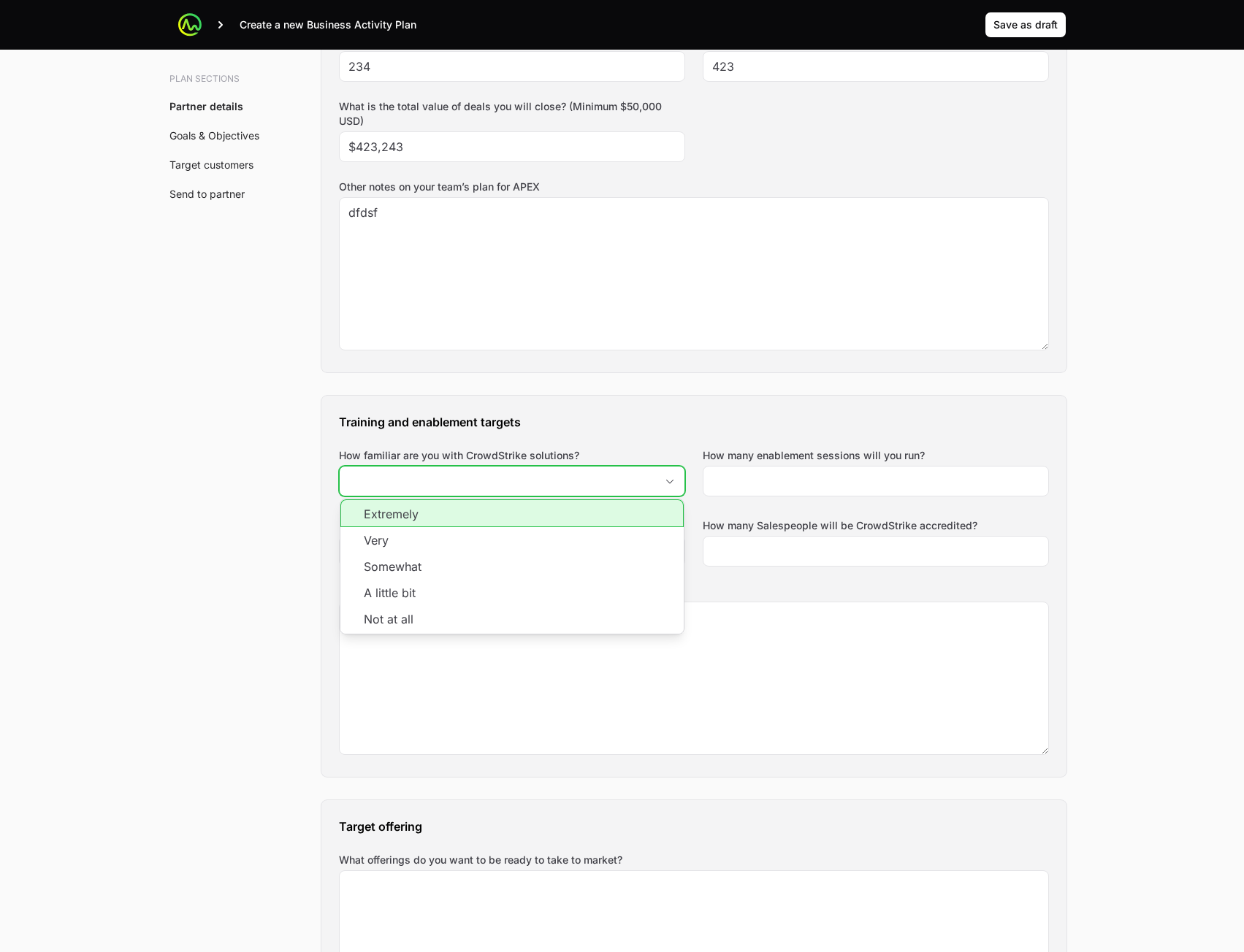
click at [562, 548] on li "Very" at bounding box center [511, 540] width 344 height 26
type input "Very"
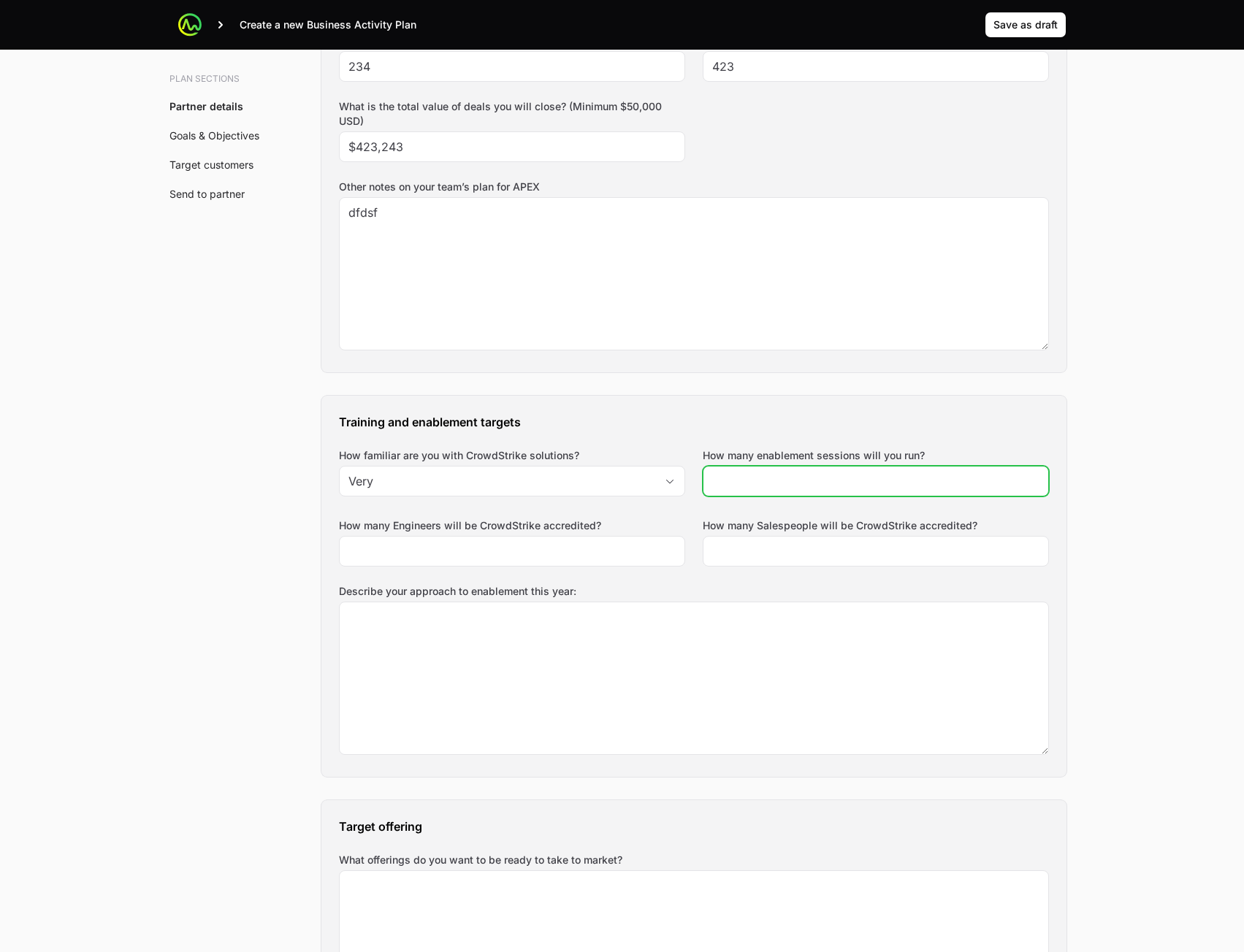
click at [803, 478] on input "How many enablement sessions will you run?" at bounding box center [875, 481] width 327 height 18
type input "24"
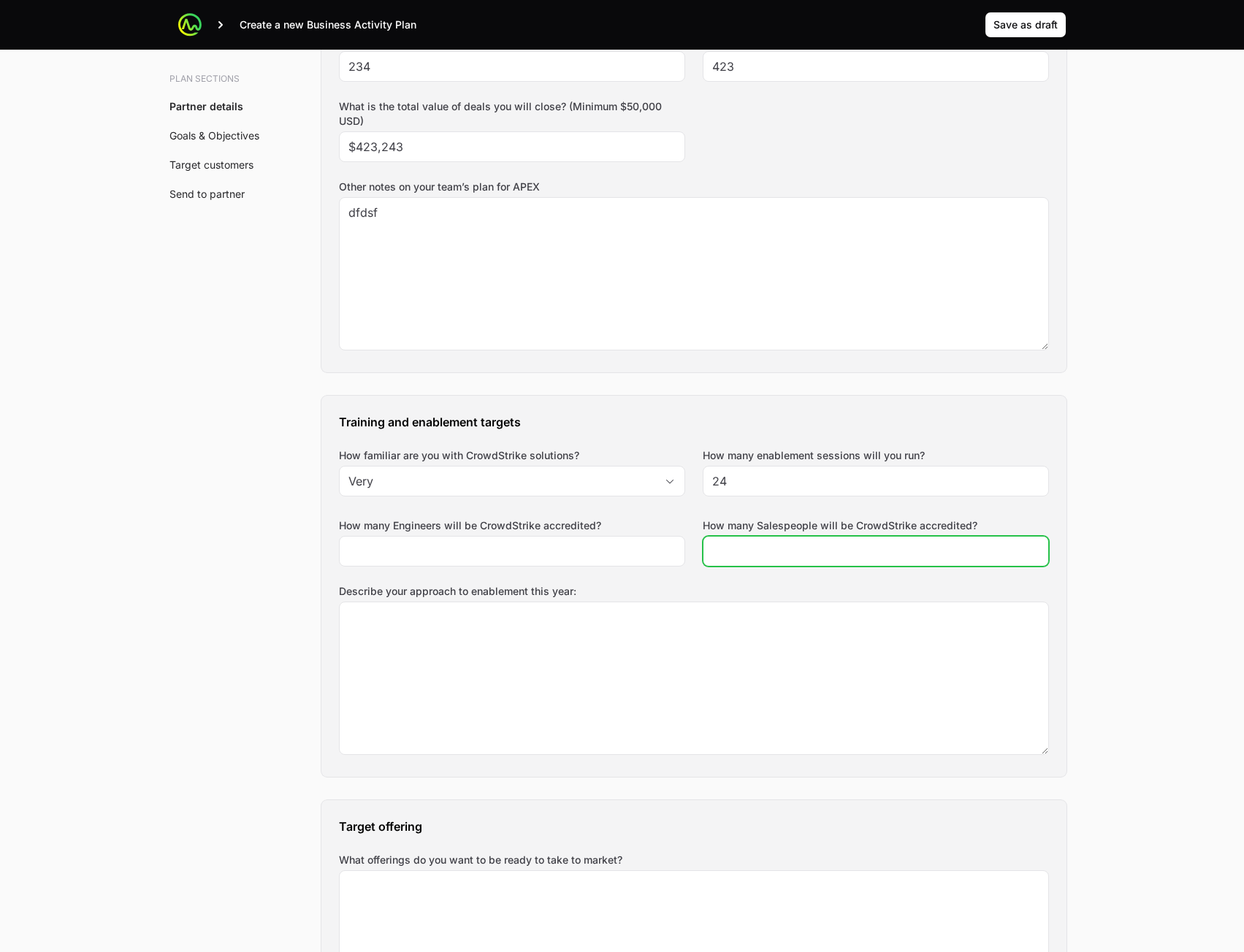
drag, startPoint x: 756, startPoint y: 552, endPoint x: 686, endPoint y: 562, distance: 70.7
click at [755, 554] on input "How many Salespeople will be CrowdStrike accredited?" at bounding box center [875, 551] width 327 height 18
type input "234"
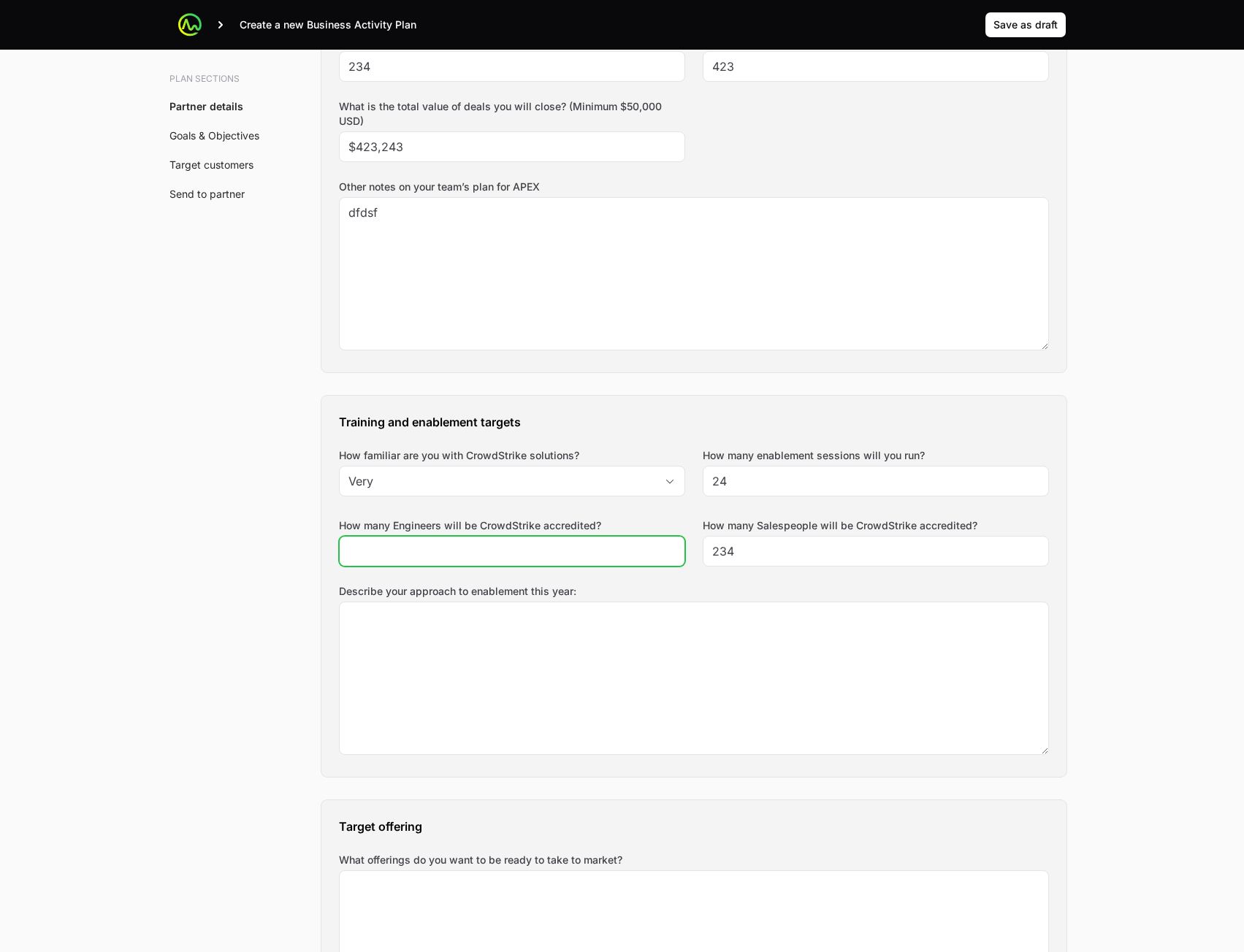
click at [536, 557] on input "How many Engineers will be CrowdStrike accredited?" at bounding box center [511, 551] width 327 height 18
type input "234"
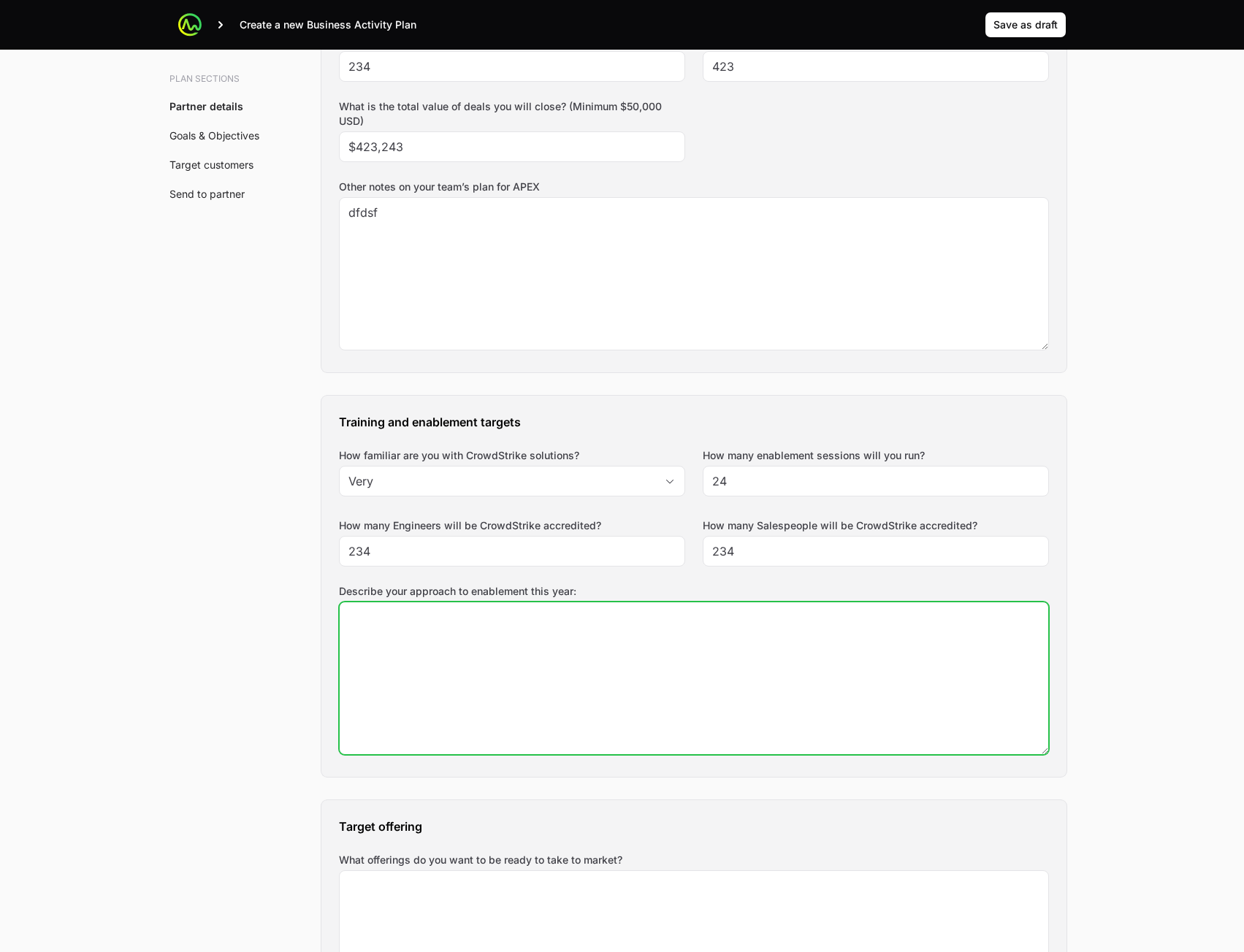
drag, startPoint x: 554, startPoint y: 676, endPoint x: 560, endPoint y: 661, distance: 16.2
click at [554, 673] on textarea "Describe your approach to enablement this year:" at bounding box center [694, 678] width 709 height 152
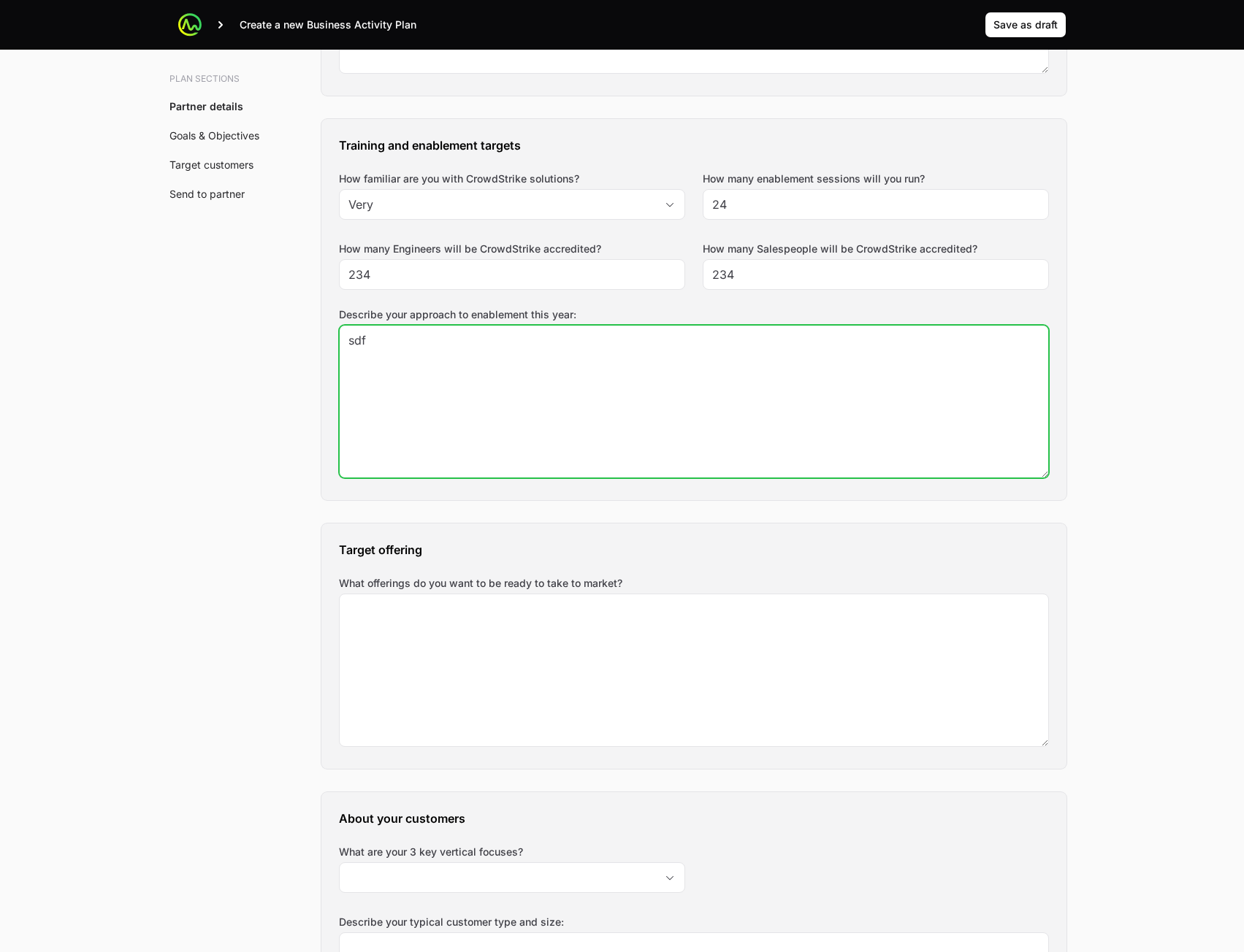
scroll to position [1096, 0]
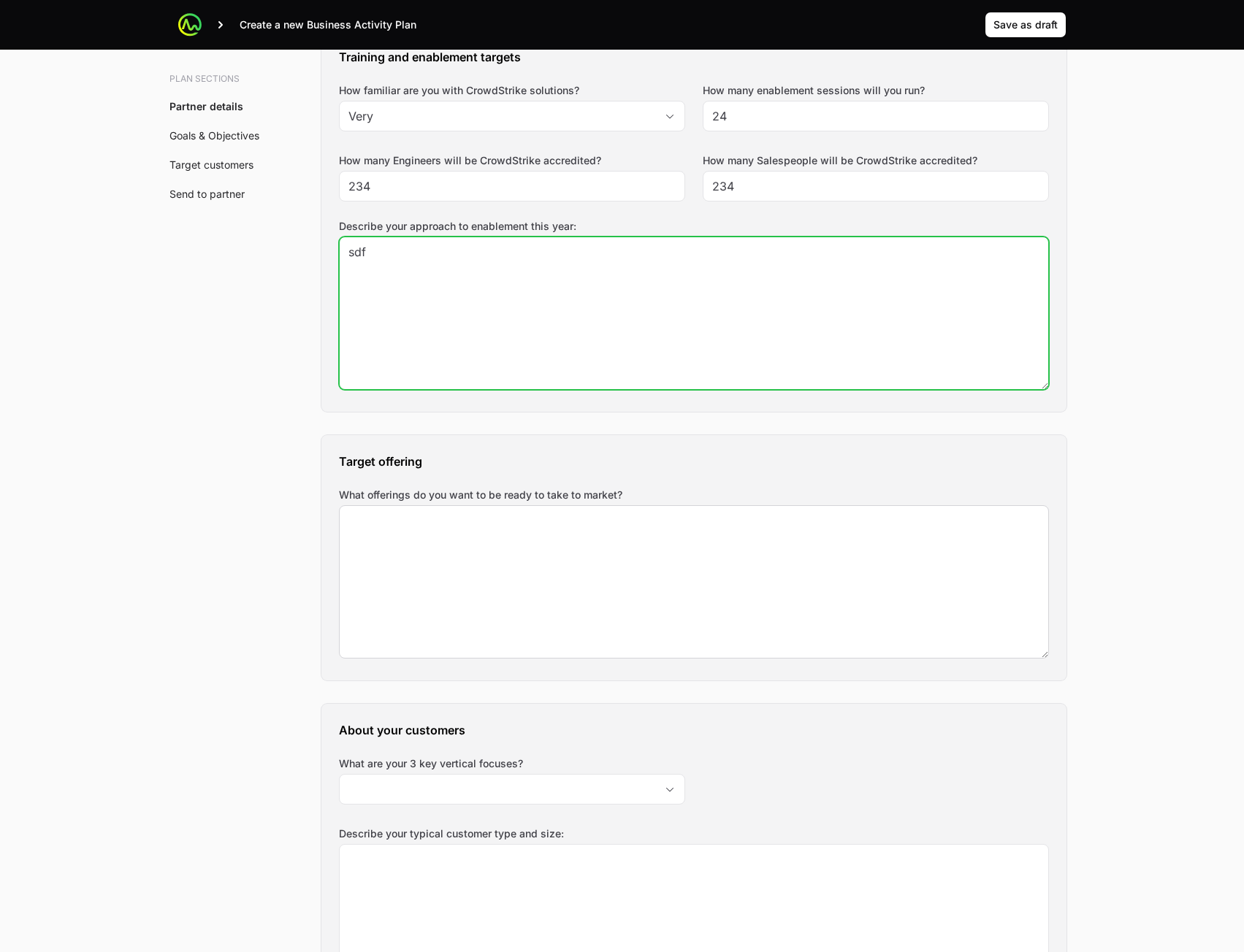
type textarea "sdf"
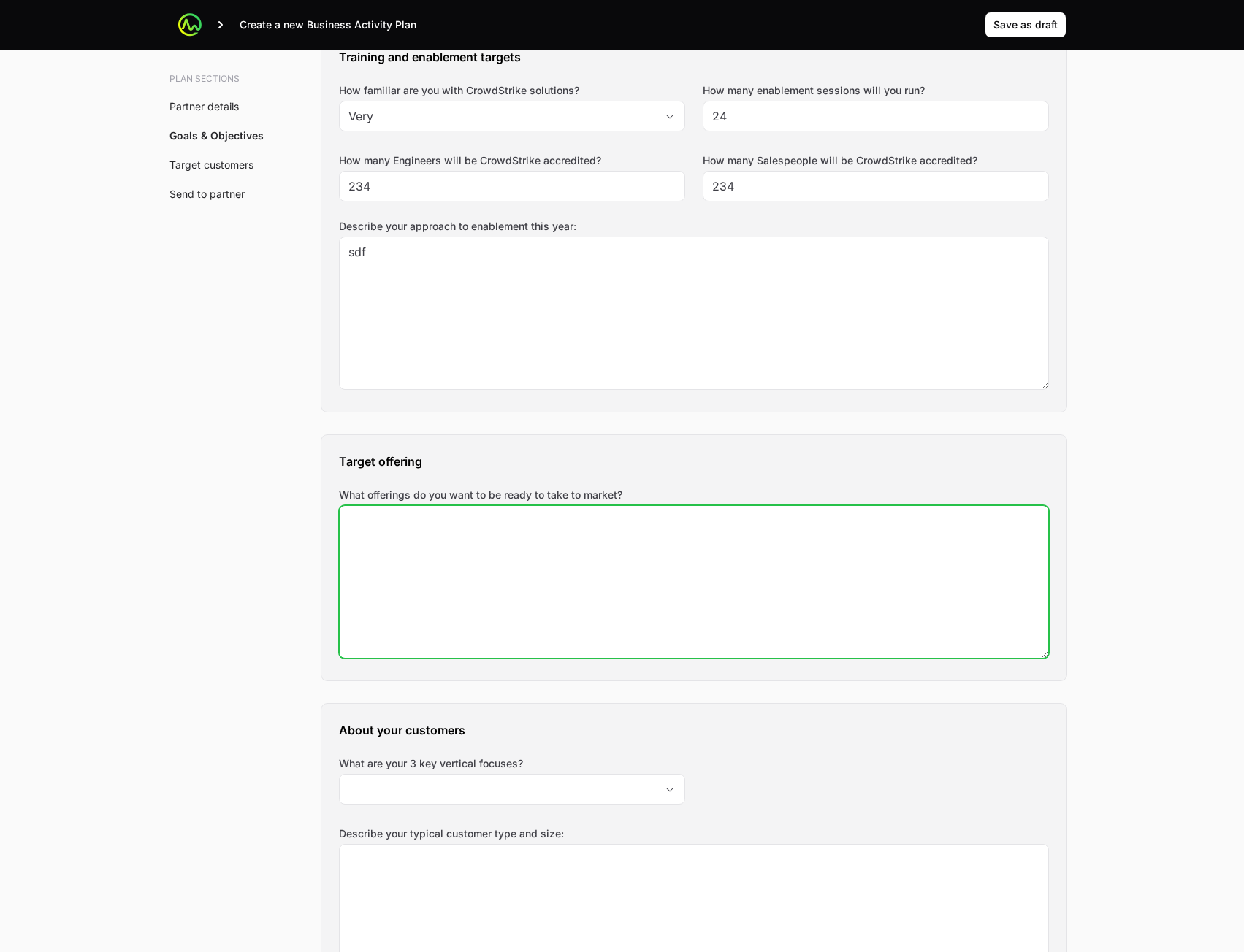
click at [512, 589] on textarea "What offerings do you want to be ready to take to market?" at bounding box center [694, 582] width 709 height 152
type textarea "fsd"
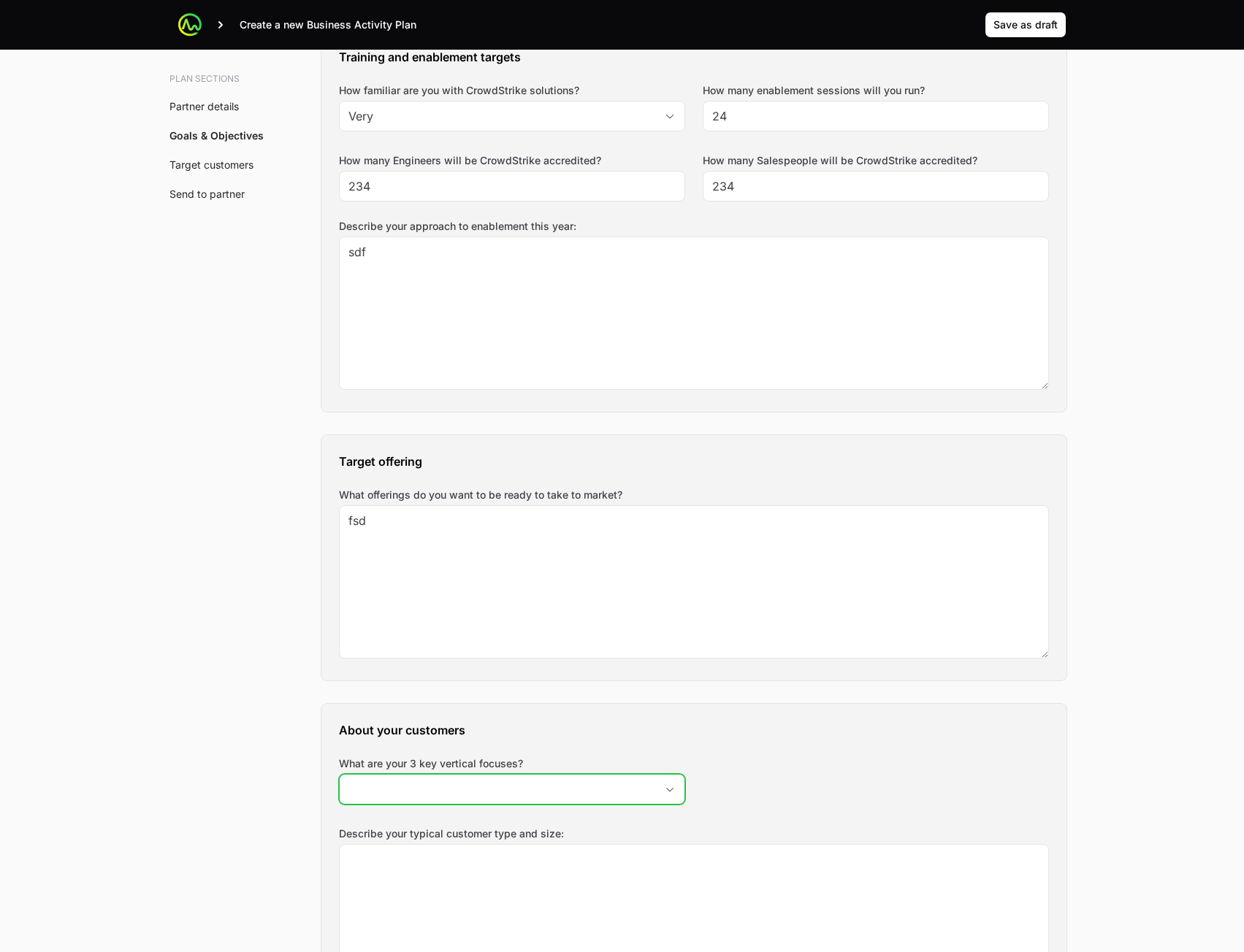
click at [550, 796] on input "What are your 3 key vertical focuses?" at bounding box center [497, 789] width 316 height 30
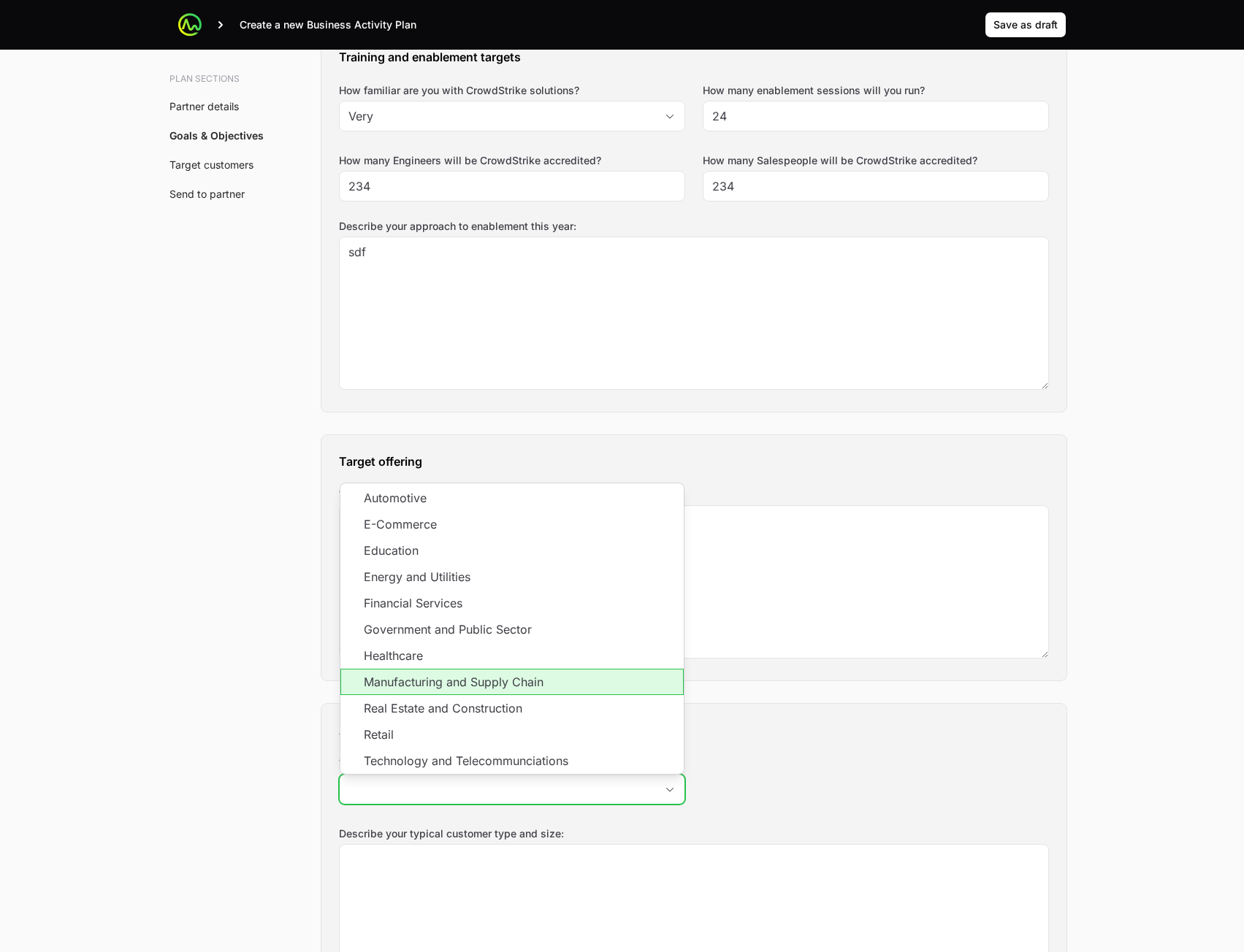
click at [521, 683] on li "Manufacturing and Supply Chain" at bounding box center [511, 682] width 344 height 26
click at [529, 623] on li "Government and Public Sector" at bounding box center [511, 629] width 344 height 26
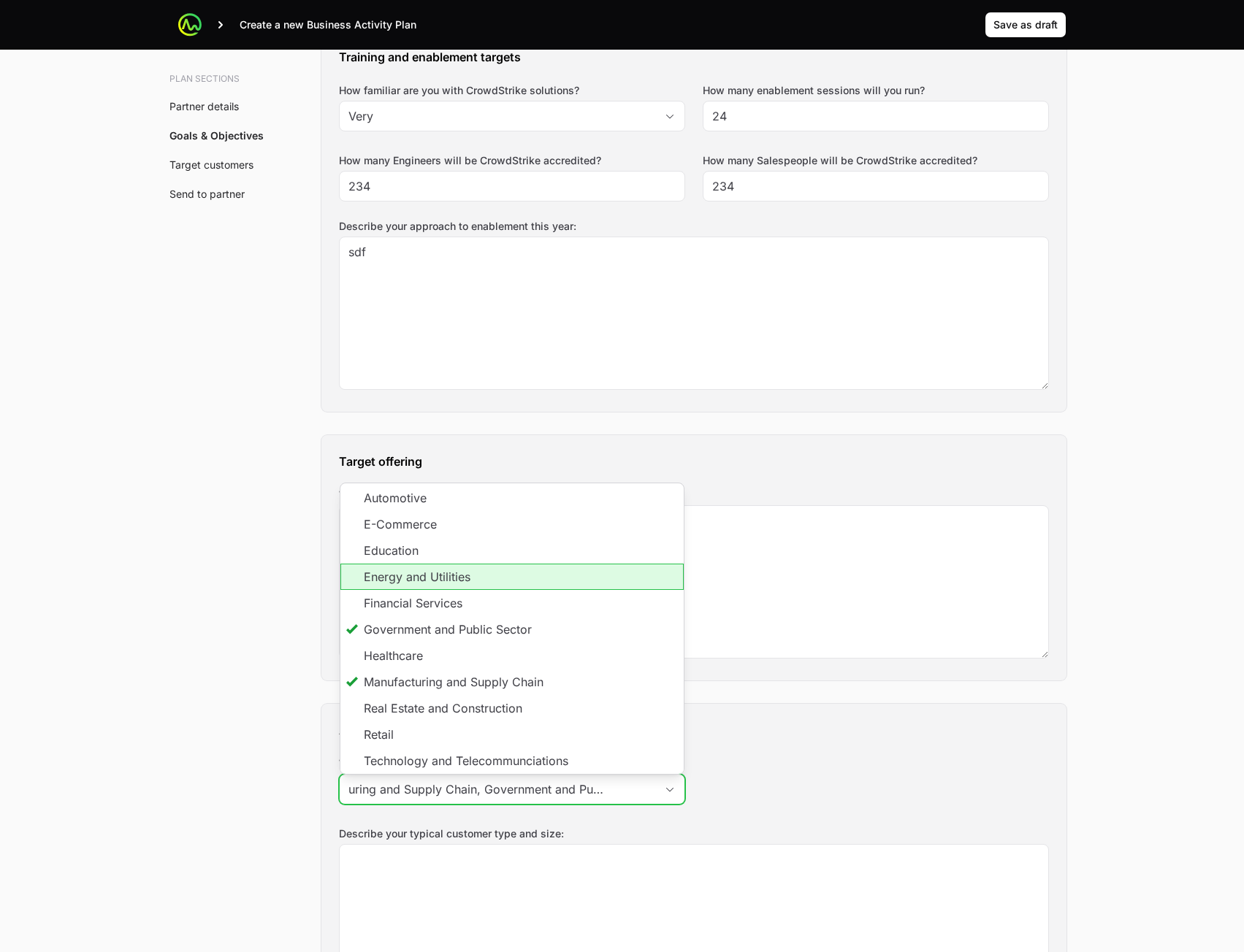
click at [550, 572] on li "Energy and Utilities" at bounding box center [511, 577] width 344 height 26
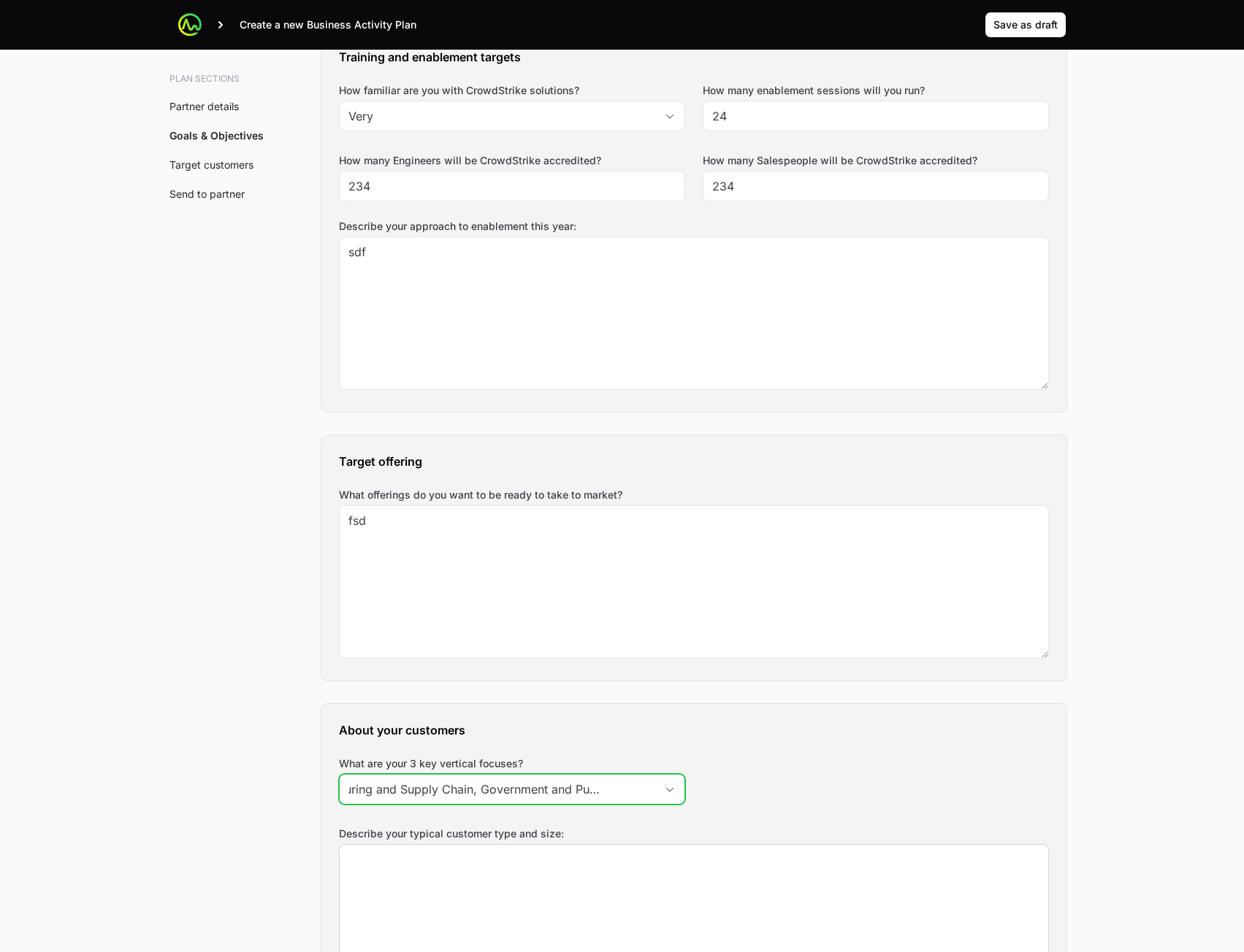
scroll to position [0, 165]
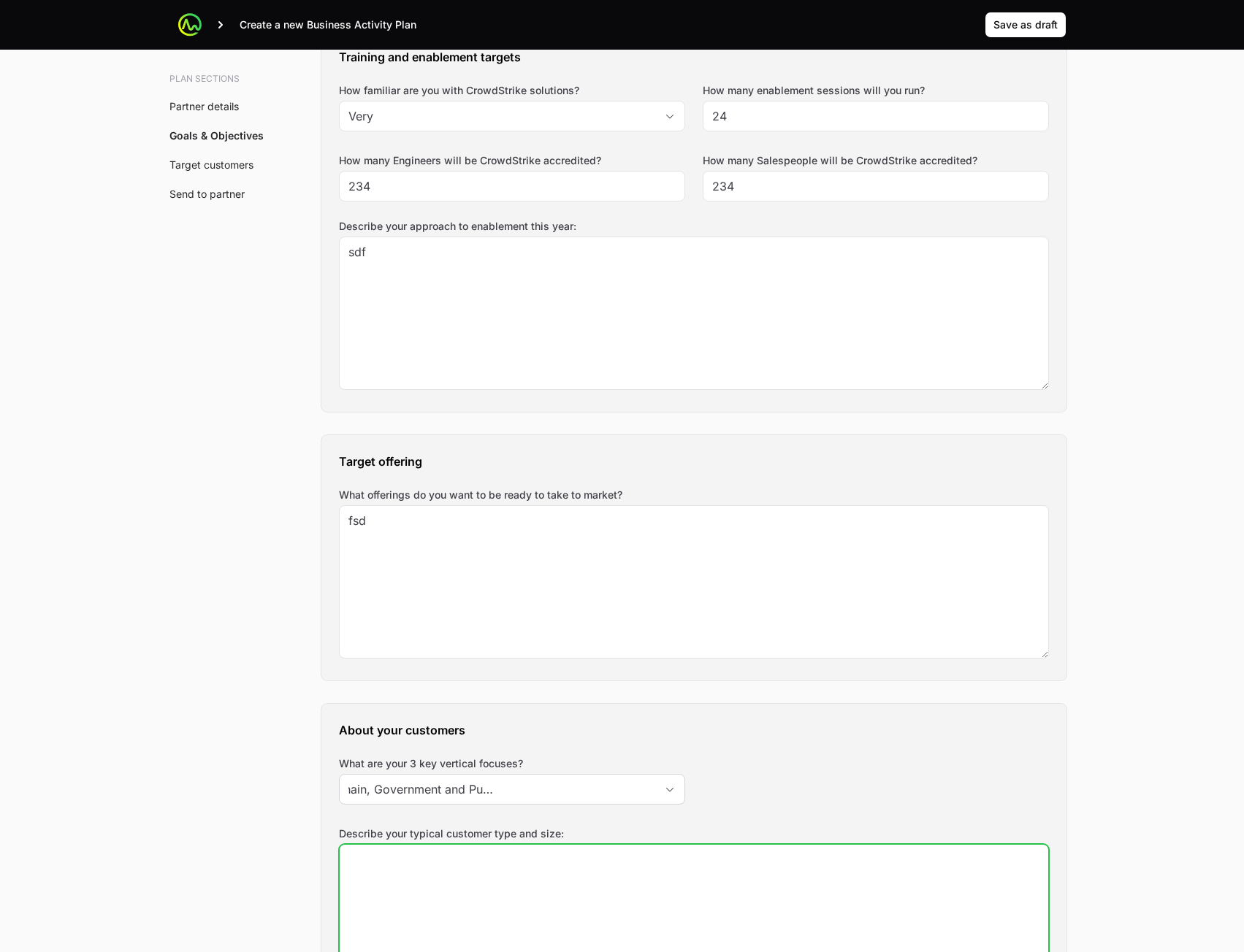
type input "Manufacturing and Supply Chain, Government and Public Sector, Energy and Utilit…"
click at [784, 875] on textarea "Describe your typical customer type and size:" at bounding box center [694, 921] width 709 height 152
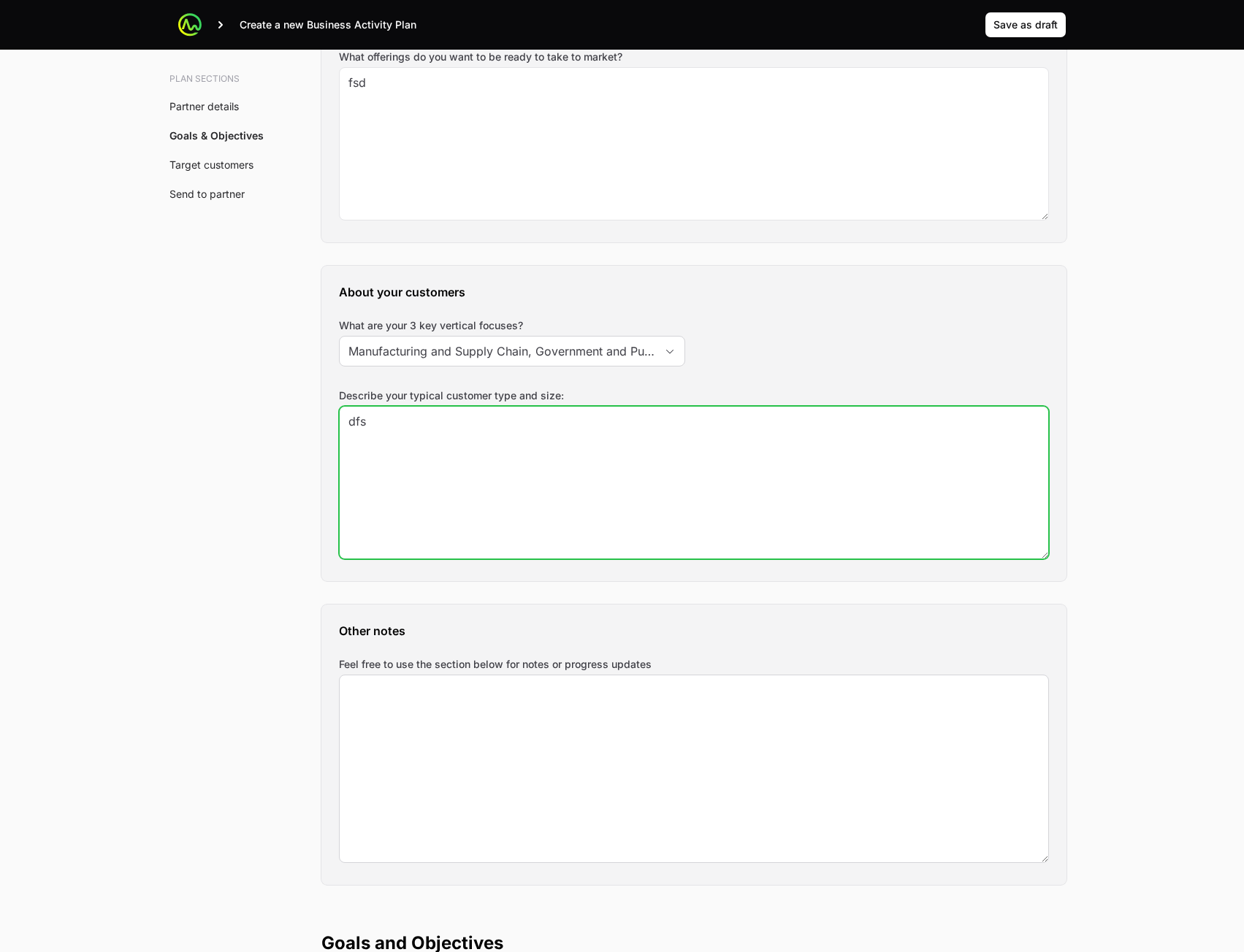
type textarea "dfs"
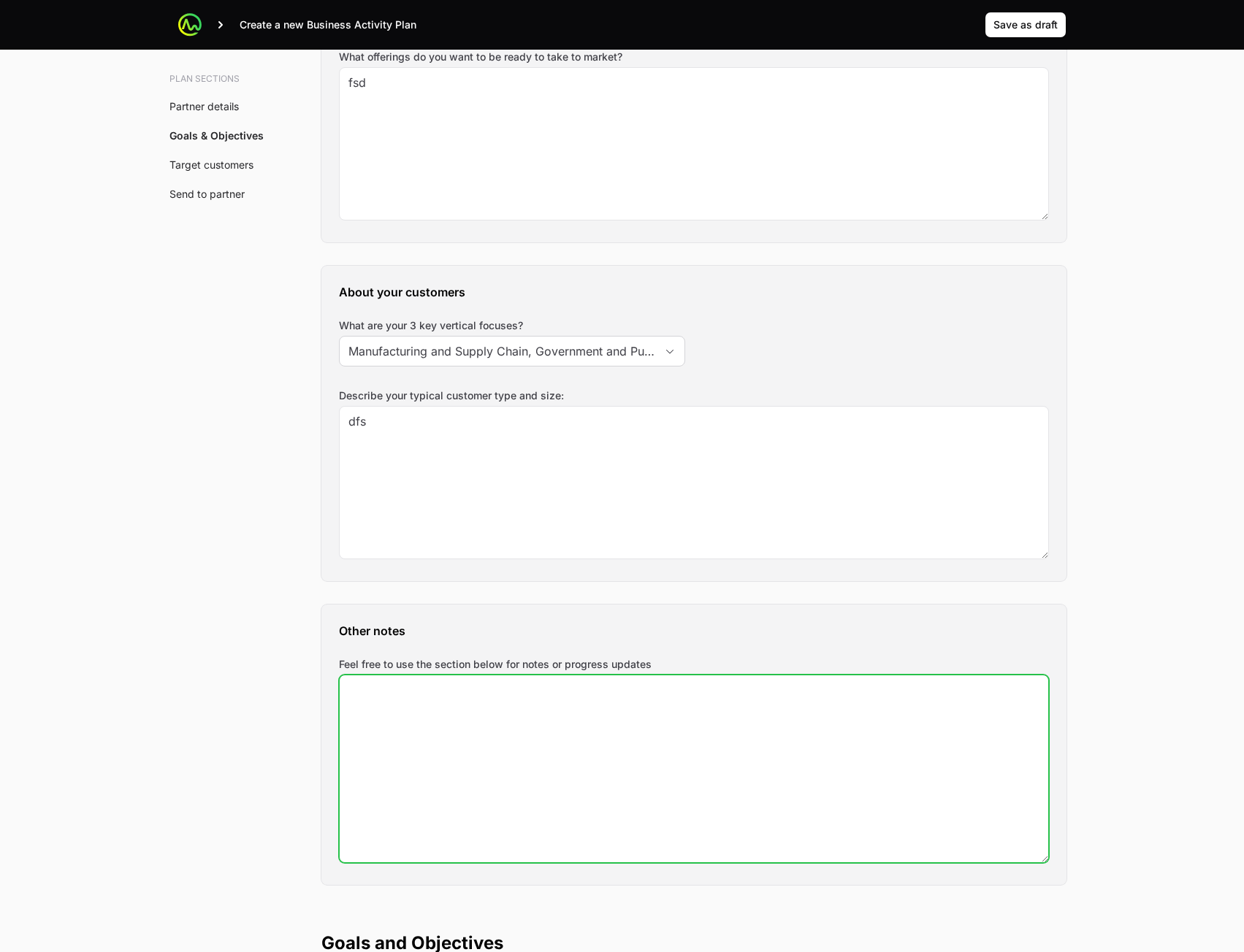
drag, startPoint x: 651, startPoint y: 758, endPoint x: 643, endPoint y: 744, distance: 16.1
click at [651, 758] on textarea "Feel free to use the section below for notes or progress updates" at bounding box center [694, 769] width 709 height 187
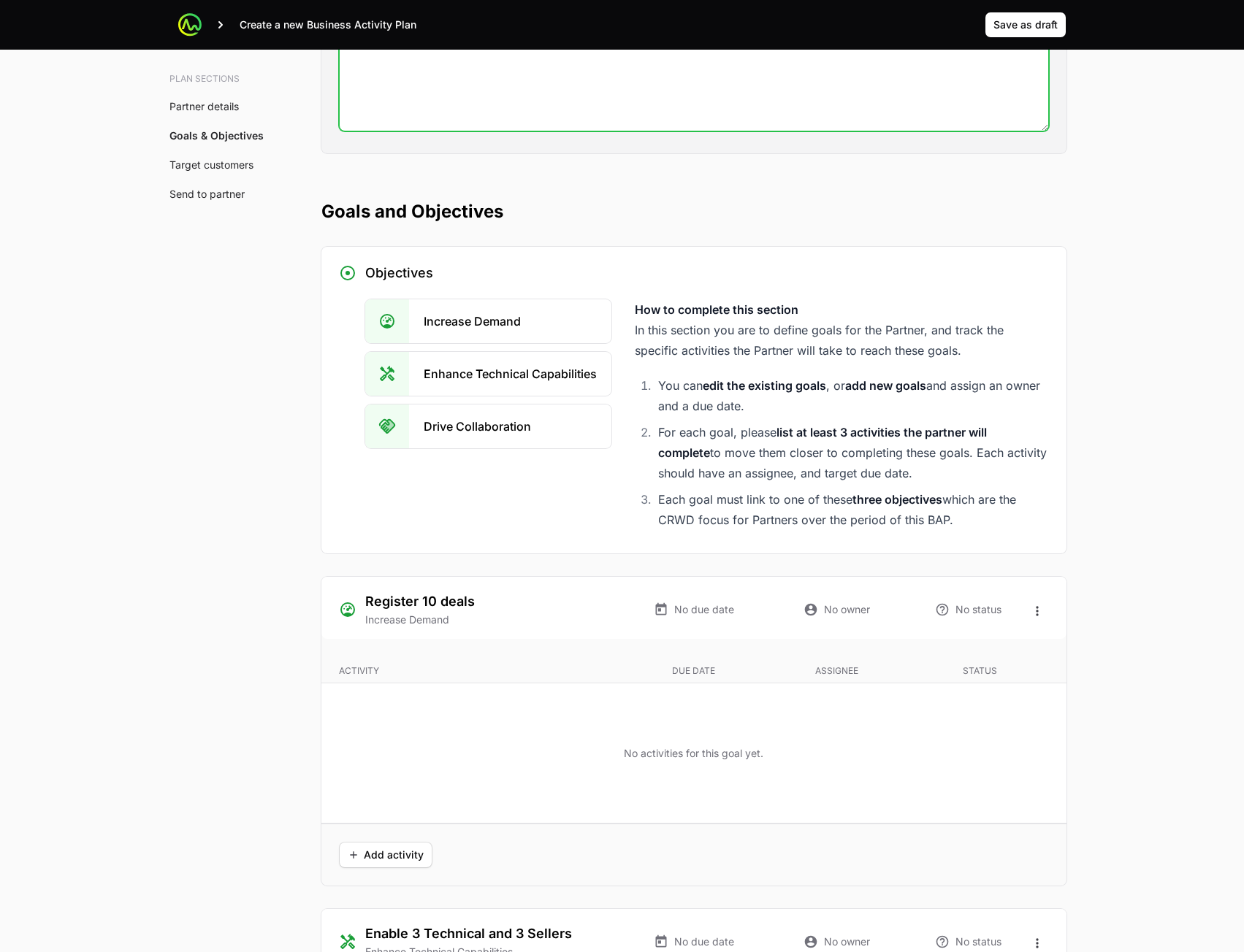
scroll to position [2336, 0]
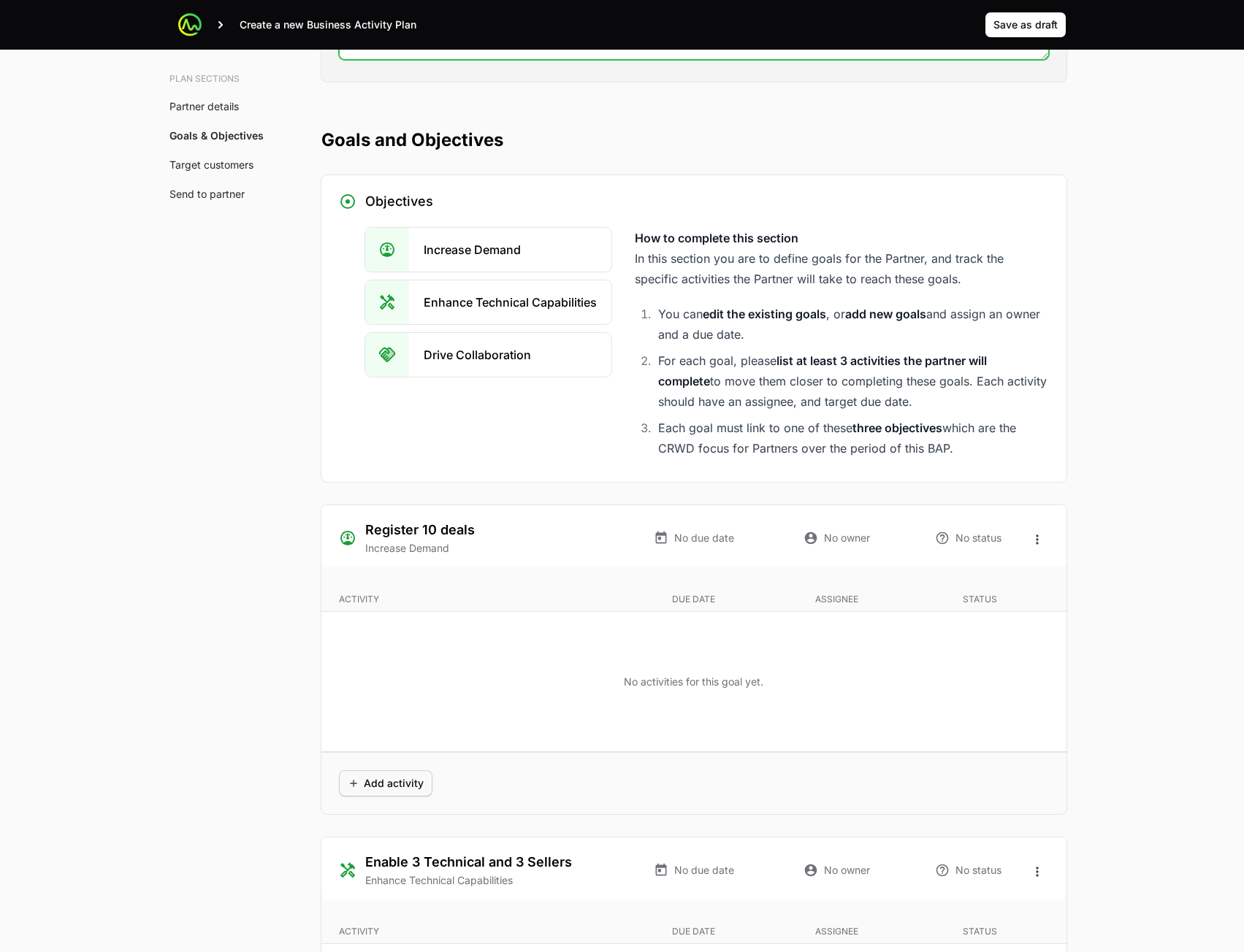
type textarea "fds"
click at [406, 782] on span "Add activity" at bounding box center [385, 783] width 76 height 18
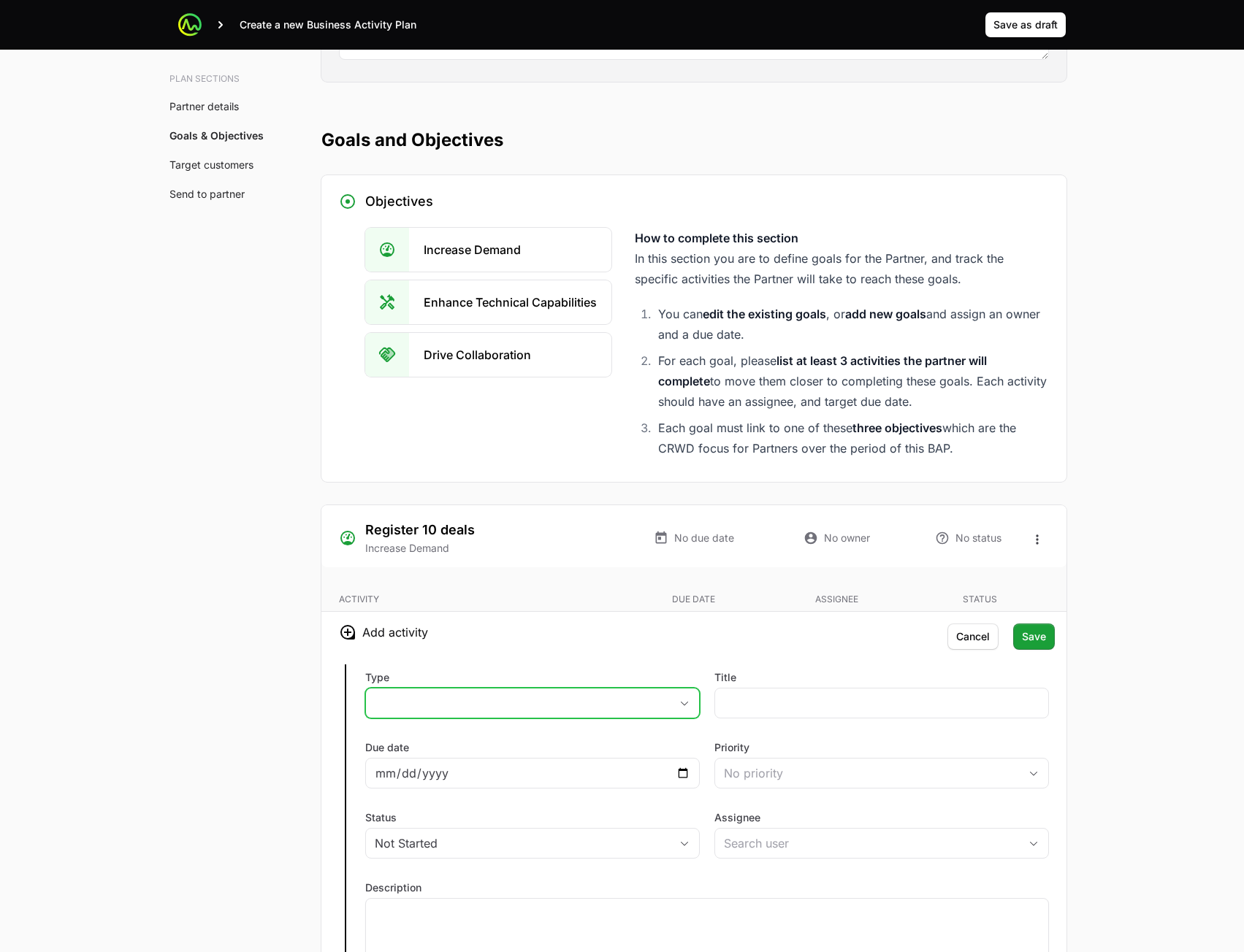
drag, startPoint x: 666, startPoint y: 708, endPoint x: 647, endPoint y: 706, distance: 19.1
click at [666, 707] on button "placeholder" at bounding box center [533, 703] width 333 height 30
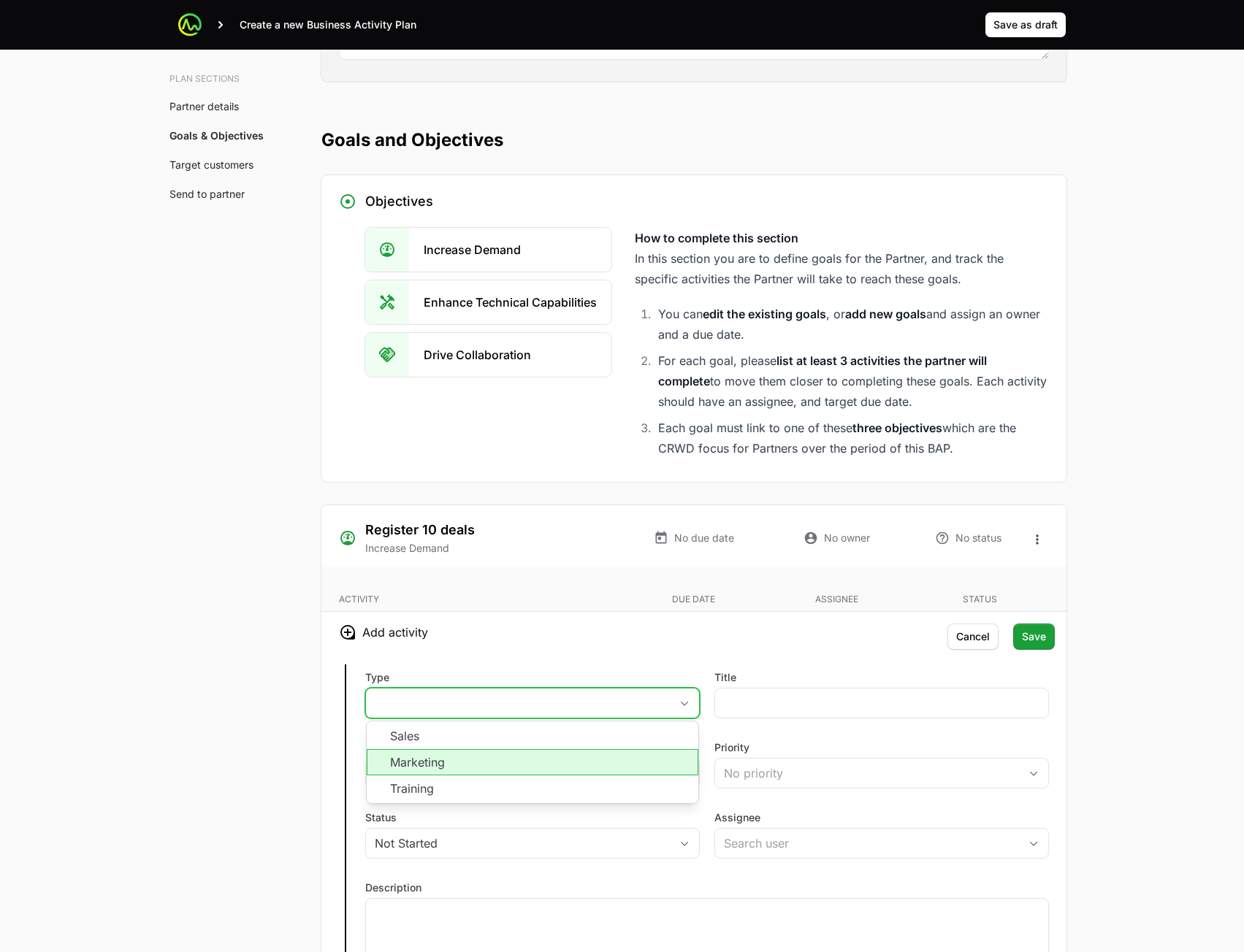
click at [558, 758] on li "Marketing" at bounding box center [533, 762] width 332 height 26
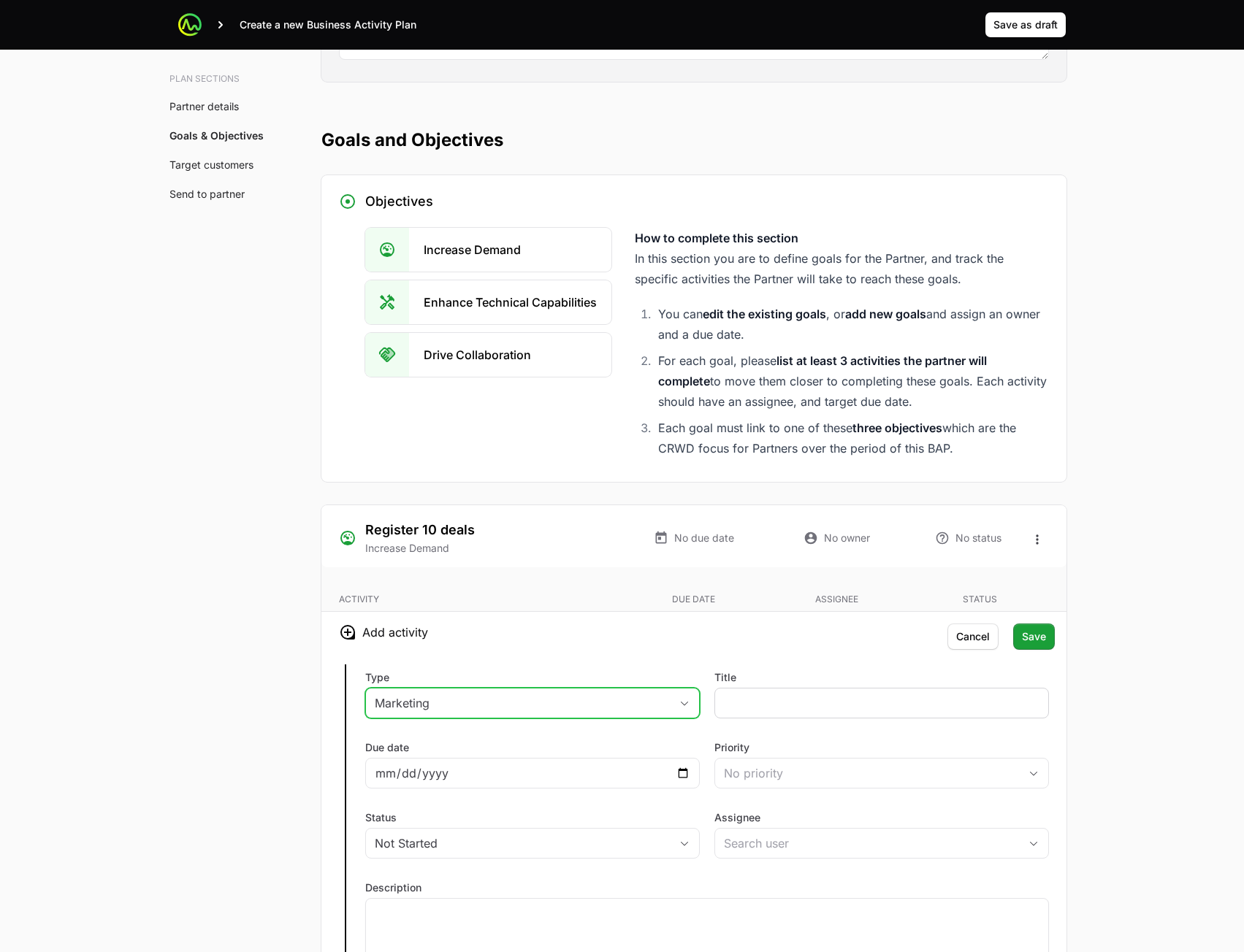
click at [861, 693] on div at bounding box center [881, 703] width 334 height 31
click at [825, 706] on input "Title" at bounding box center [881, 703] width 316 height 18
type input "fds"
click at [823, 770] on div "No priority" at bounding box center [871, 772] width 295 height 18
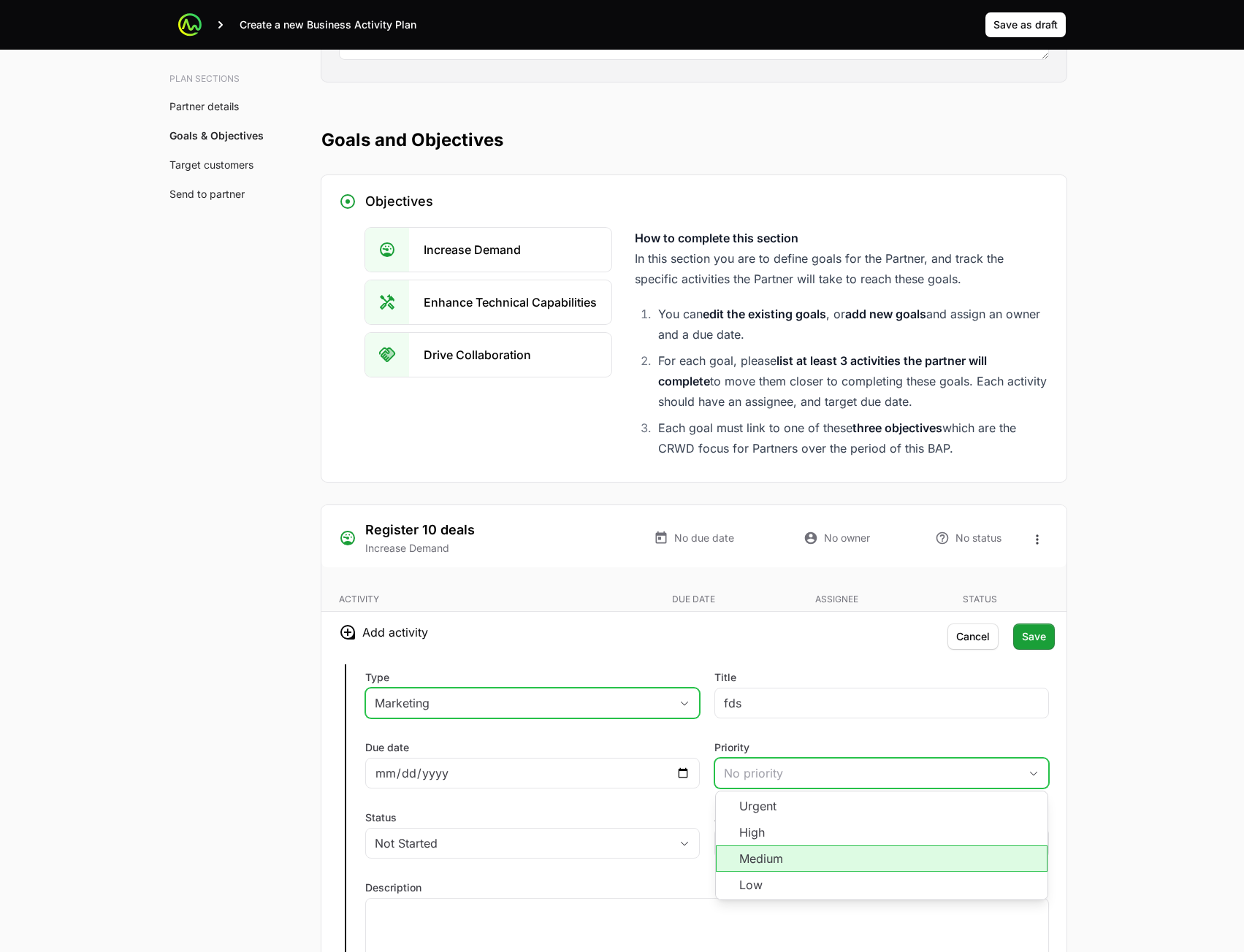
click at [778, 853] on li "Medium" at bounding box center [882, 858] width 332 height 26
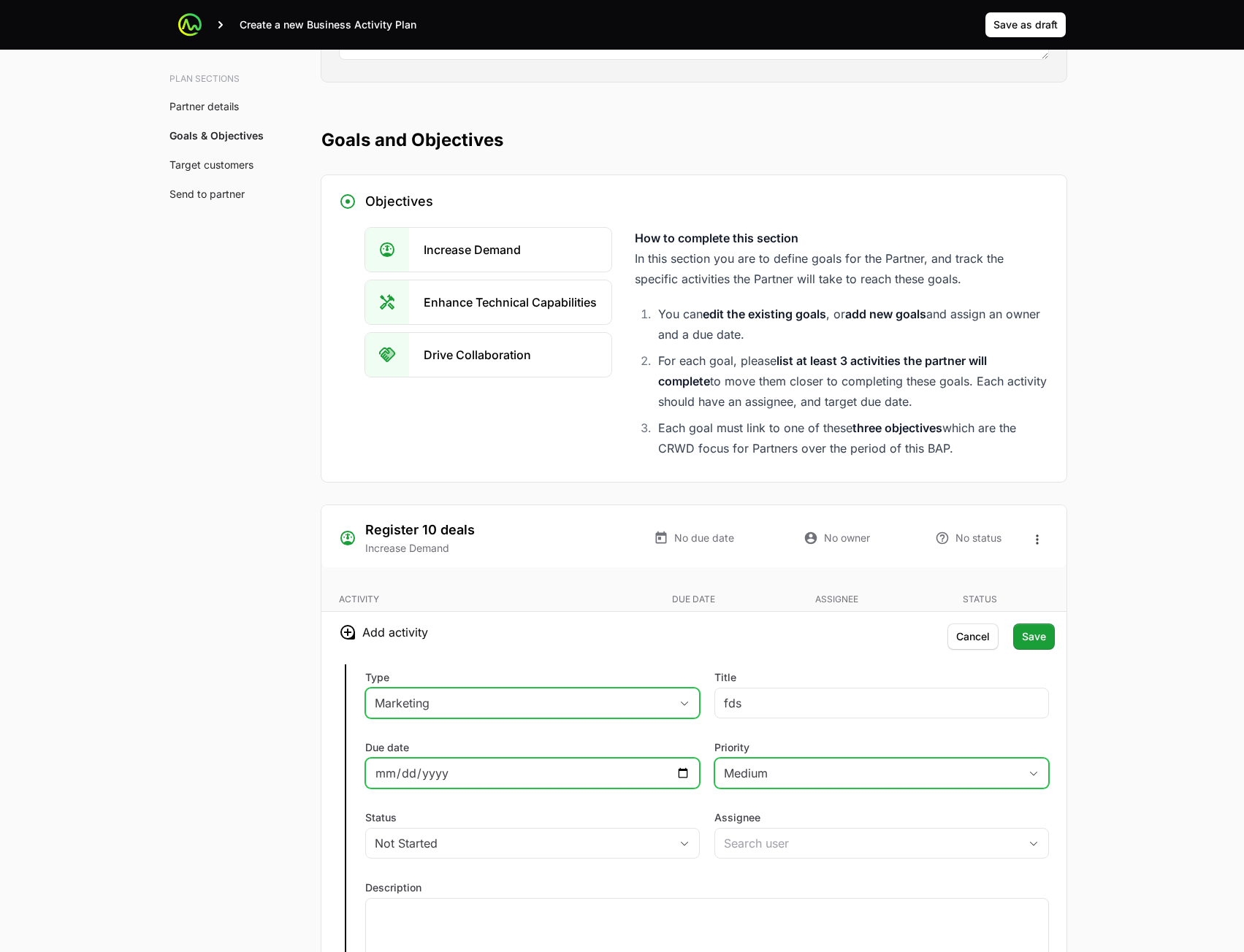
click at [678, 772] on input "Due date" at bounding box center [532, 772] width 316 height 18
type input "[DATE]"
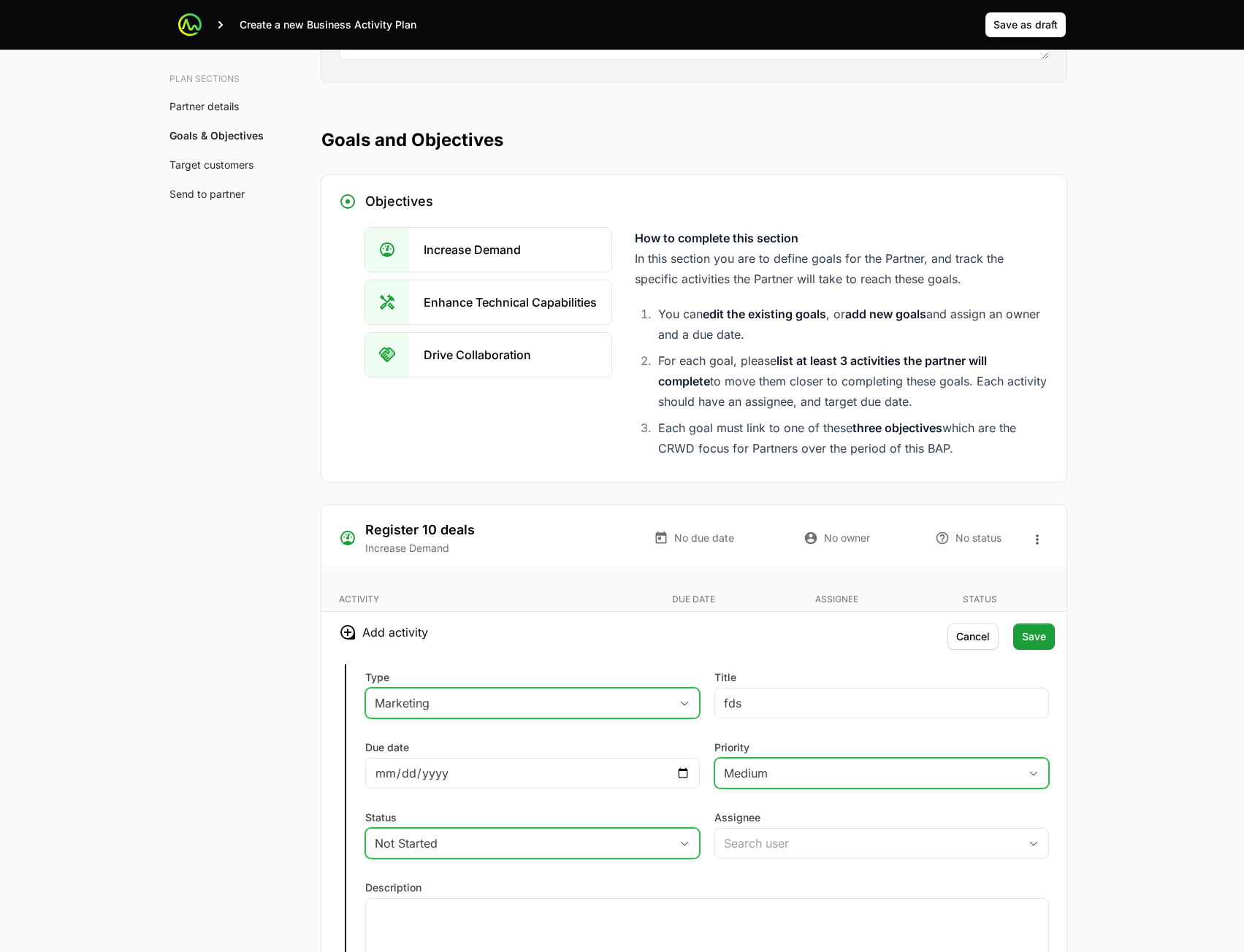
click at [647, 844] on div "Not Started" at bounding box center [521, 843] width 295 height 18
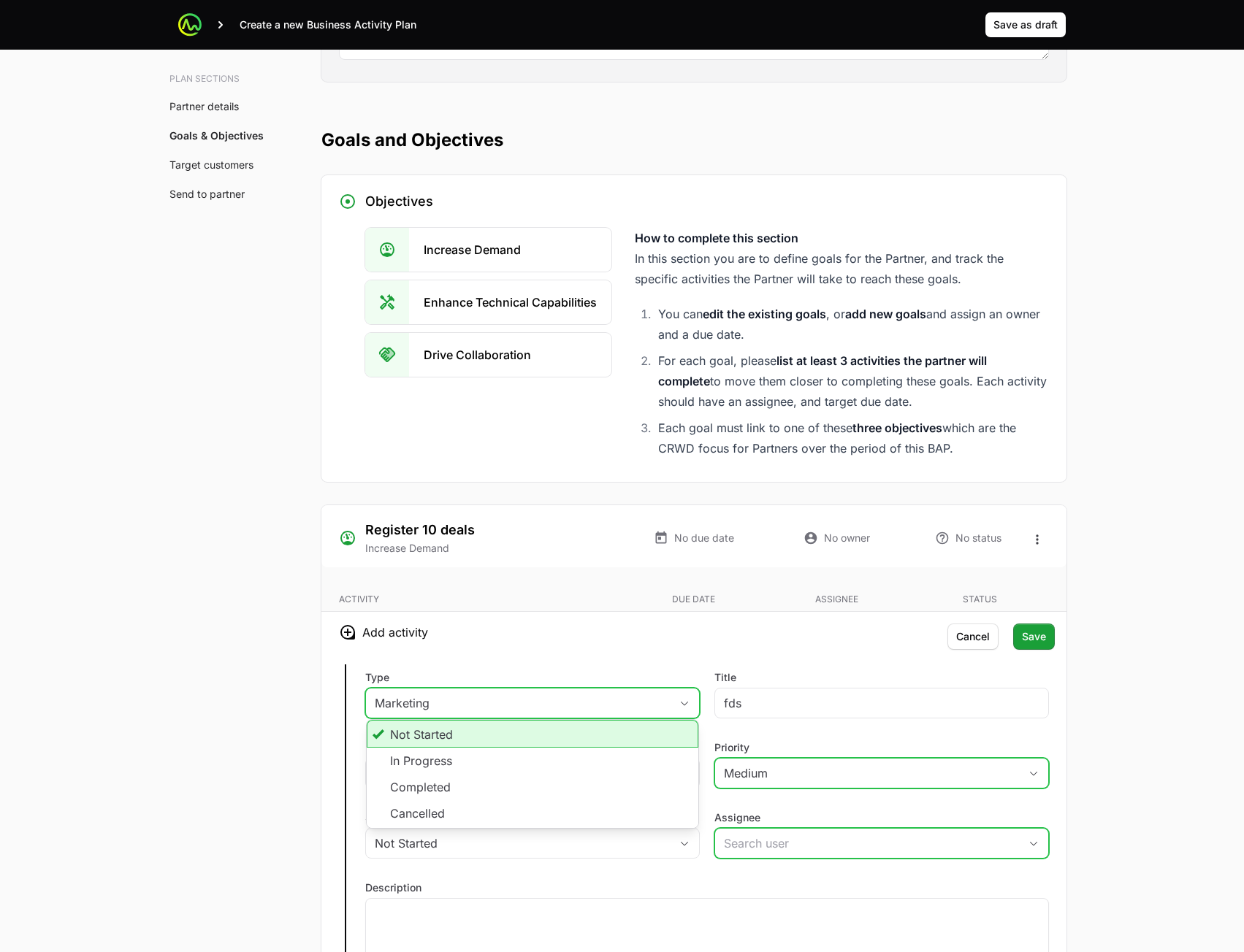
click at [798, 853] on input "Assignee" at bounding box center [867, 844] width 304 height 30
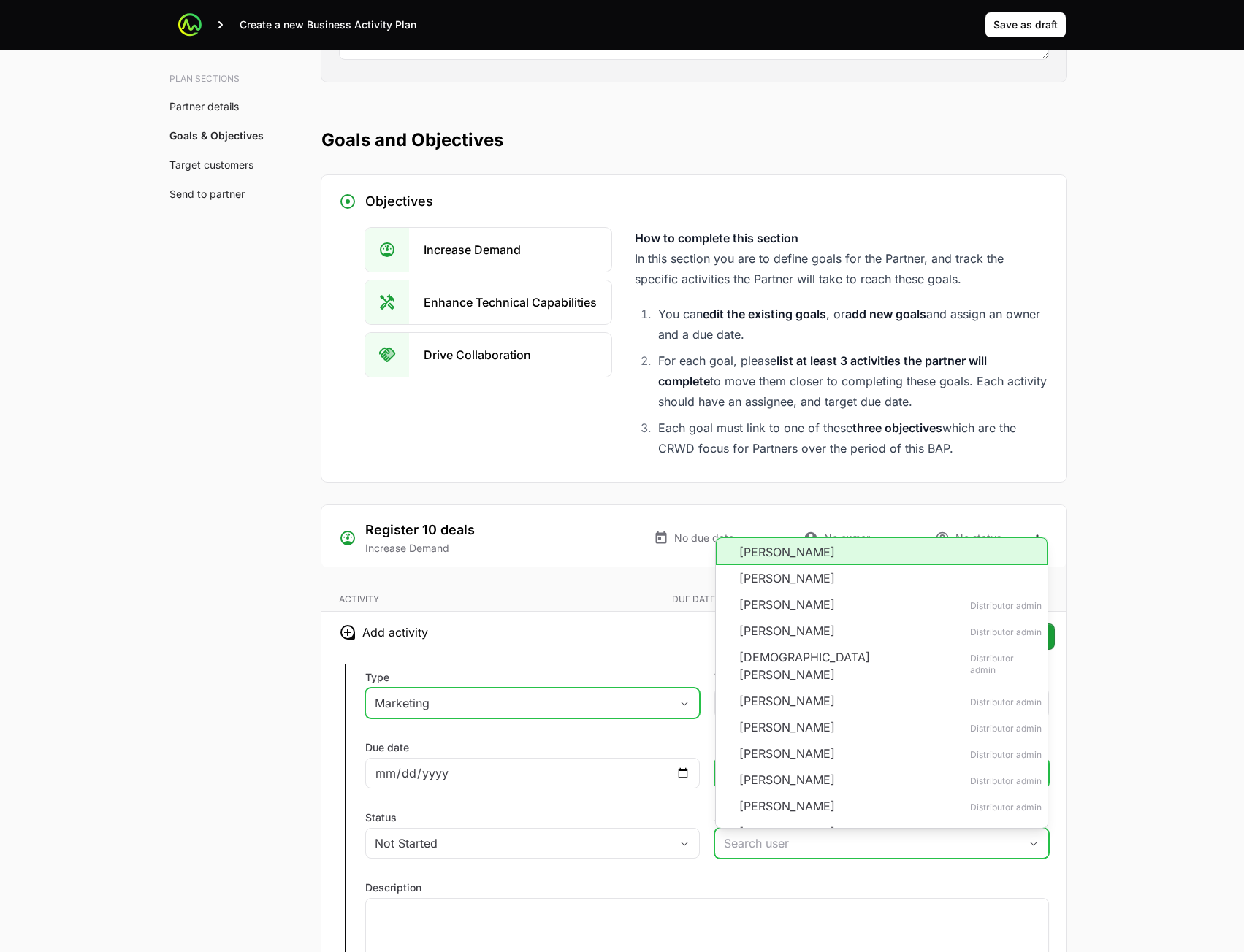
click at [811, 547] on li "[PERSON_NAME]" at bounding box center [882, 551] width 332 height 28
type input "[PERSON_NAME]"
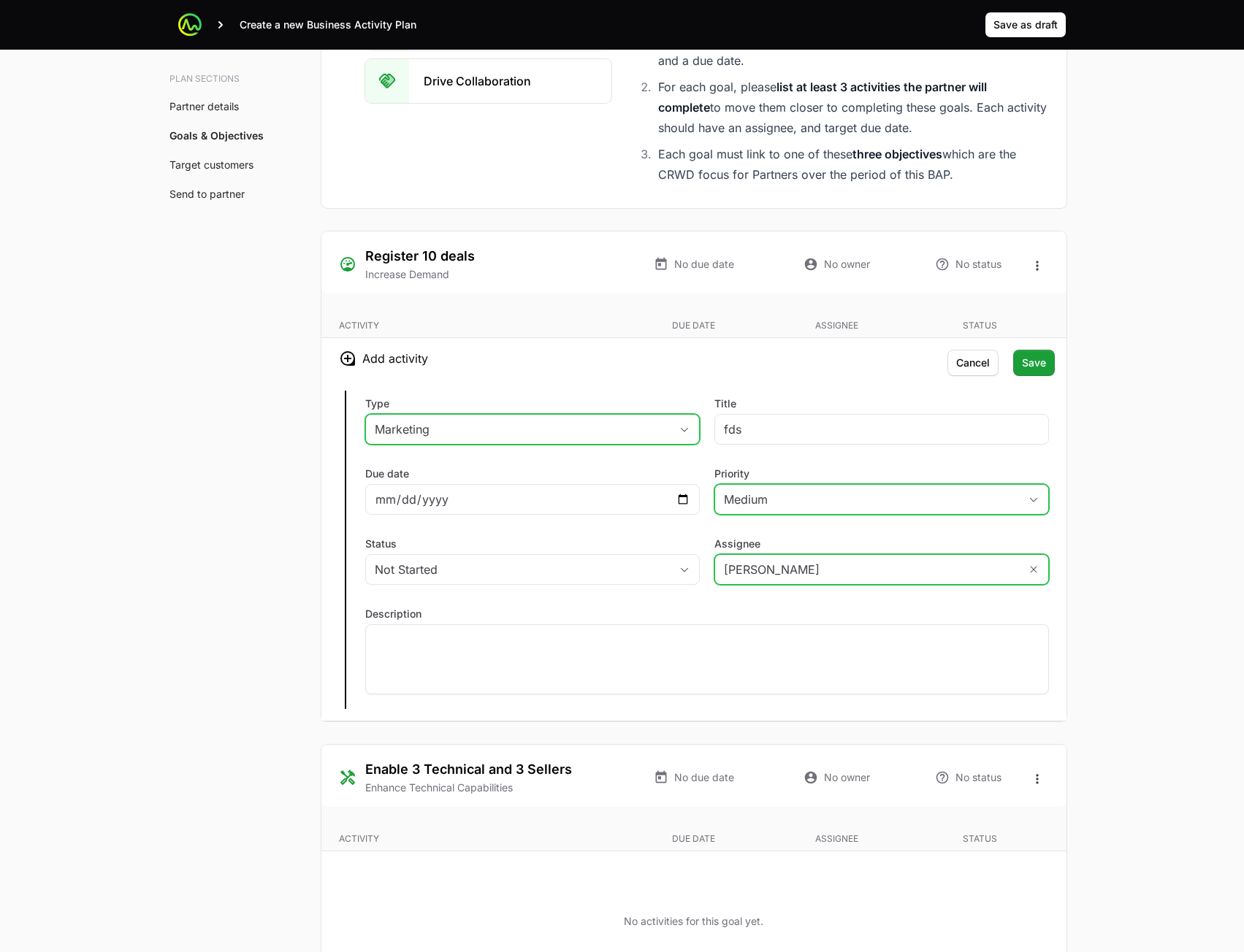
scroll to position [2701, 0]
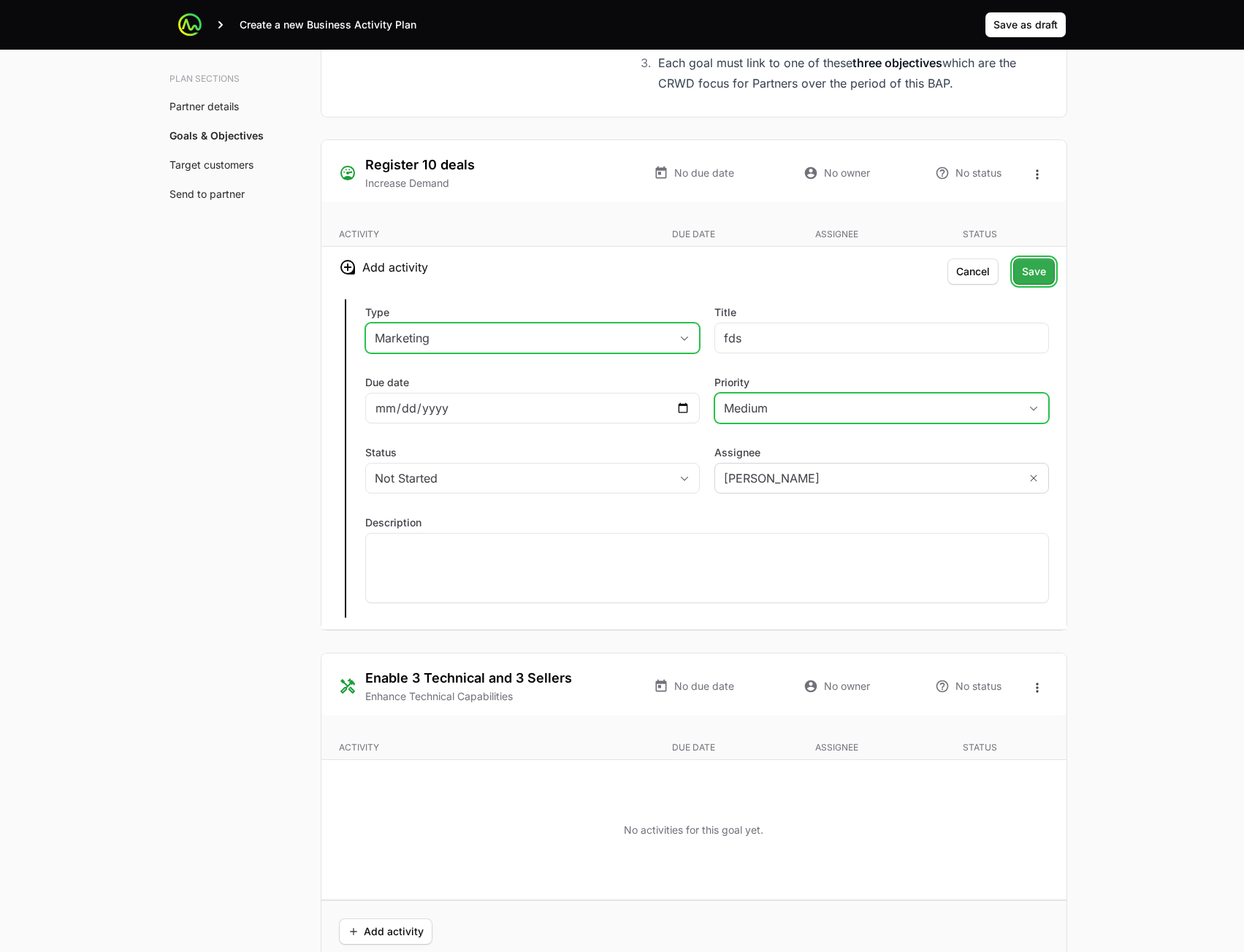
click at [1024, 273] on span "Save" at bounding box center [1034, 271] width 24 height 18
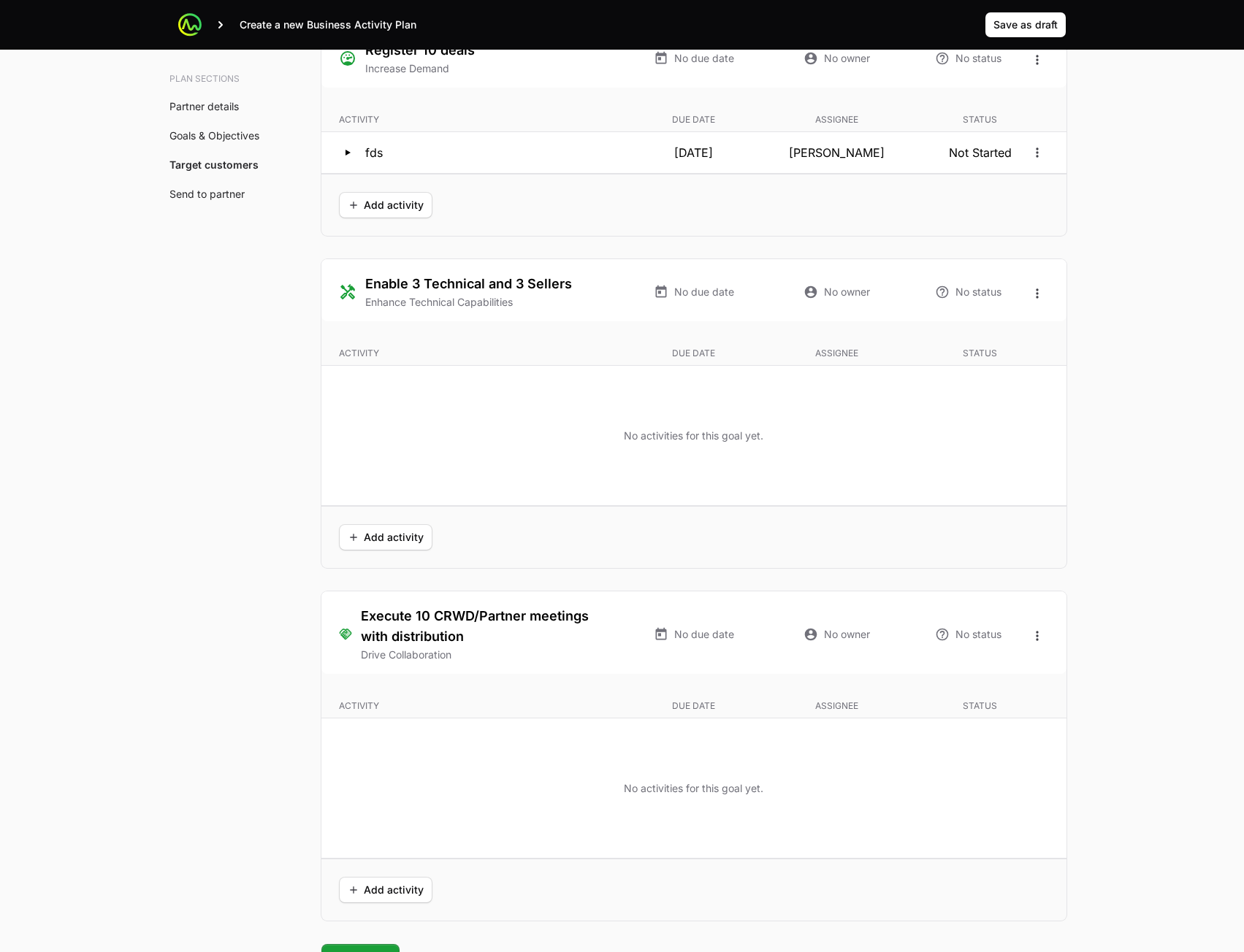
scroll to position [2993, 0]
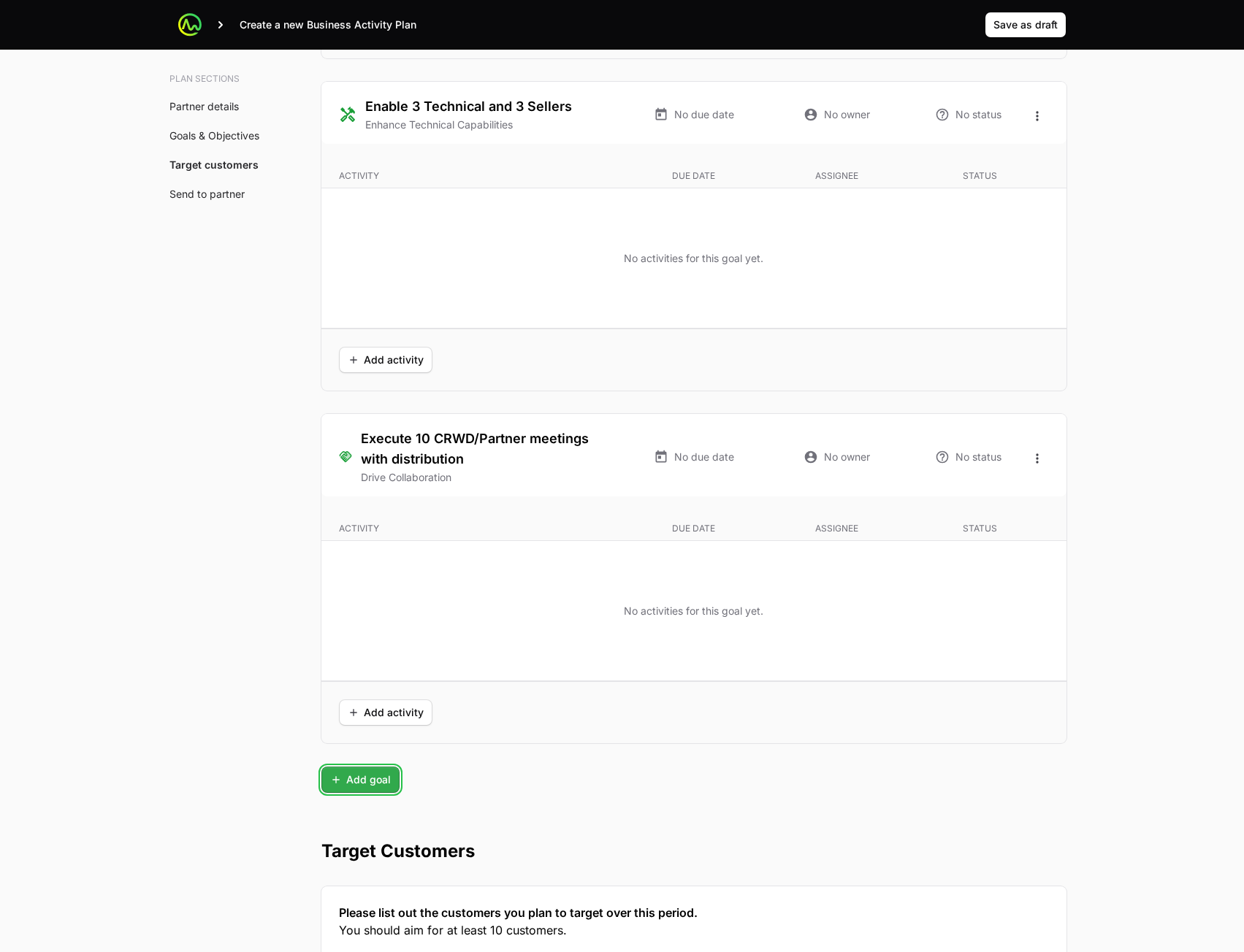
click at [361, 778] on span "Add goal" at bounding box center [359, 780] width 60 height 18
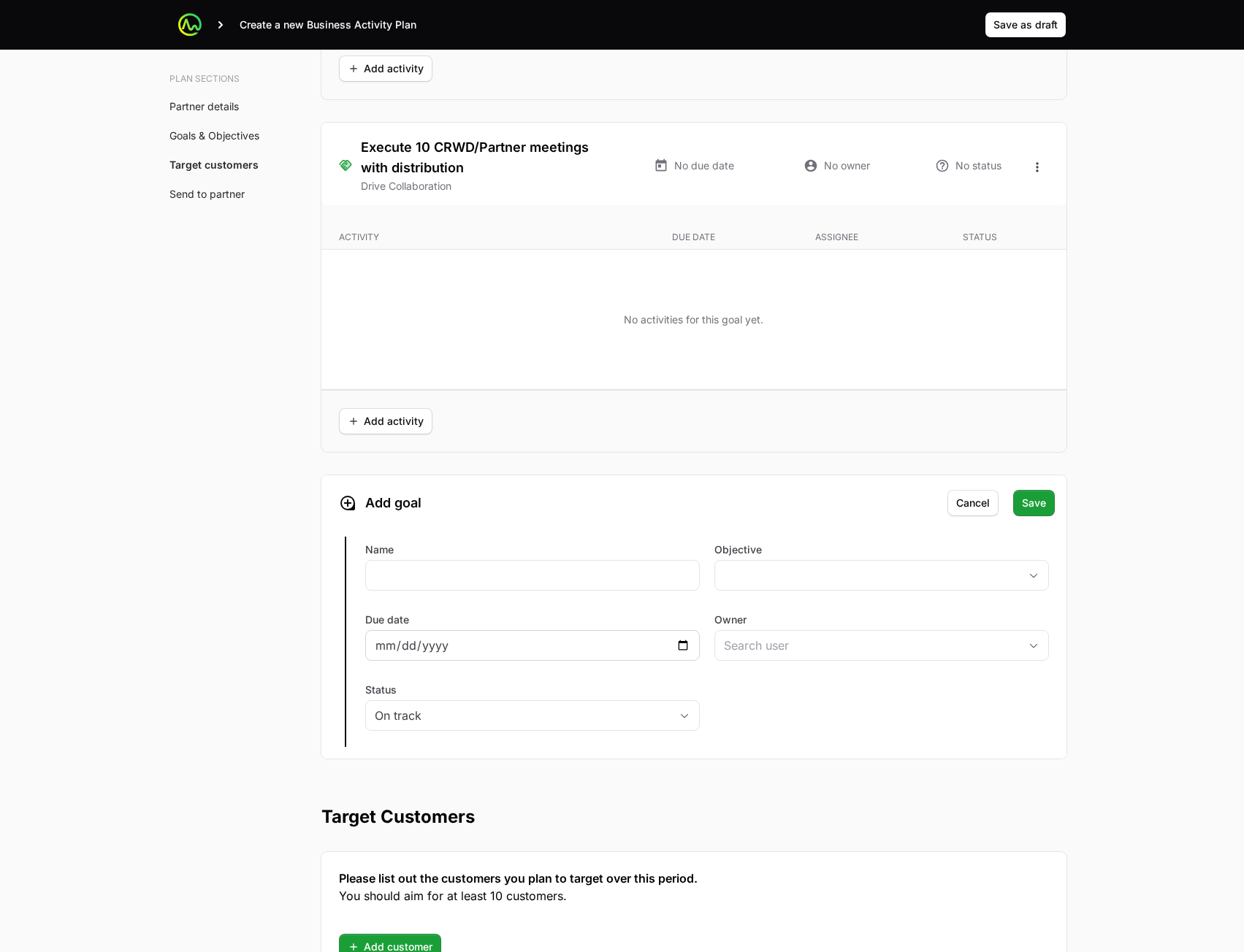
scroll to position [3286, 0]
click at [434, 568] on input "Name" at bounding box center [532, 574] width 316 height 18
type input "sfd"
click at [822, 574] on button "placeholder" at bounding box center [882, 575] width 333 height 30
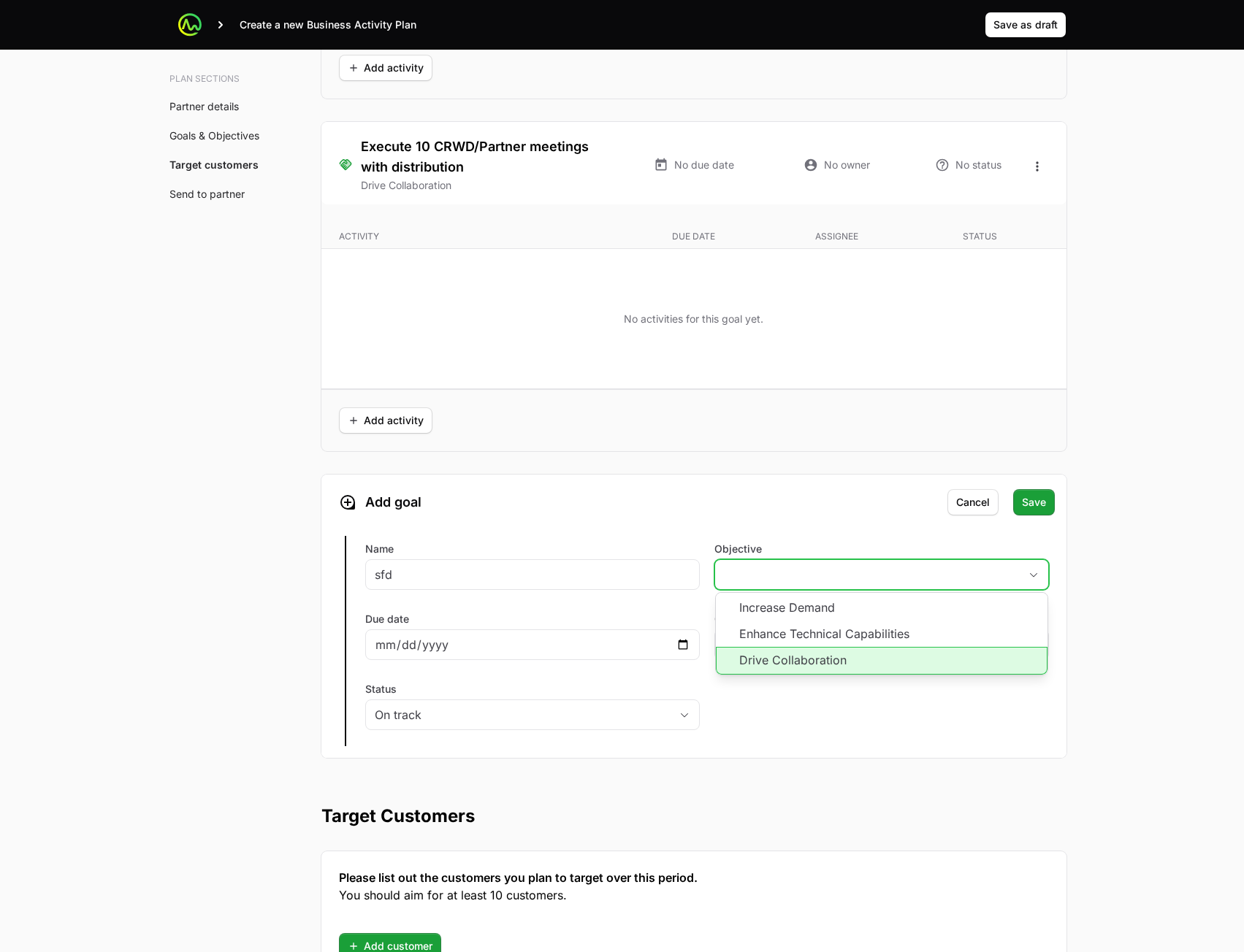
click at [788, 659] on li "Drive Collaboration" at bounding box center [882, 661] width 332 height 28
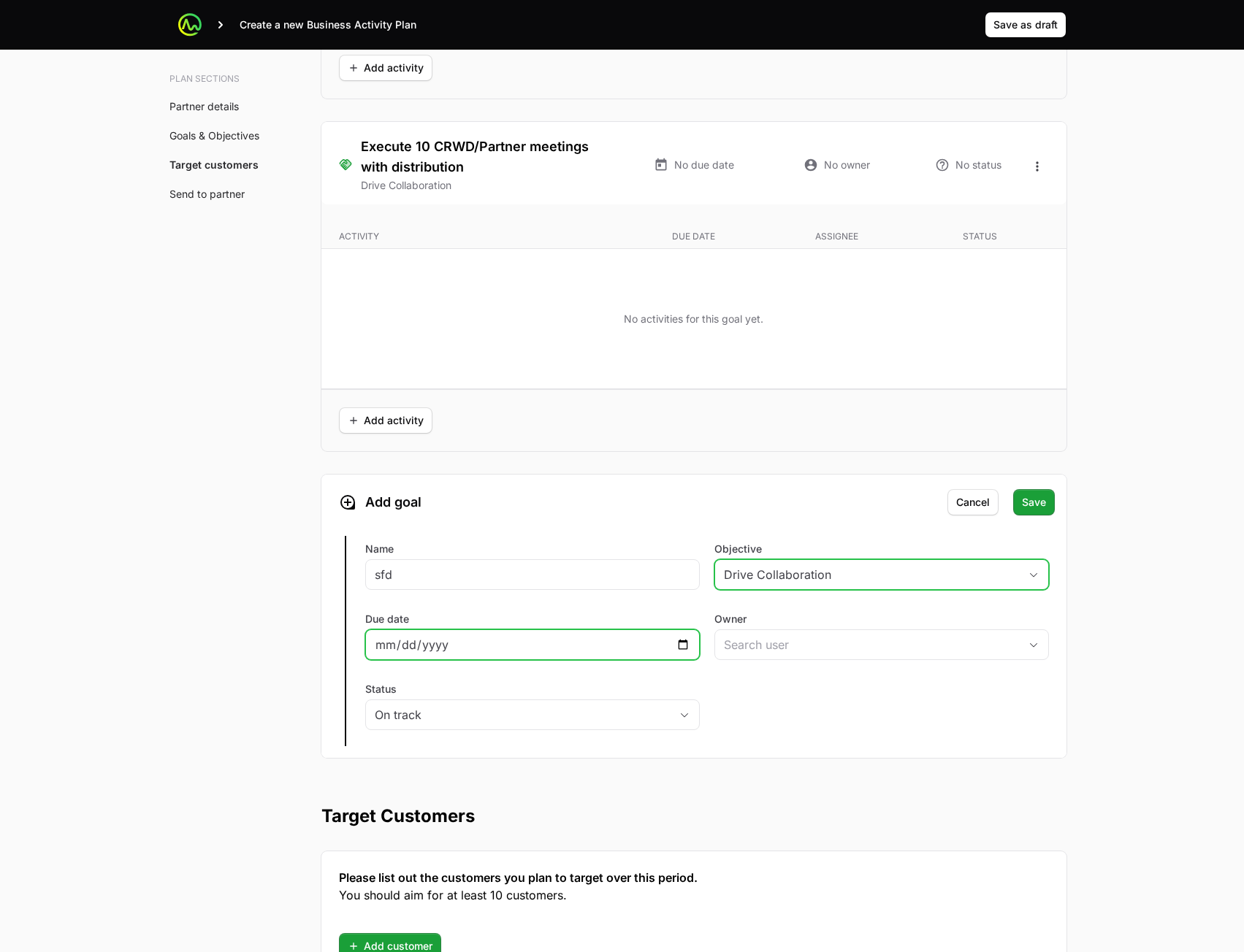
click at [678, 645] on input "Due date" at bounding box center [532, 645] width 316 height 18
type input "[DATE]"
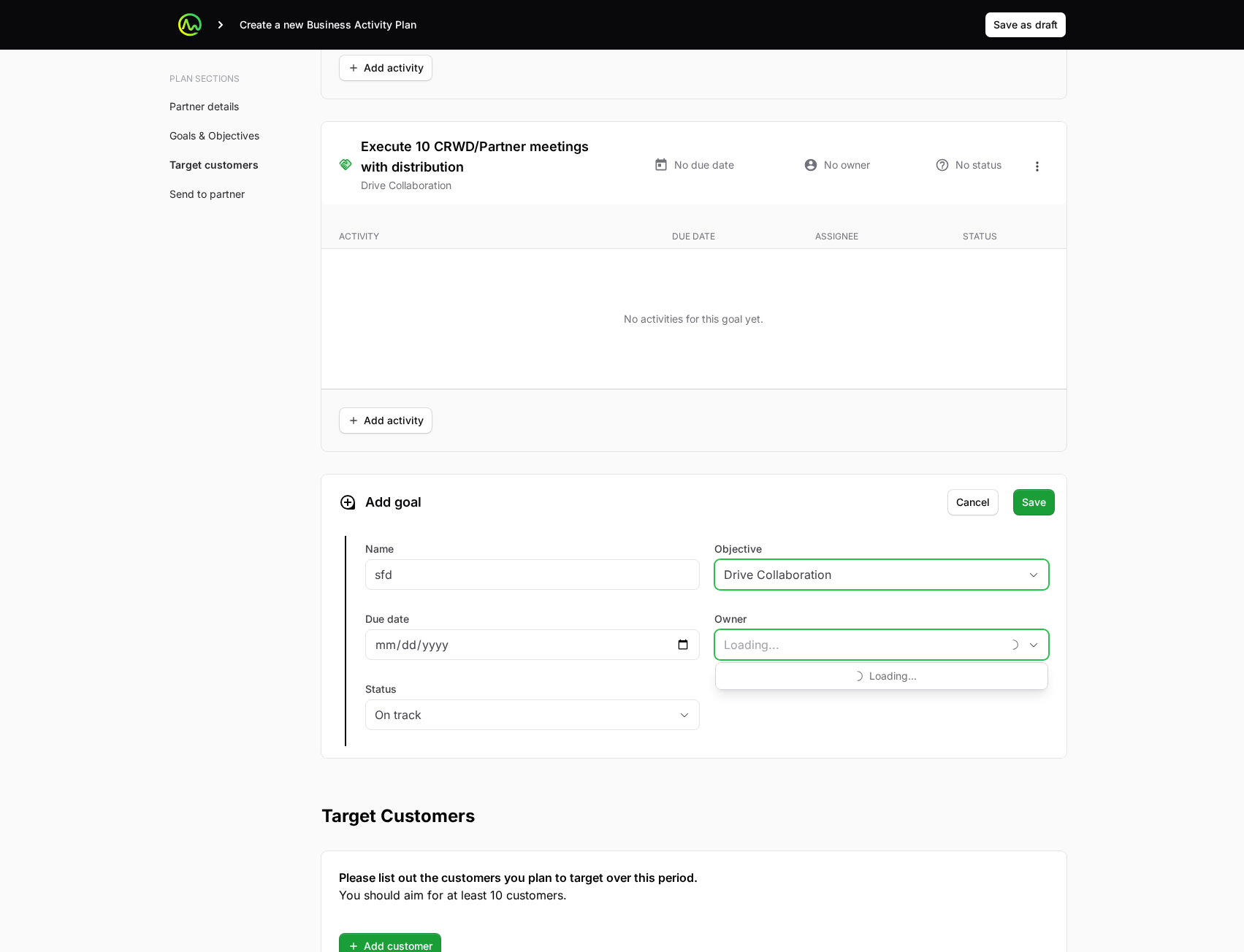
drag, startPoint x: 748, startPoint y: 653, endPoint x: 772, endPoint y: 643, distance: 26.0
click at [753, 651] on input "Owner" at bounding box center [858, 645] width 286 height 30
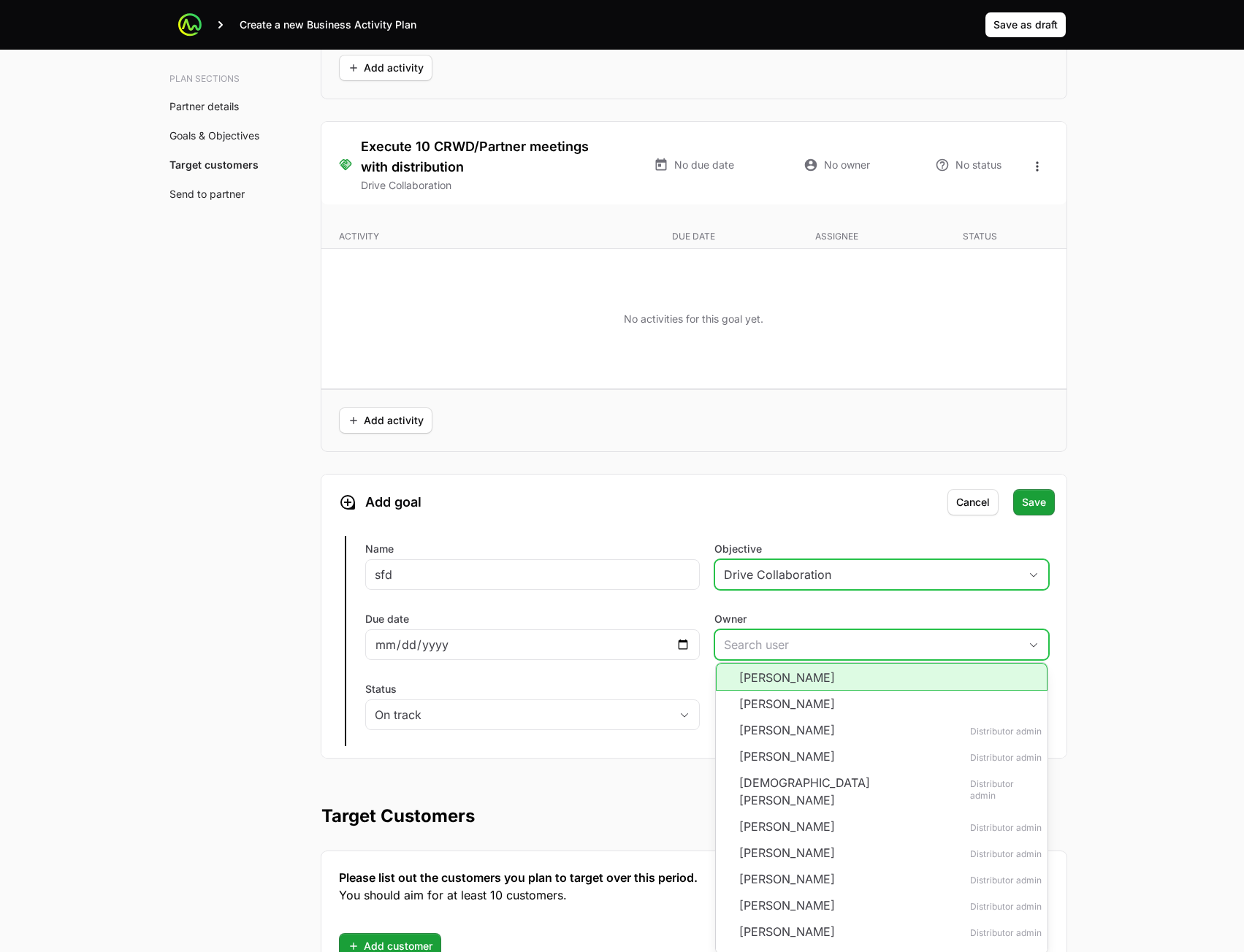
click at [766, 684] on li "[PERSON_NAME]" at bounding box center [882, 677] width 332 height 28
type input "[PERSON_NAME]"
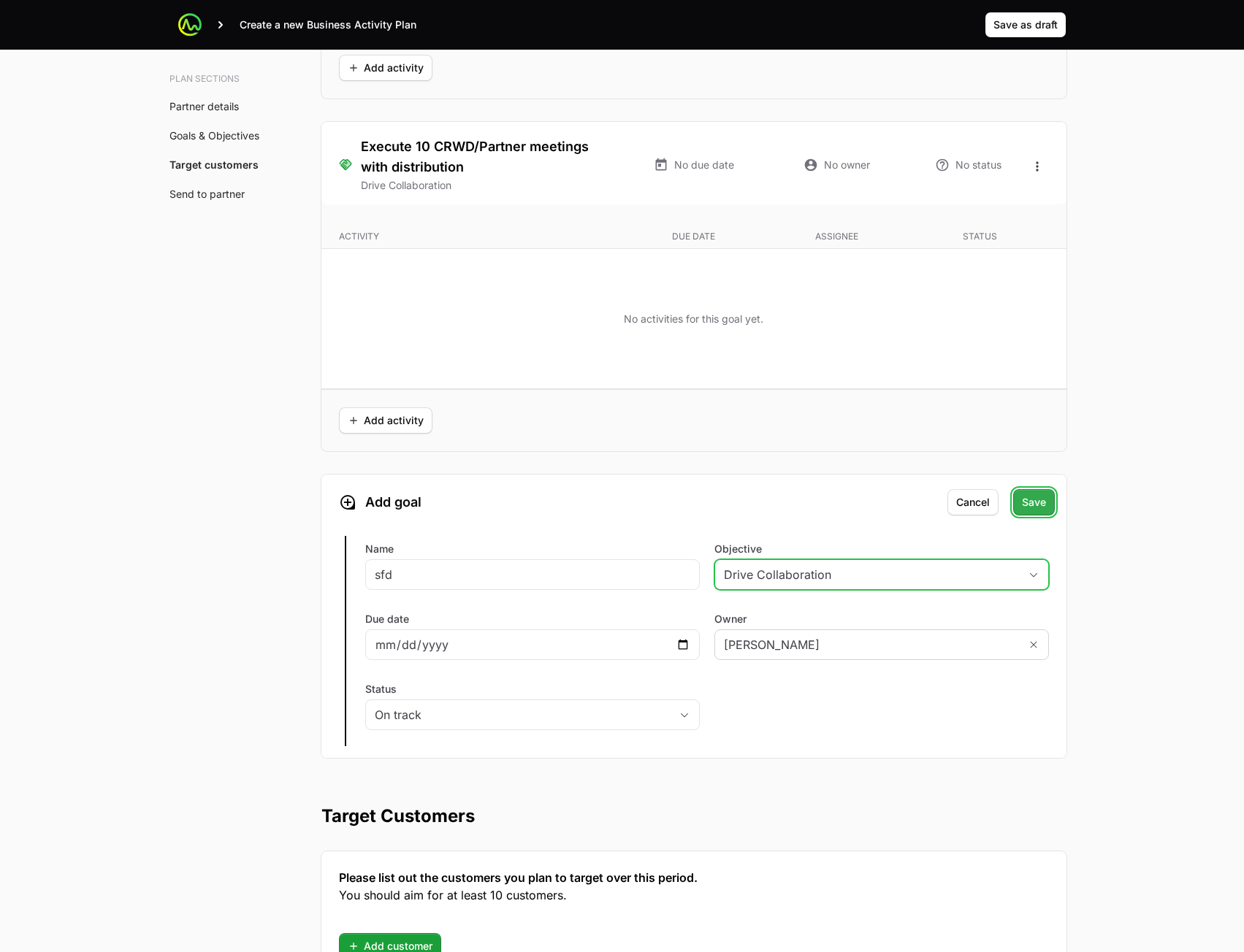
click at [1037, 500] on span "Save" at bounding box center [1034, 502] width 24 height 18
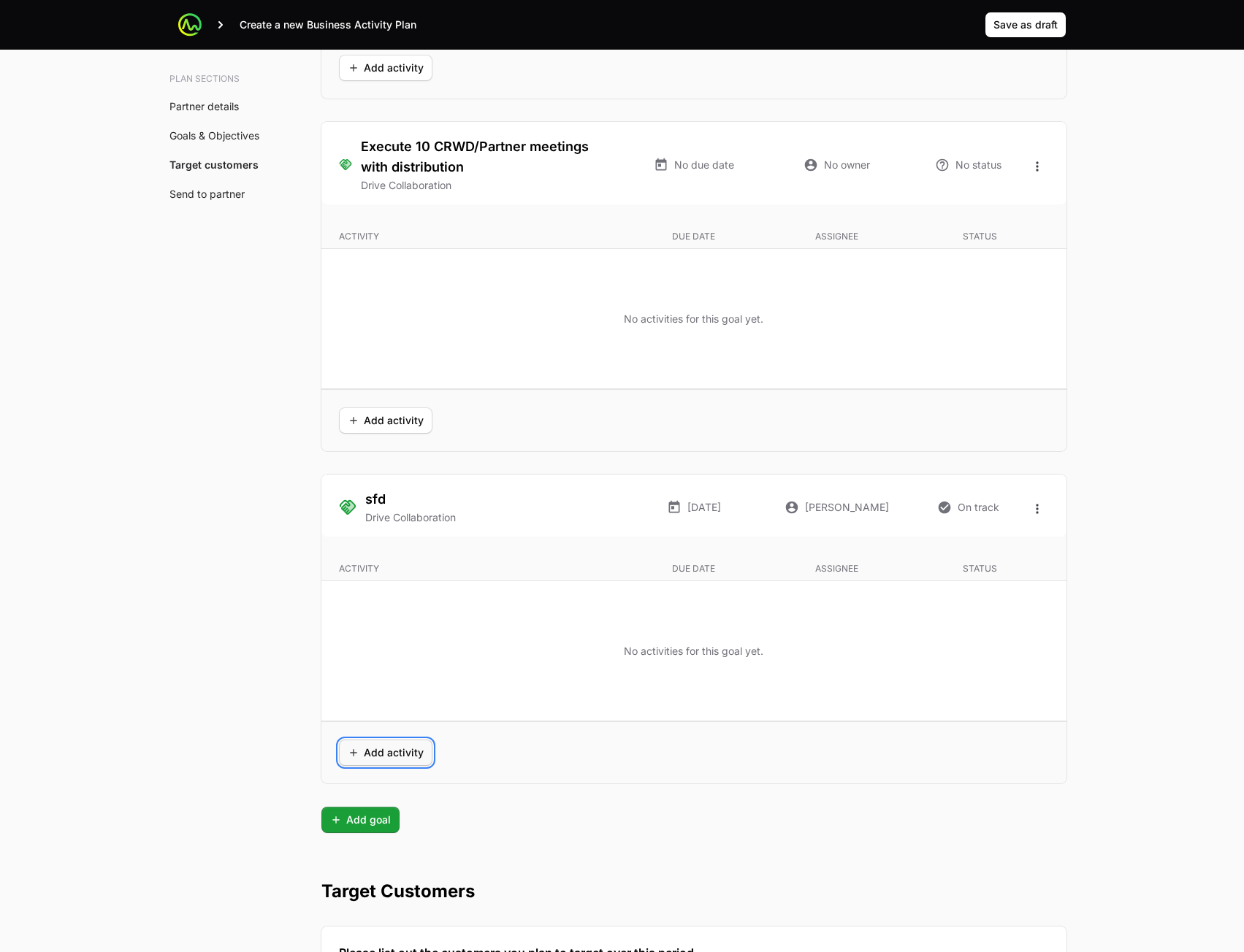
click at [388, 752] on span "Add activity" at bounding box center [385, 752] width 76 height 18
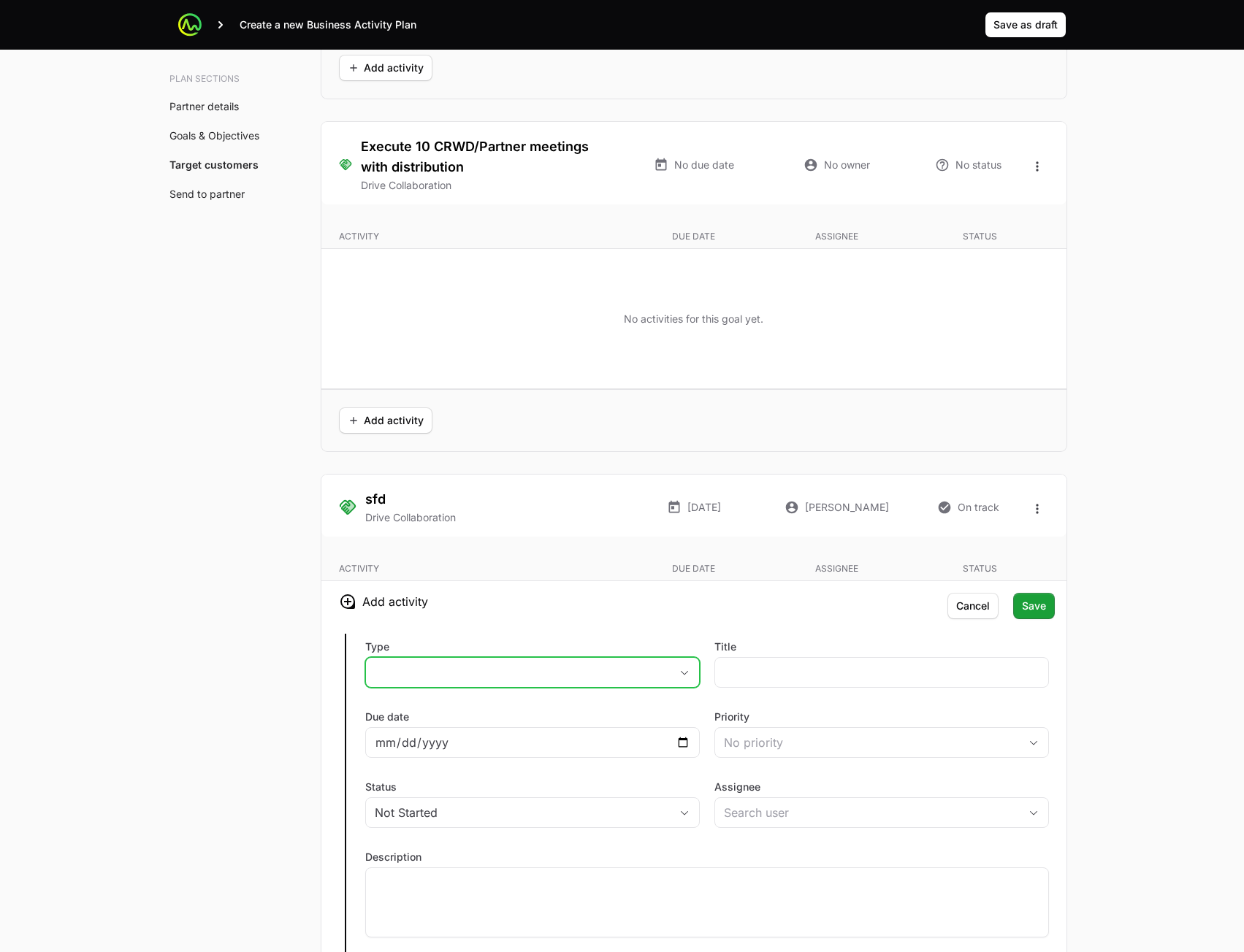
click at [512, 668] on button "placeholder" at bounding box center [533, 672] width 333 height 30
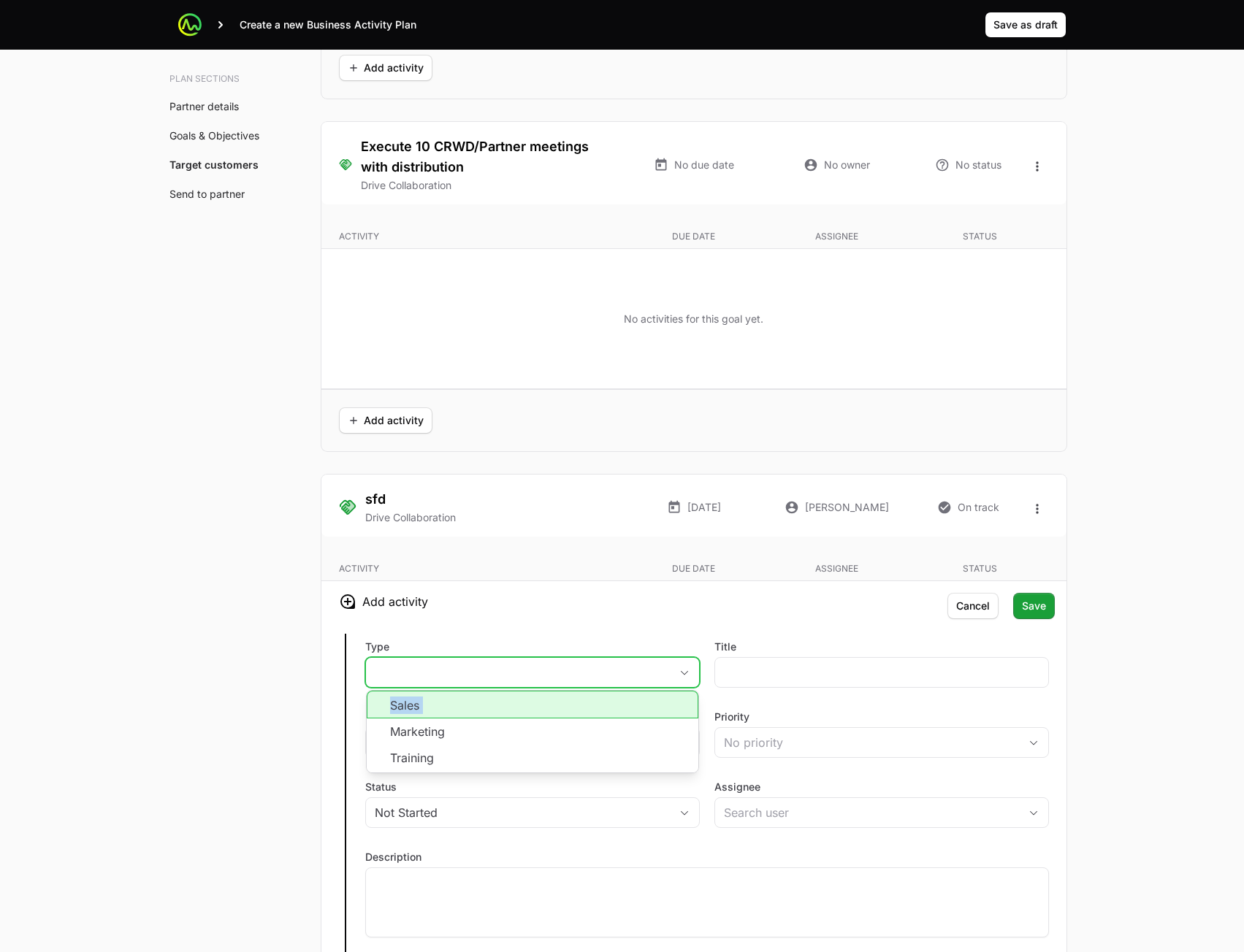
click at [544, 719] on ul "Sales Marketing Training" at bounding box center [533, 732] width 332 height 81
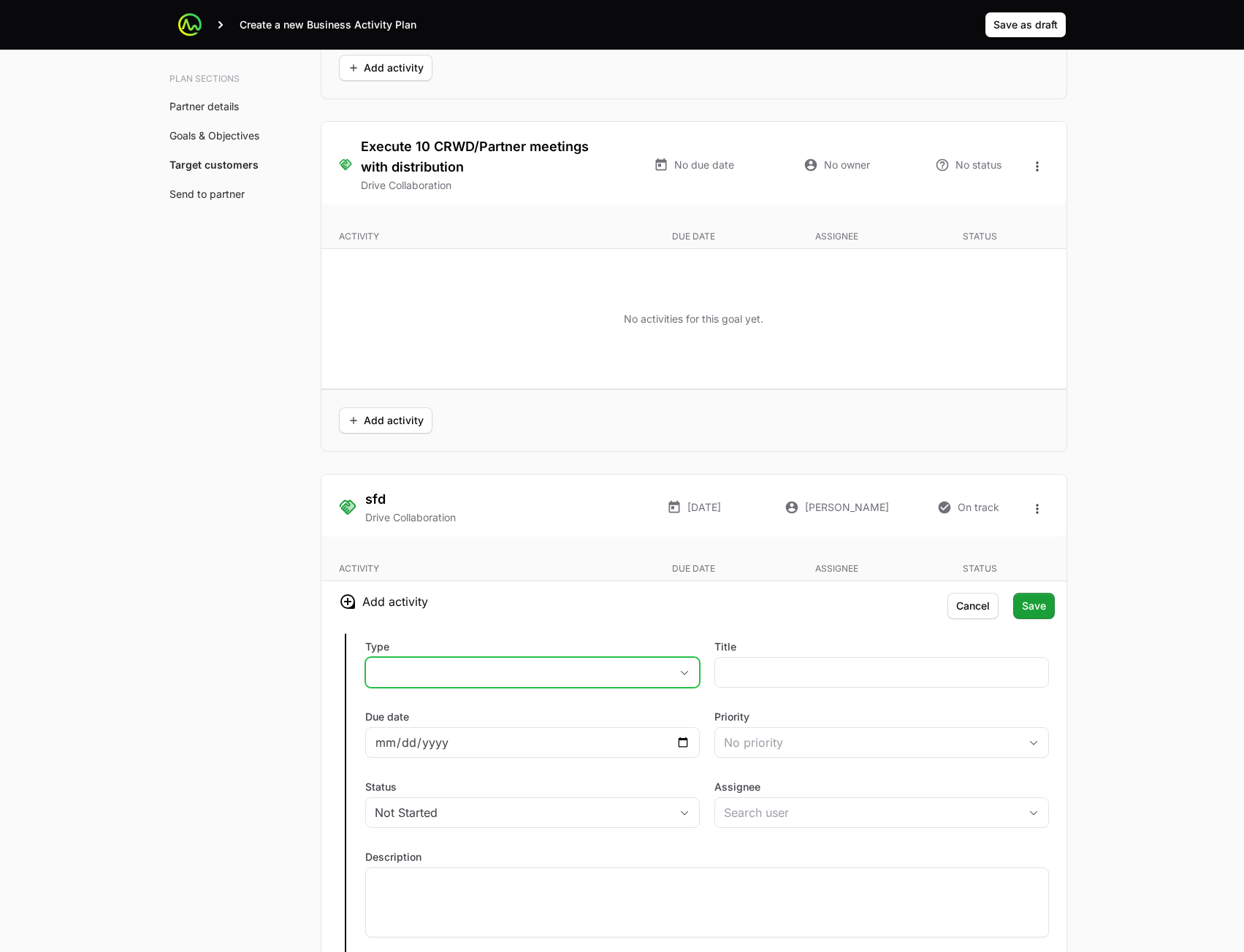
click at [761, 655] on div "Title" at bounding box center [881, 664] width 334 height 48
drag, startPoint x: 650, startPoint y: 670, endPoint x: 654, endPoint y: 676, distance: 7.2
click at [650, 670] on button "placeholder" at bounding box center [533, 672] width 333 height 30
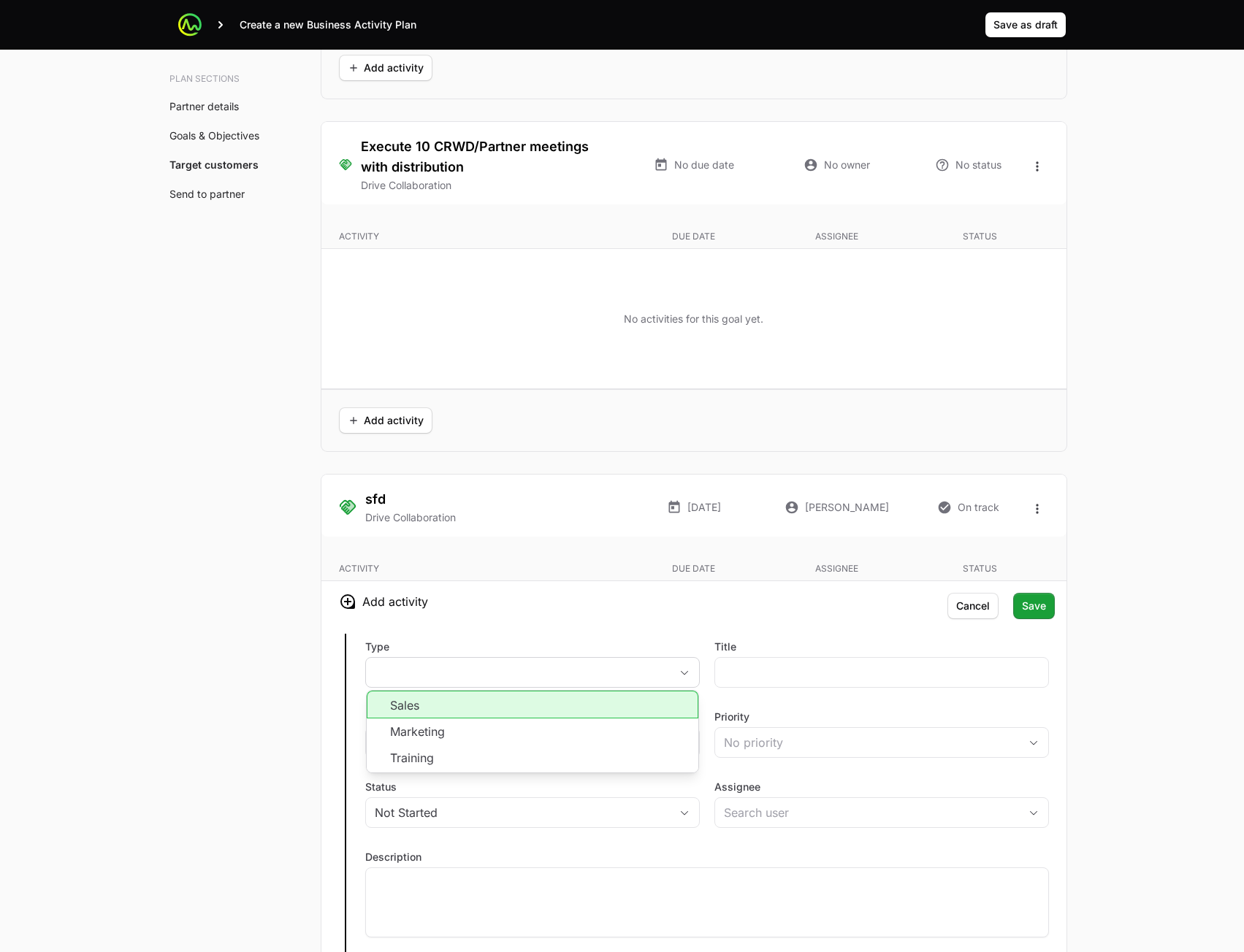
click at [649, 695] on li "Sales" at bounding box center [533, 705] width 332 height 28
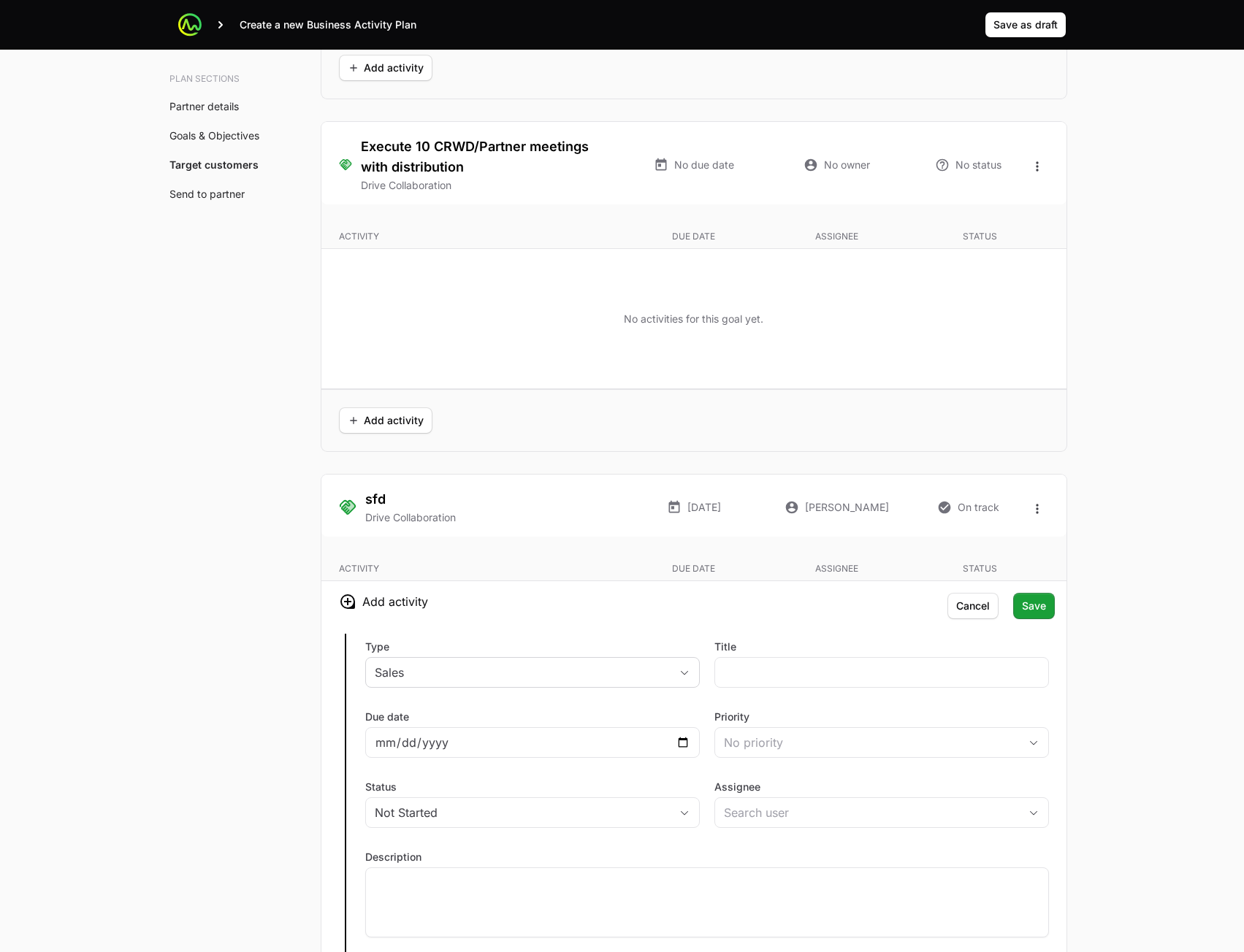
click at [785, 657] on div "Title" at bounding box center [881, 664] width 334 height 48
click at [776, 668] on input "Title" at bounding box center [881, 672] width 316 height 18
type input "sdf"
click at [790, 731] on button "No priority" at bounding box center [882, 743] width 333 height 30
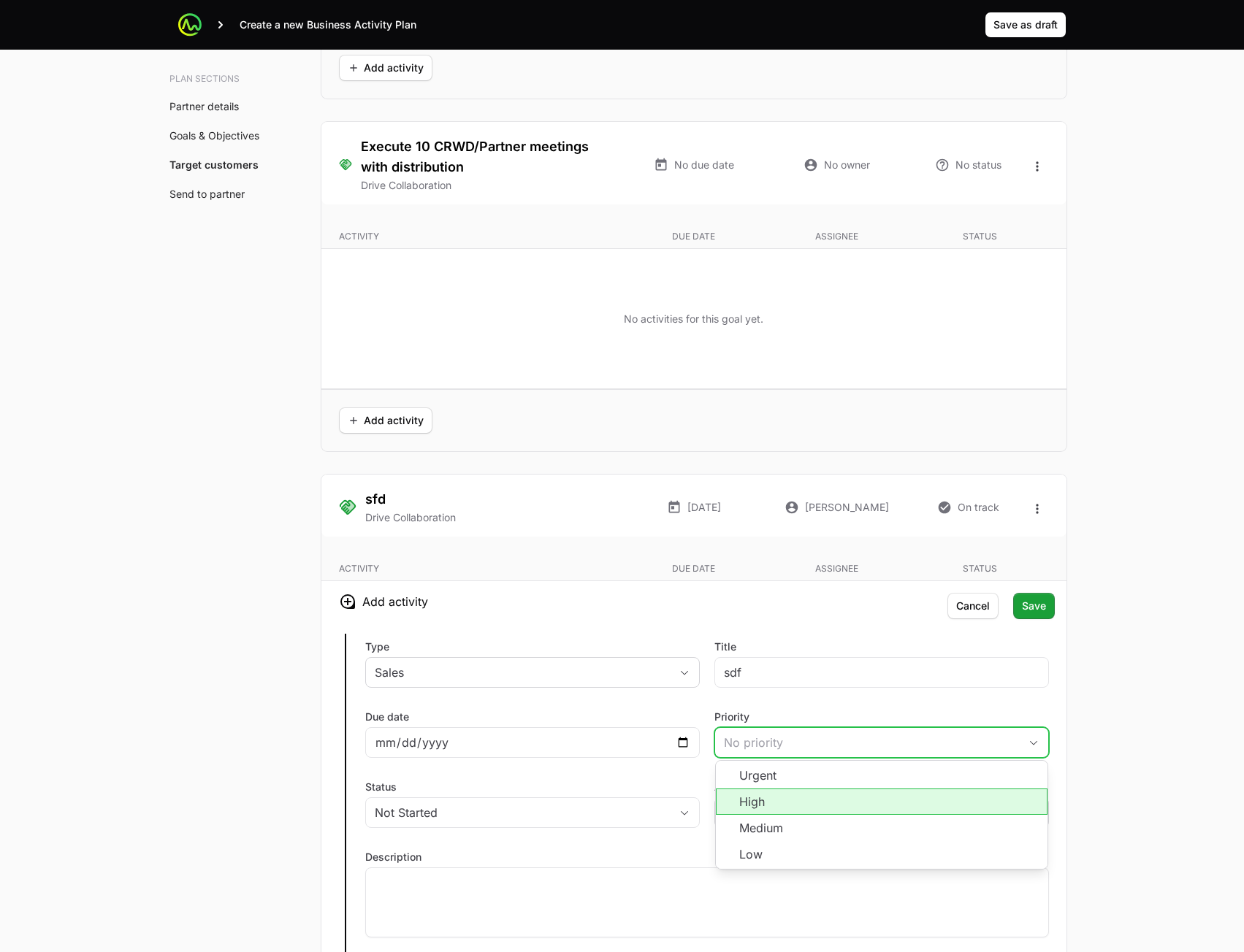
drag, startPoint x: 785, startPoint y: 809, endPoint x: 779, endPoint y: 805, distance: 7.2
click at [785, 809] on li "High" at bounding box center [882, 801] width 332 height 26
click at [692, 746] on div at bounding box center [532, 742] width 334 height 31
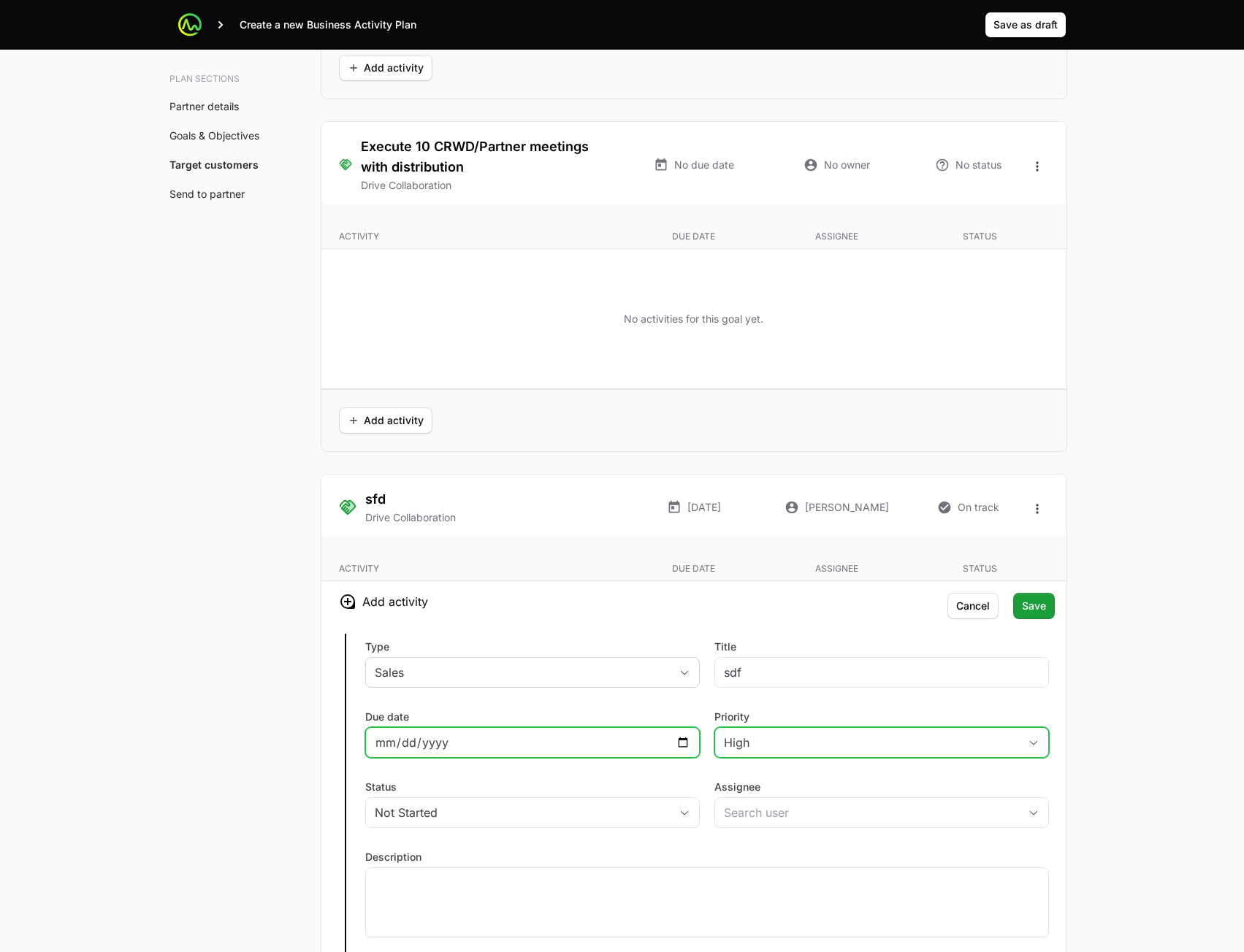
click at [684, 743] on input "Due date" at bounding box center [532, 742] width 316 height 18
type input "[DATE]"
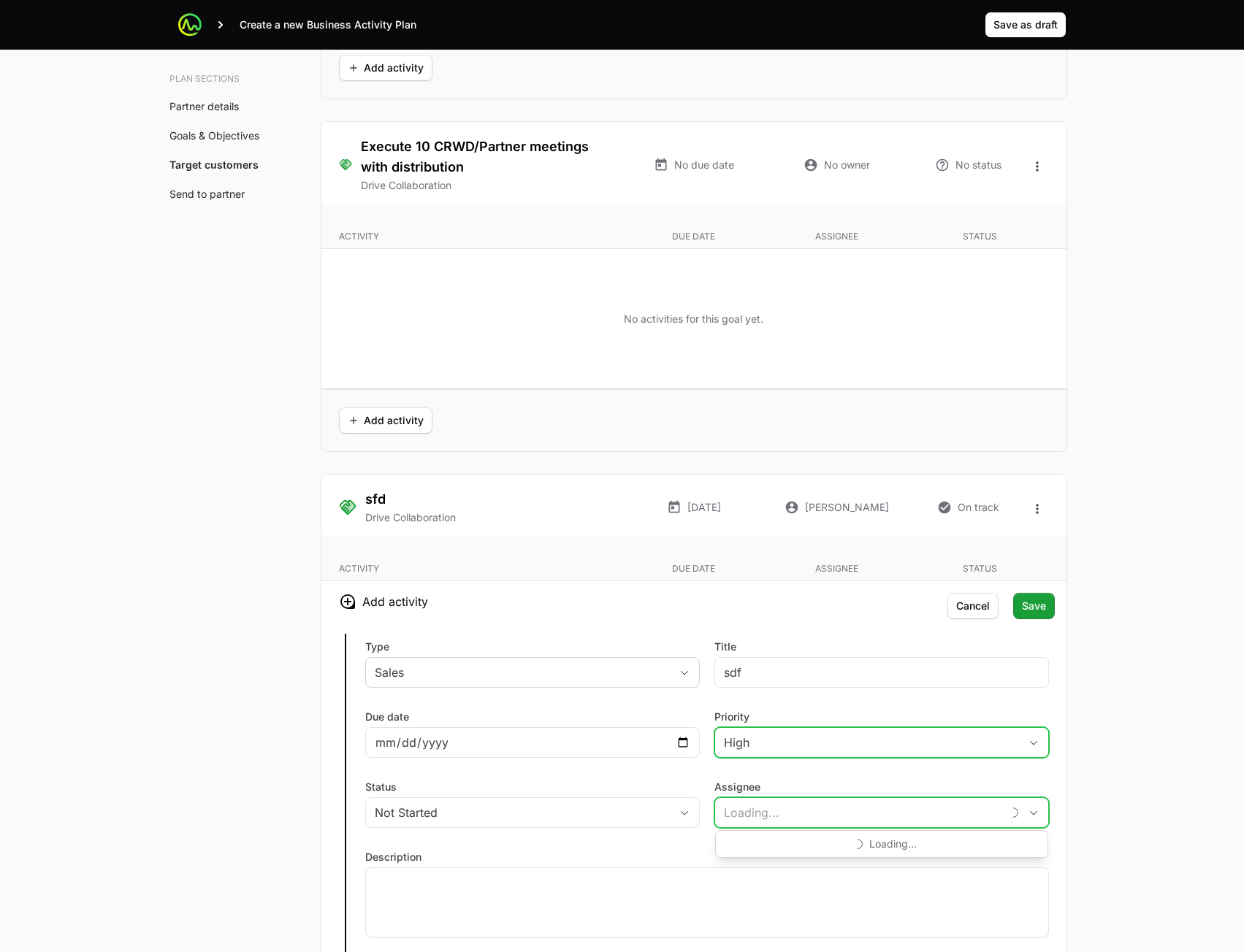
click at [731, 808] on input "Assignee" at bounding box center [858, 813] width 286 height 30
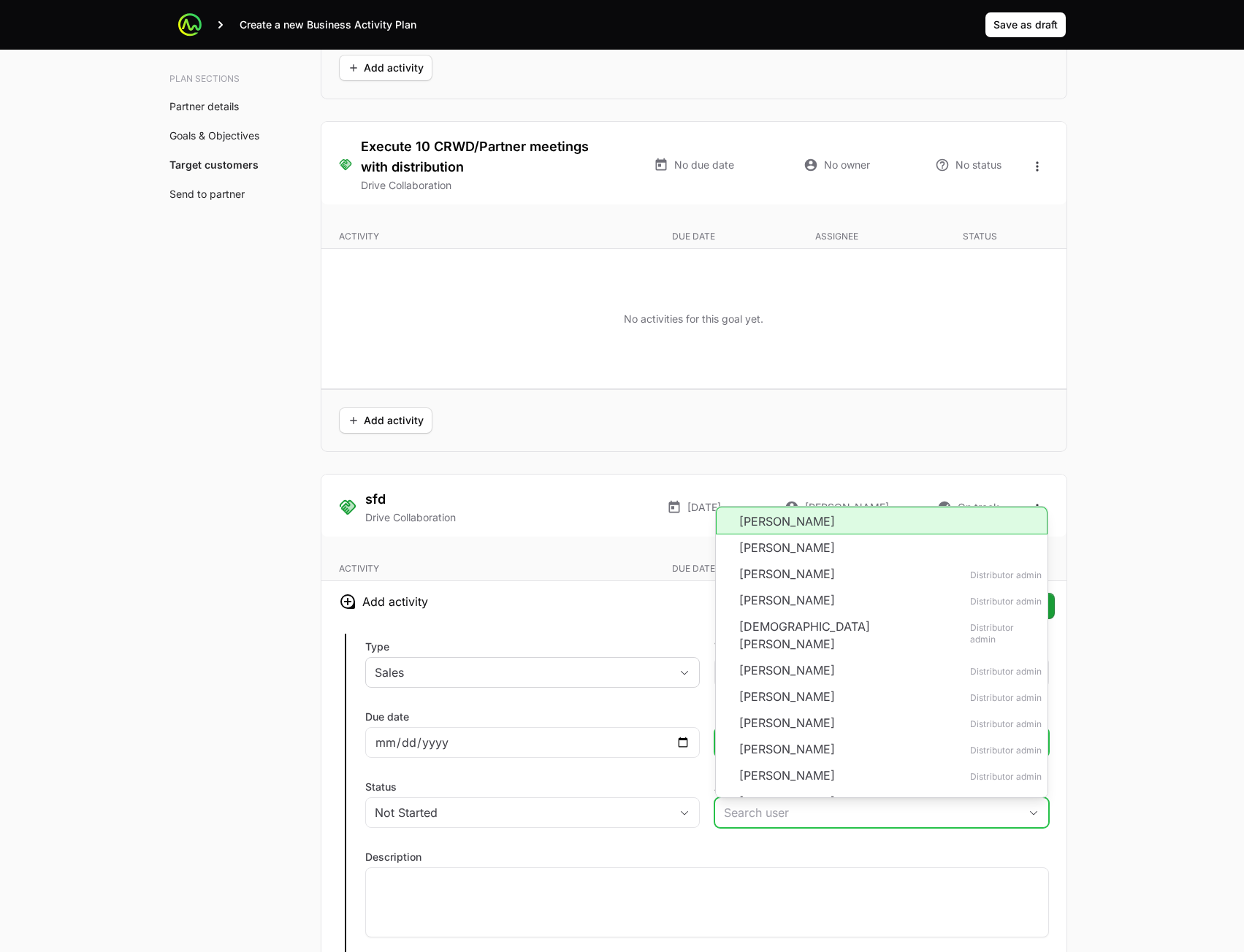
click at [797, 527] on li "[PERSON_NAME]" at bounding box center [882, 520] width 332 height 28
type input "[PERSON_NAME]"
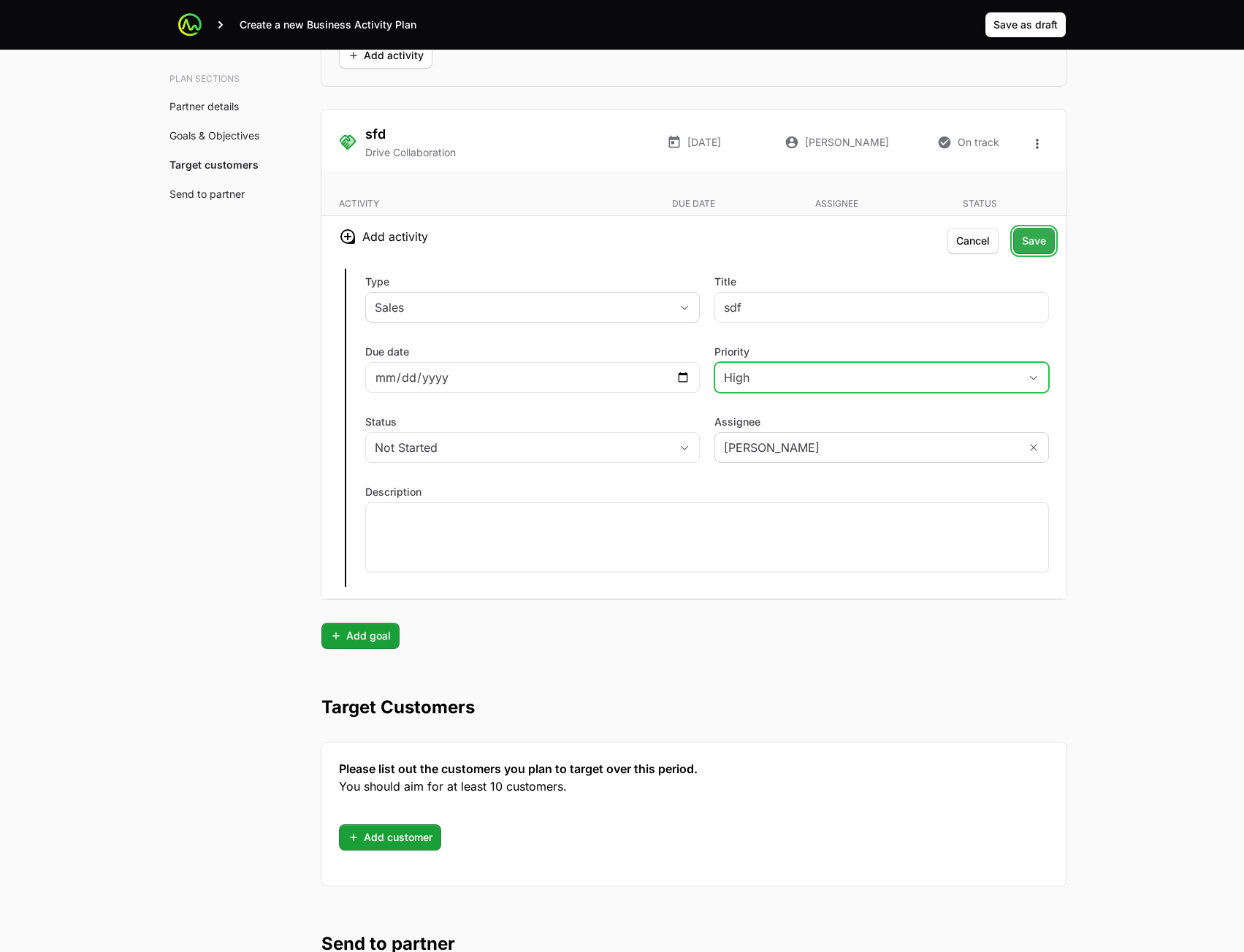
click at [1034, 242] on span "Save" at bounding box center [1034, 241] width 24 height 18
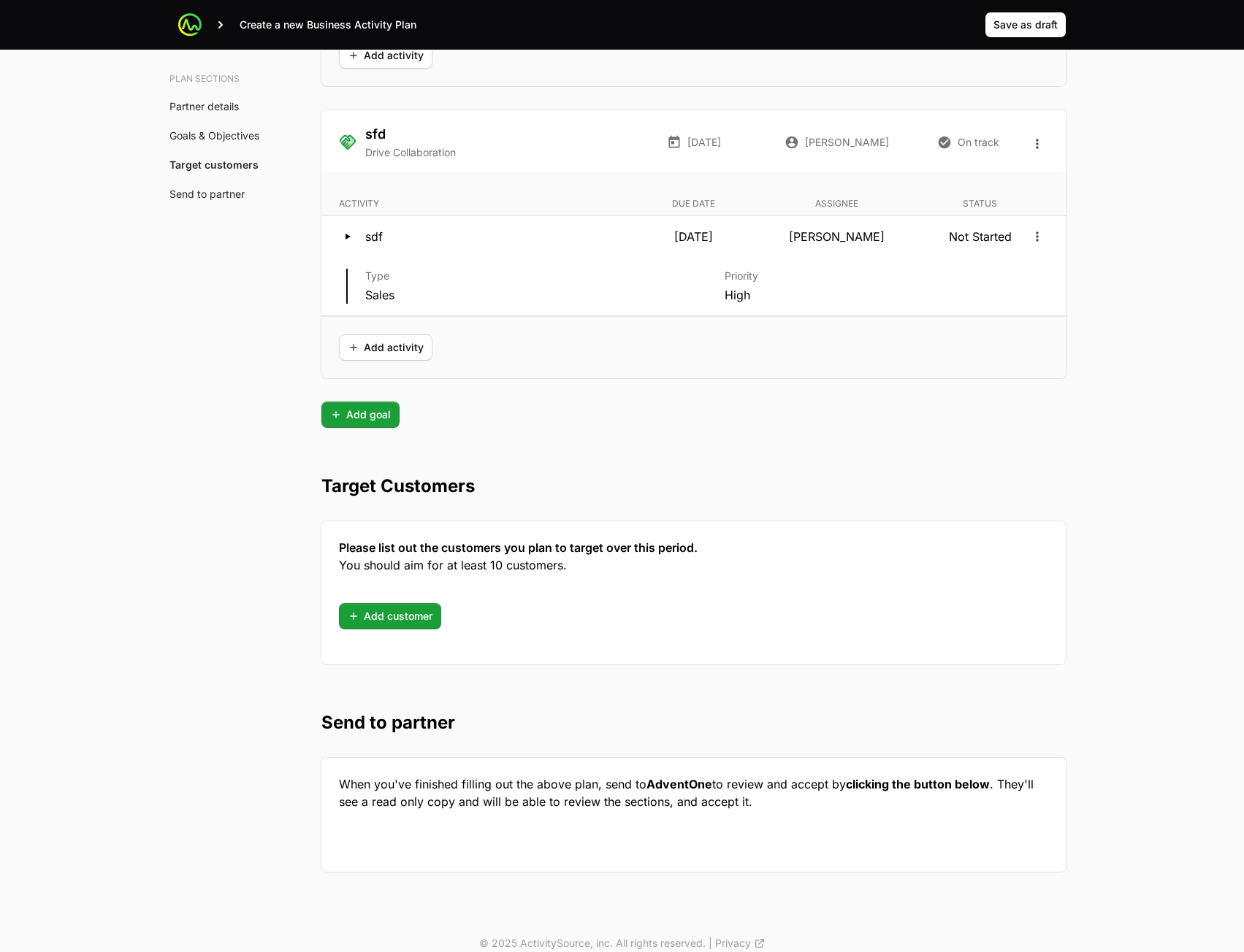
scroll to position [3608, 0]
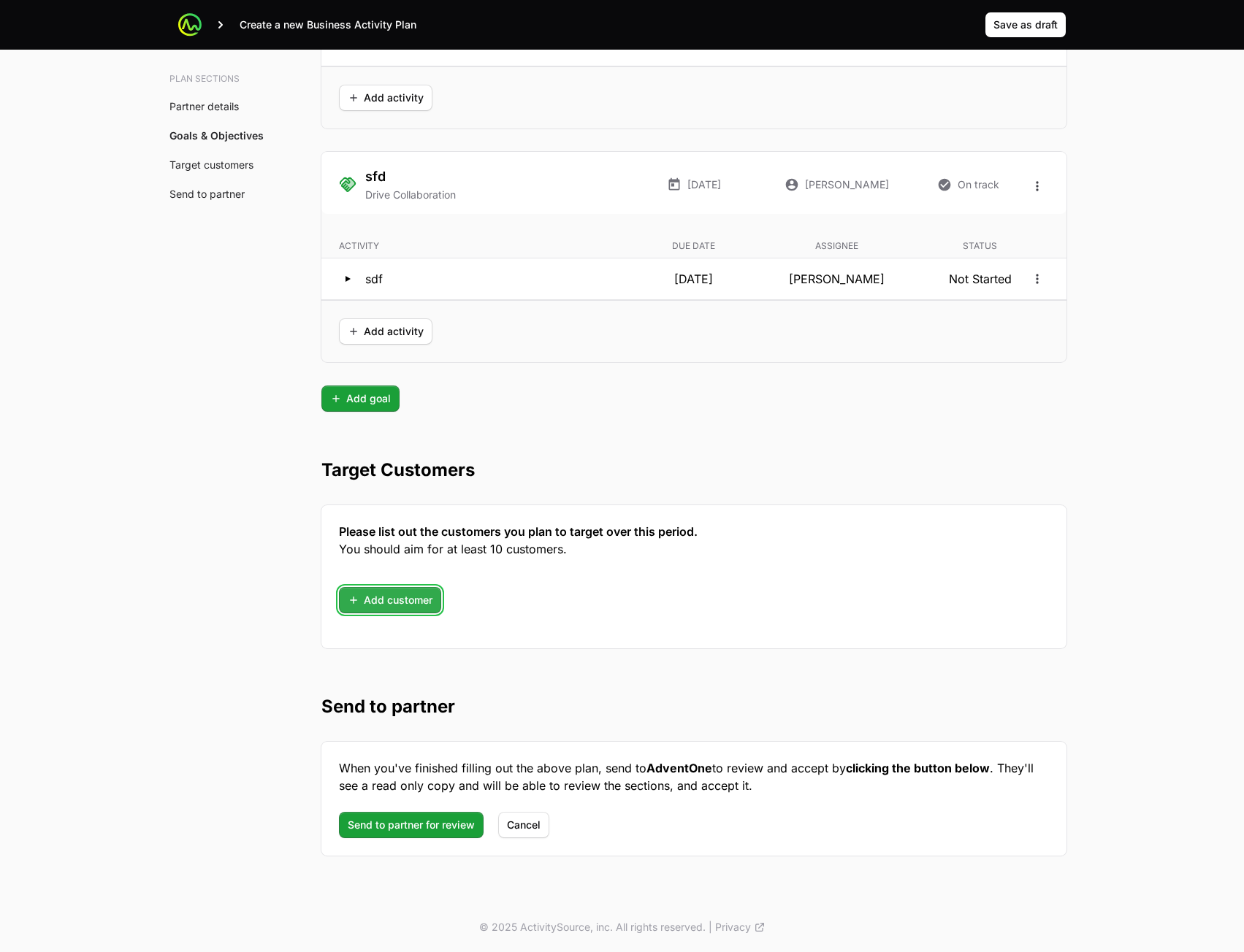
click at [412, 606] on span "Add customer" at bounding box center [389, 600] width 84 height 18
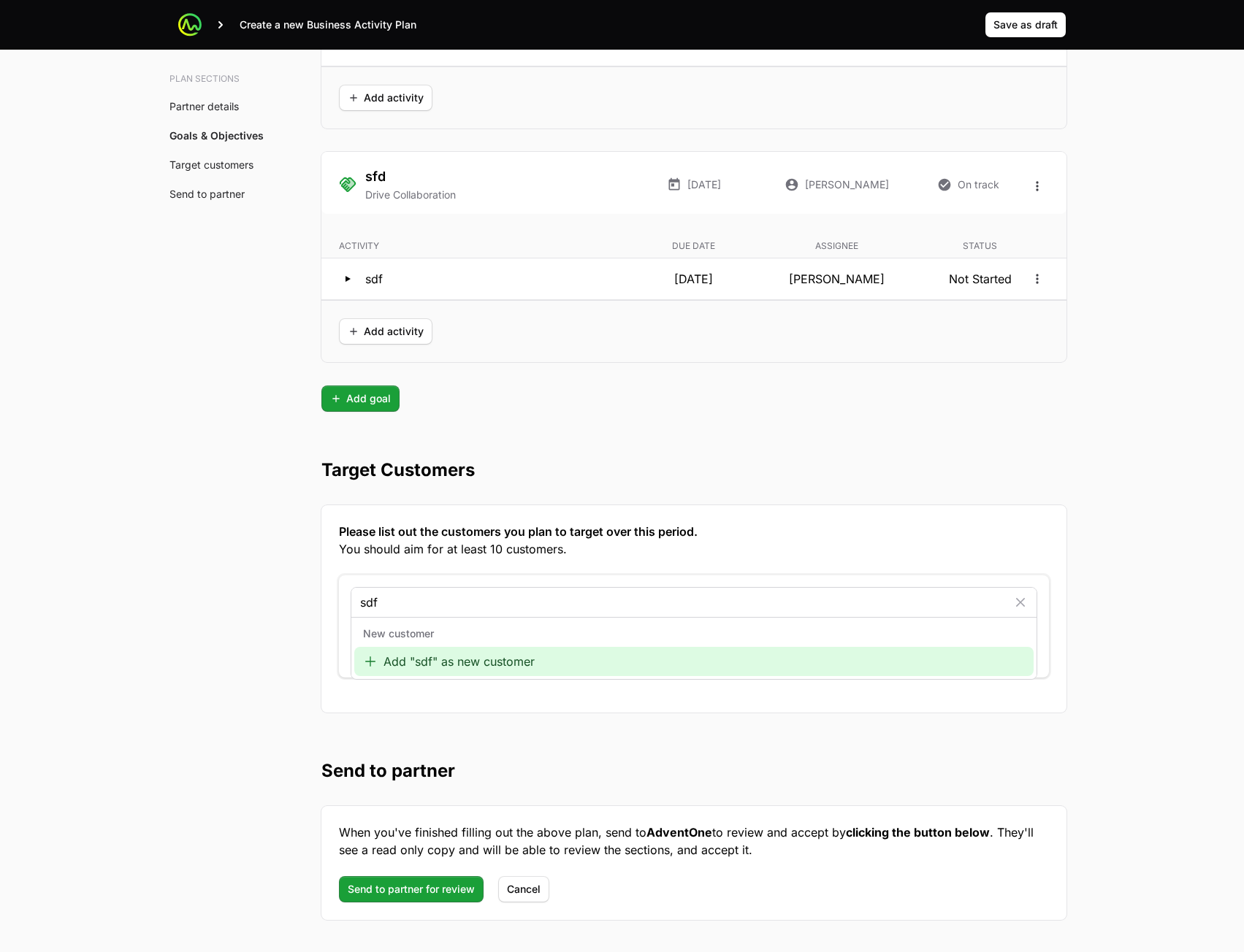
click at [486, 609] on input "sdf" at bounding box center [684, 602] width 647 height 18
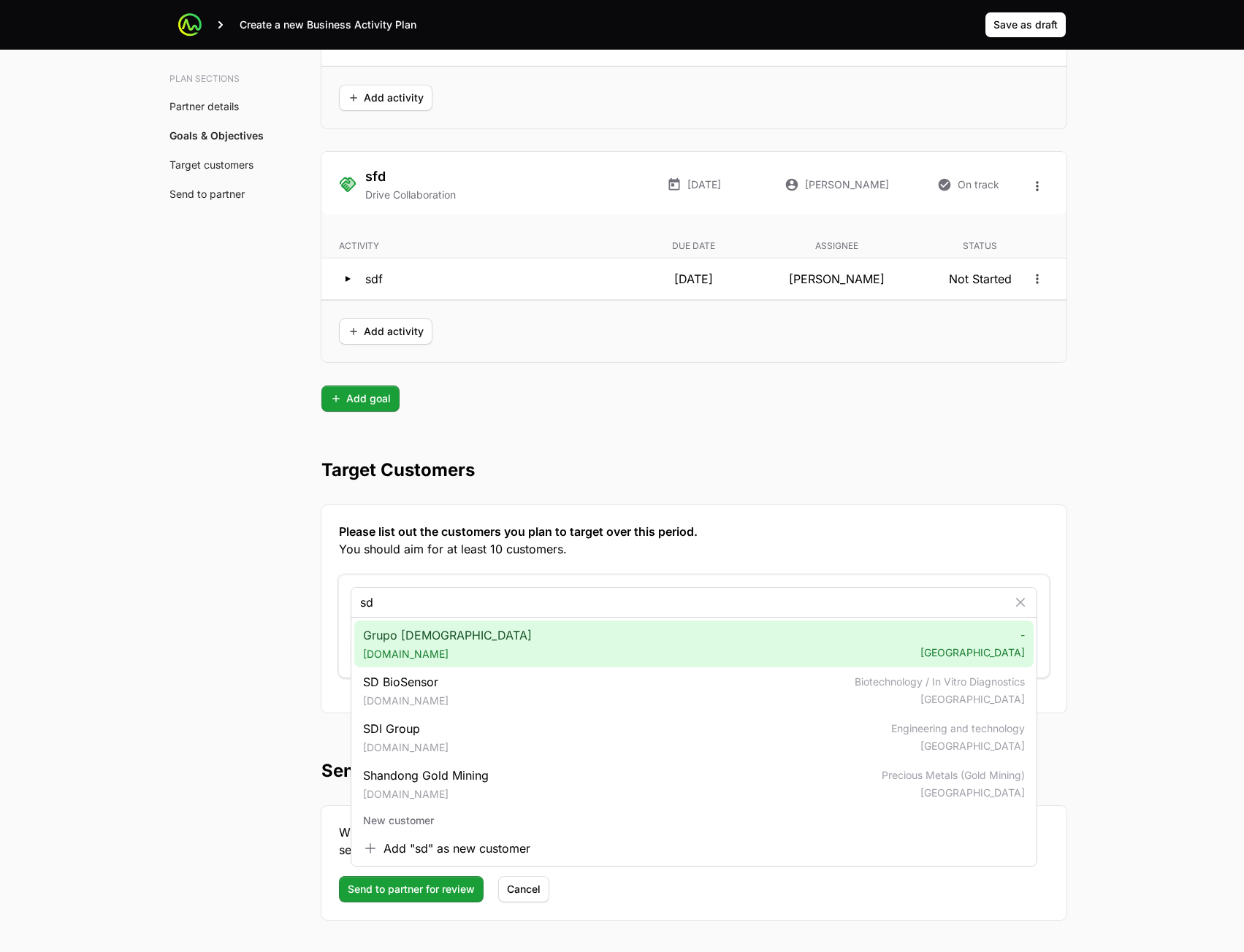
type input "sd"
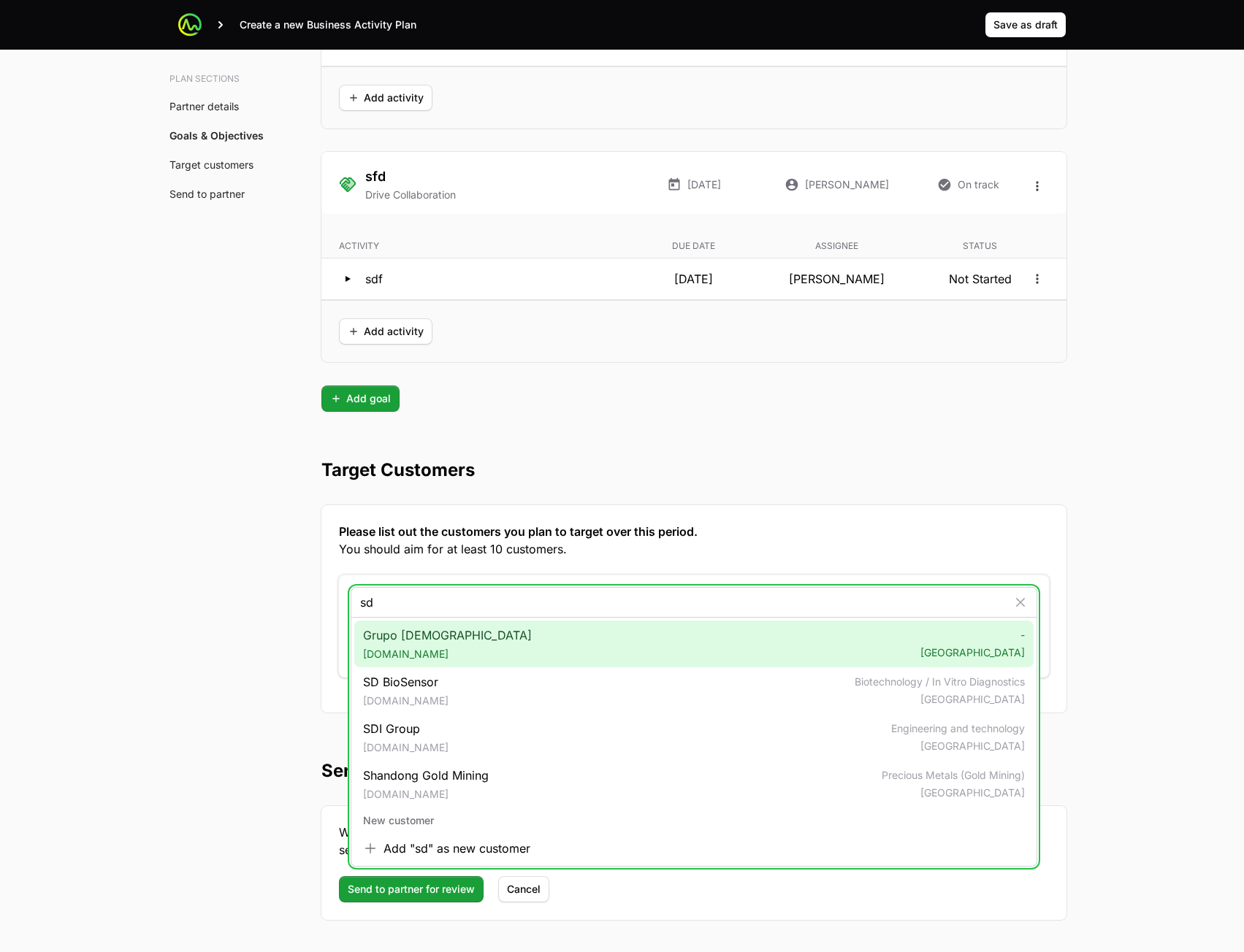
click at [479, 649] on div "Grupo [DEMOGRAPHIC_DATA] [DOMAIN_NAME] - [GEOGRAPHIC_DATA]" at bounding box center [693, 644] width 679 height 46
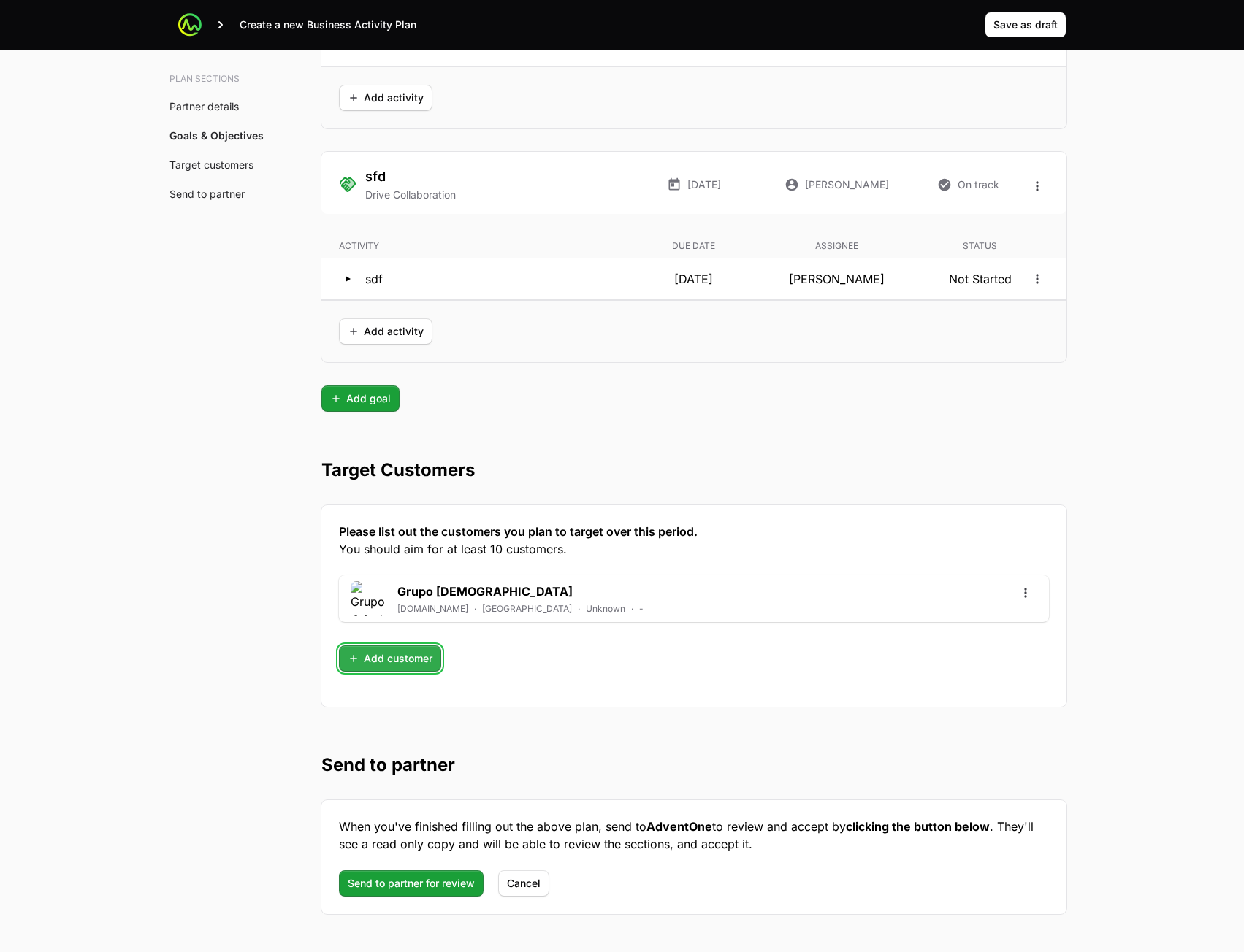
click at [421, 657] on span "Add customer" at bounding box center [389, 658] width 84 height 18
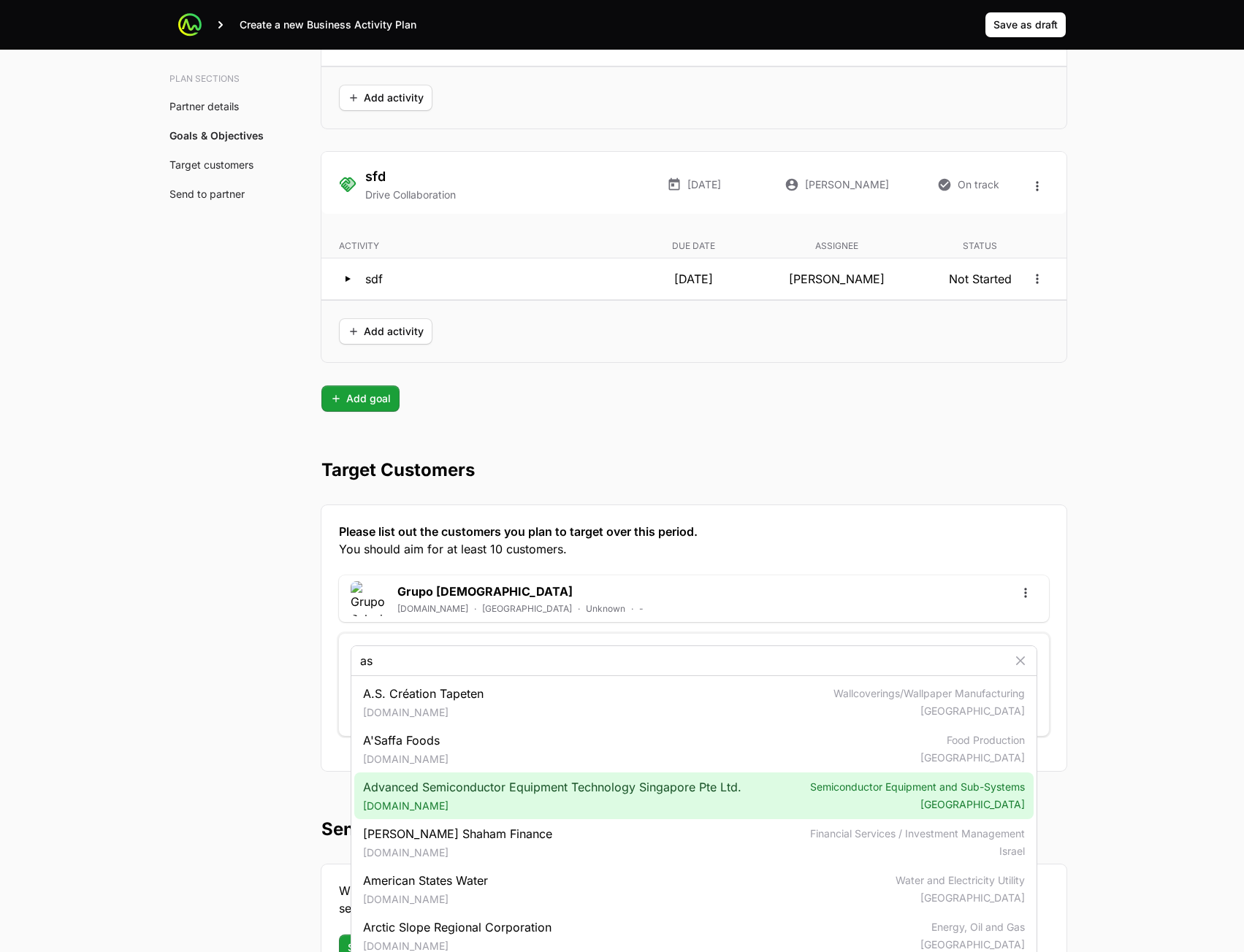
type input "as"
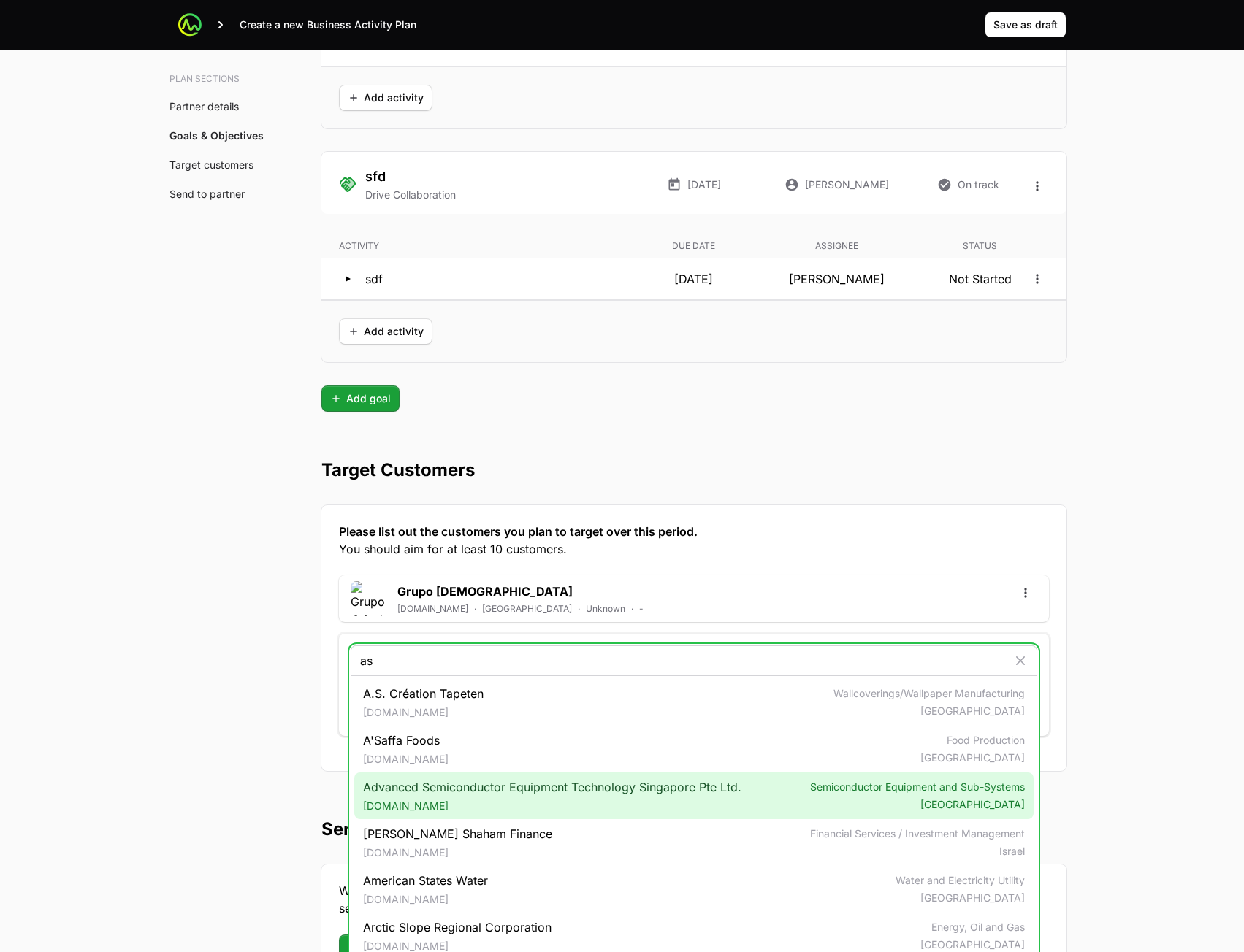
click at [456, 789] on span "Advanced Semiconductor Equipment Technology Singapore Pte Ltd. [DOMAIN_NAME]" at bounding box center [552, 795] width 378 height 35
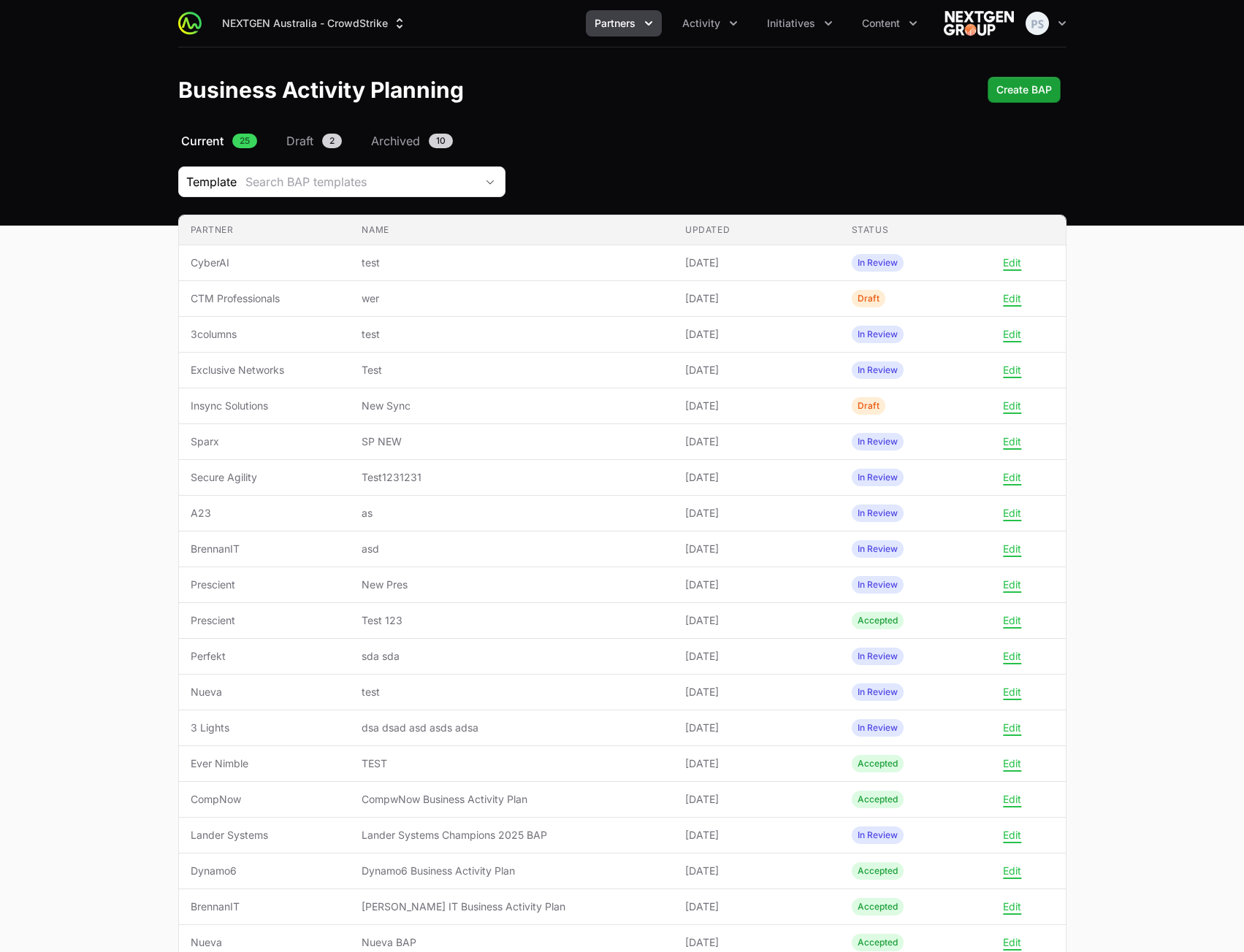
click at [712, 172] on div "Template Search BAP templates" at bounding box center [622, 182] width 888 height 31
click at [1016, 89] on span "Create BAP" at bounding box center [1024, 90] width 56 height 18
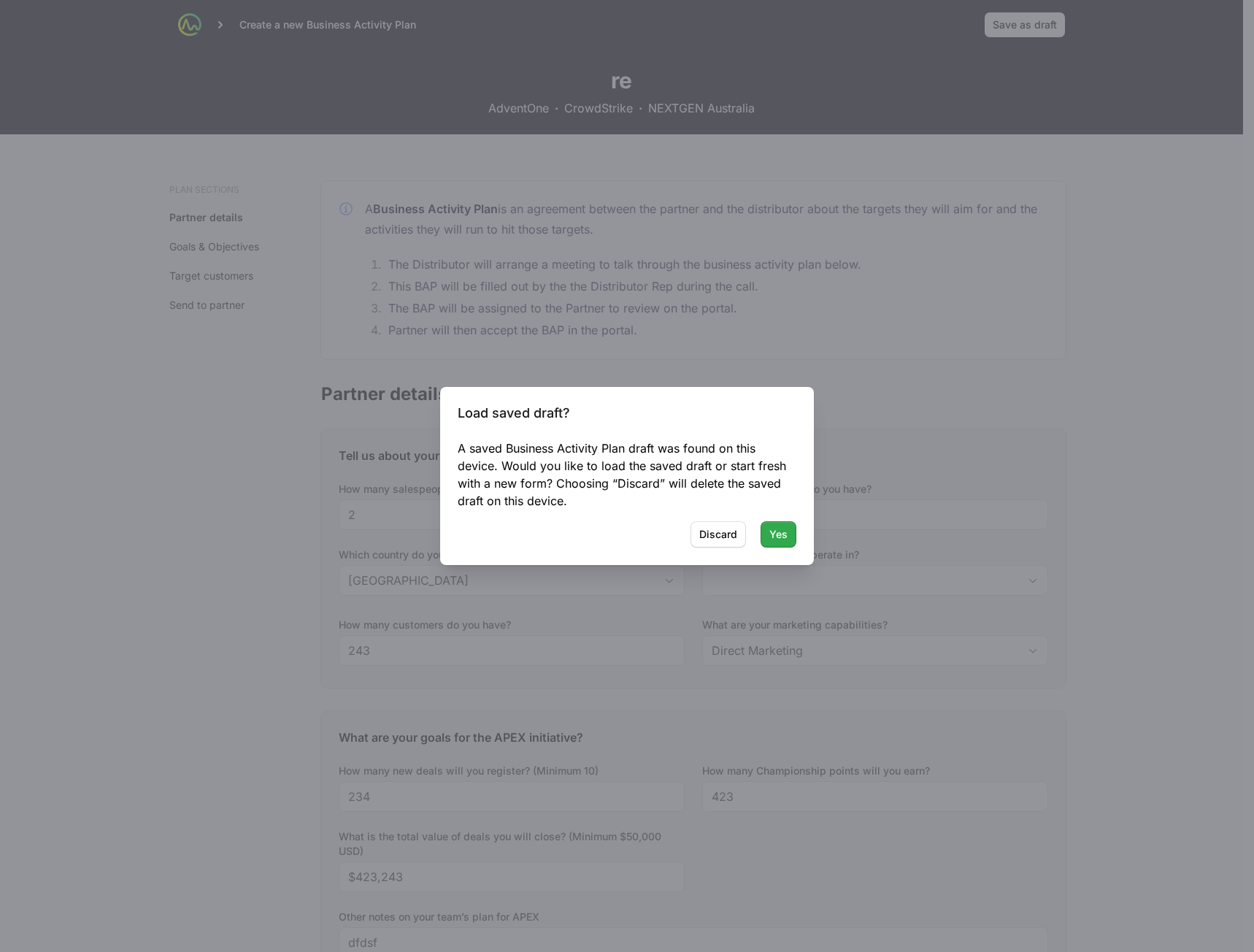
click at [790, 535] on button "Yes" at bounding box center [779, 534] width 36 height 26
type input "[GEOGRAPHIC_DATA], [GEOGRAPHIC_DATA]"
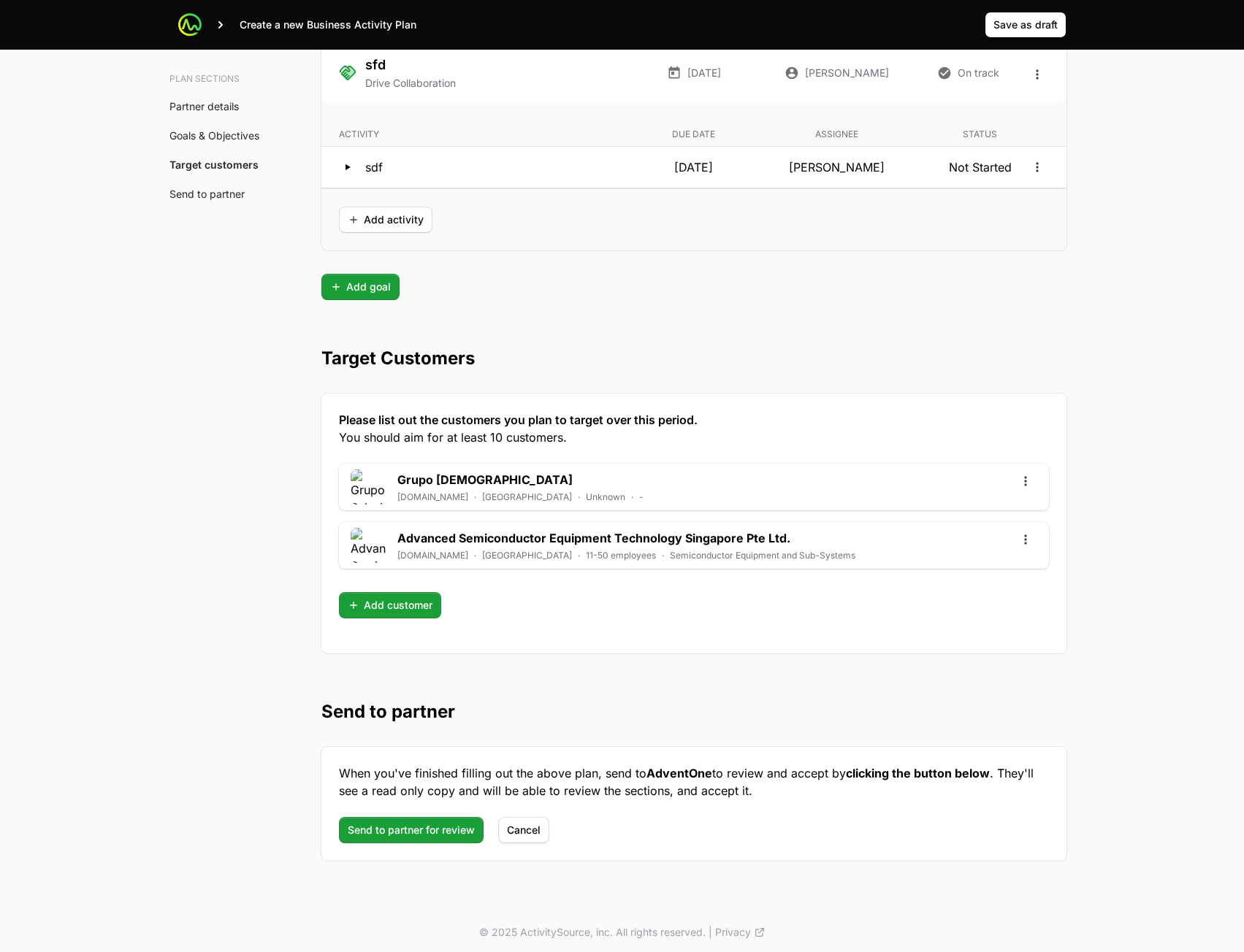
scroll to position [3725, 0]
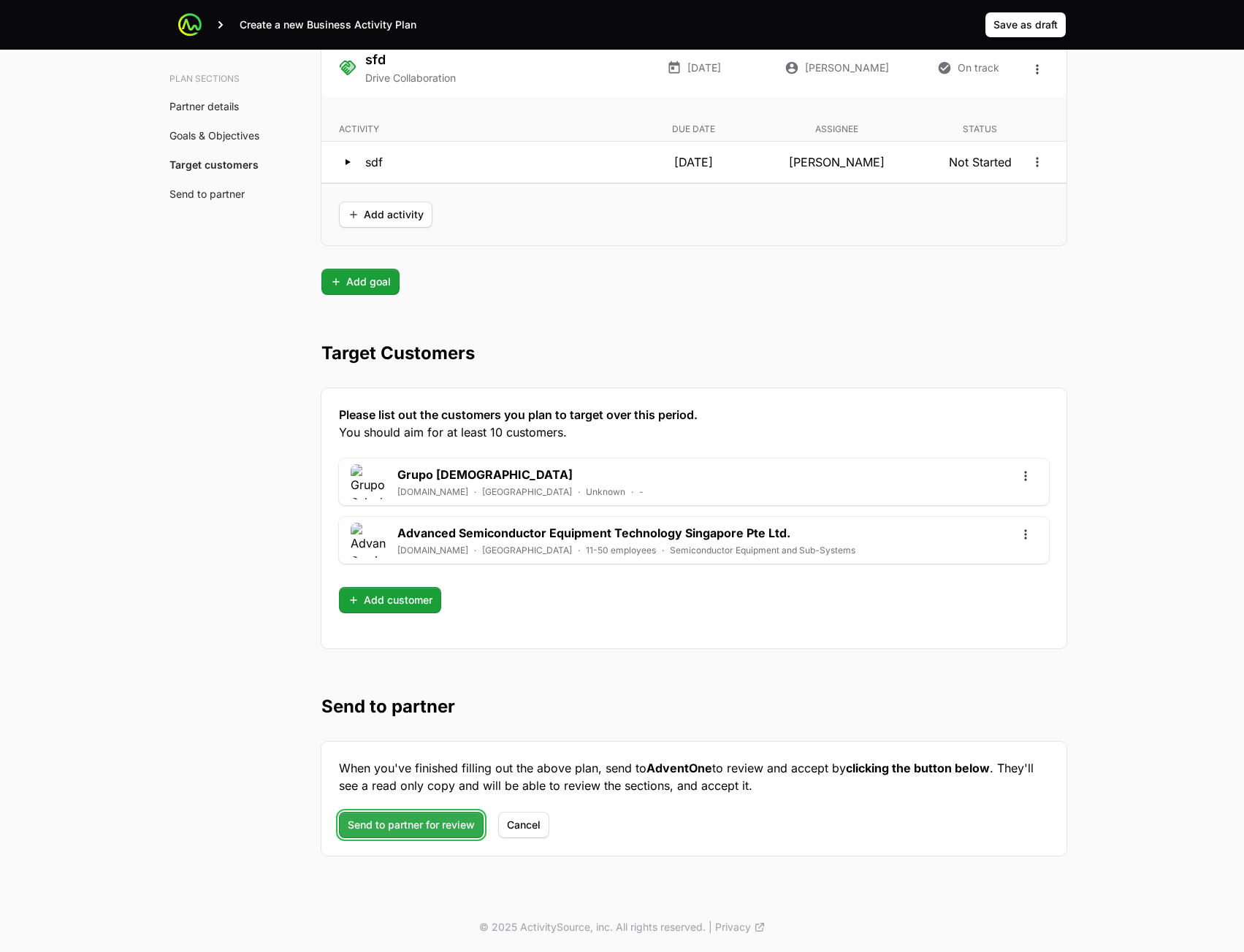
click at [431, 826] on span "Send to partner for review" at bounding box center [410, 824] width 127 height 18
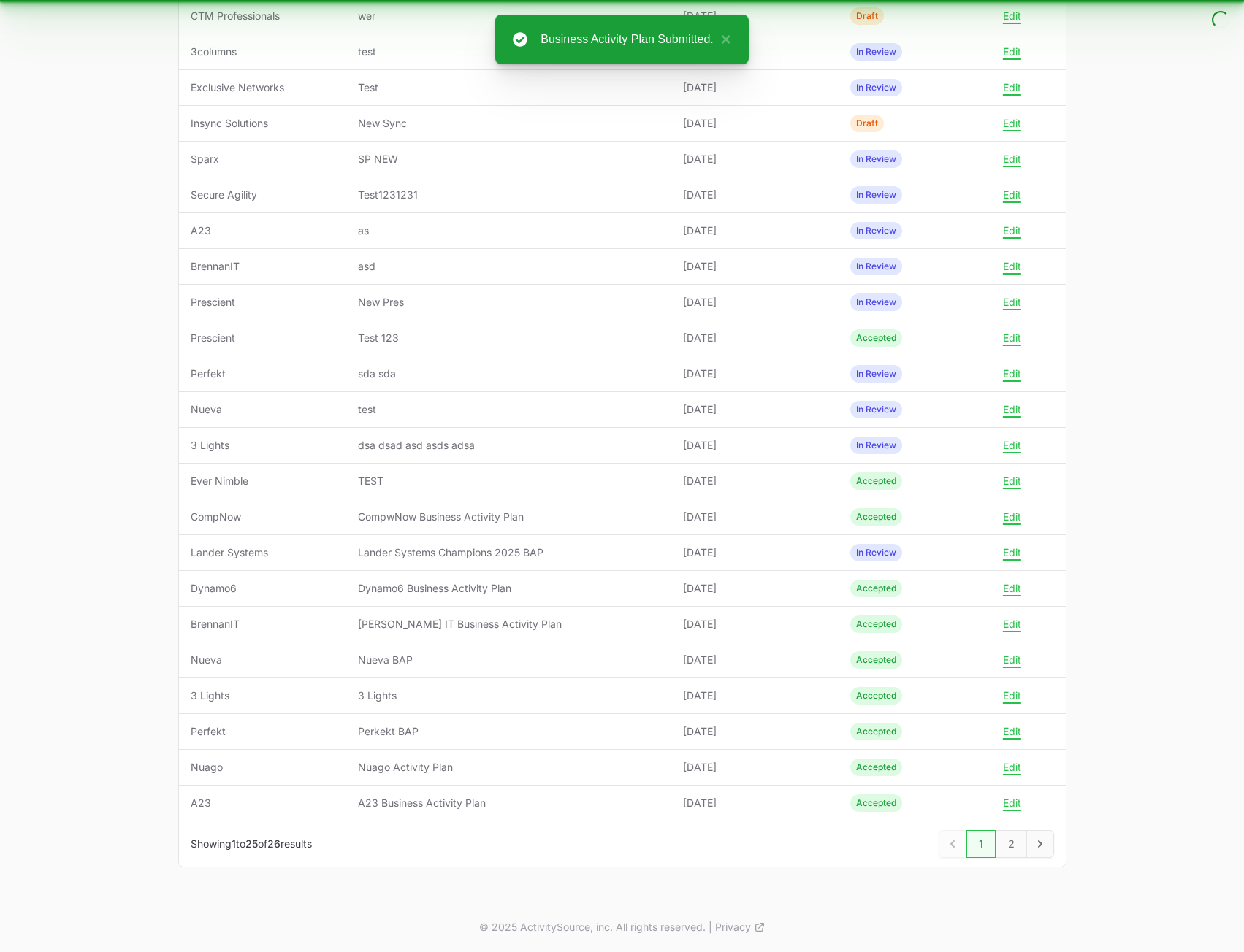
scroll to position [319, 0]
